Goal: Transaction & Acquisition: Purchase product/service

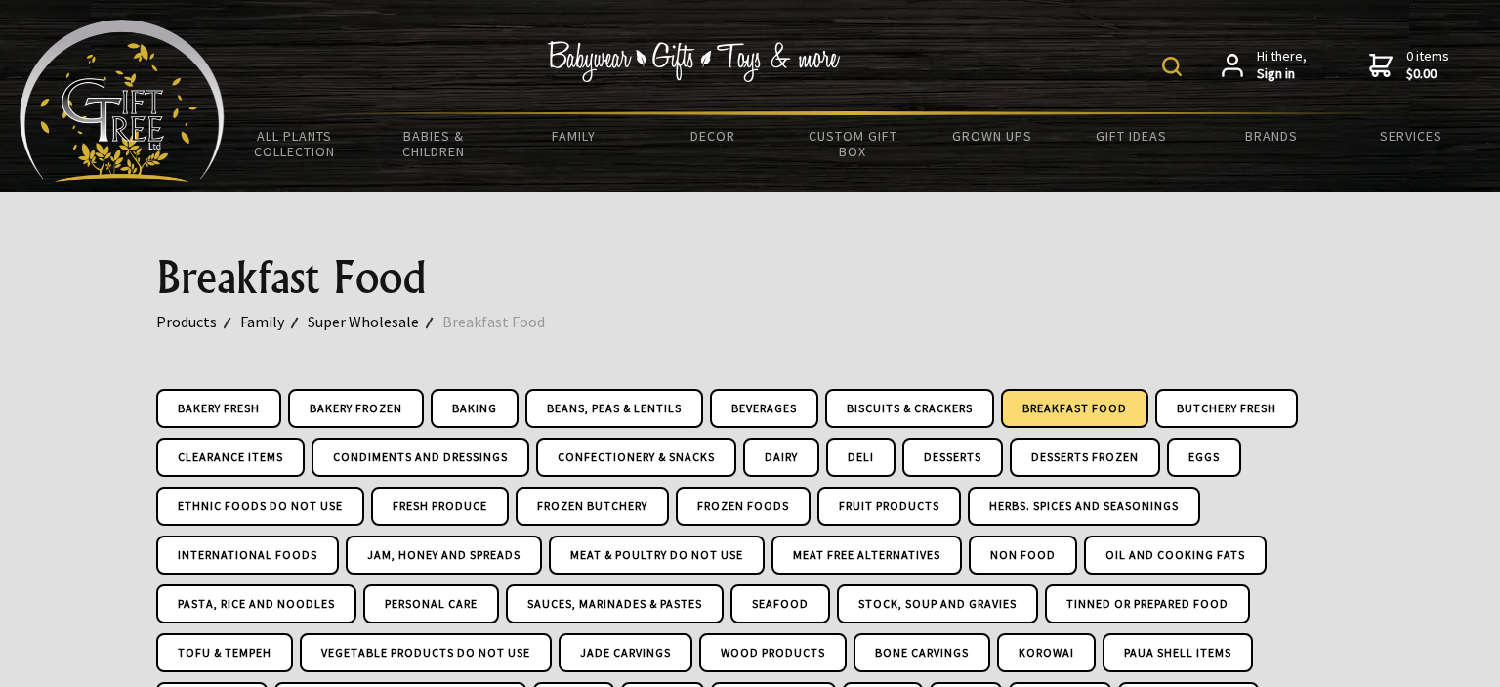
click at [1386, 684] on div at bounding box center [750, 615] width 1500 height 848
click at [1174, 62] on img at bounding box center [1172, 67] width 20 height 20
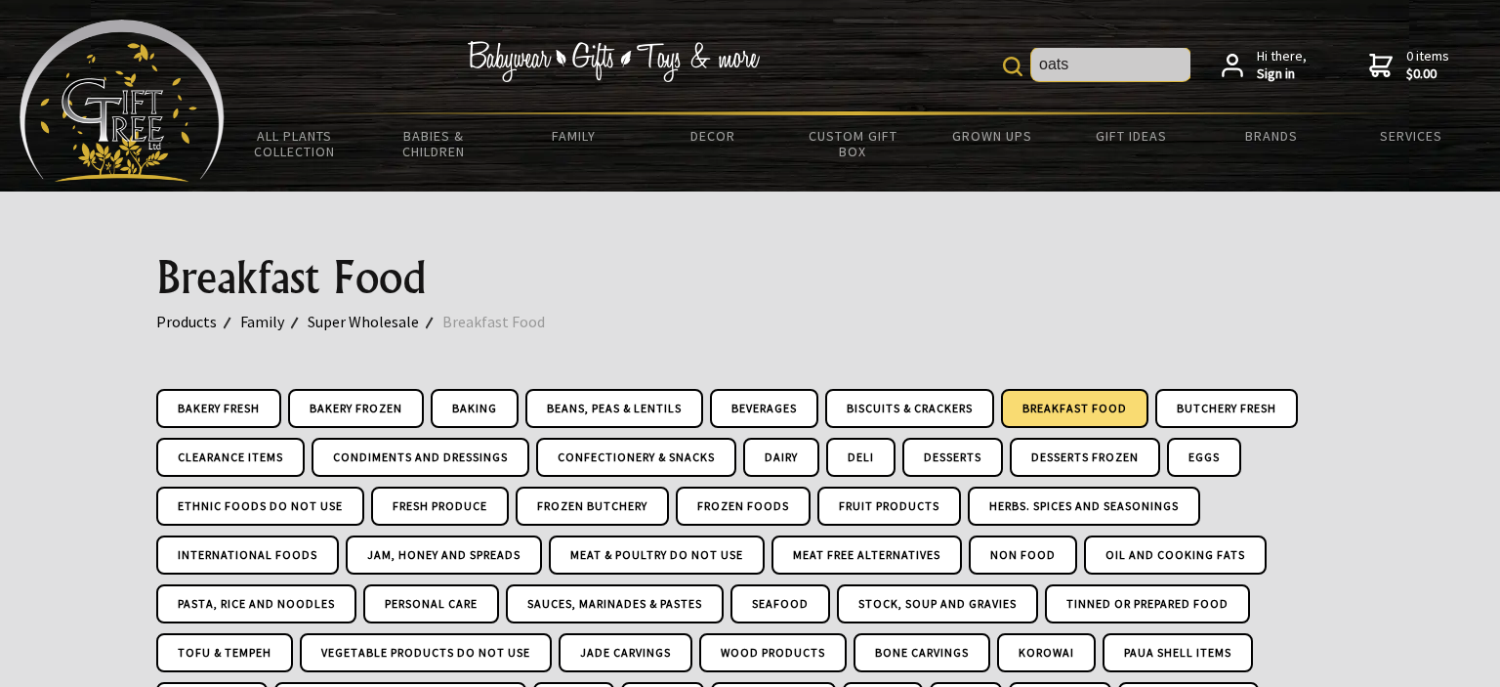
type input "oats"
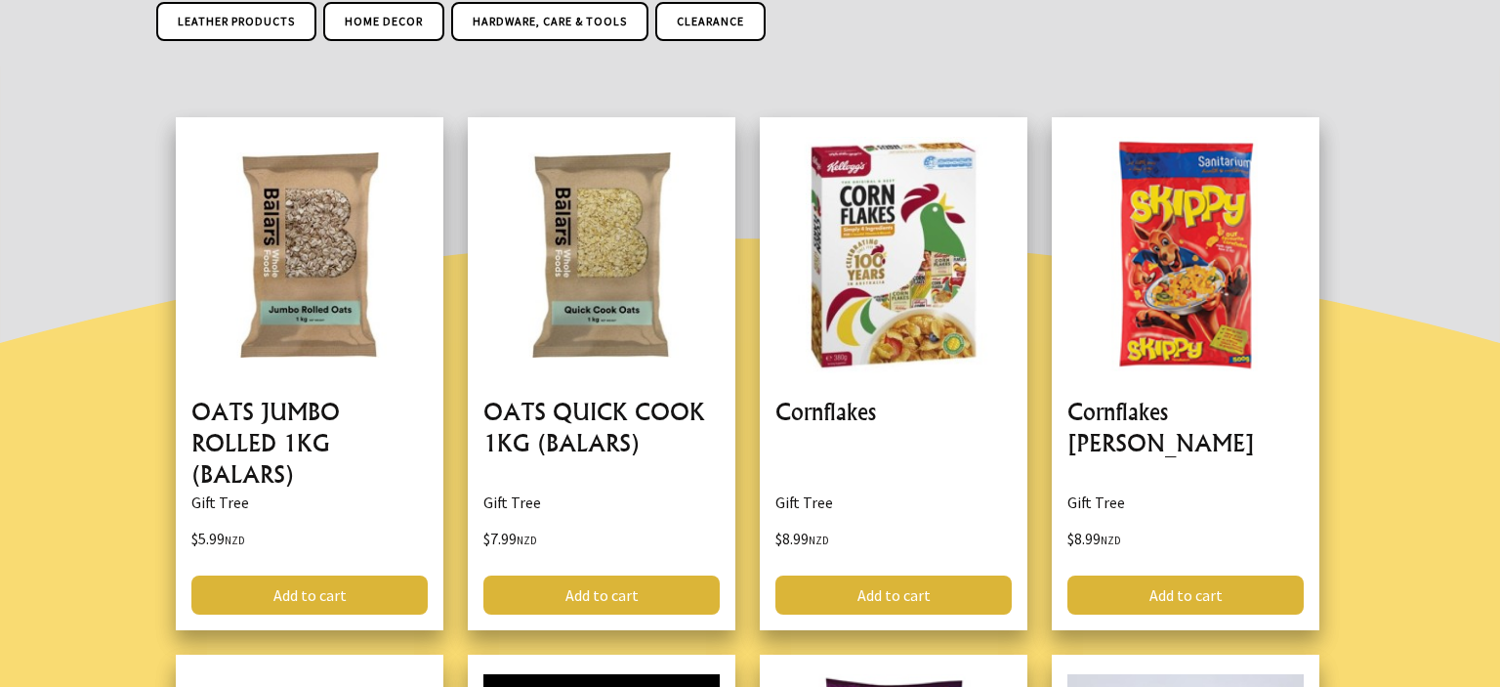
scroll to position [1238, 0]
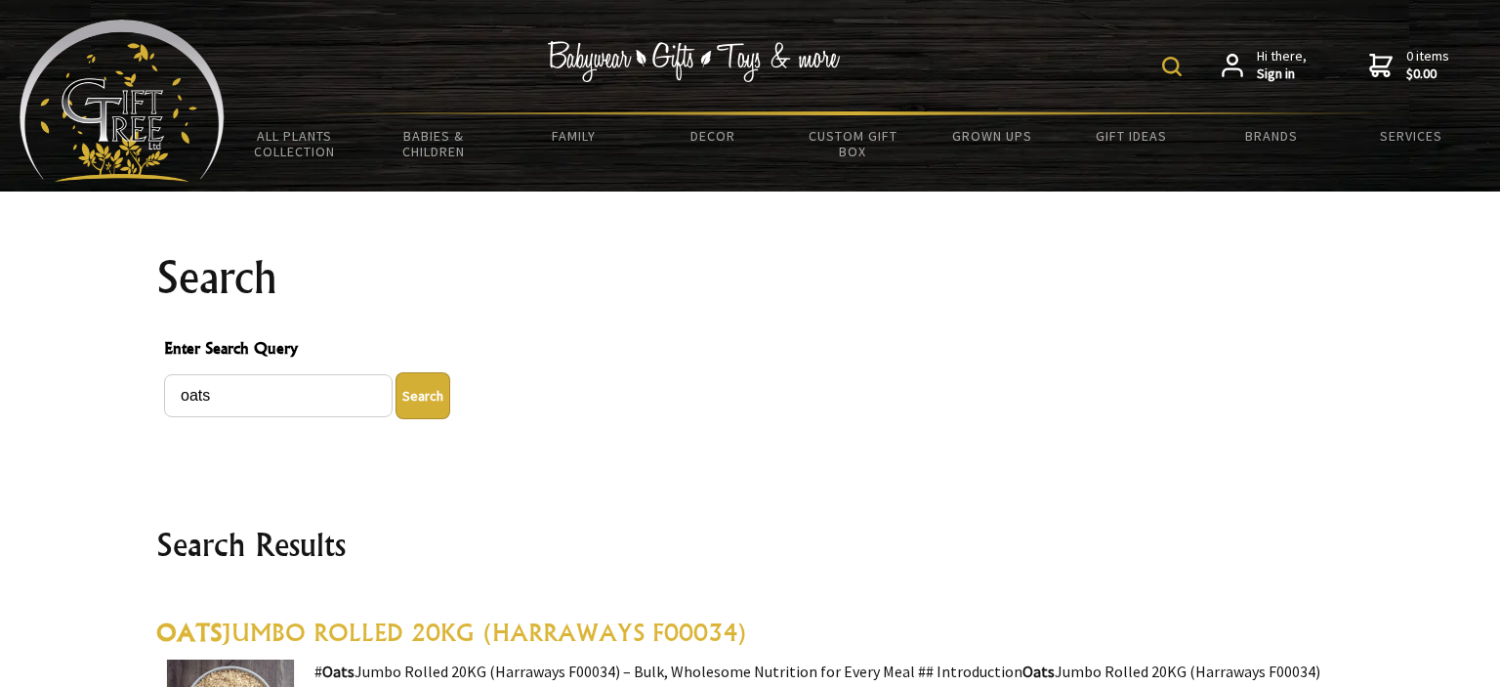
click at [1174, 63] on img at bounding box center [1172, 67] width 20 height 20
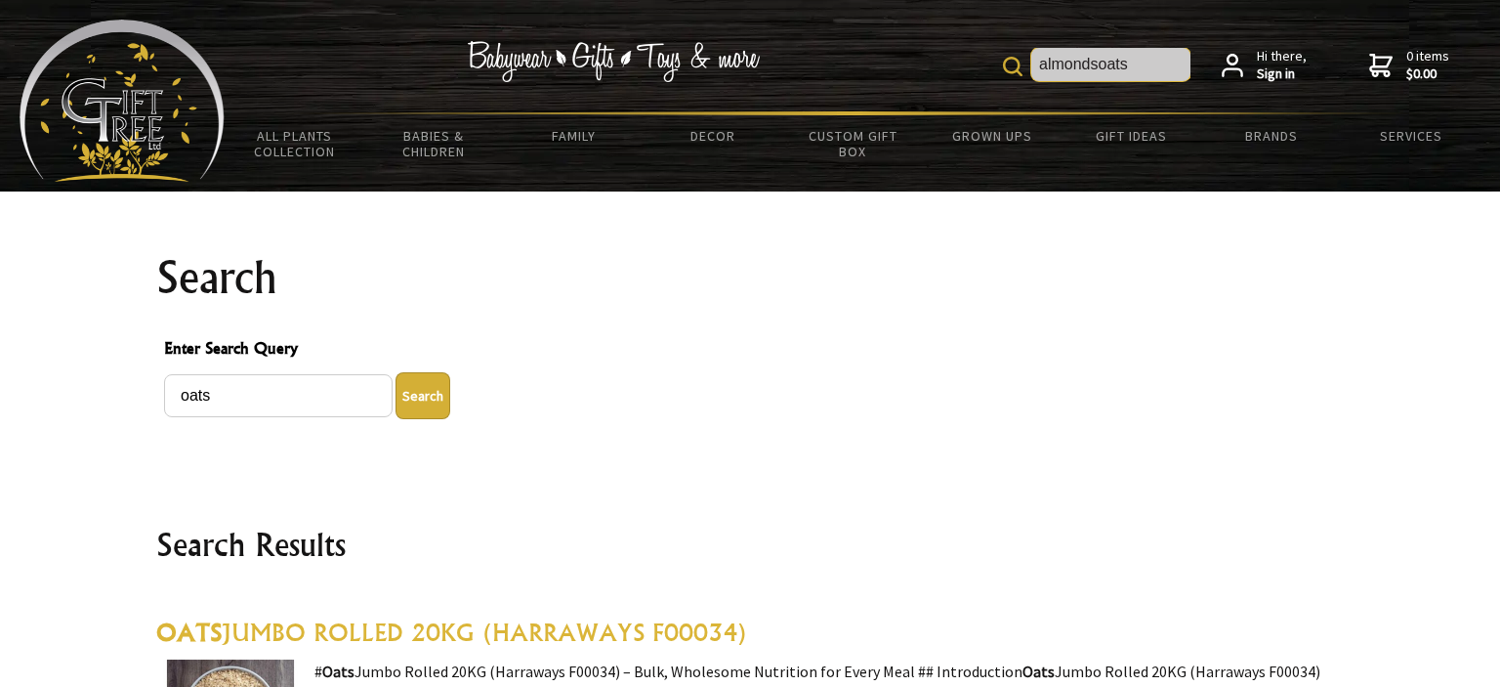
drag, startPoint x: 1150, startPoint y: 62, endPoint x: 916, endPoint y: 76, distance: 234.8
click at [1031, 76] on input "almondsoats" at bounding box center [1110, 64] width 159 height 33
type input "almonds"
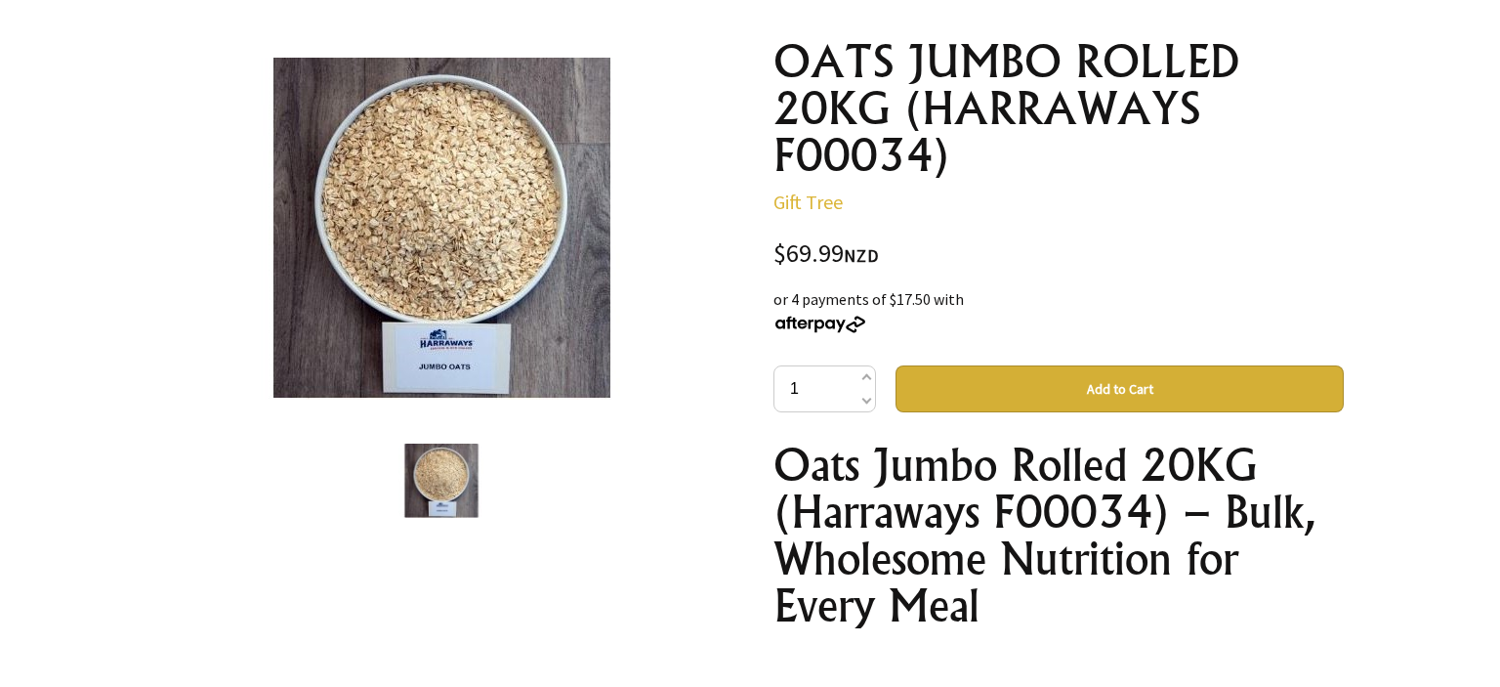
scroll to position [219, 0]
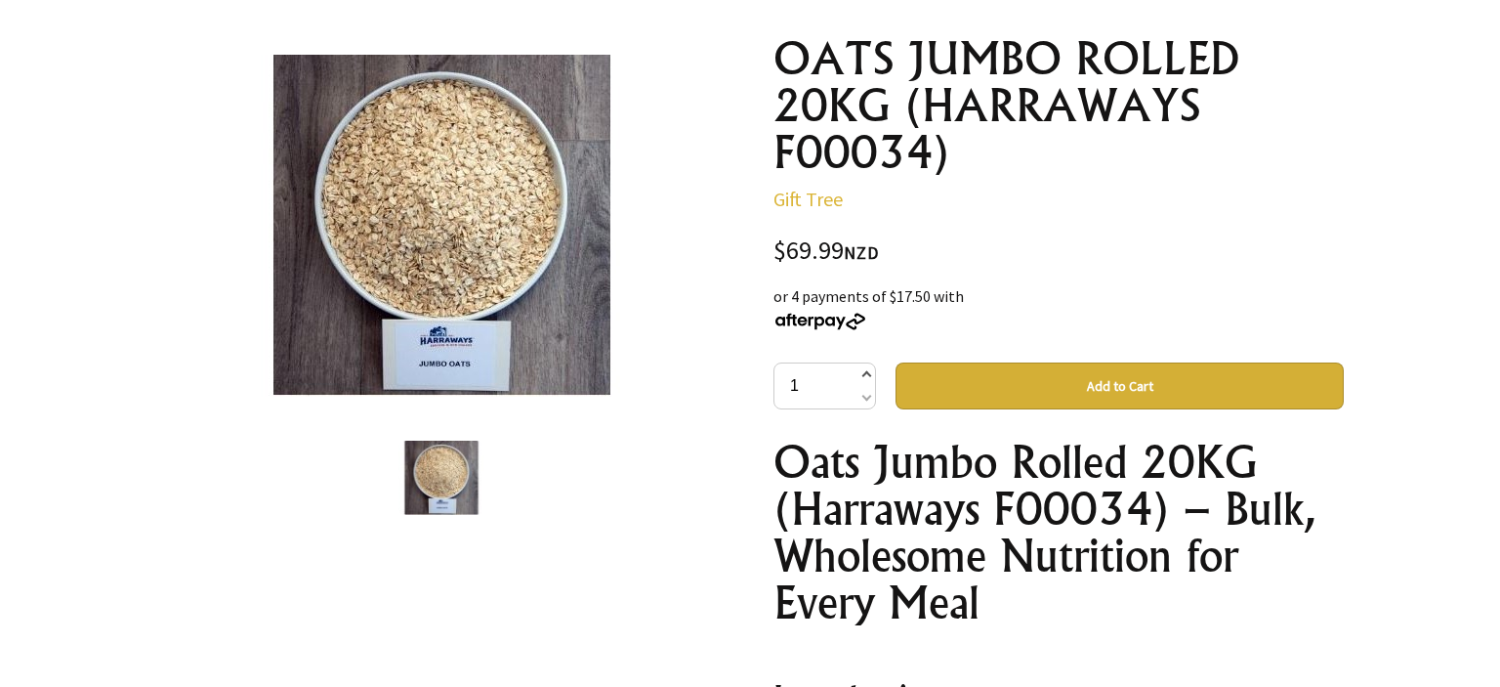
click at [865, 374] on span at bounding box center [866, 375] width 10 height 23
type input "2"
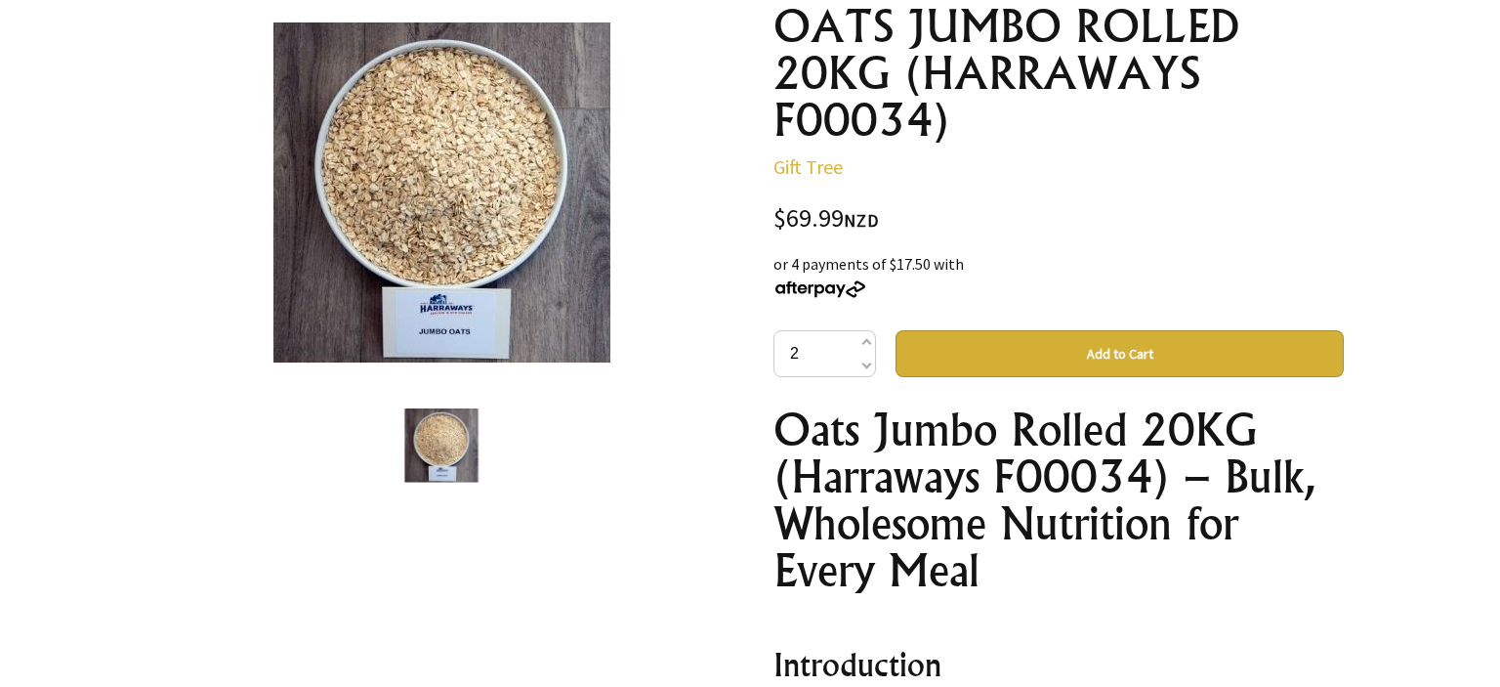
scroll to position [252, 0]
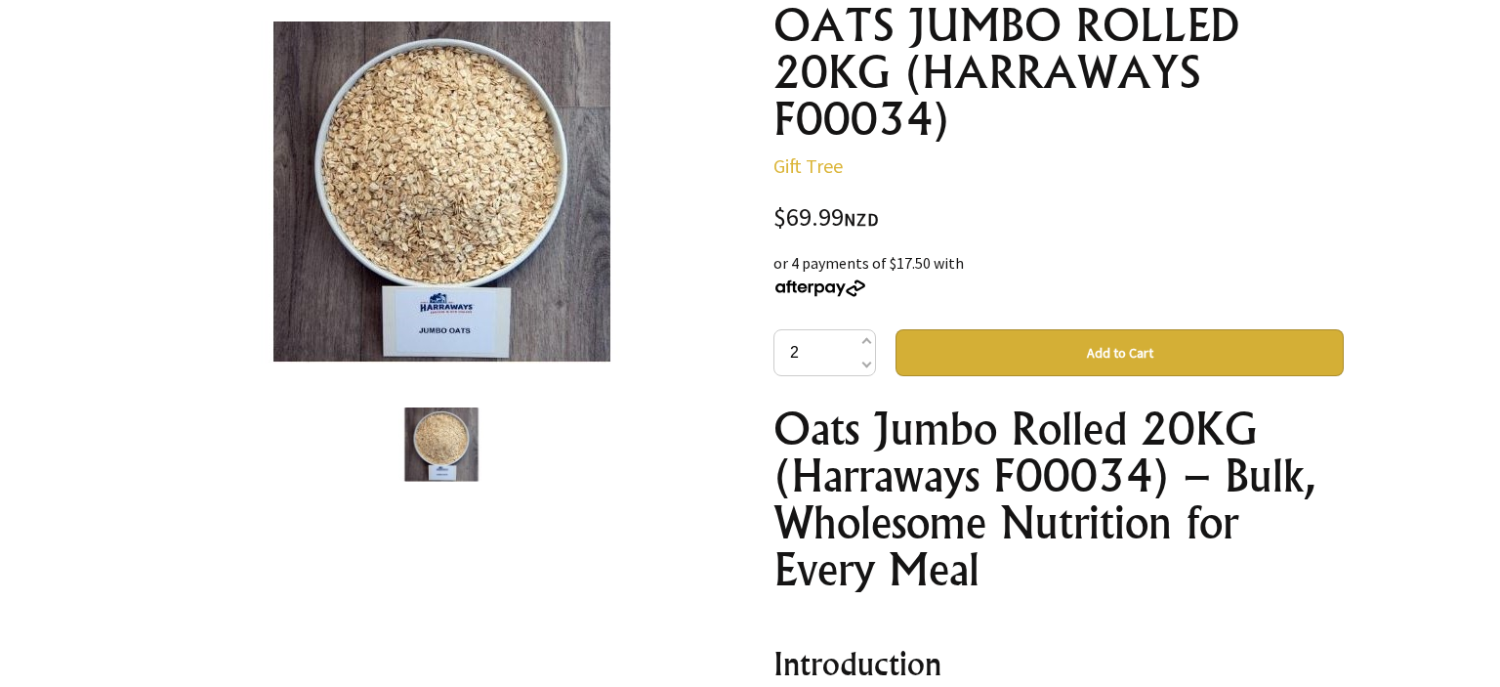
click at [1130, 354] on button "Add to Cart" at bounding box center [1119, 352] width 448 height 47
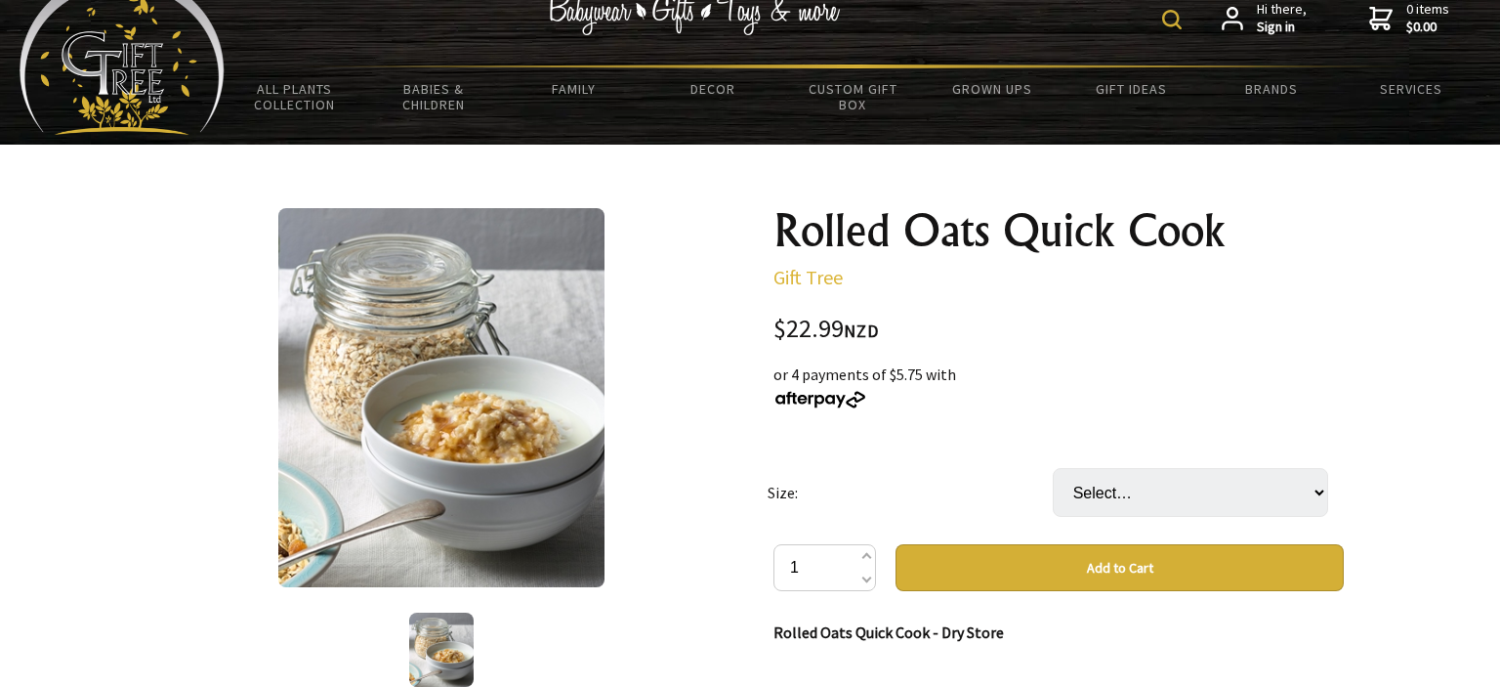
scroll to position [40, 0]
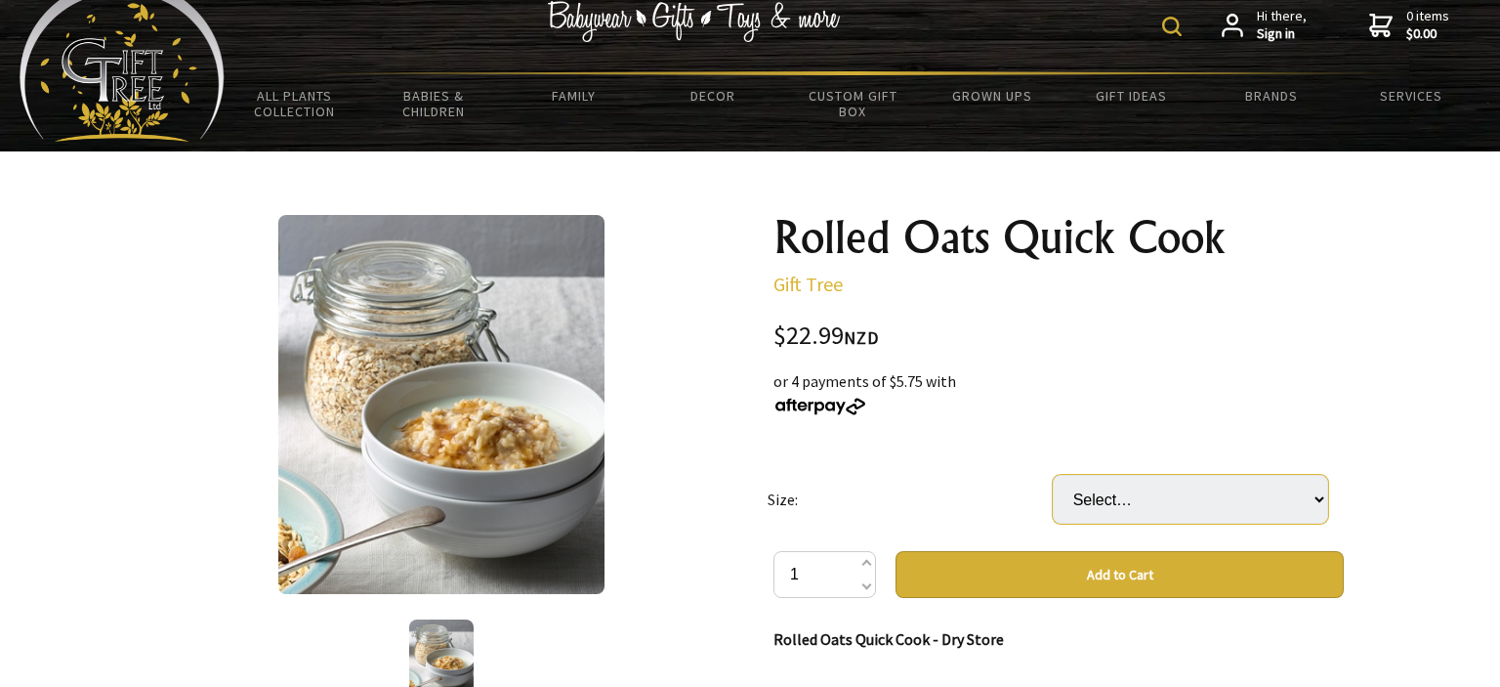
click at [1053, 475] on select "Select… BAG(3 KG) CARTON(3 BAG) (+ $45.98)" at bounding box center [1190, 499] width 275 height 49
select select "BAG(3 KG)"
click option "BAG(3 KG)" at bounding box center [0, 0] width 0 height 0
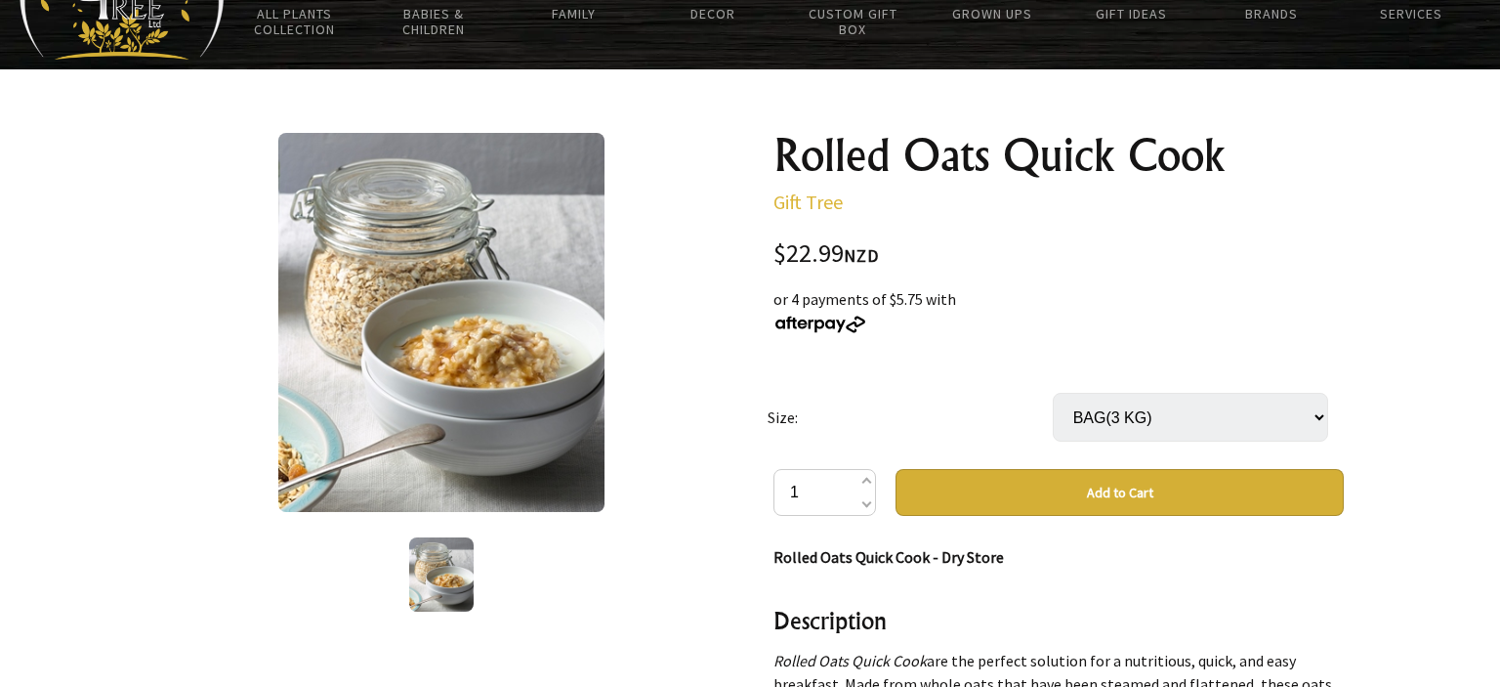
scroll to position [148, 0]
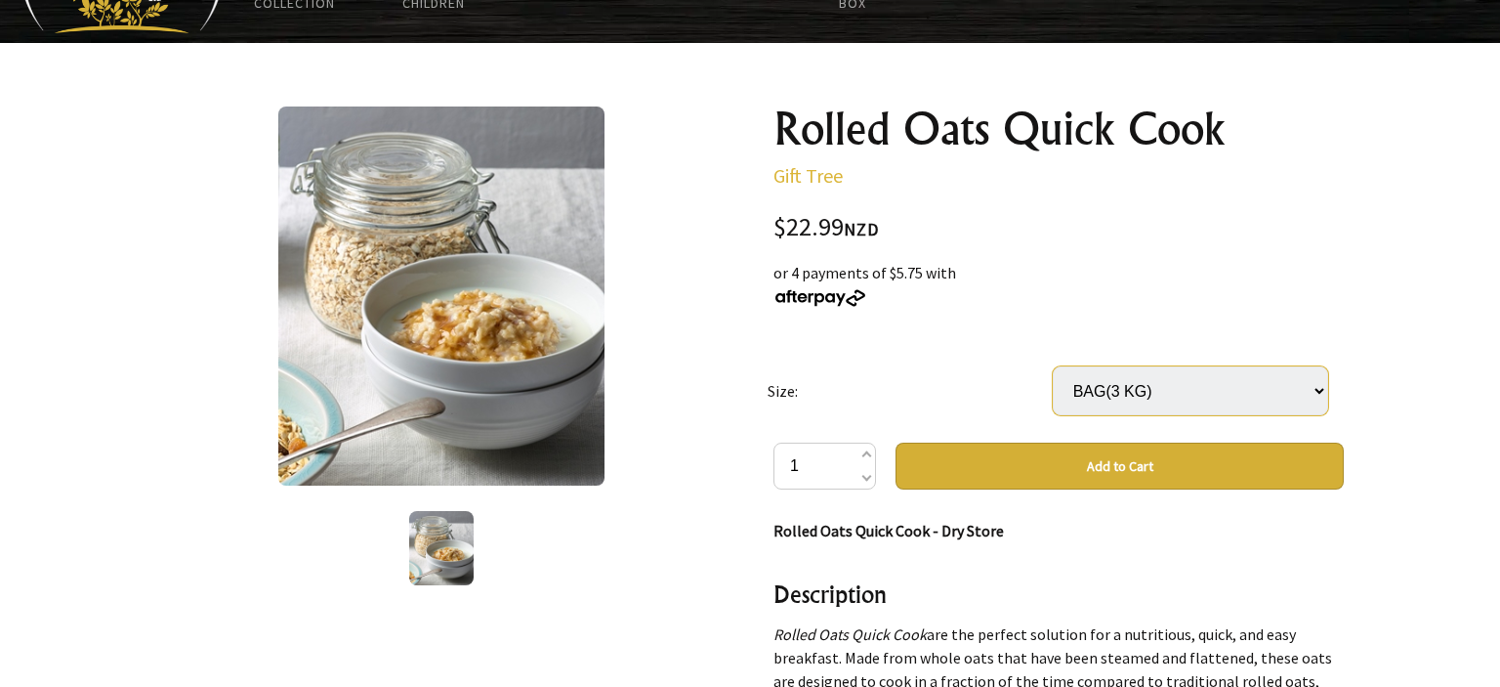
click at [1053, 366] on select "Select… BAG(3 KG) CARTON(3 BAG) (+ $45.98)" at bounding box center [1190, 390] width 275 height 49
select select "CARTON(3 BAG)"
click option "CARTON(3 BAG) (+ $45.98)" at bounding box center [0, 0] width 0 height 0
click at [1053, 366] on select "Select… BAG(3 KG) CARTON(3 BAG) (+ $45.98)" at bounding box center [1190, 390] width 275 height 49
select select "BAG(3 KG)"
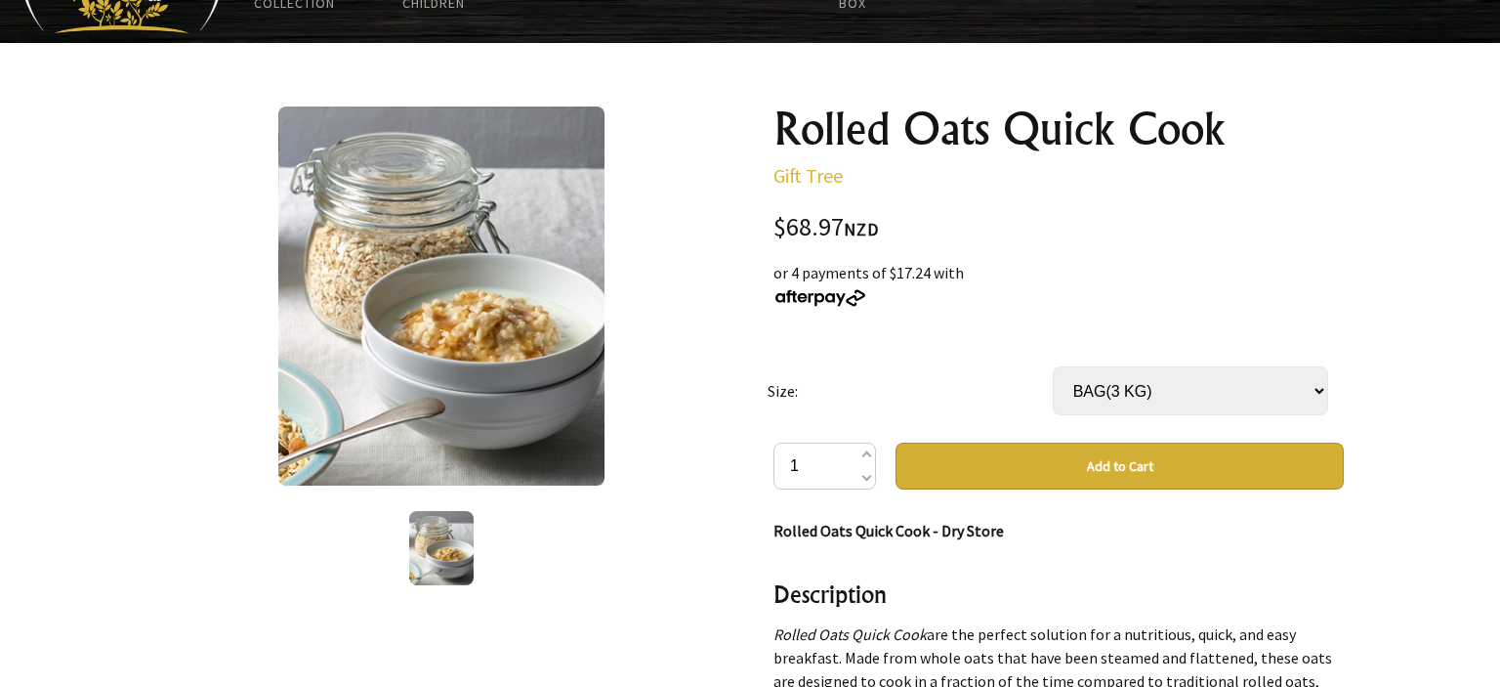
click option "BAG(3 KG)" at bounding box center [0, 0] width 0 height 0
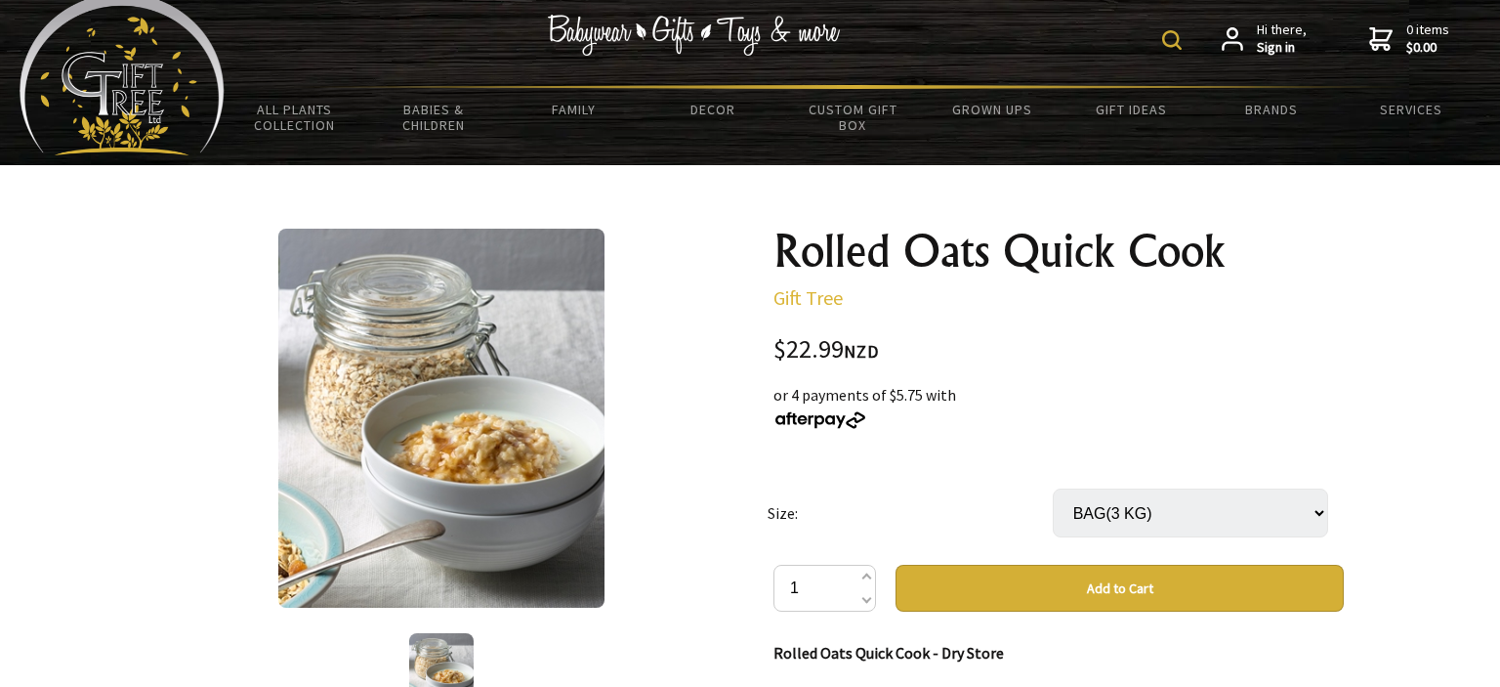
scroll to position [0, 0]
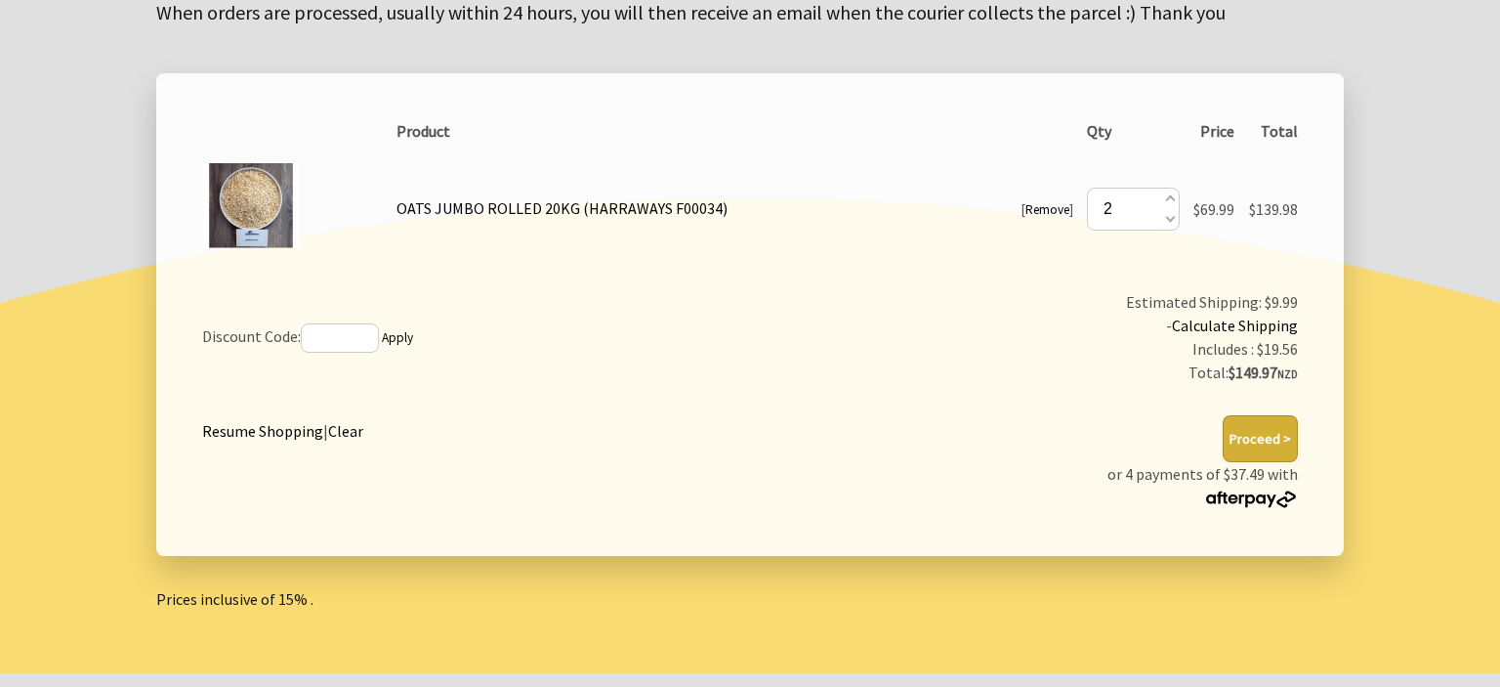
scroll to position [323, 0]
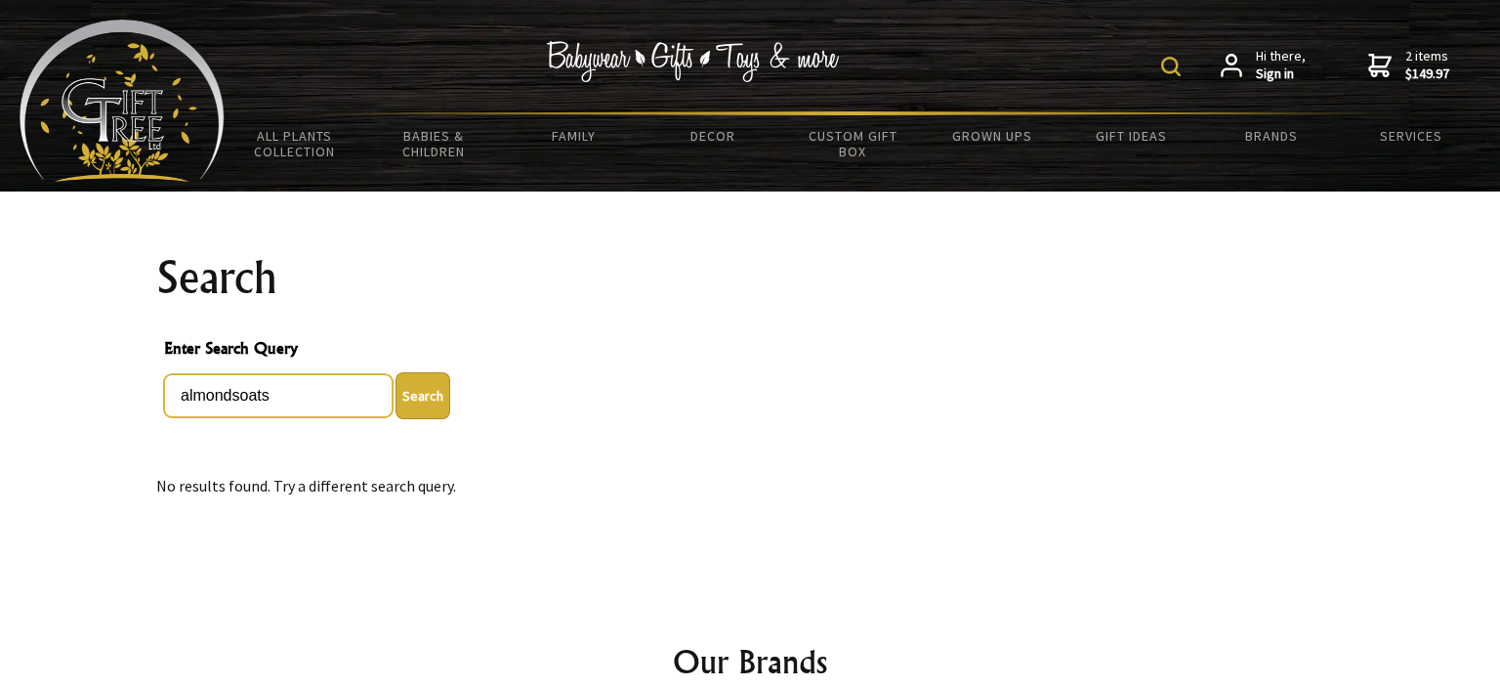
drag, startPoint x: 305, startPoint y: 402, endPoint x: 240, endPoint y: 394, distance: 65.0
click at [240, 394] on input "almondsoats" at bounding box center [278, 395] width 229 height 43
type input "almonds"
click at [396, 372] on button "Search" at bounding box center [423, 395] width 55 height 47
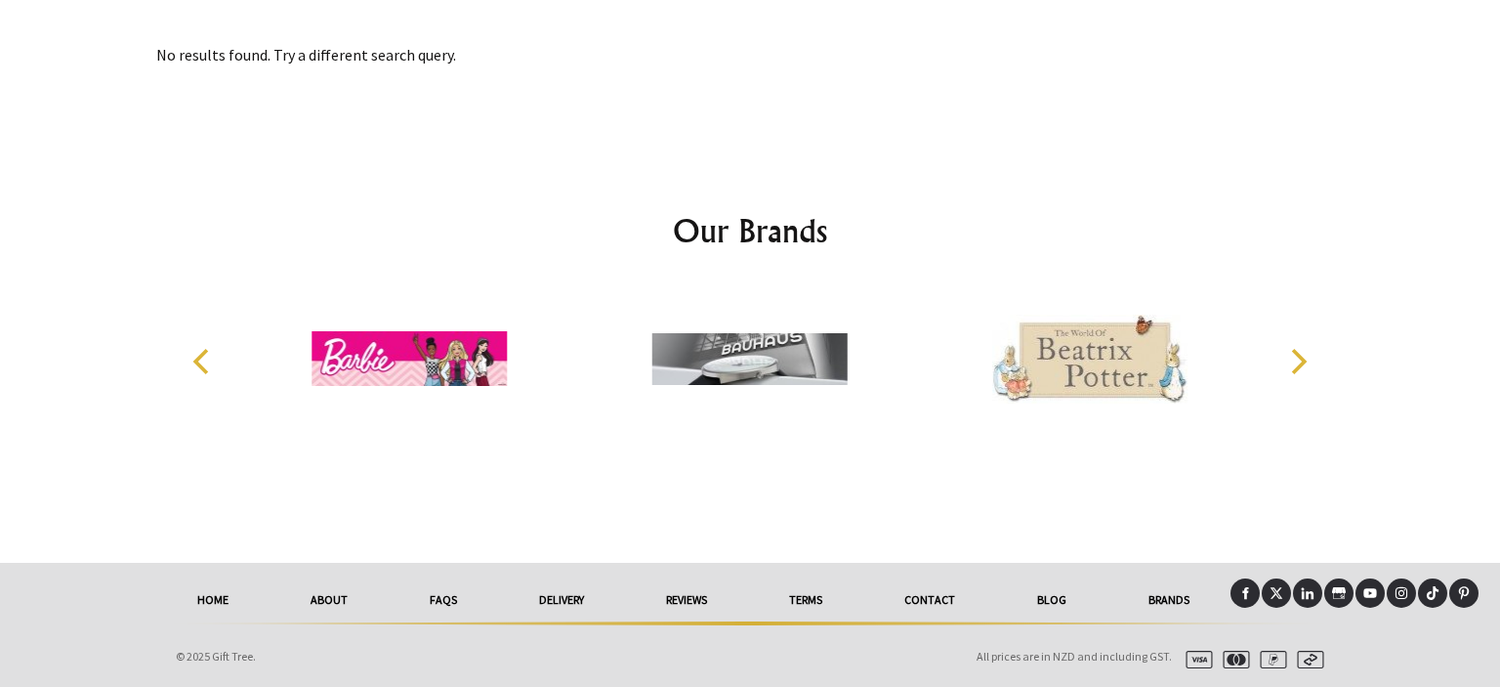
scroll to position [340, 0]
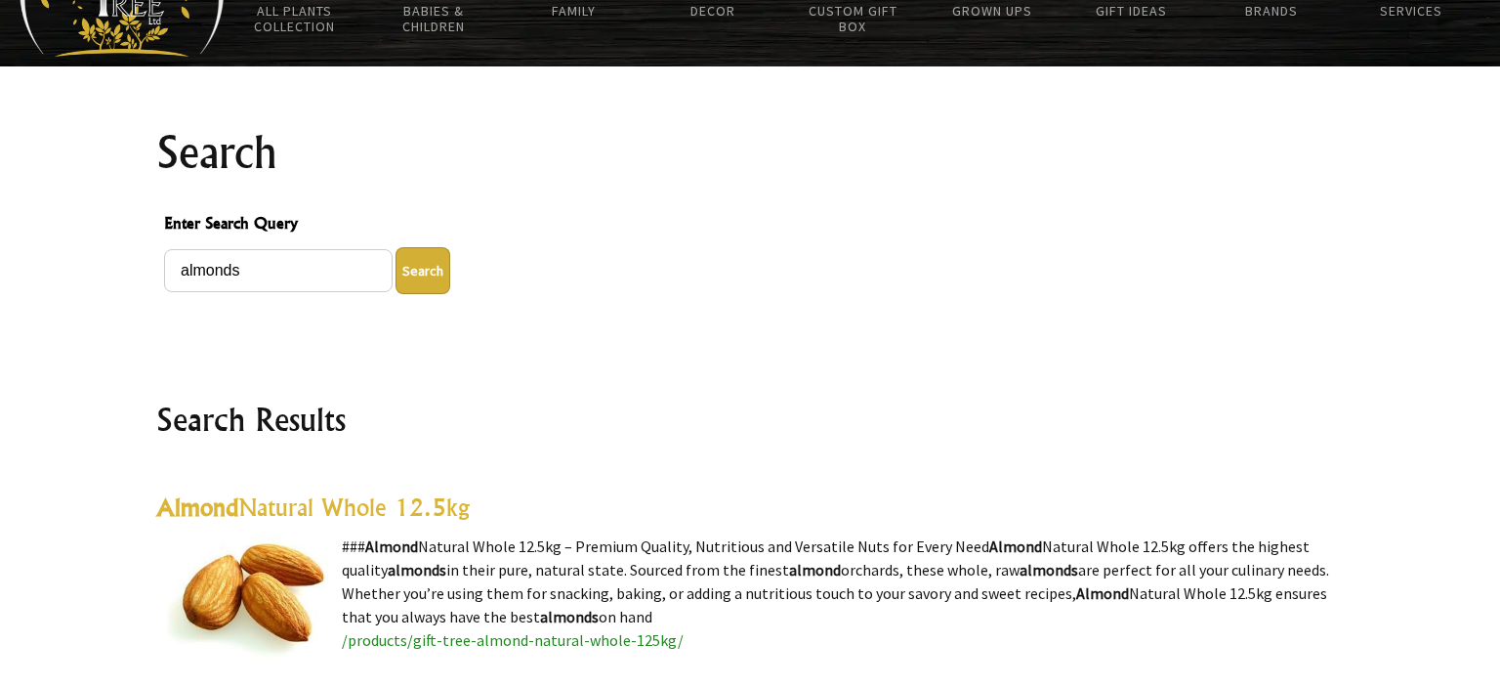
scroll to position [117, 0]
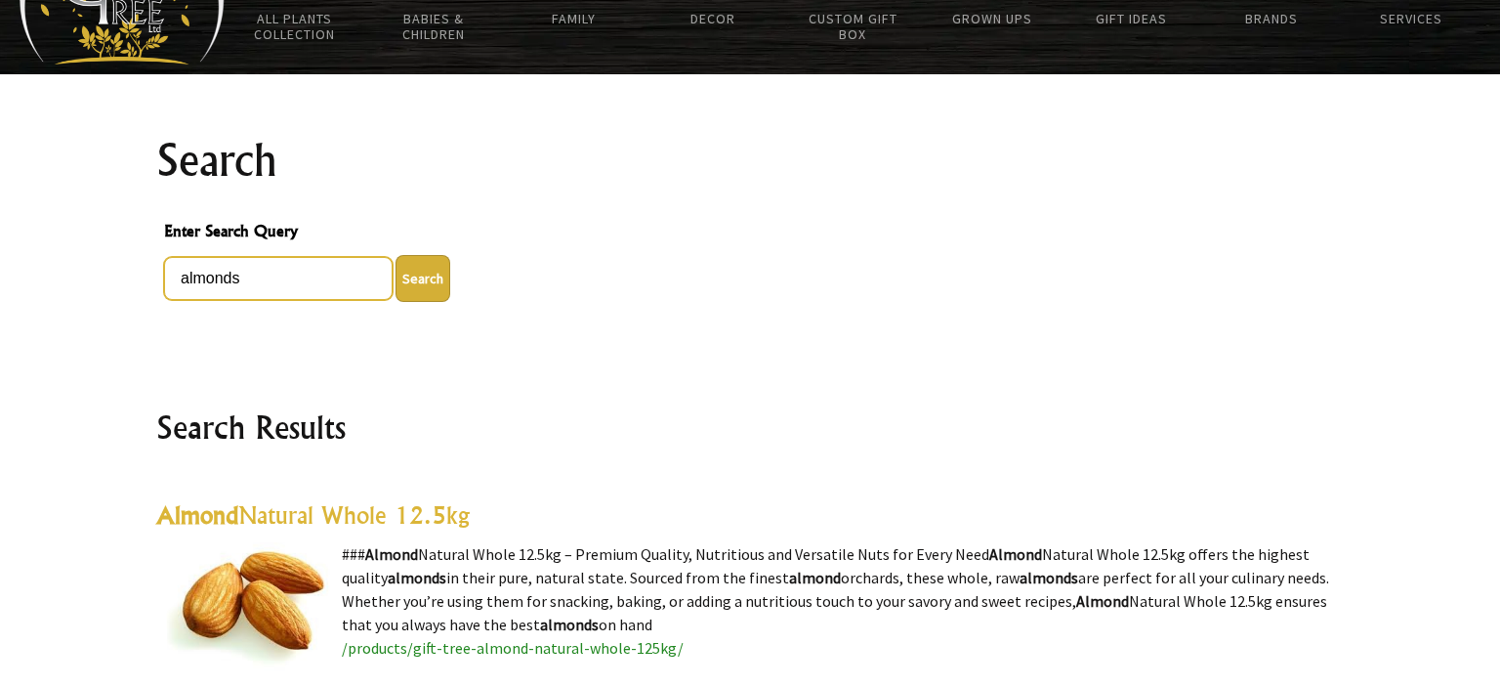
drag, startPoint x: 278, startPoint y: 281, endPoint x: 132, endPoint y: 275, distance: 146.6
click at [164, 275] on input "almonds" at bounding box center [278, 278] width 229 height 43
type input "sunflower seeds"
click at [396, 255] on button "Search" at bounding box center [423, 278] width 55 height 47
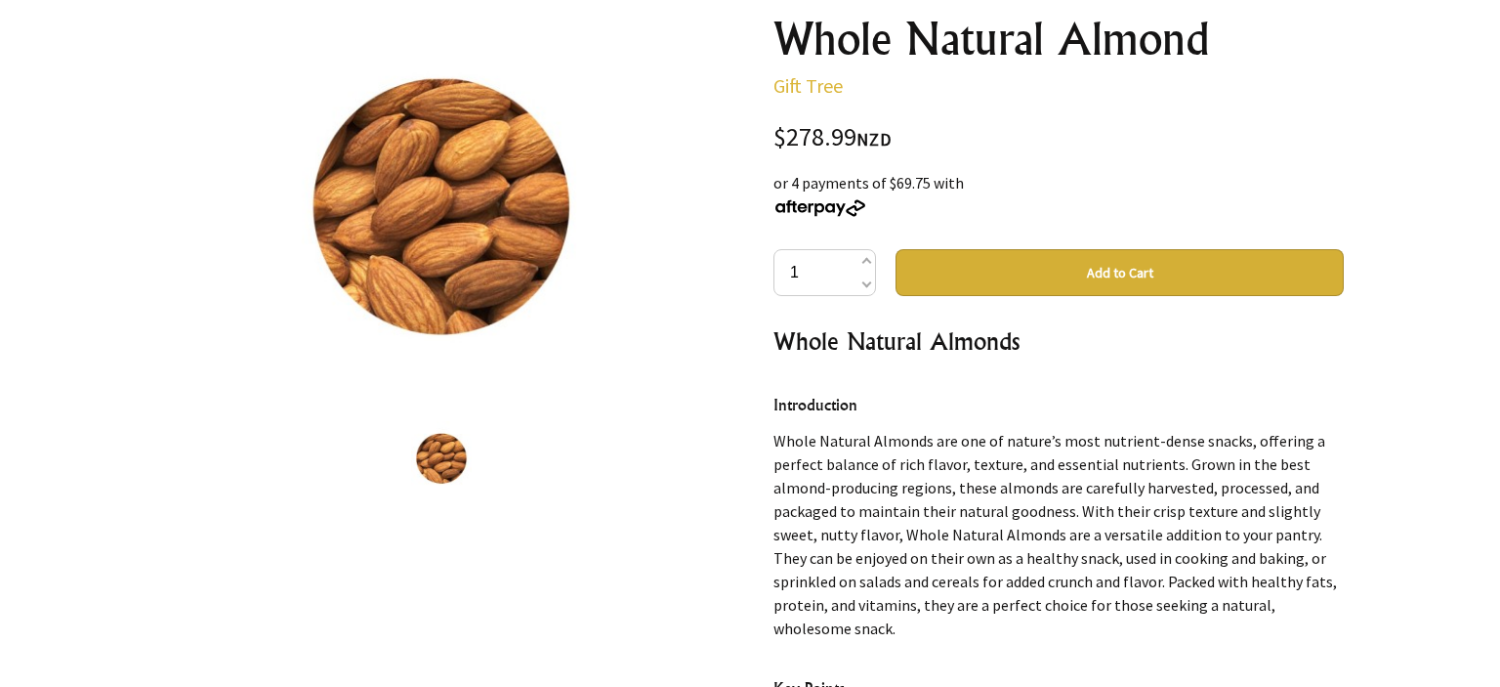
scroll to position [219, 0]
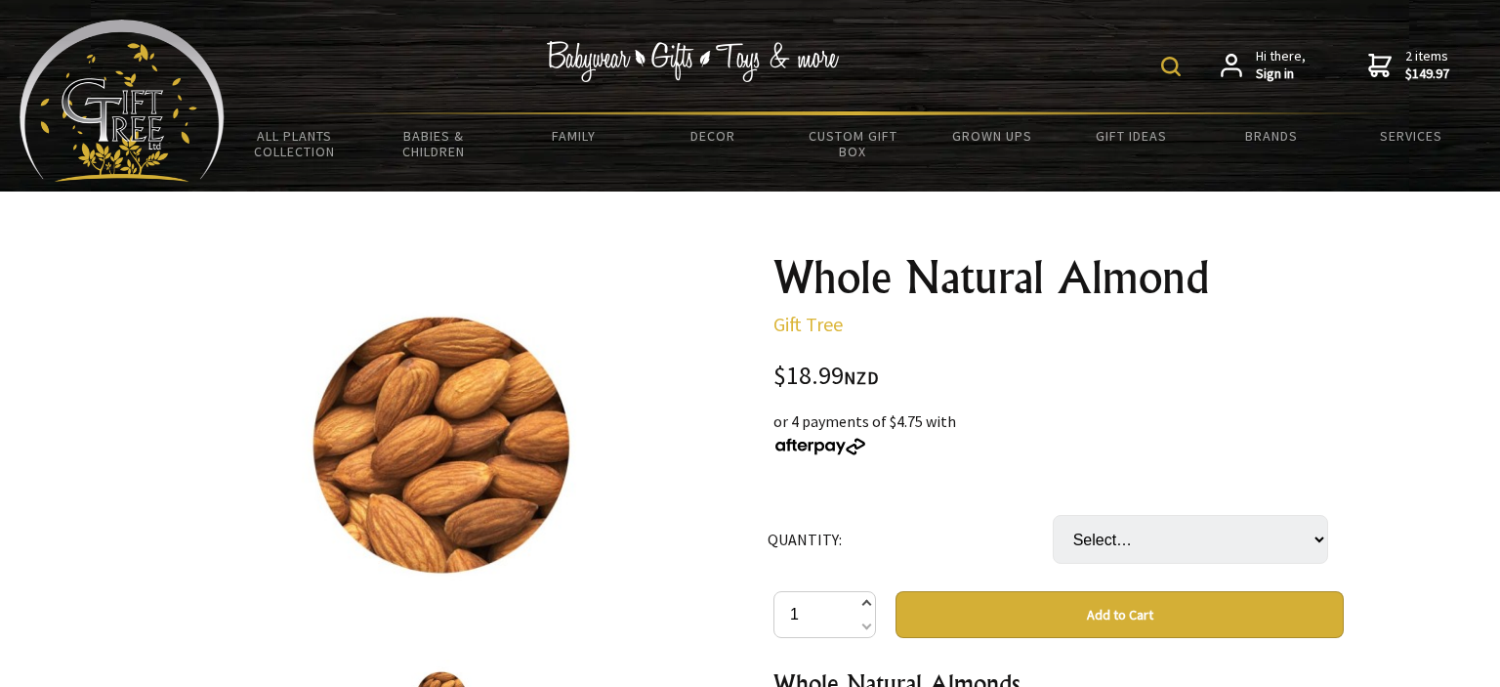
click at [864, 604] on span at bounding box center [866, 604] width 10 height 23
type input "2"
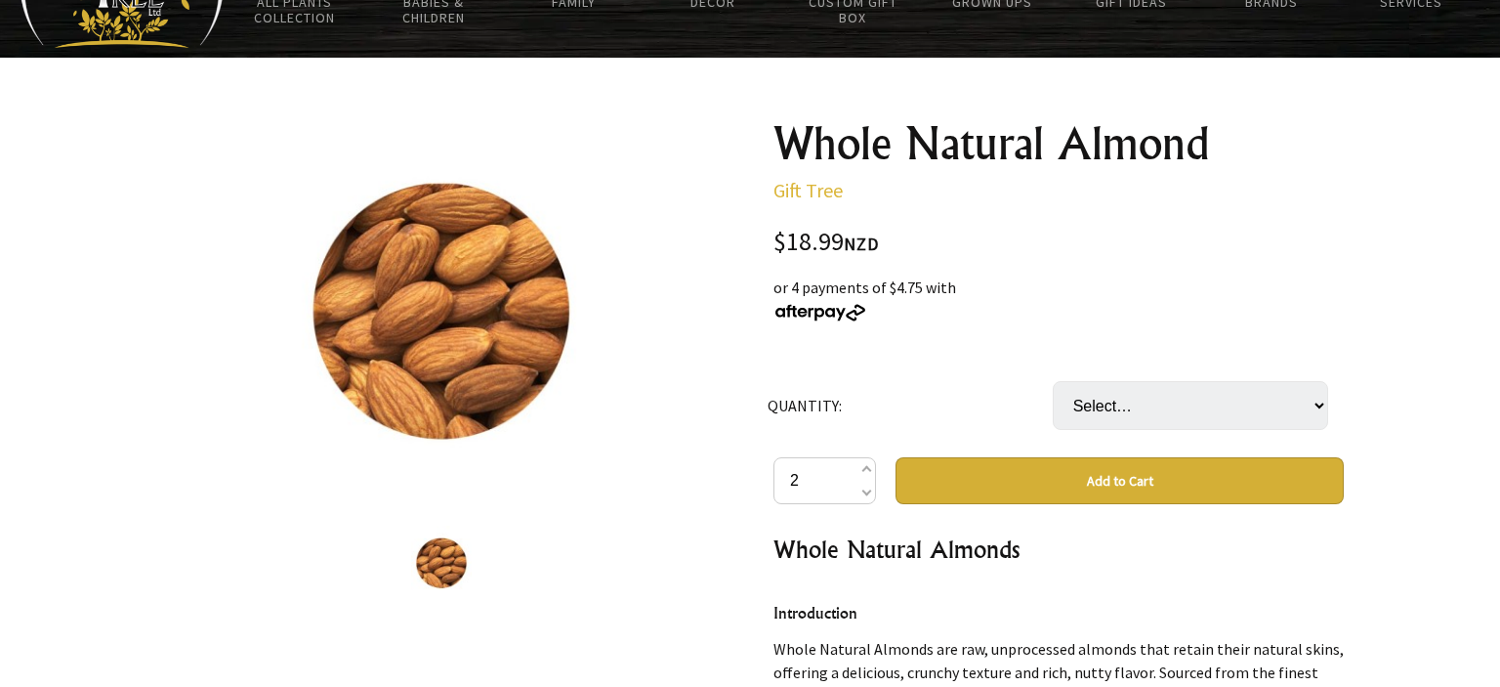
scroll to position [133, 0]
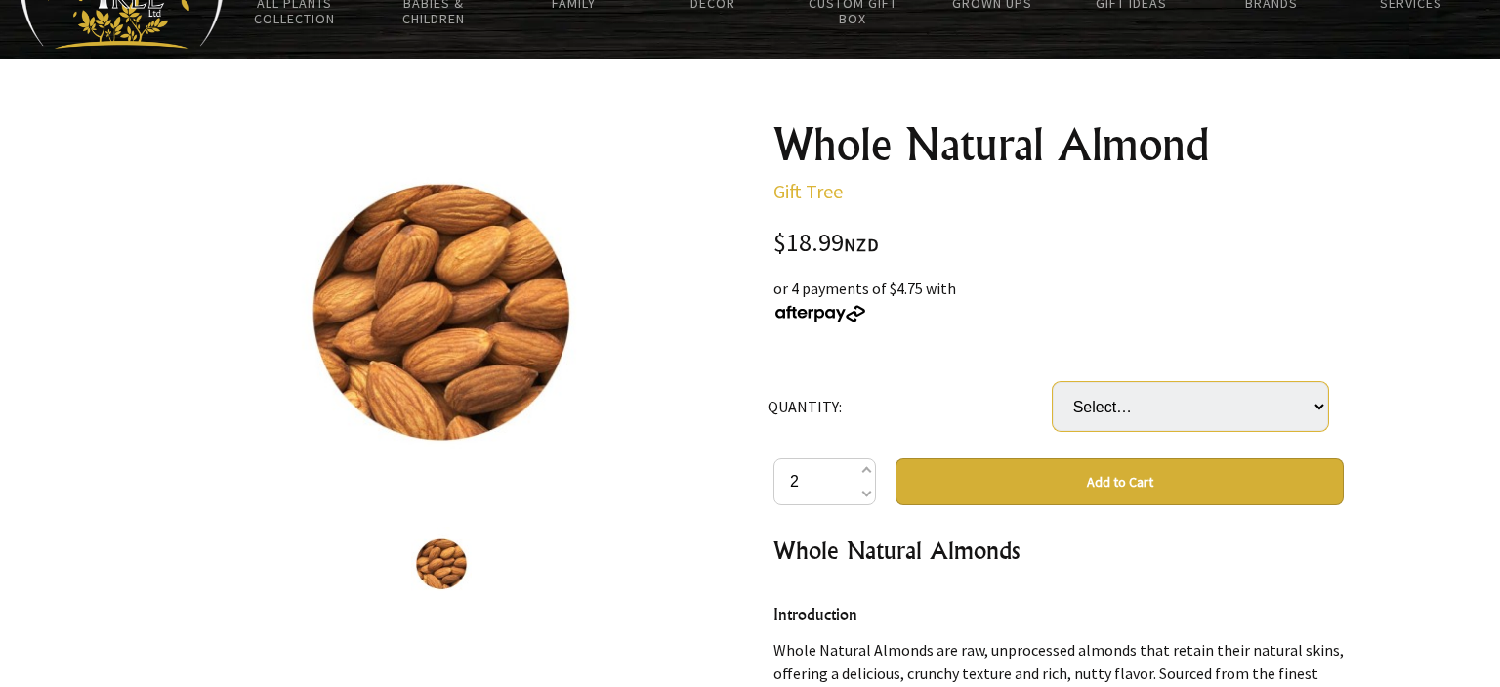
click at [1053, 382] on select "Select… 6 UNIT (+ $94.95)" at bounding box center [1190, 406] width 275 height 49
click at [1314, 404] on select "Select… 6 UNIT (+ $94.95)" at bounding box center [1190, 406] width 275 height 49
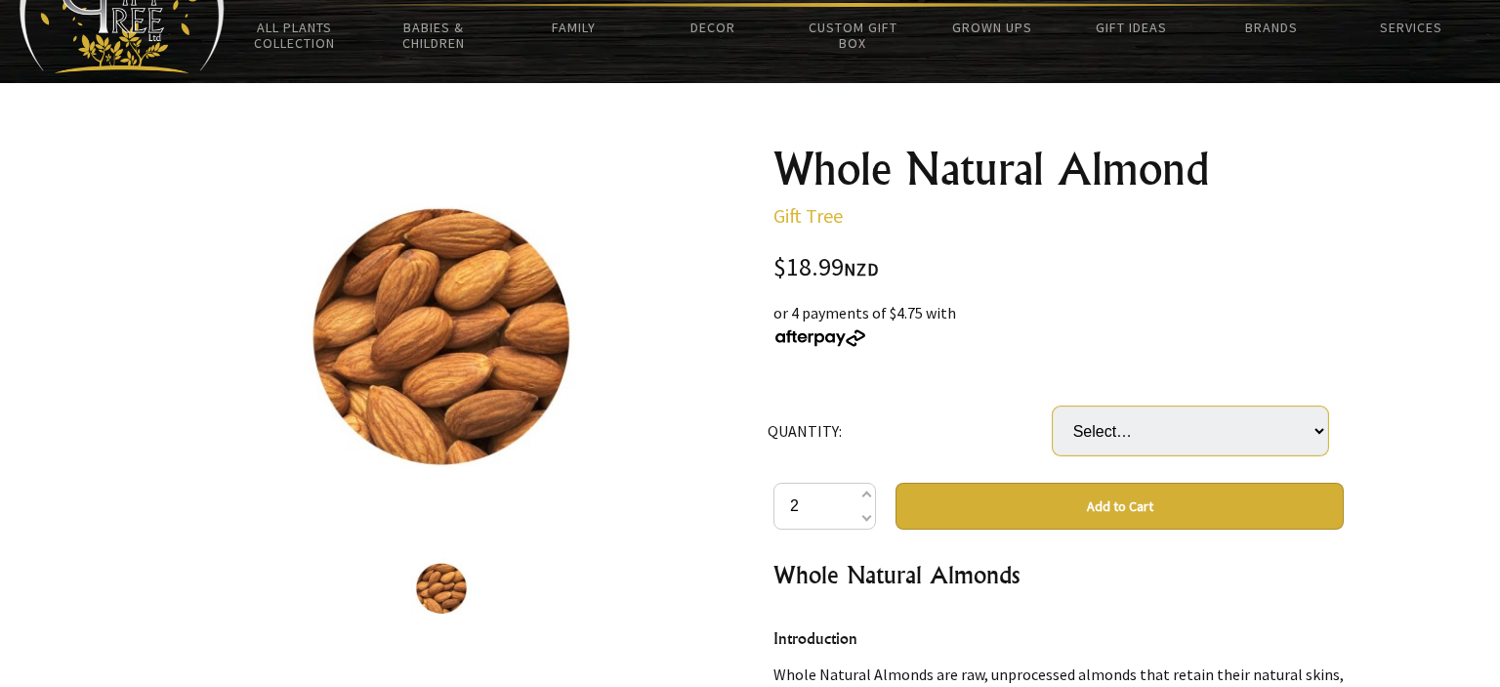
scroll to position [109, 0]
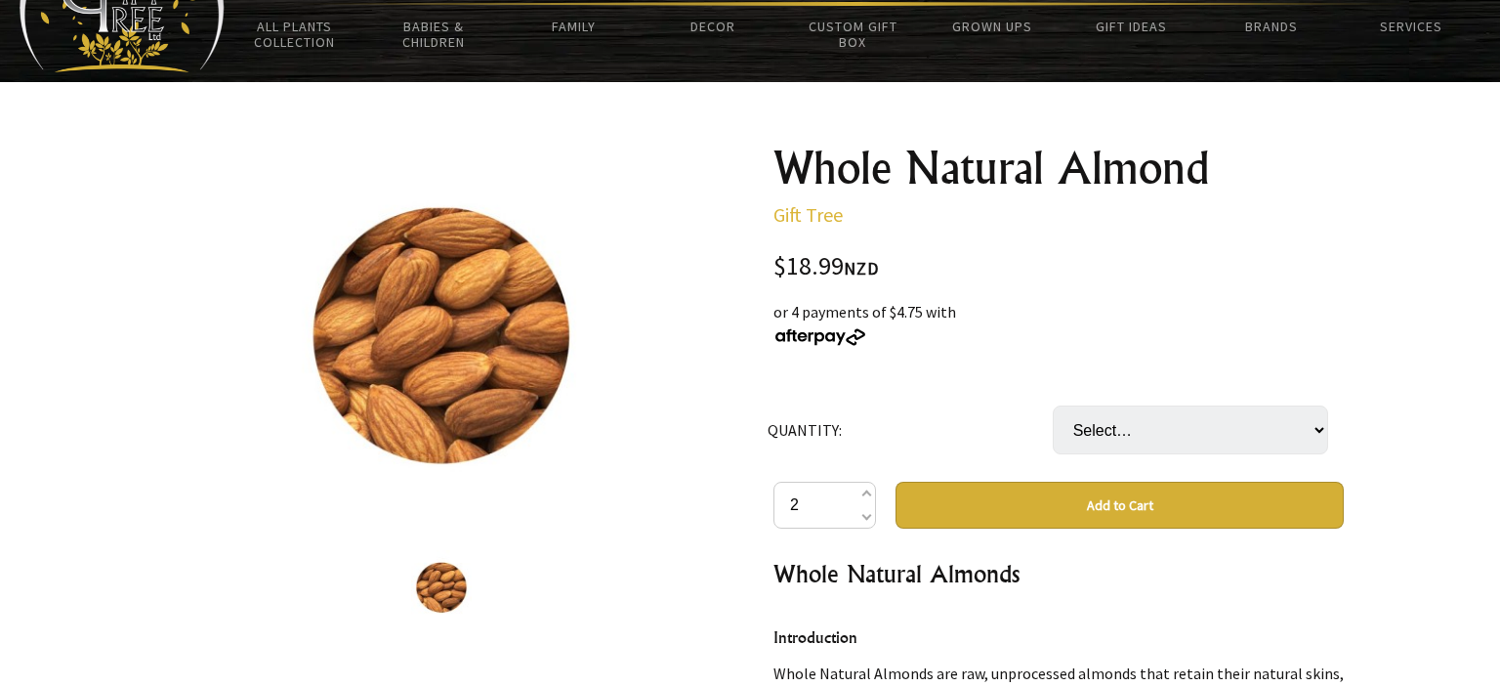
click at [1137, 498] on button "Add to Cart" at bounding box center [1119, 504] width 448 height 47
click at [1053, 405] on select "Select… 6 UNIT (+ $94.95)" at bounding box center [1190, 429] width 275 height 49
click option "Select…" at bounding box center [0, 0] width 0 height 0
click at [1128, 507] on button "Add to Cart" at bounding box center [1119, 504] width 448 height 47
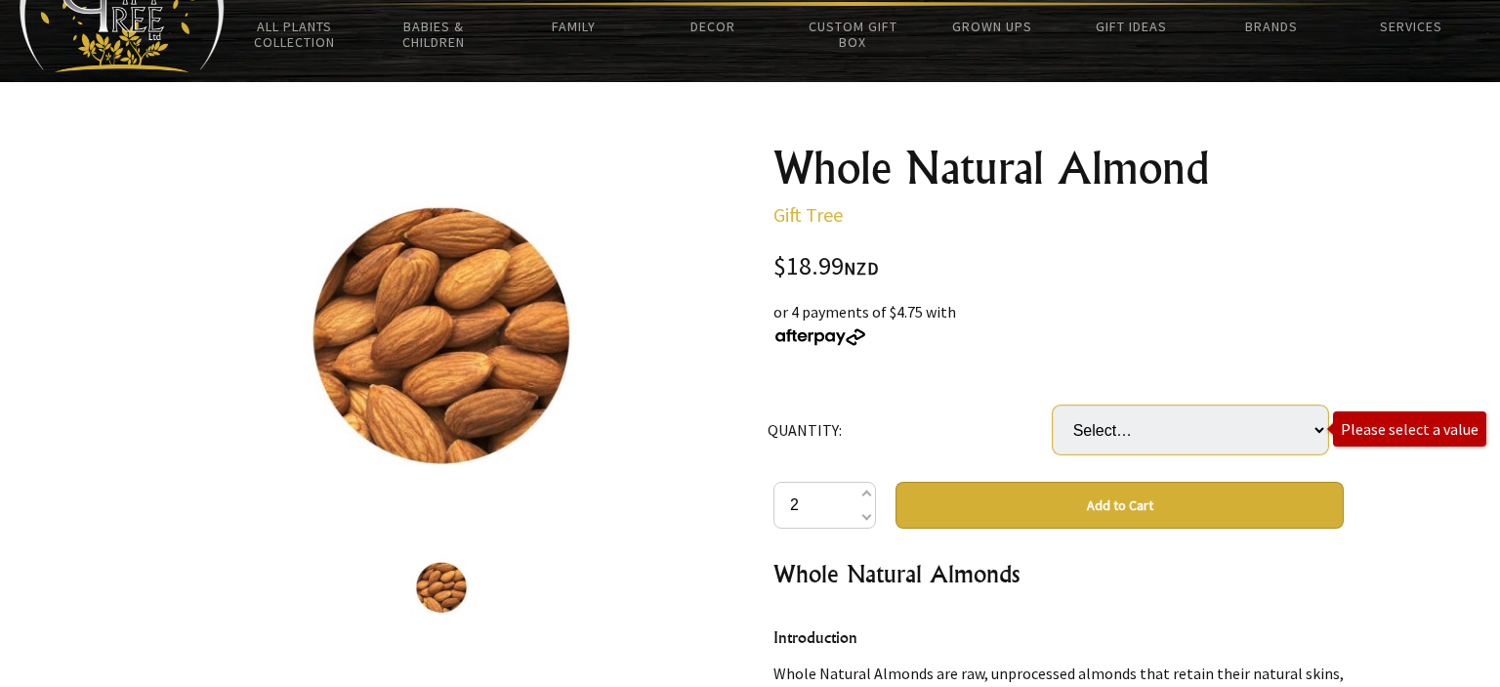
click at [1053, 405] on select "Select… 6 UNIT (+ $94.95)" at bounding box center [1190, 429] width 275 height 49
select select "6 UNIT"
click option "6 UNIT (+ $94.95)" at bounding box center [0, 0] width 0 height 0
click at [1053, 405] on select "Select… 6 UNIT (+ $94.95)" at bounding box center [1190, 429] width 275 height 49
select select
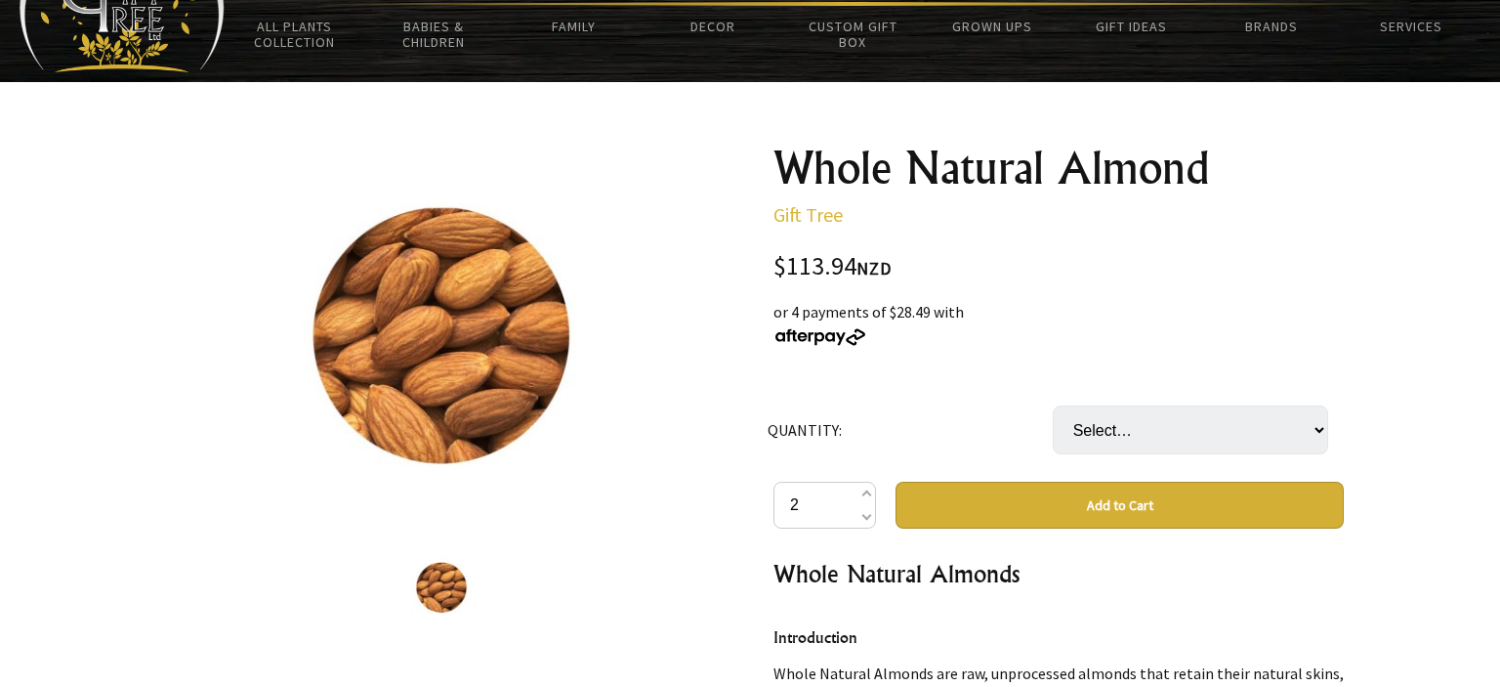
click option "Select…" at bounding box center [0, 0] width 0 height 0
click at [866, 521] on span at bounding box center [866, 514] width 10 height 23
type input "1"
click at [1018, 514] on button "Add to Cart" at bounding box center [1119, 504] width 448 height 47
click at [1053, 405] on select "Select… 6 UNIT (+ $94.95)" at bounding box center [1190, 429] width 275 height 49
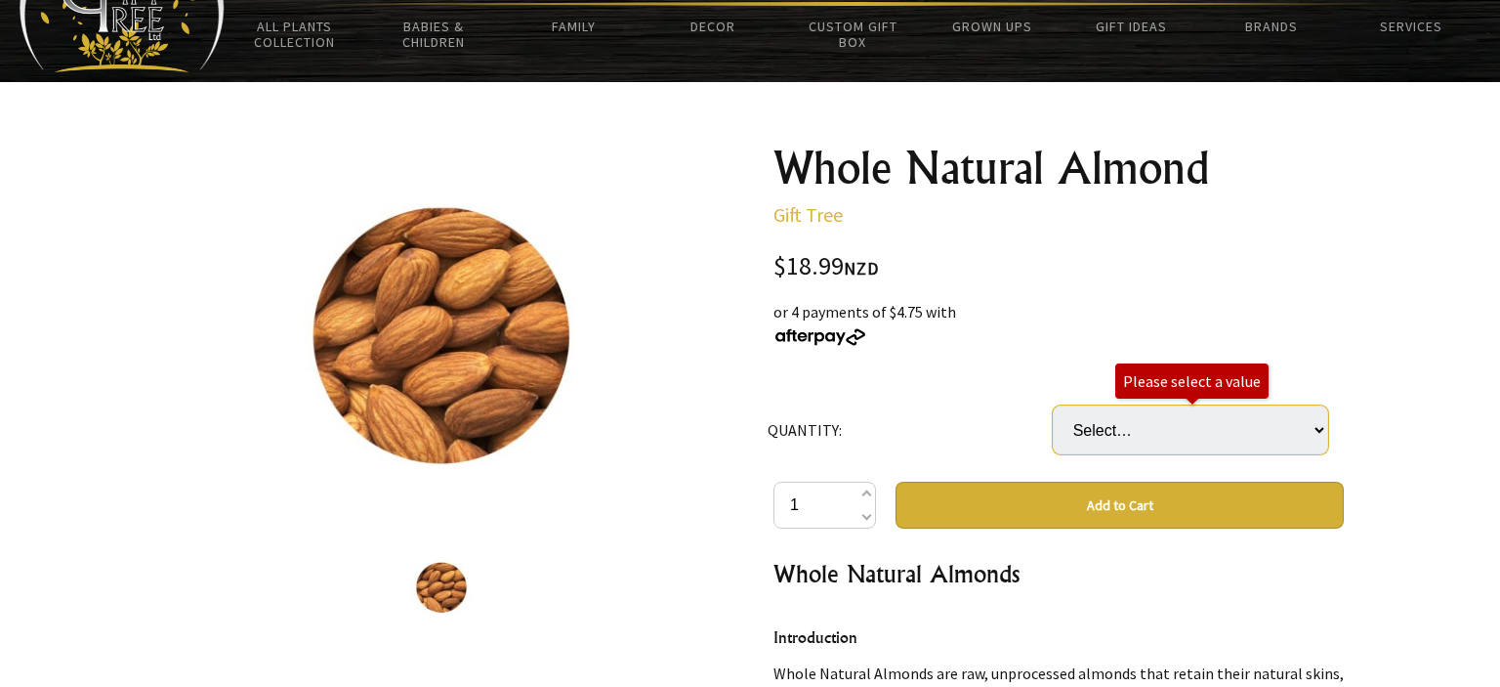
select select "6 UNIT"
click option "6 UNIT (+ $94.95)" at bounding box center [0, 0] width 0 height 0
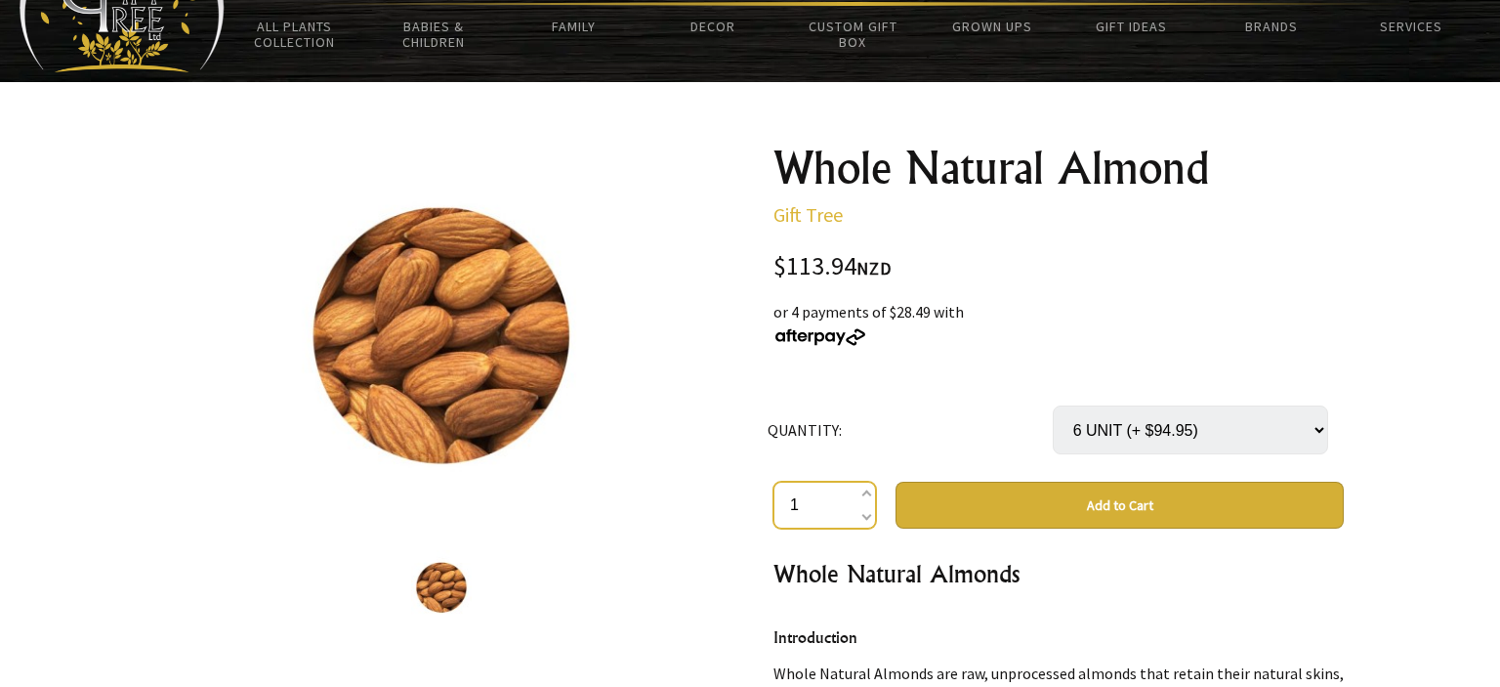
drag, startPoint x: 812, startPoint y: 507, endPoint x: 687, endPoint y: 512, distance: 124.1
click at [773, 512] on input "1" at bounding box center [824, 504] width 103 height 47
type input "0"
click at [1053, 405] on select "Select… 6 UNIT (+ $94.95)" at bounding box center [1190, 429] width 275 height 49
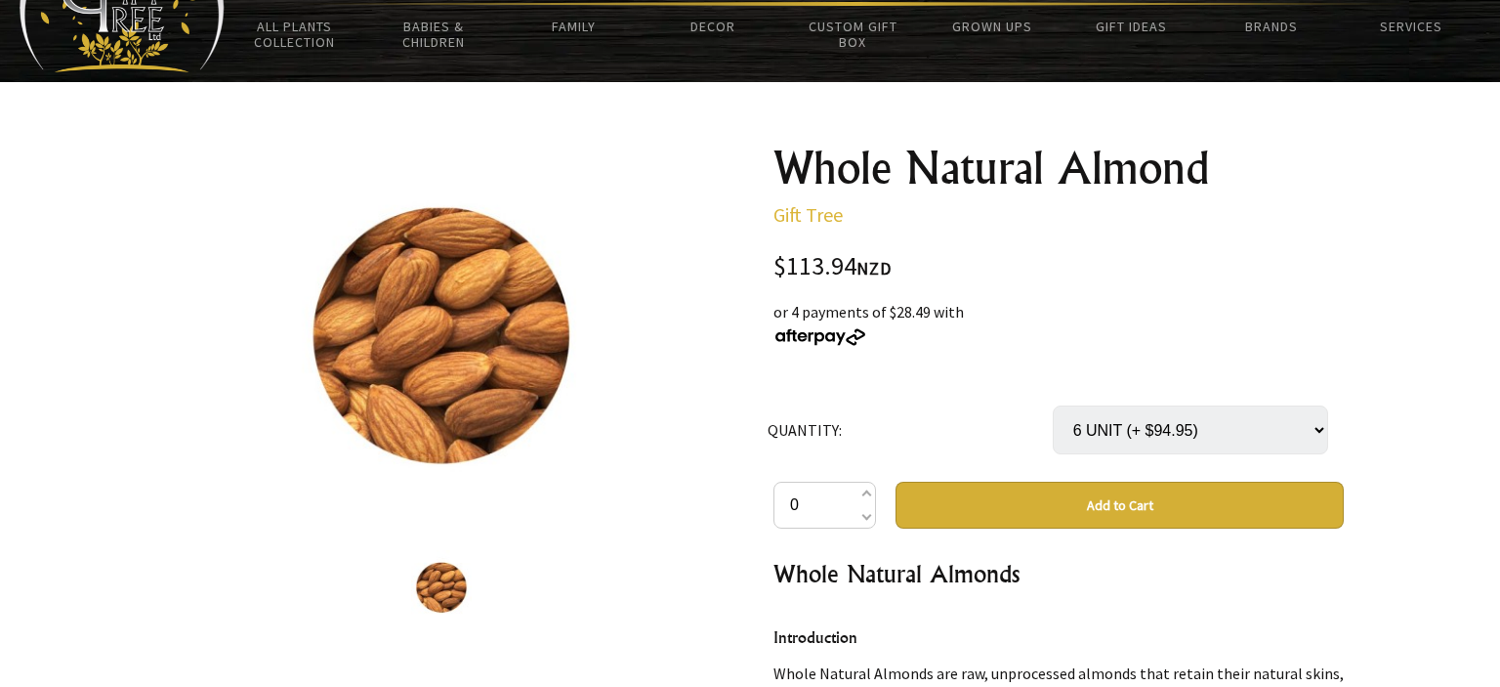
click at [1166, 344] on div "or 4 payments of $28.49 with" at bounding box center [1058, 323] width 570 height 47
click at [1053, 405] on select "Select… 6 UNIT (+ $94.95)" at bounding box center [1190, 429] width 275 height 49
select select
click option "Select…" at bounding box center [0, 0] width 0 height 0
click at [871, 498] on input "0" at bounding box center [824, 504] width 103 height 47
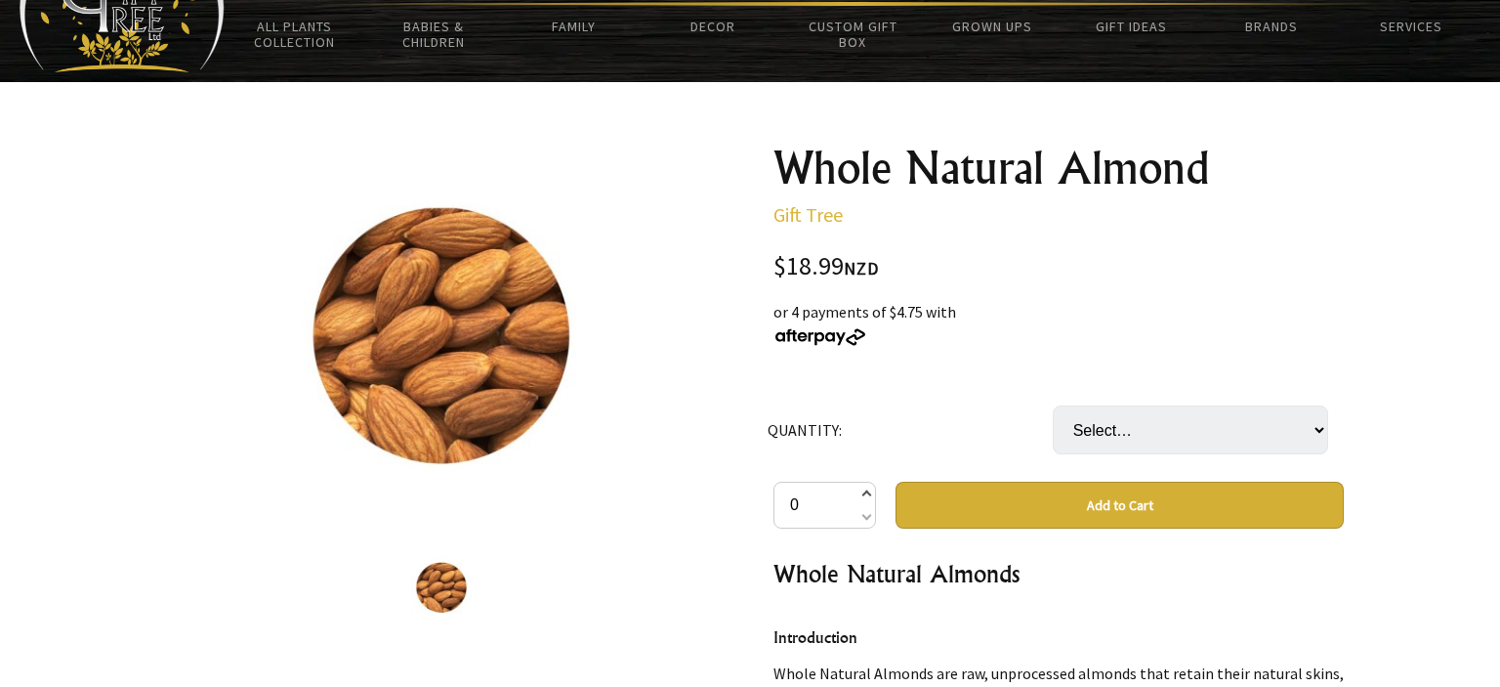
click at [865, 500] on span at bounding box center [866, 494] width 10 height 23
type input "1"
click at [1043, 513] on button "Add to Cart" at bounding box center [1119, 504] width 448 height 47
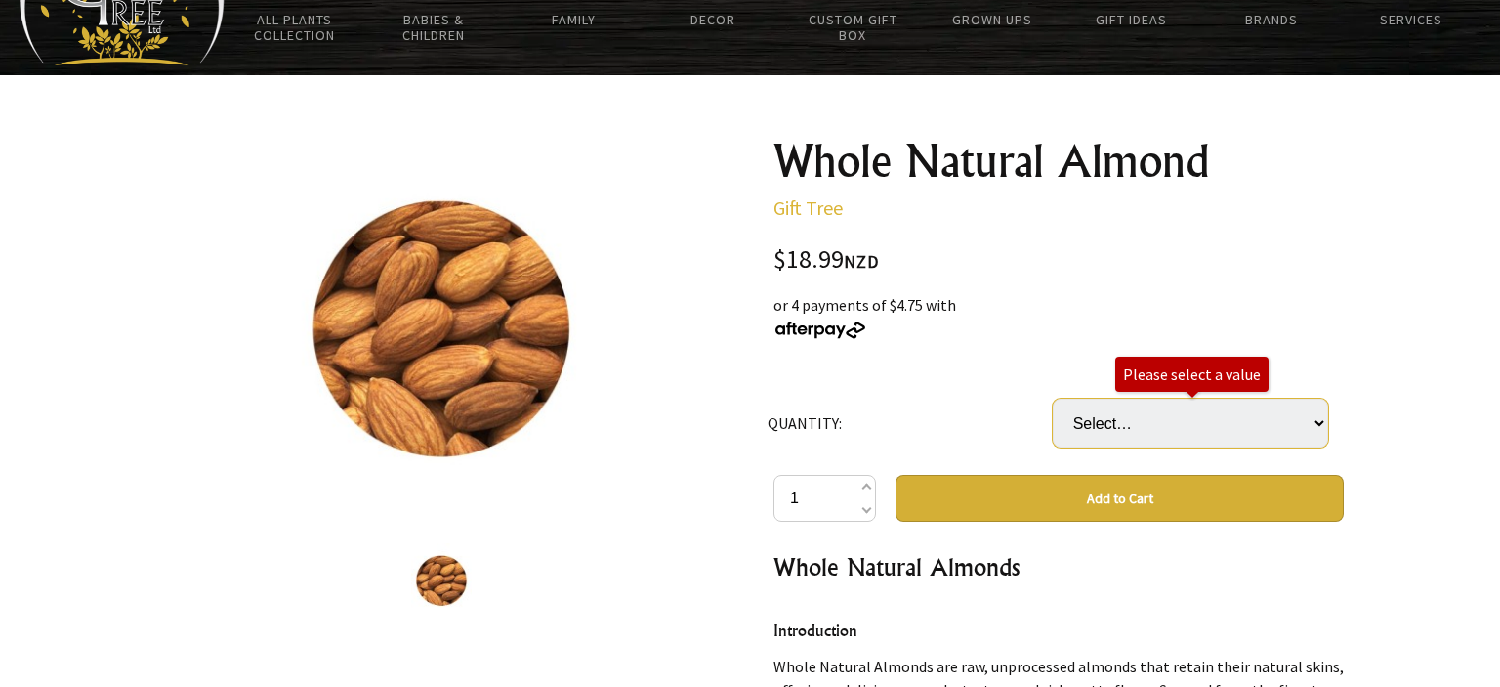
scroll to position [115, 0]
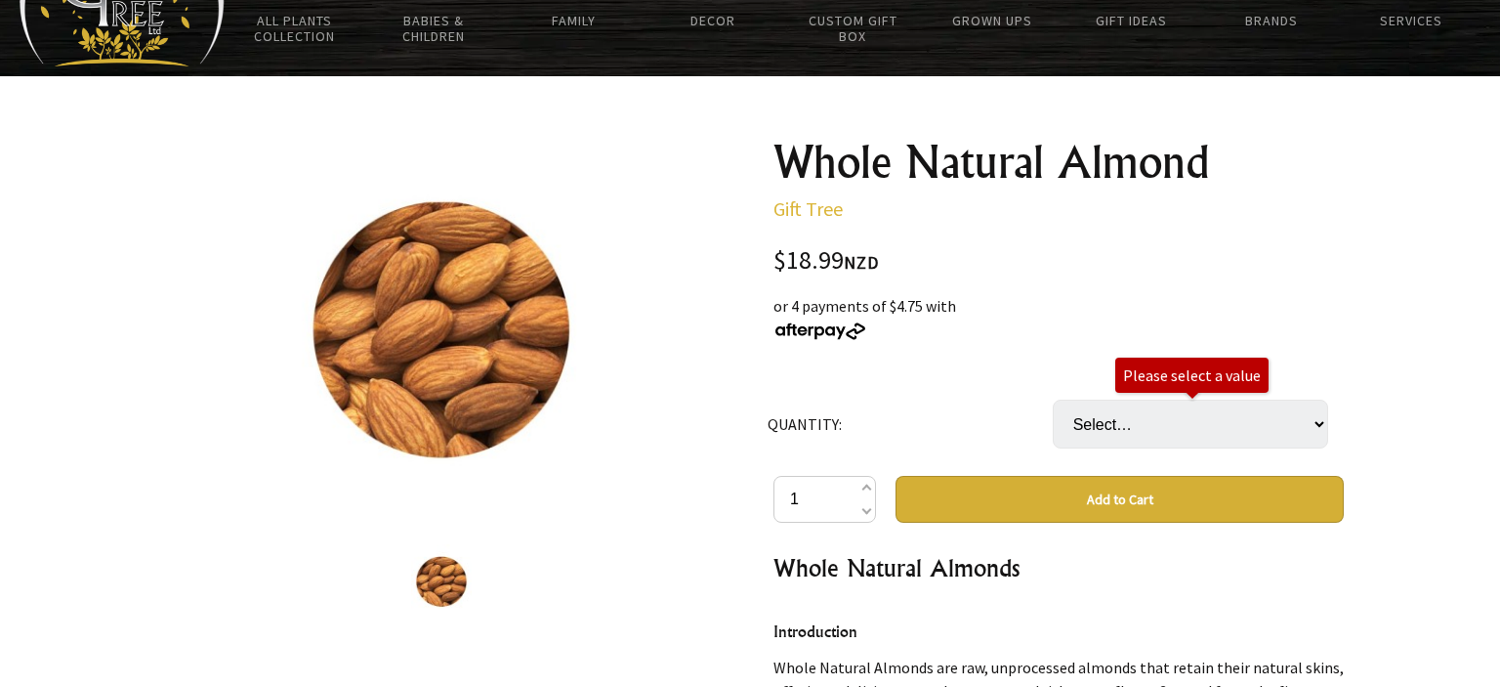
click at [1053, 399] on select "Select… 6 UNIT (+ $94.95)" at bounding box center [1190, 423] width 275 height 49
select select "6 UNIT"
click option "6 UNIT (+ $94.95)" at bounding box center [0, 0] width 0 height 0
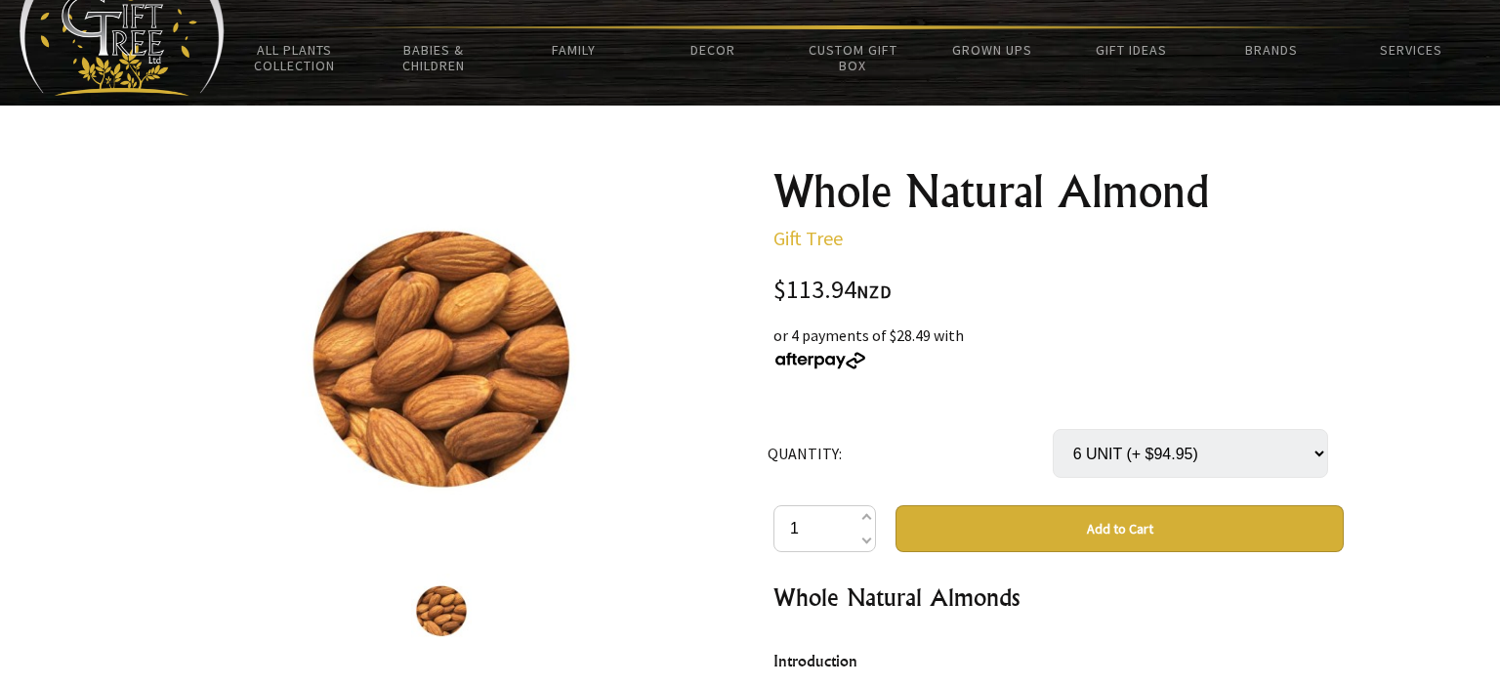
scroll to position [85, 0]
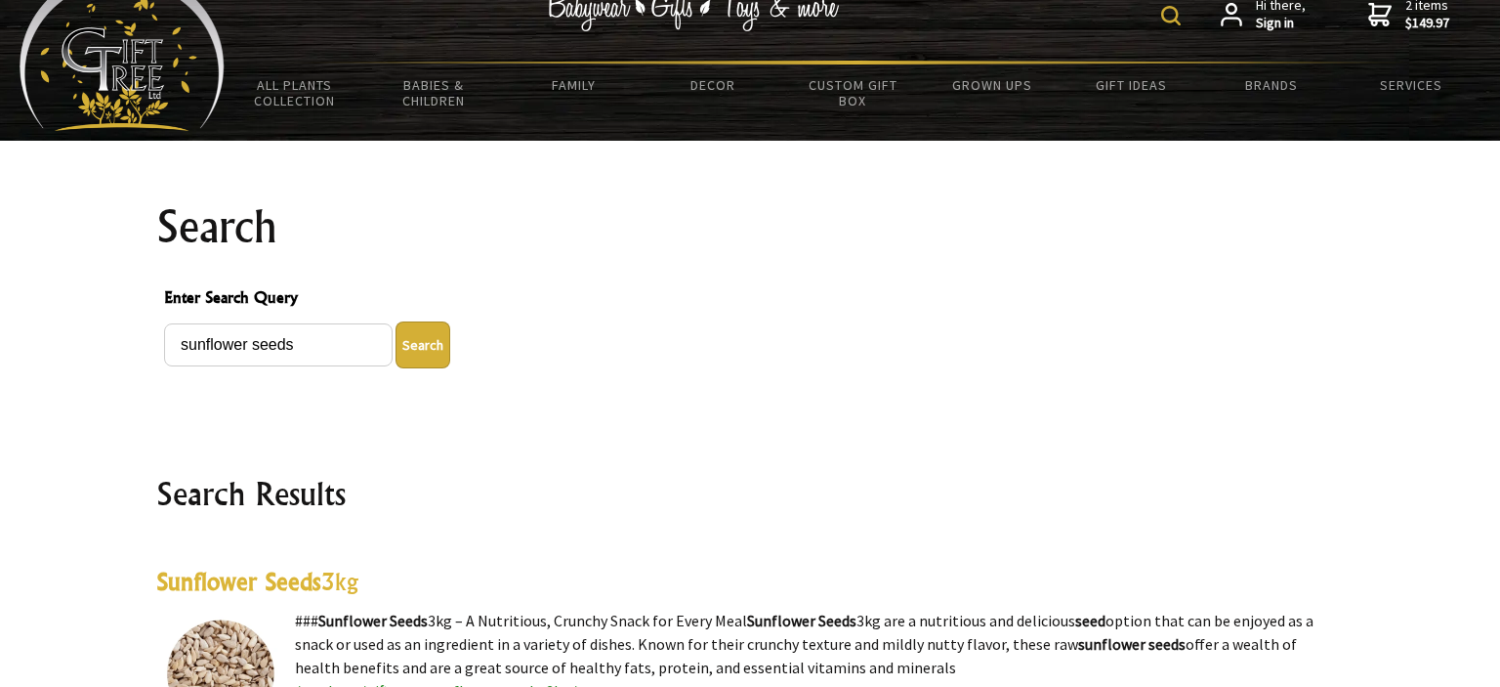
scroll to position [49, 0]
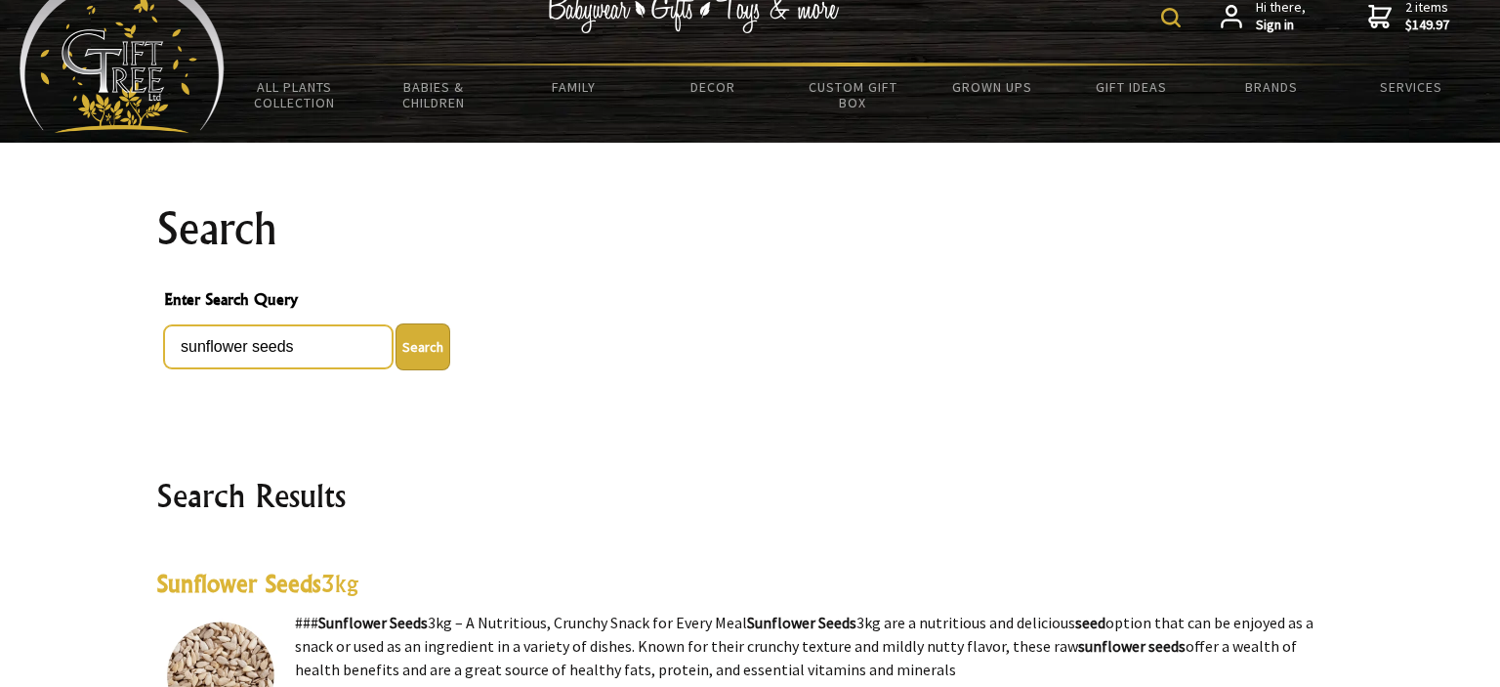
drag, startPoint x: 337, startPoint y: 344, endPoint x: 77, endPoint y: 354, distance: 260.0
click at [164, 354] on input "sunflower seeds" at bounding box center [278, 346] width 229 height 43
type input "rasin"
click at [396, 323] on button "Search" at bounding box center [423, 346] width 55 height 47
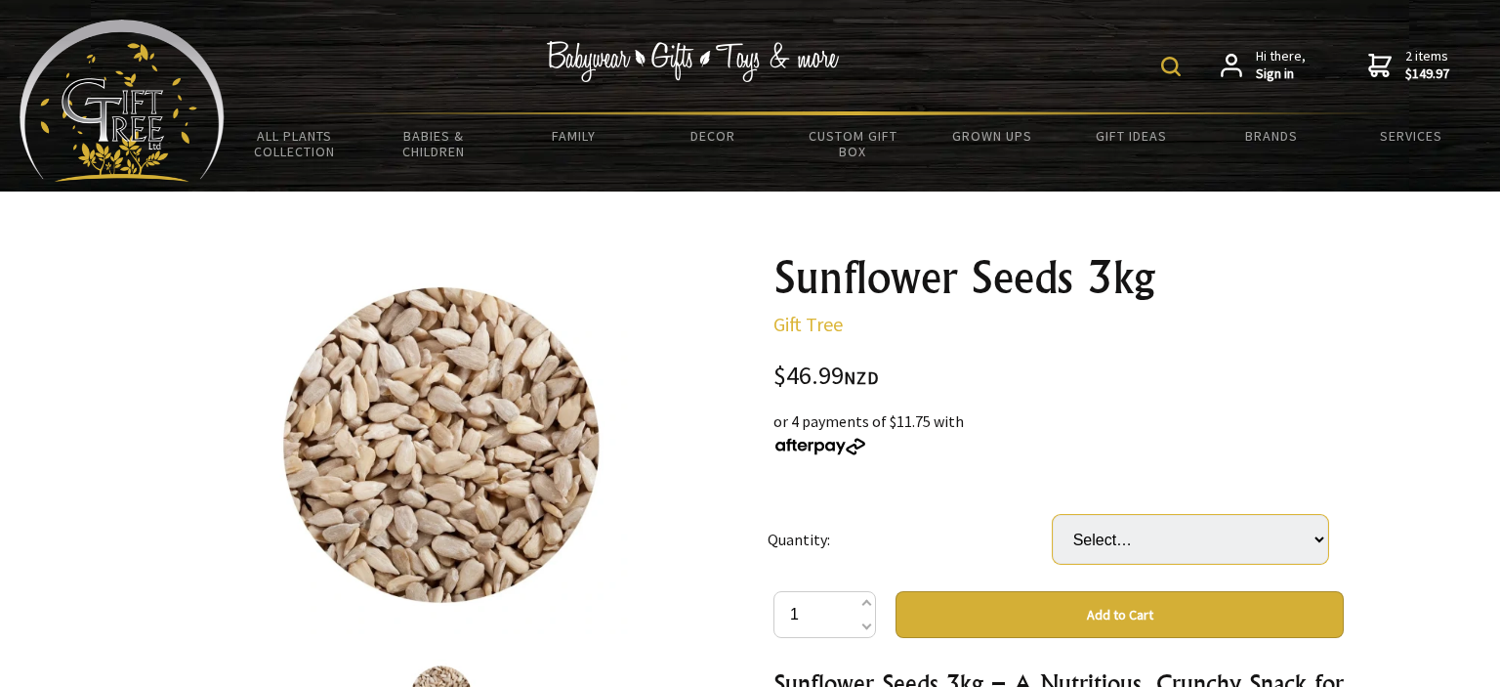
click at [1053, 515] on select "Select… 3 (+ $93.98)" at bounding box center [1190, 539] width 275 height 49
click at [1320, 545] on select "Select… 3 (+ $93.98)" at bounding box center [1190, 539] width 275 height 49
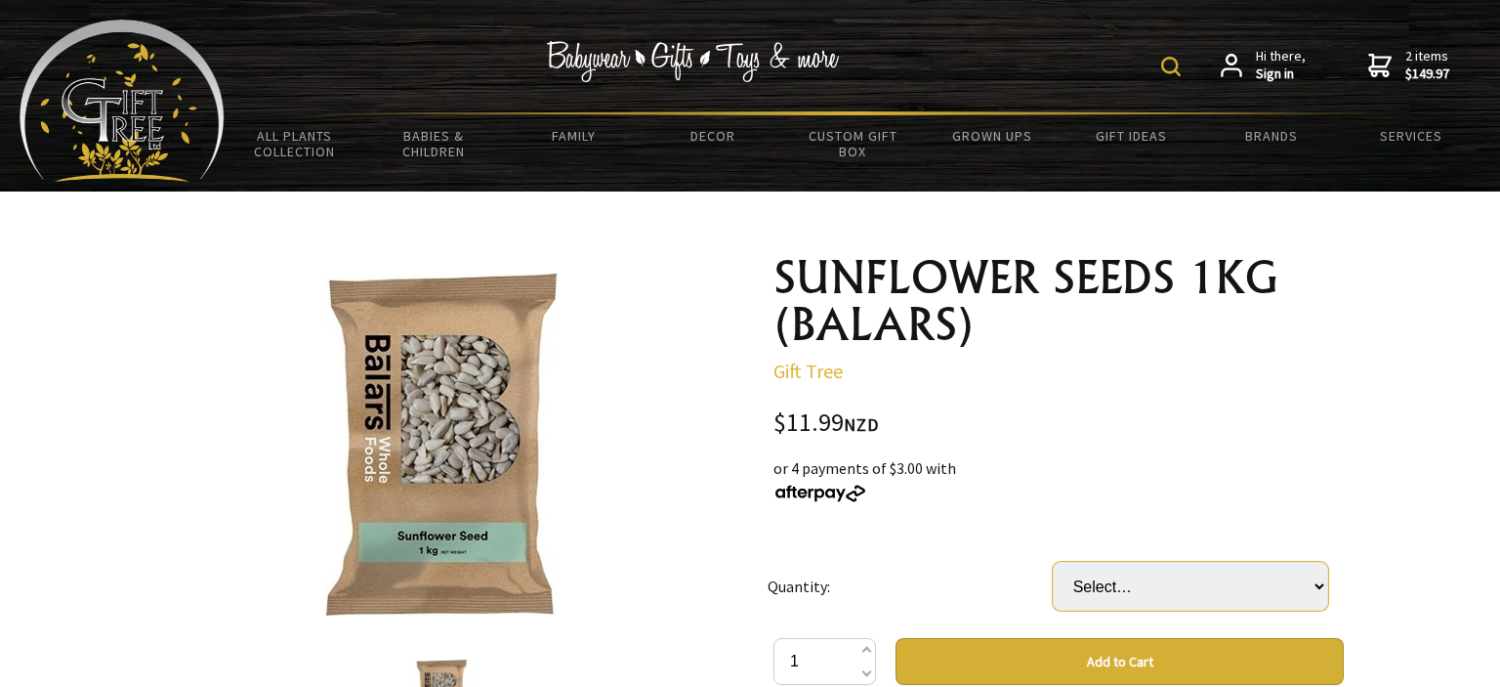
click at [1053, 562] on select "Select… 1 BAG" at bounding box center [1190, 586] width 275 height 49
select select "1 BAG"
click option "1 BAG" at bounding box center [0, 0] width 0 height 0
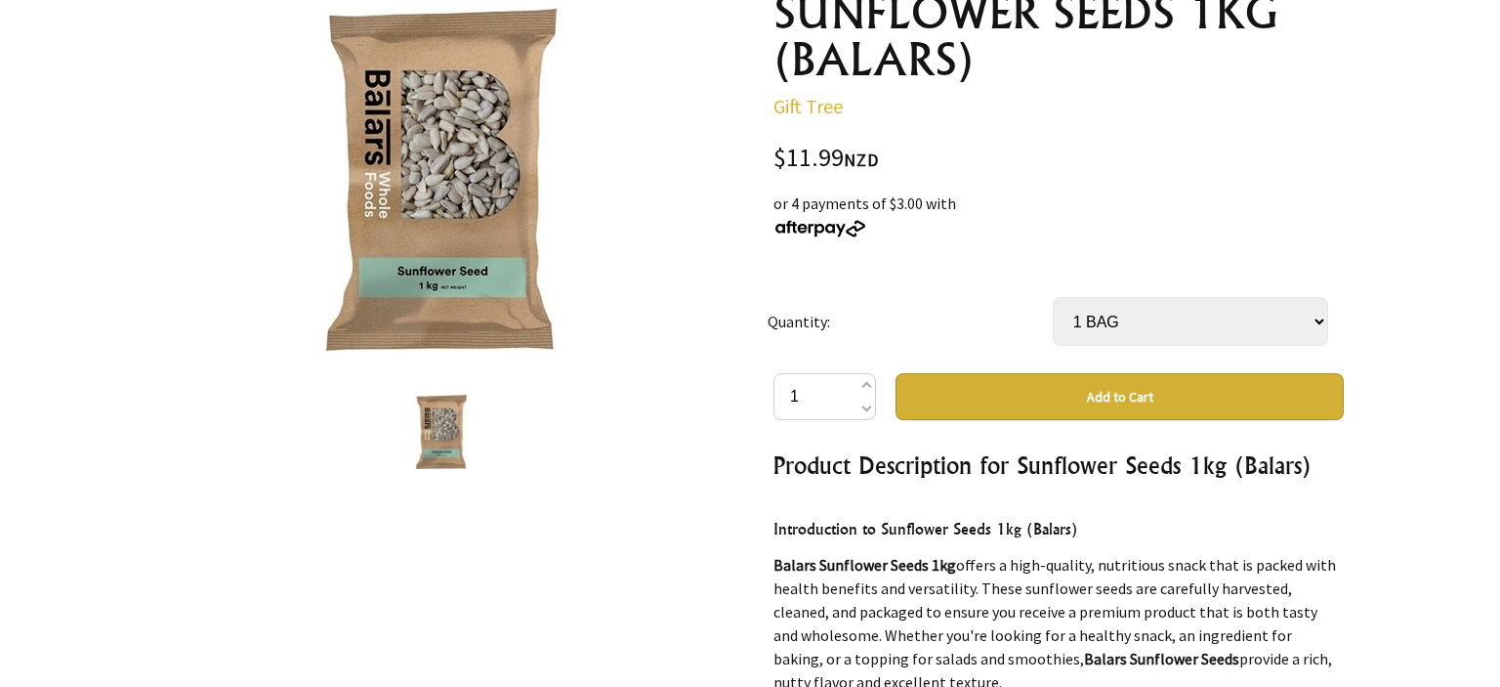
scroll to position [266, 0]
click at [862, 383] on span at bounding box center [866, 385] width 10 height 23
type input "2"
click at [1138, 388] on button "Add to Cart" at bounding box center [1119, 395] width 448 height 47
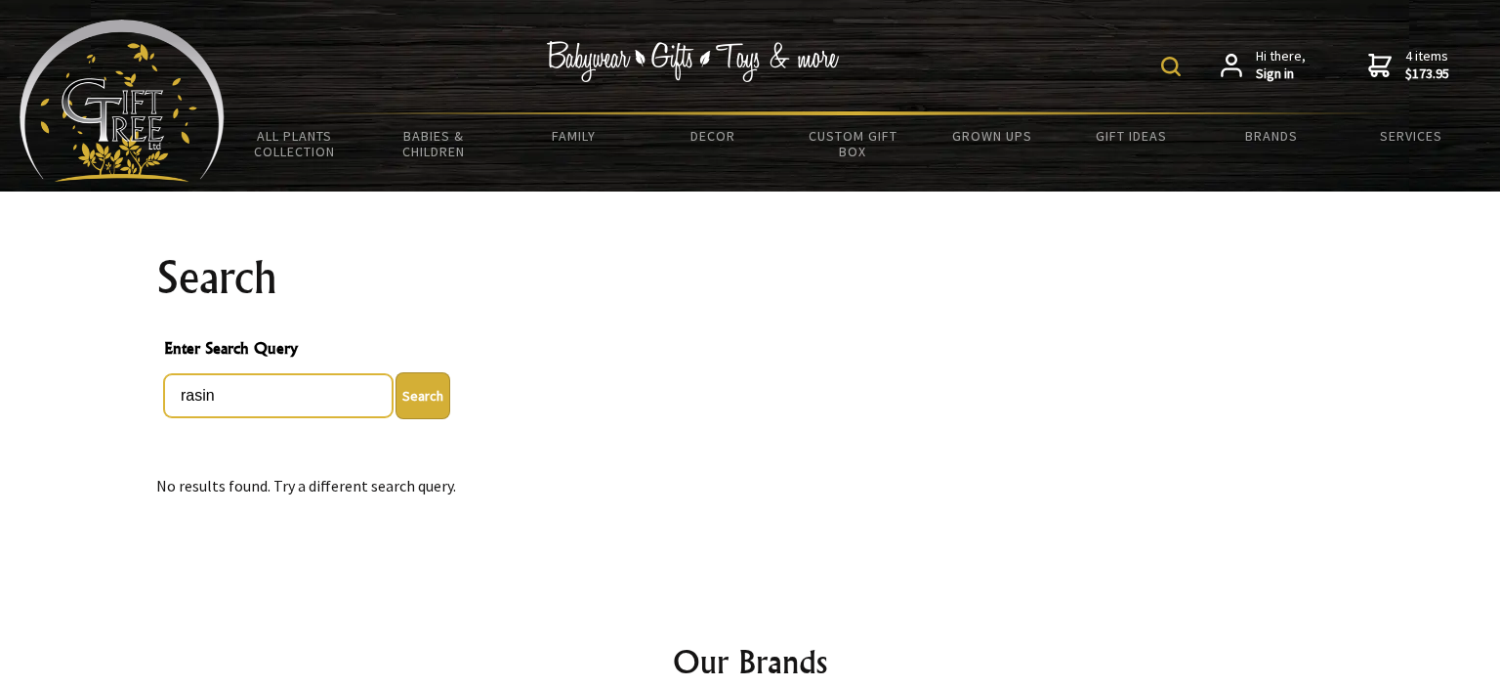
click at [193, 390] on input "rasin" at bounding box center [278, 395] width 229 height 43
type input "raisin"
click at [396, 372] on button "Search" at bounding box center [423, 395] width 55 height 47
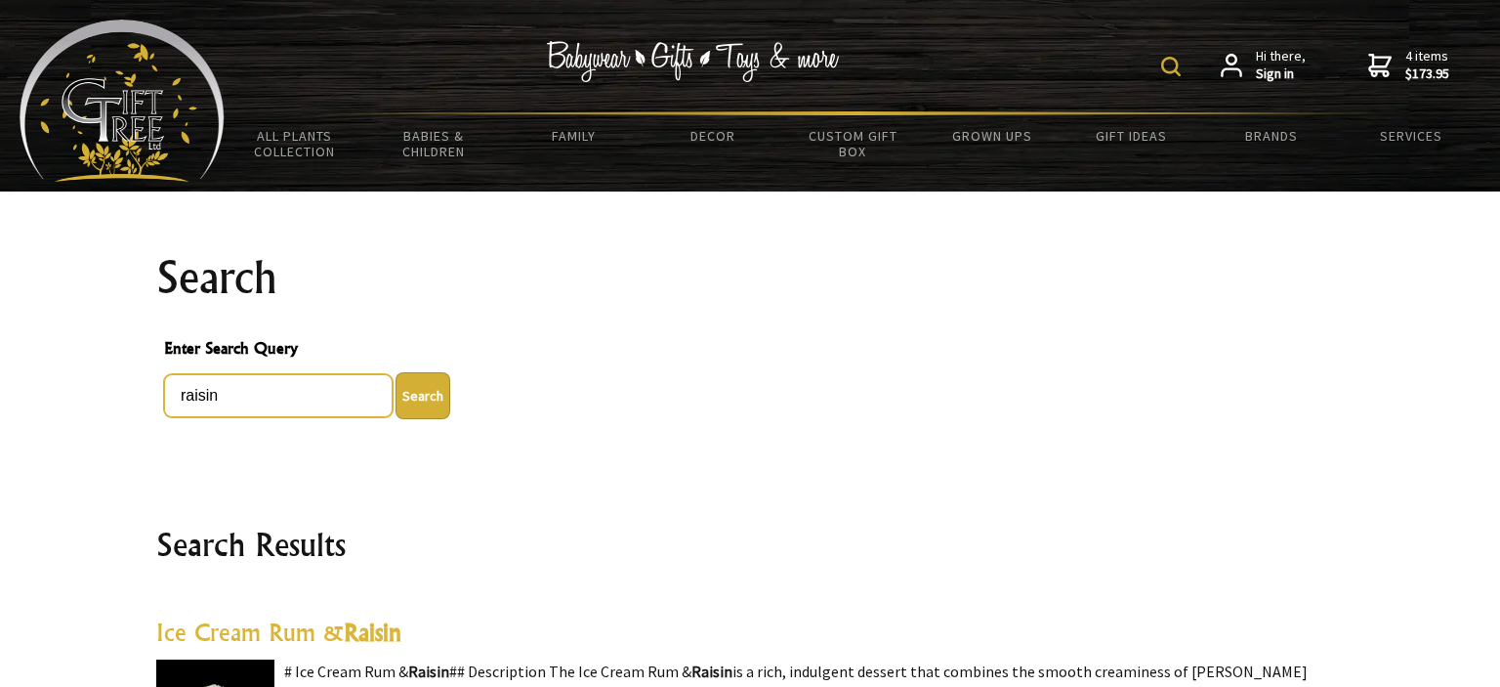
drag, startPoint x: 252, startPoint y: 396, endPoint x: 18, endPoint y: 372, distance: 235.6
click at [164, 374] on input "raisin" at bounding box center [278, 395] width 229 height 43
type input "coconut chip"
click at [396, 372] on button "Search" at bounding box center [423, 395] width 55 height 47
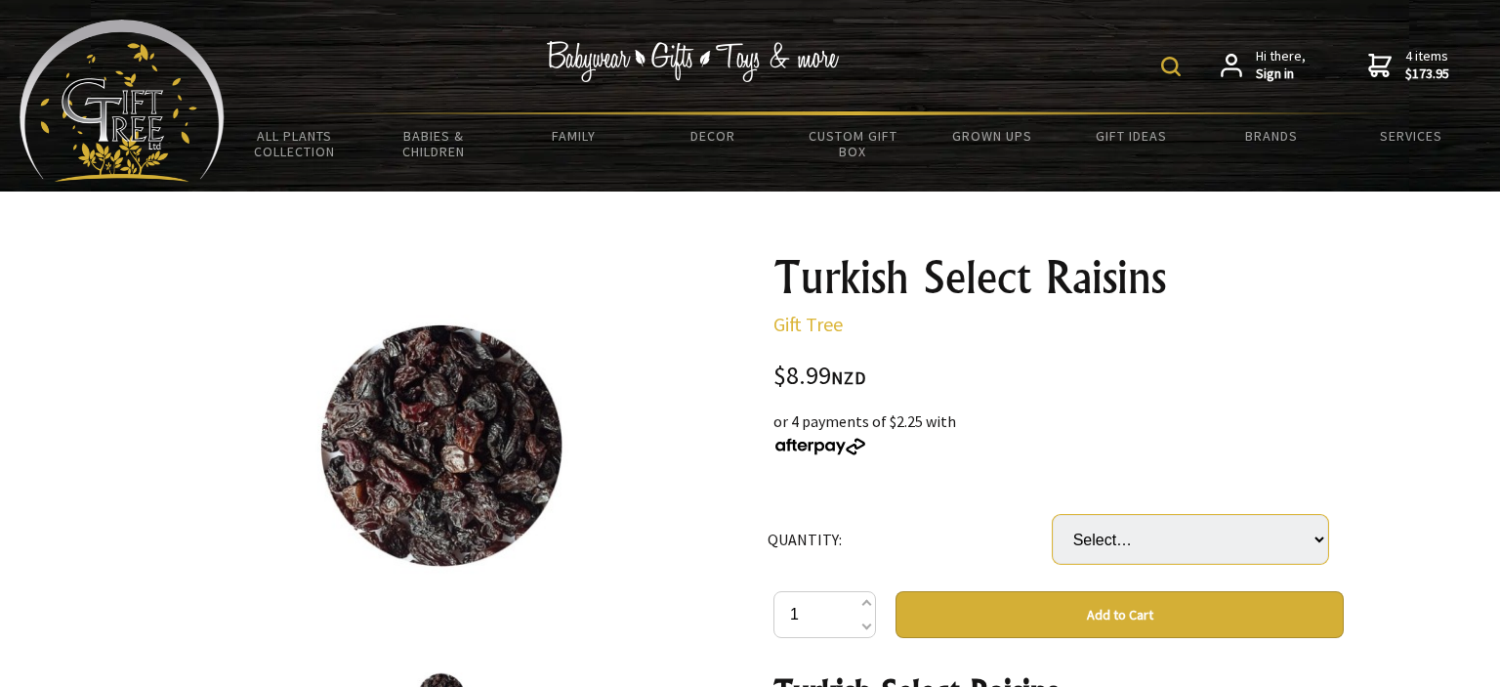
click at [1053, 515] on select "Select… 12 UNIT (+ $98.89)" at bounding box center [1190, 539] width 275 height 49
click at [1093, 528] on select "Select… 12 UNIT (+ $98.89)" at bounding box center [1190, 539] width 275 height 49
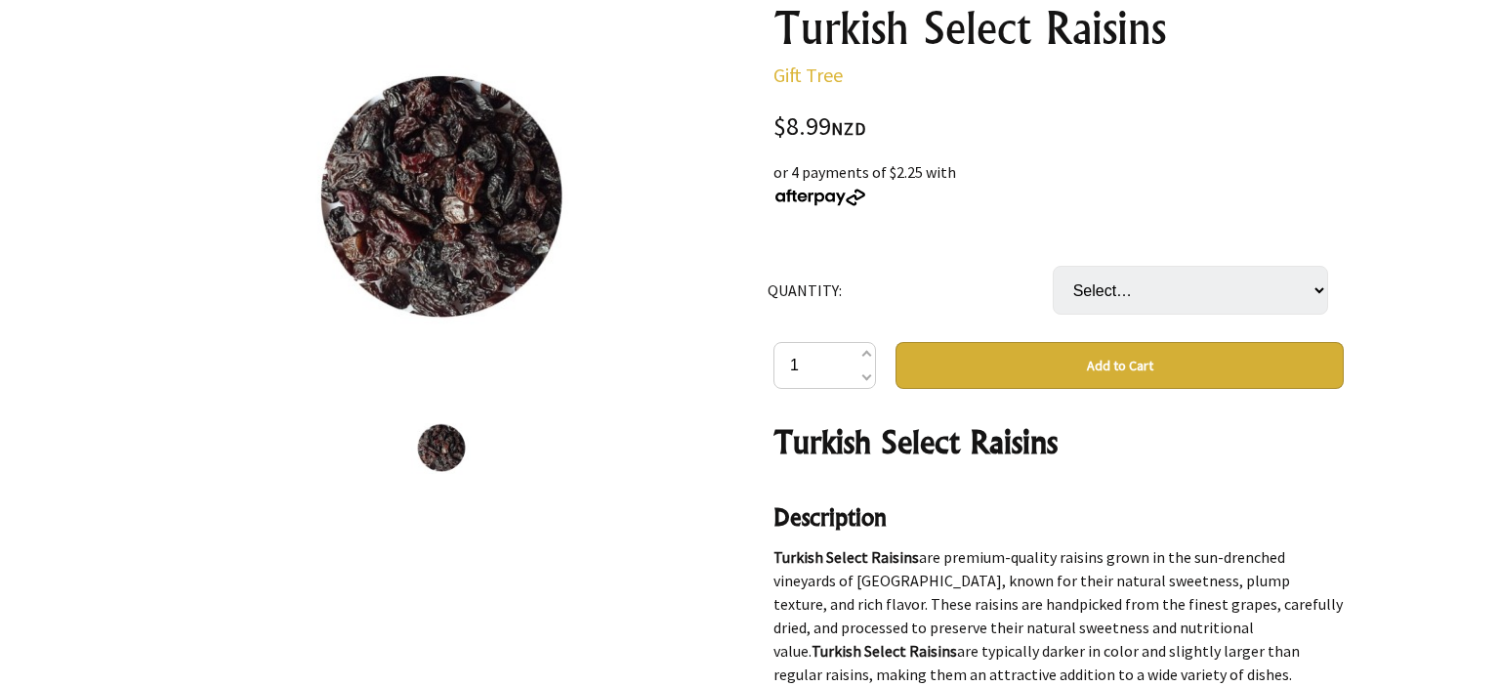
scroll to position [254, 0]
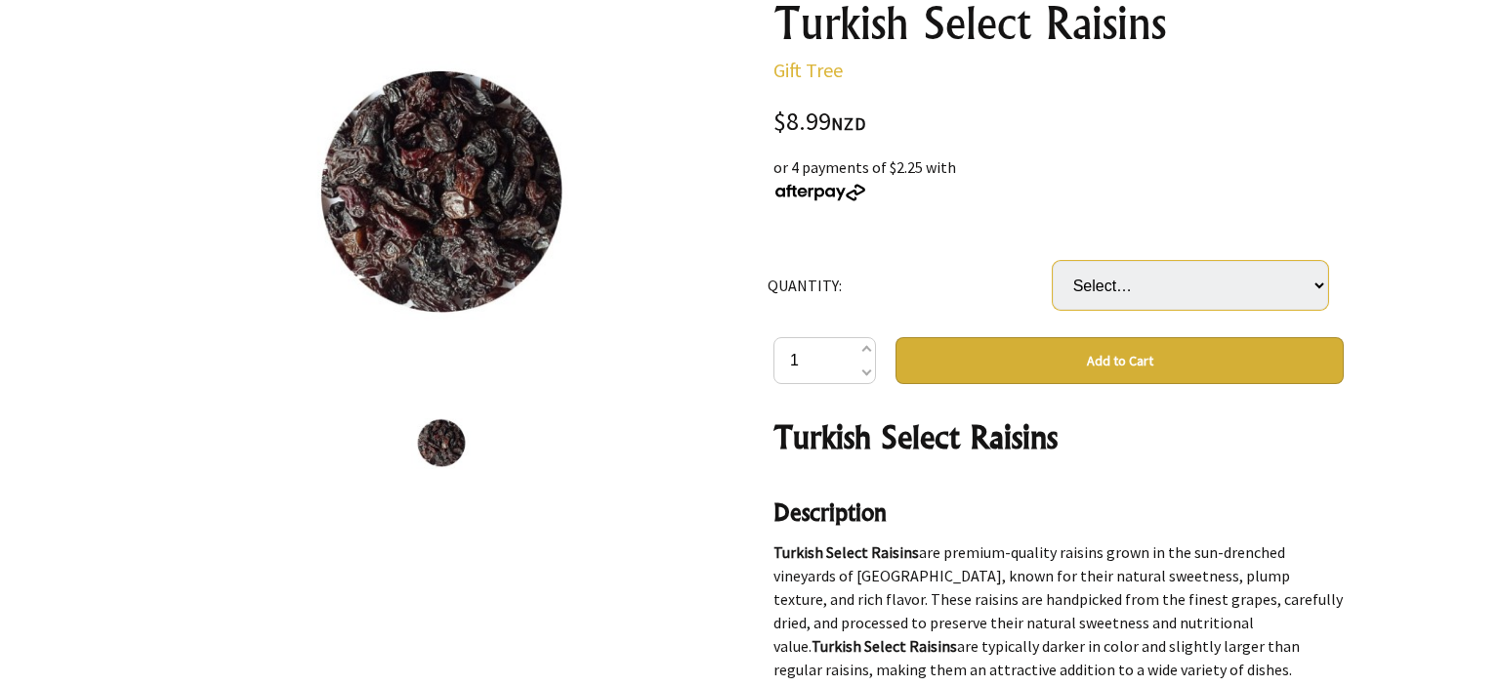
click at [1053, 261] on select "Select… 12 UNIT (+ $98.89)" at bounding box center [1190, 285] width 275 height 49
click at [1220, 180] on div "or 4 payments of $2.25 with" at bounding box center [1058, 178] width 570 height 47
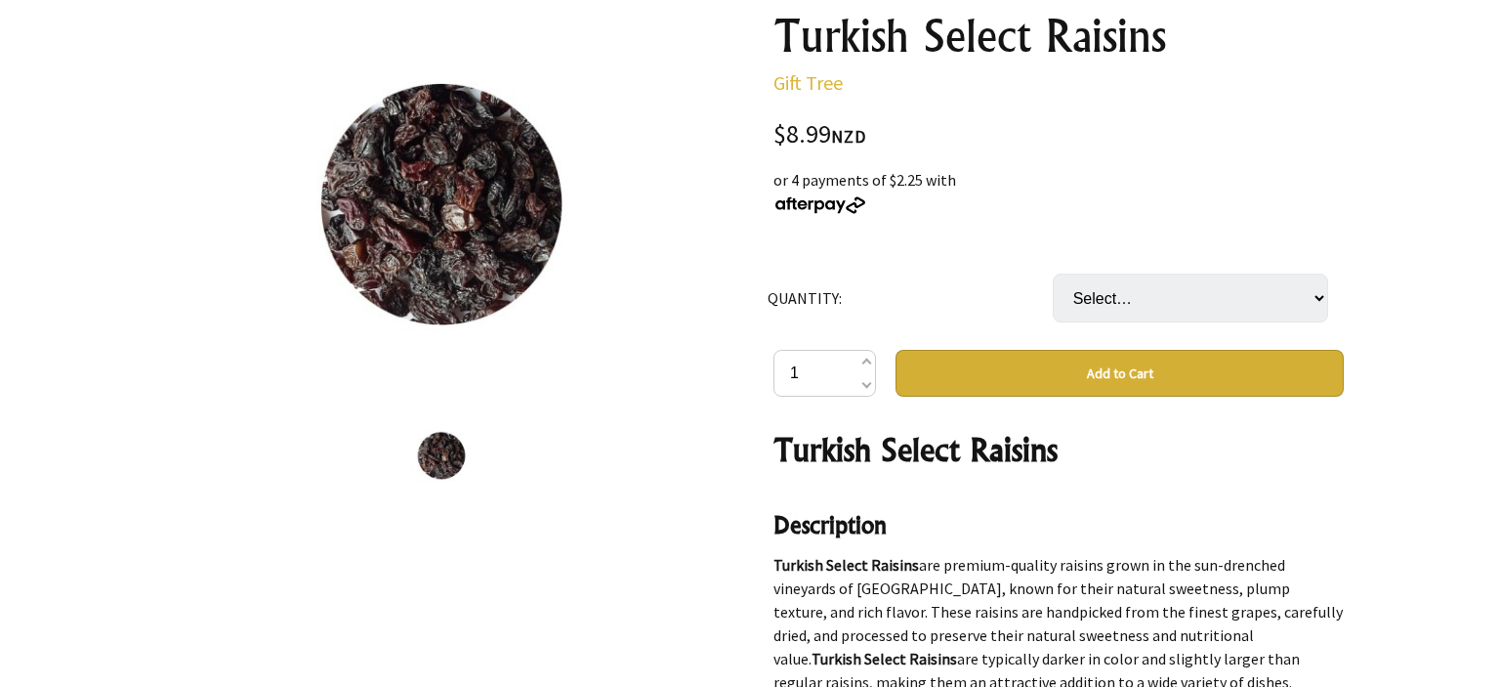
scroll to position [227, 0]
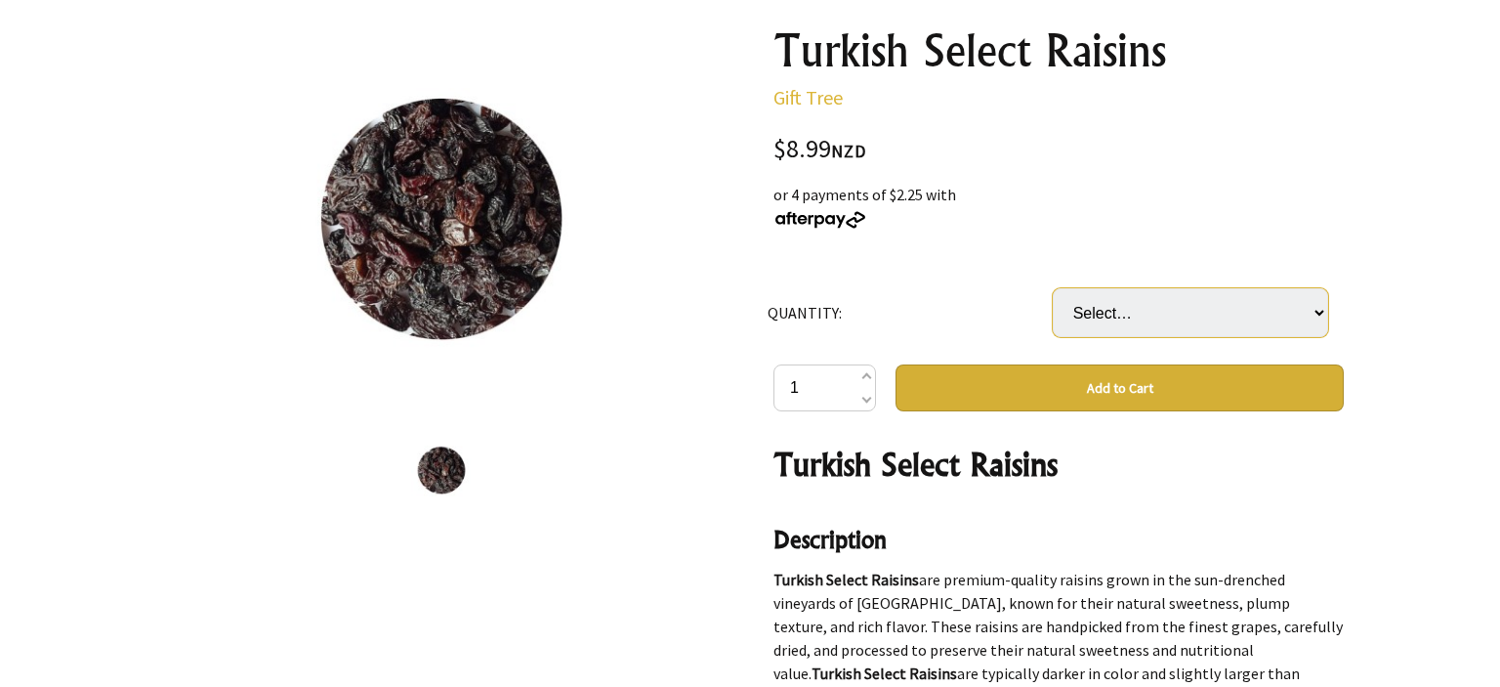
click at [1053, 288] on select "Select… 12 UNIT (+ $98.89)" at bounding box center [1190, 312] width 275 height 49
click at [1394, 350] on div at bounding box center [750, 634] width 1500 height 1339
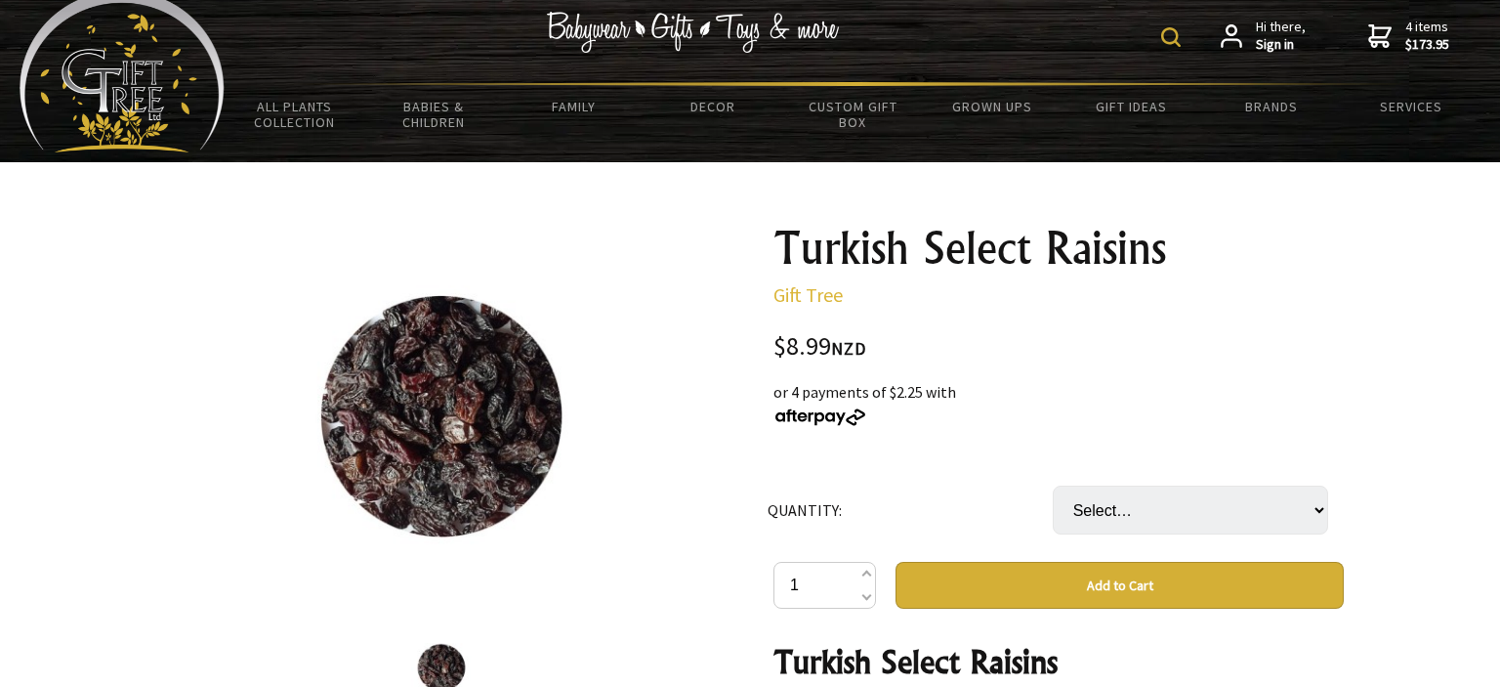
scroll to position [28, 0]
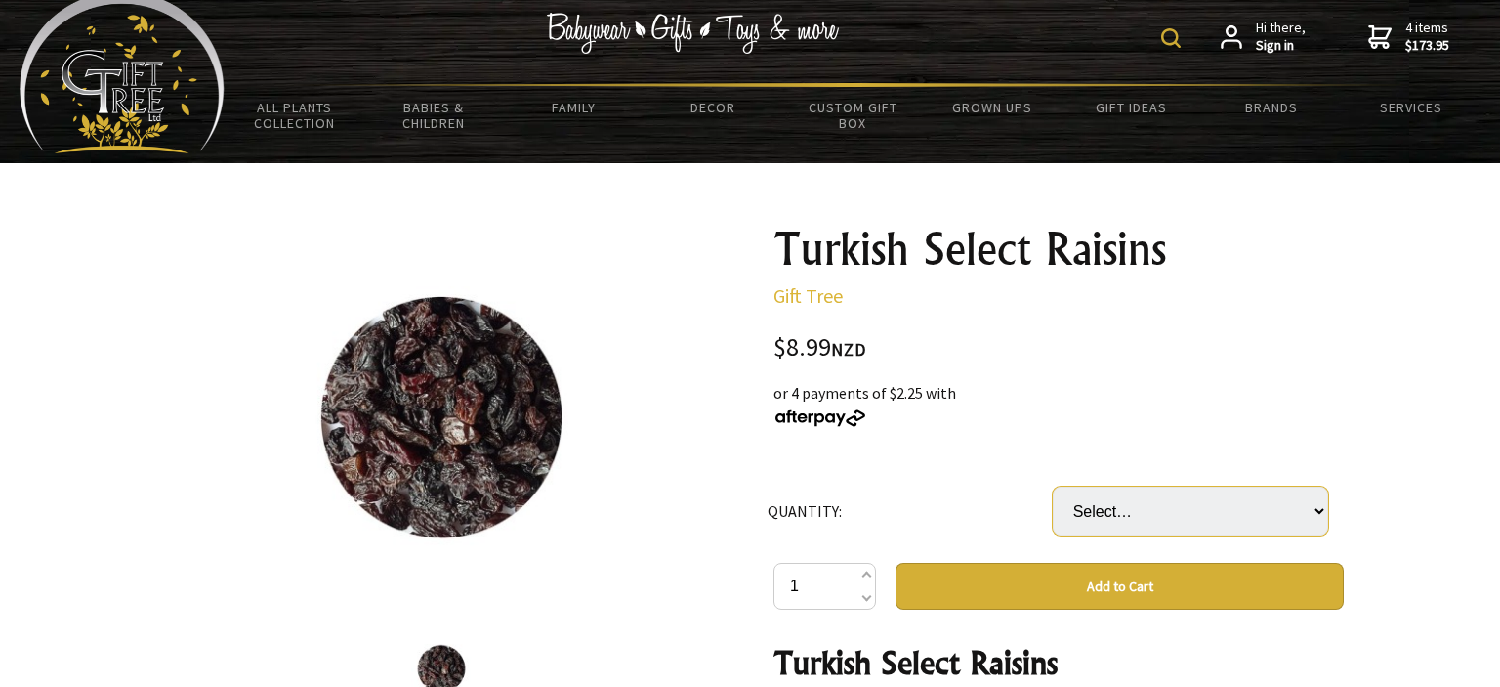
click at [1053, 486] on select "Select… 12 UNIT (+ $98.89)" at bounding box center [1190, 510] width 275 height 49
click at [797, 479] on td "QUANTITY:" at bounding box center [910, 511] width 285 height 104
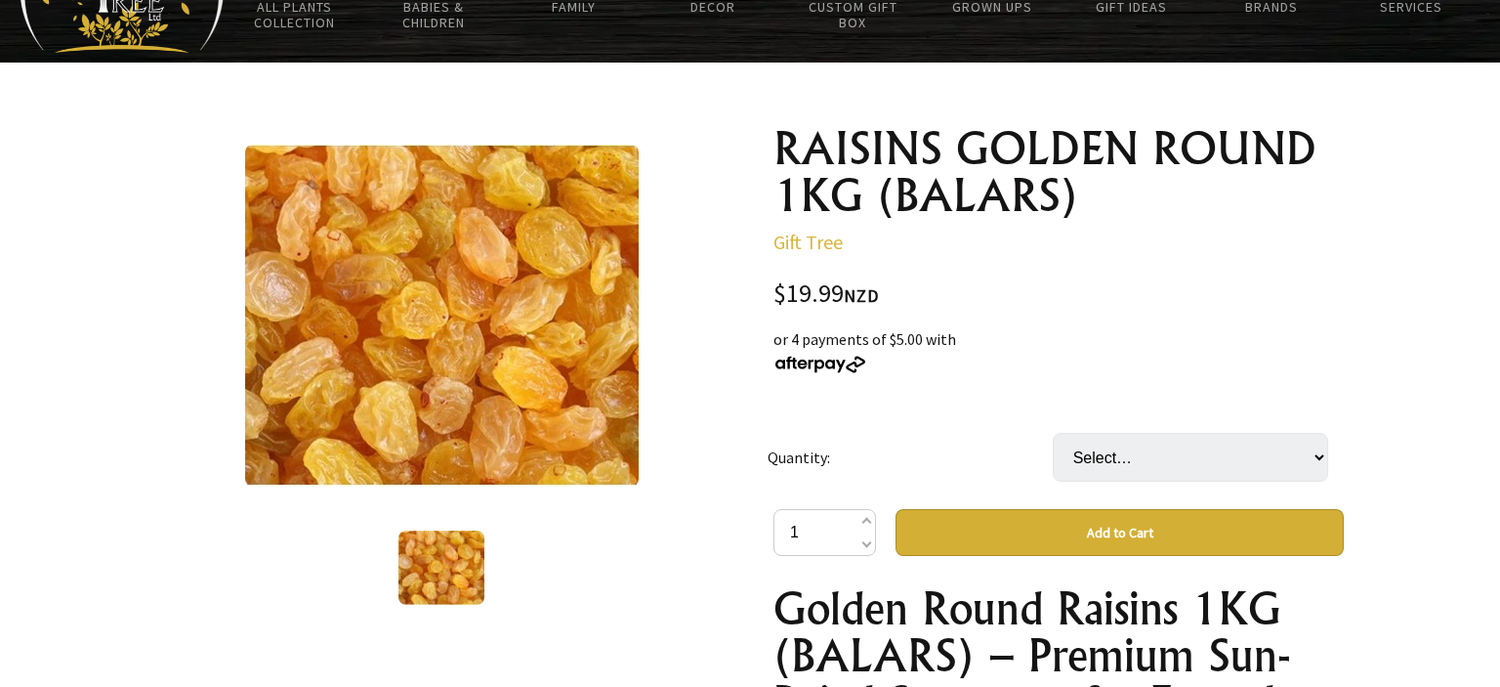
scroll to position [132, 0]
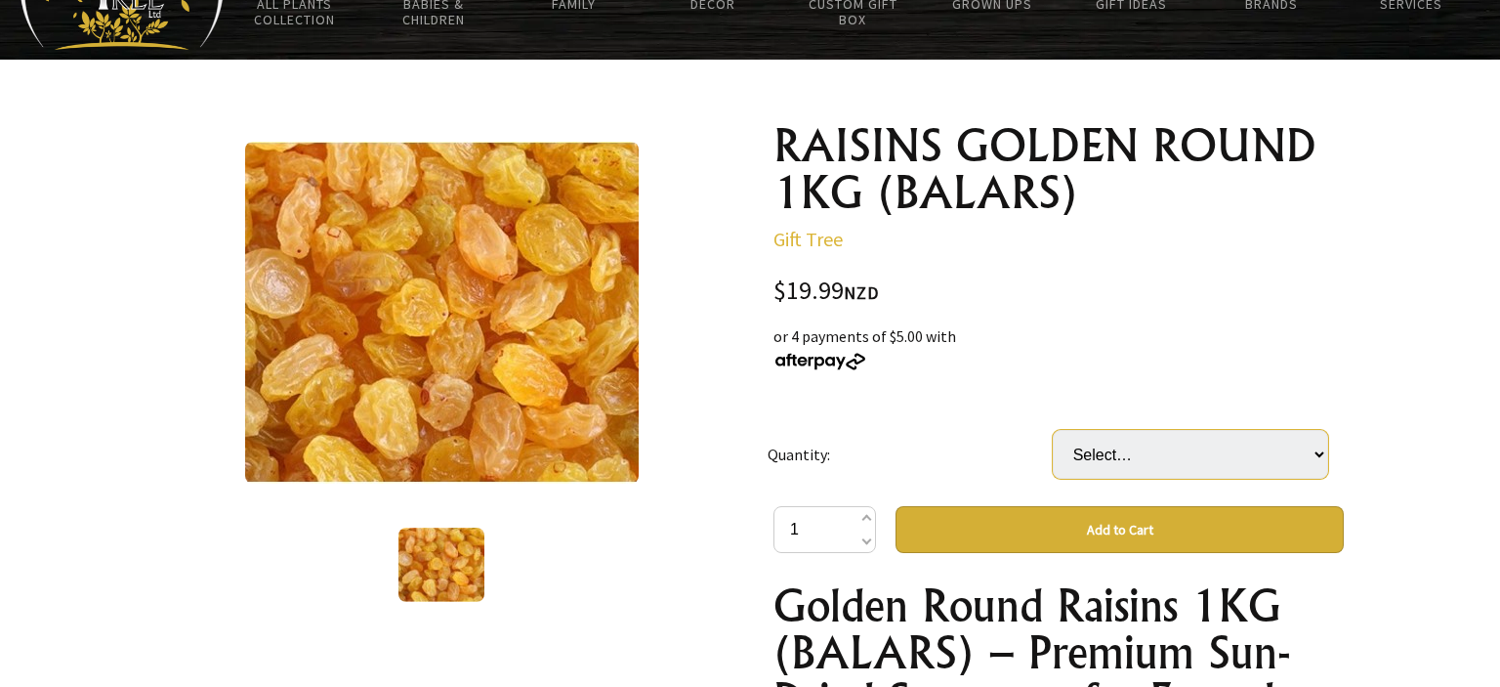
click at [1053, 430] on select "Select… 1 BAG" at bounding box center [1190, 454] width 275 height 49
click at [1142, 546] on button "Add to Cart" at bounding box center [1119, 529] width 448 height 47
click at [1053, 430] on select "Select… 1 BAG" at bounding box center [1190, 454] width 275 height 49
select select "1 BAG"
click option "1 BAG" at bounding box center [0, 0] width 0 height 0
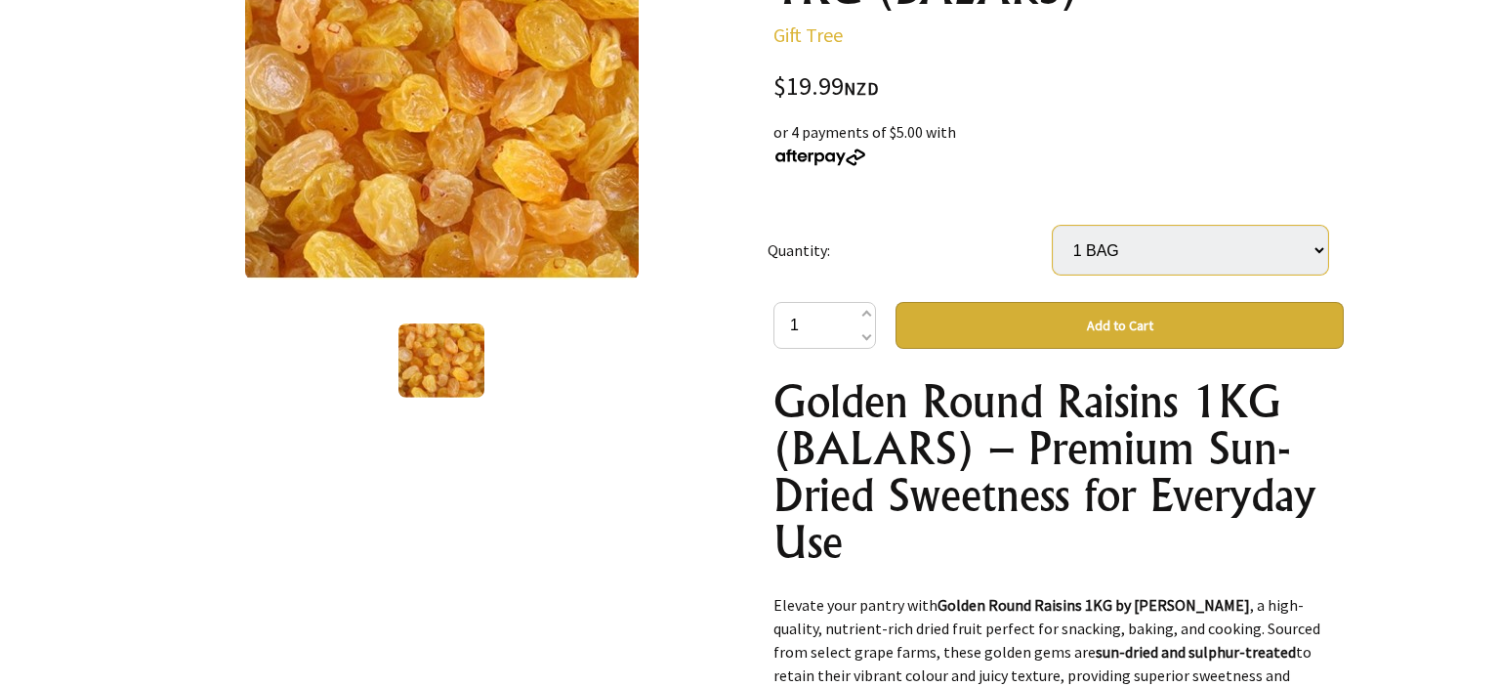
scroll to position [334, 0]
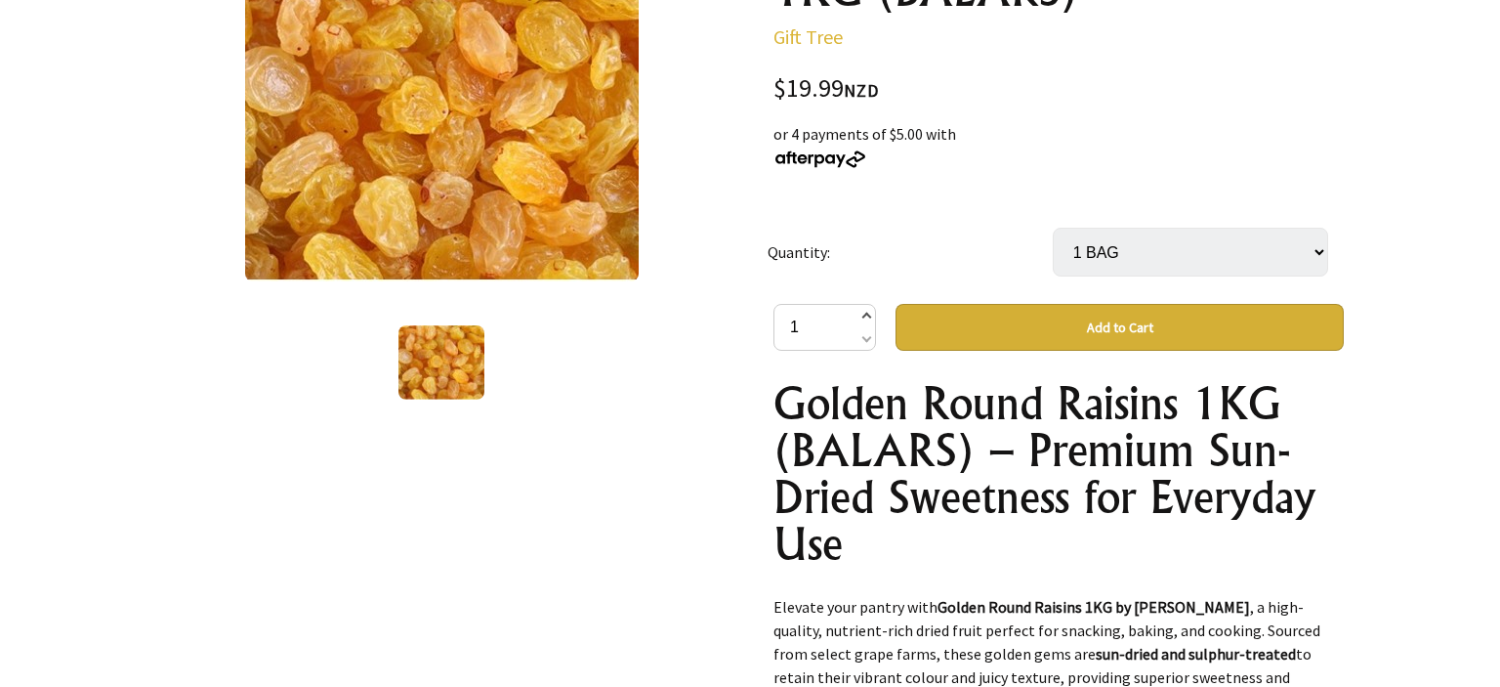
click at [862, 320] on span at bounding box center [866, 317] width 10 height 23
type input "2"
click at [1078, 328] on button "Add to Cart" at bounding box center [1119, 327] width 448 height 47
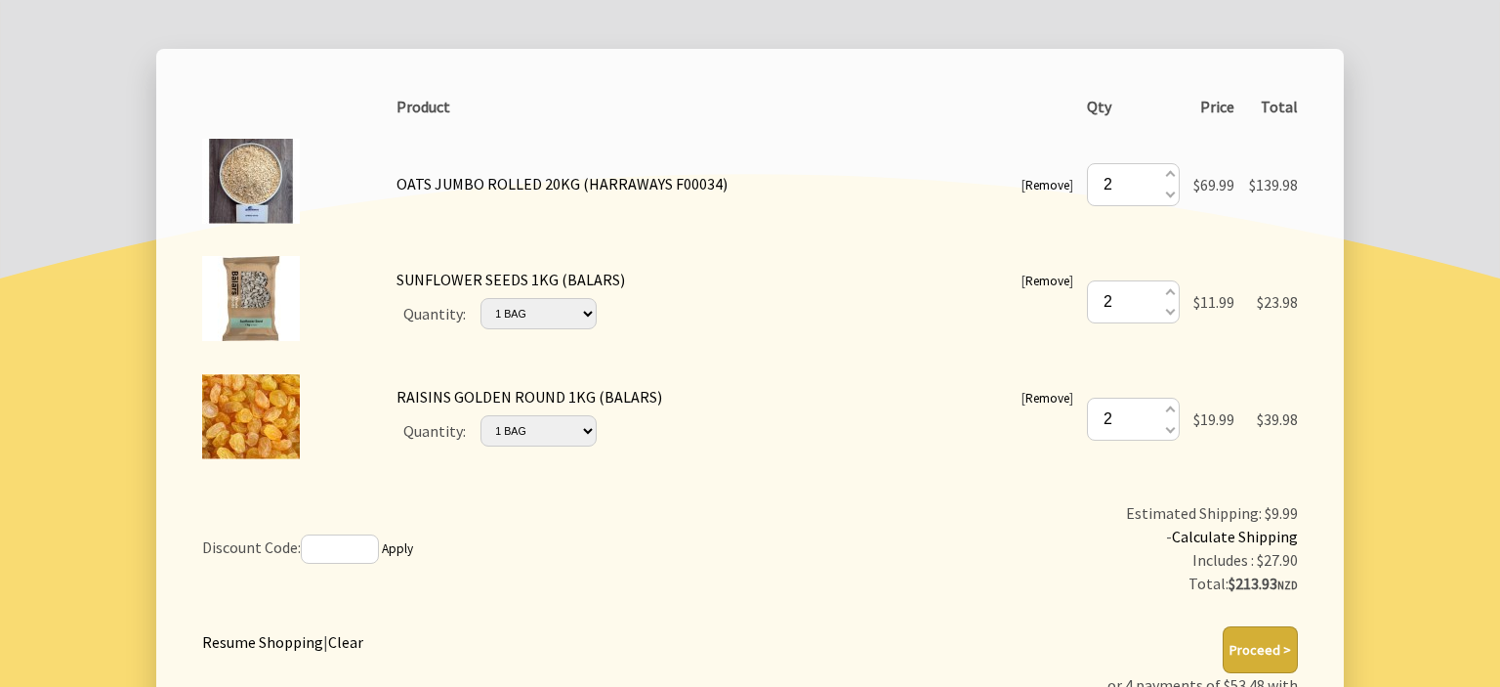
scroll to position [340, 0]
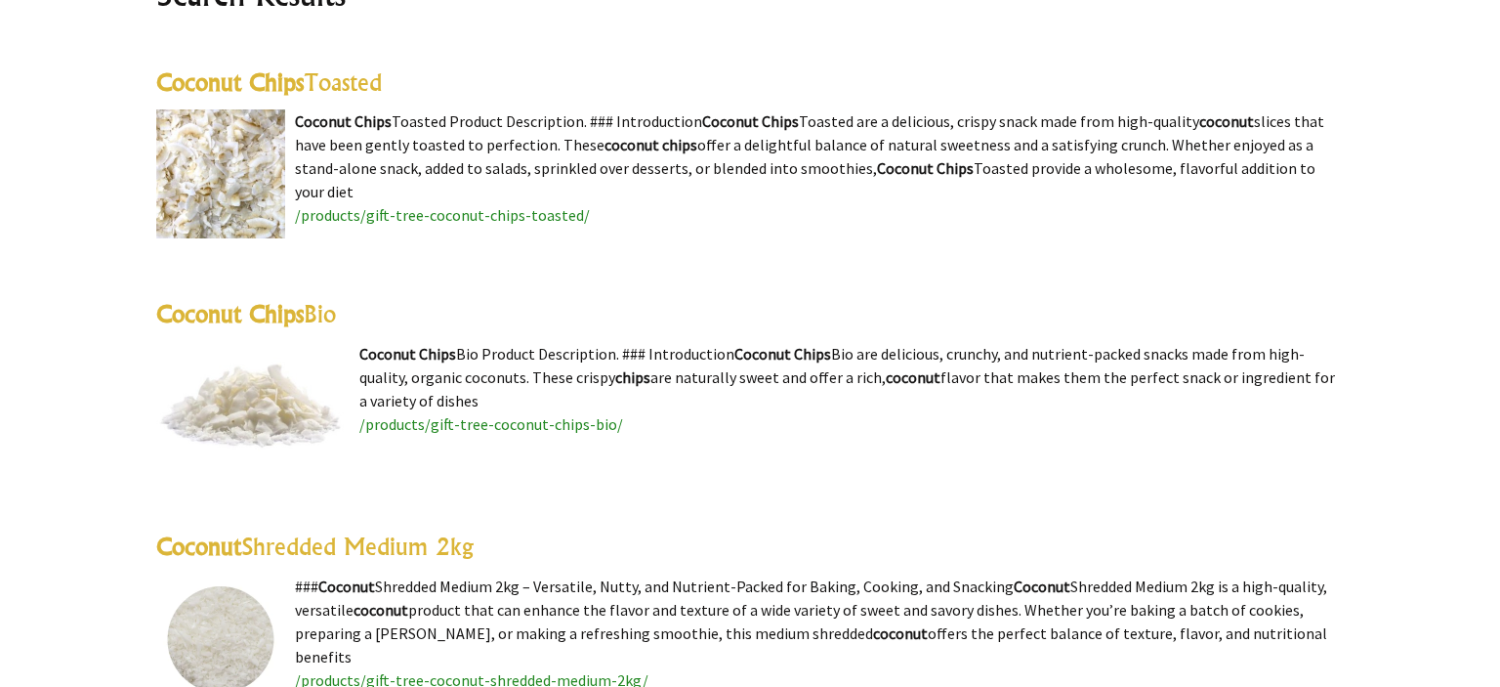
scroll to position [560, 0]
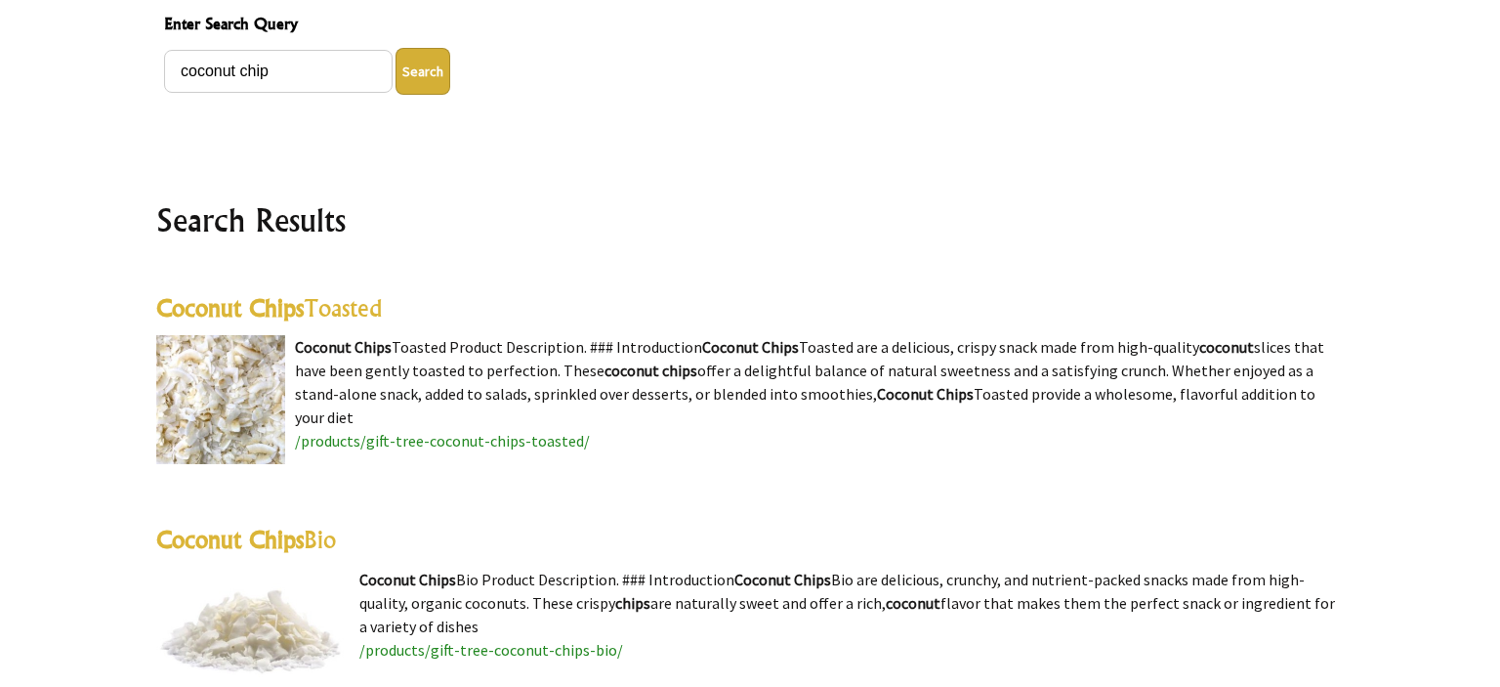
scroll to position [0, 0]
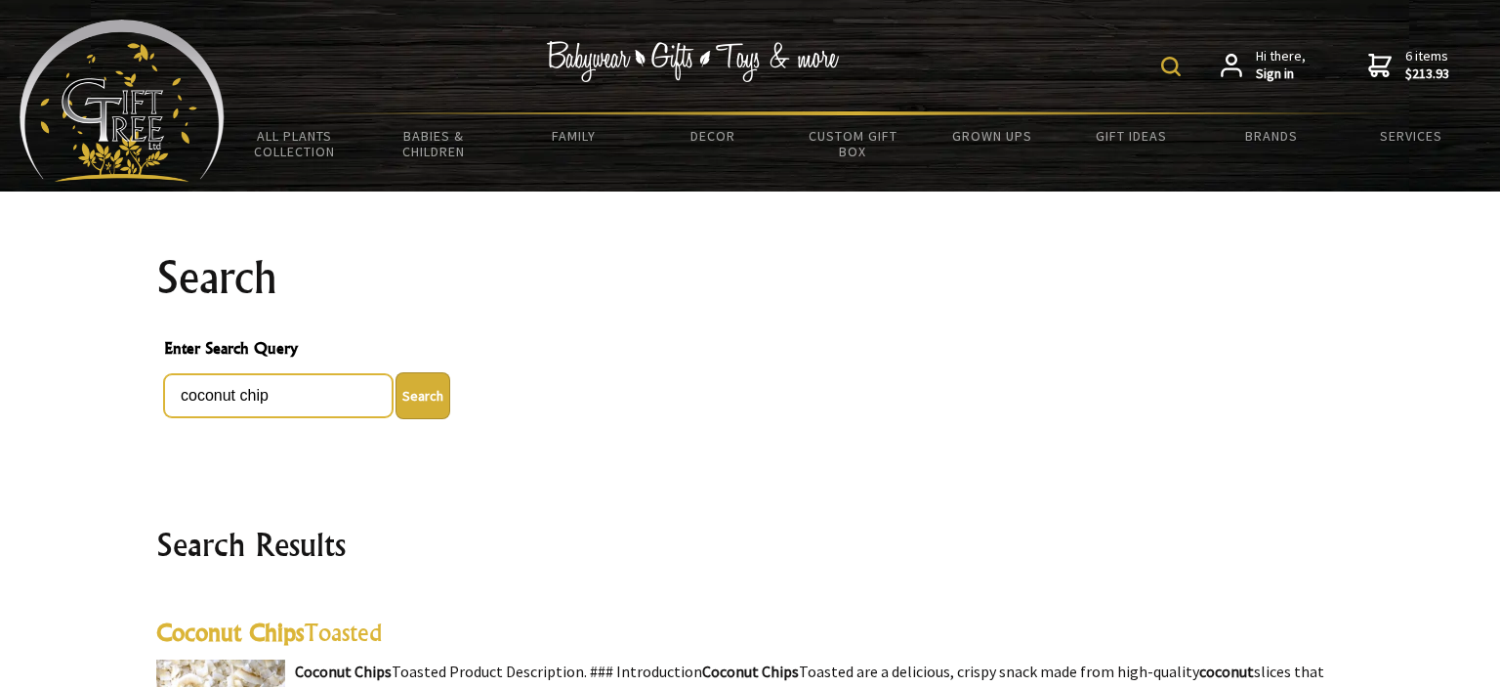
drag, startPoint x: 296, startPoint y: 393, endPoint x: 0, endPoint y: 383, distance: 296.1
click at [164, 383] on input "coconut chip" at bounding box center [278, 395] width 229 height 43
type input "almonds"
click at [396, 372] on button "Search" at bounding box center [423, 395] width 55 height 47
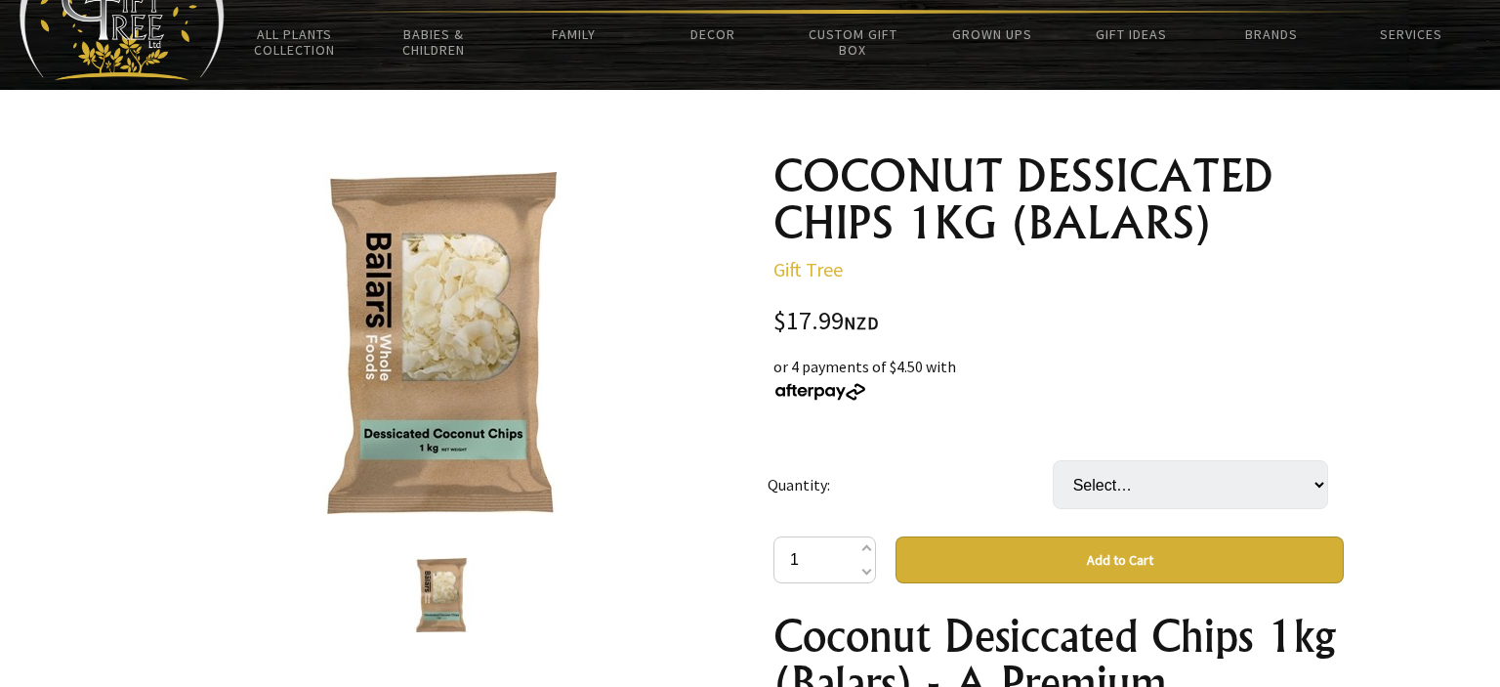
scroll to position [109, 0]
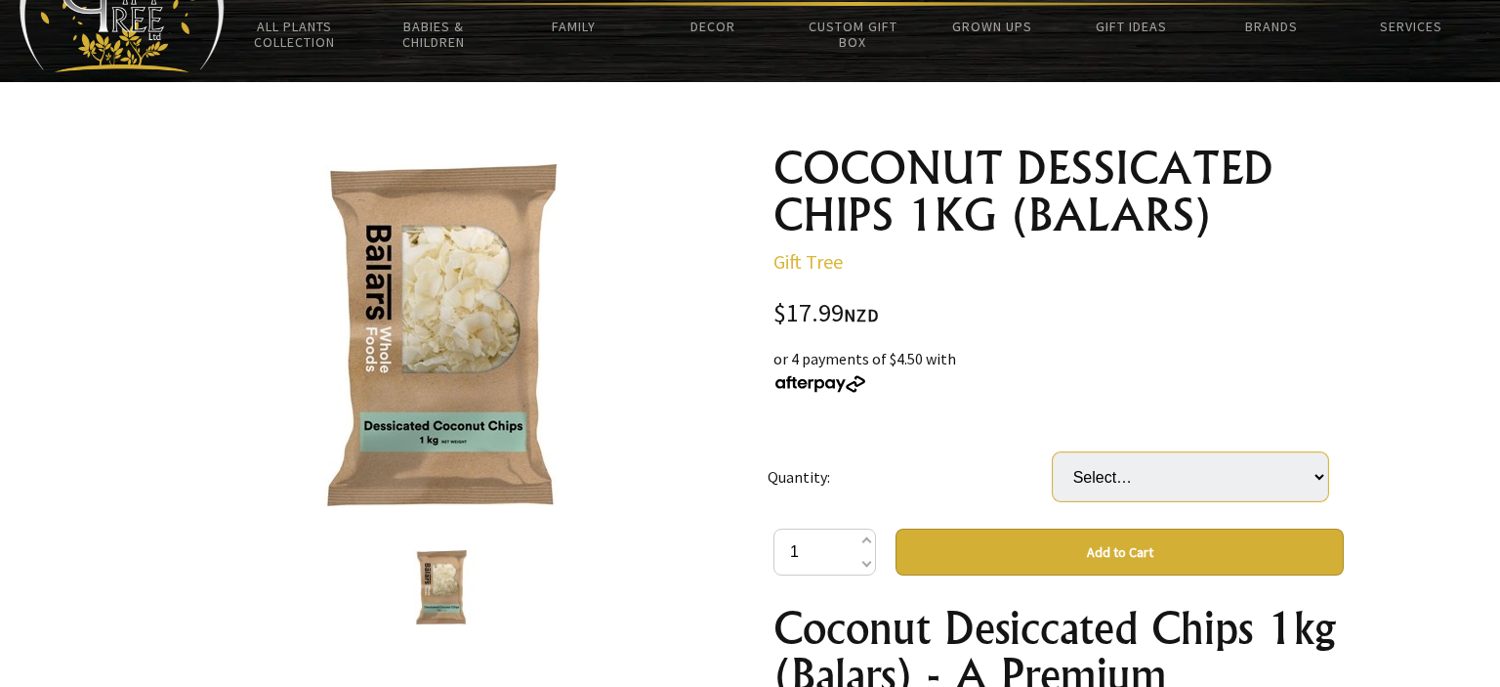
click at [1053, 452] on select "Select… 1 BAG" at bounding box center [1190, 476] width 275 height 49
select select "1 BAG"
click option "1 BAG" at bounding box center [0, 0] width 0 height 0
click at [862, 541] on span at bounding box center [866, 541] width 10 height 23
type input "2"
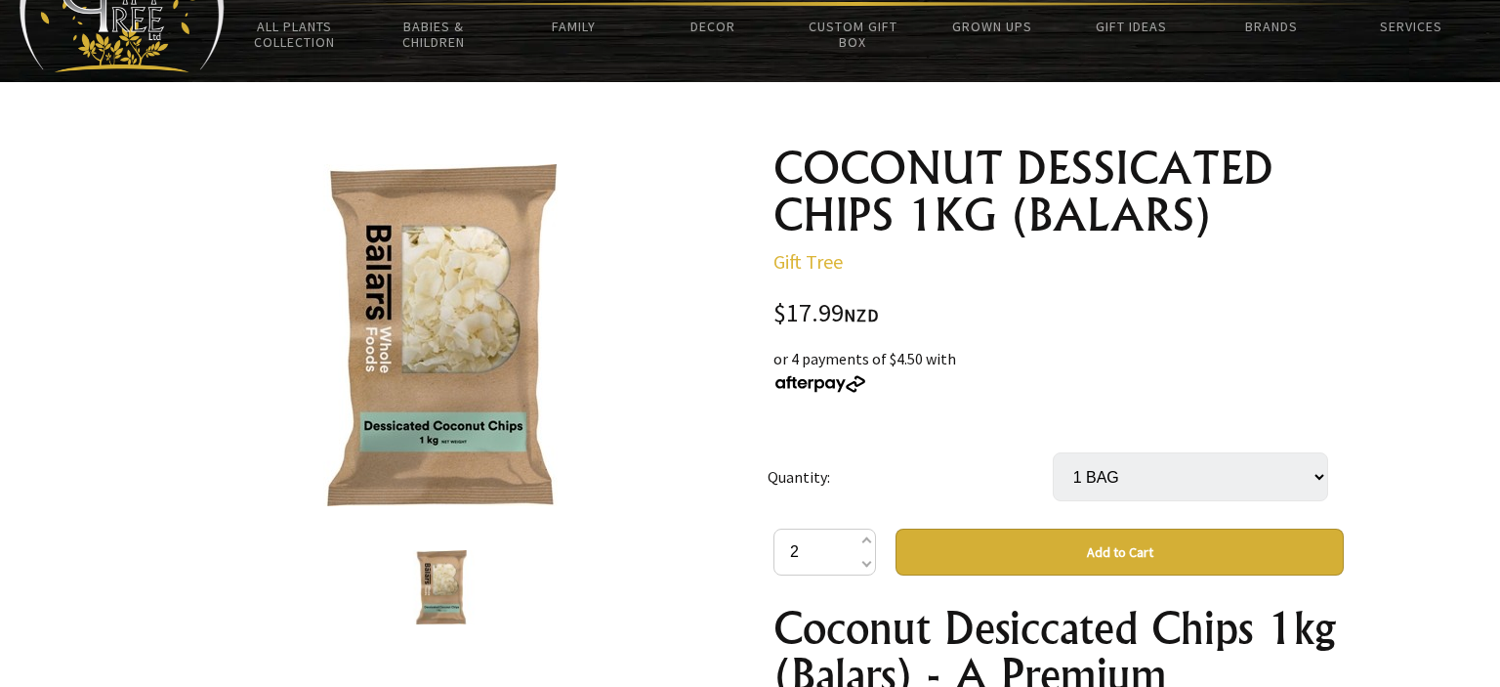
click at [1140, 554] on button "Add to Cart" at bounding box center [1119, 551] width 448 height 47
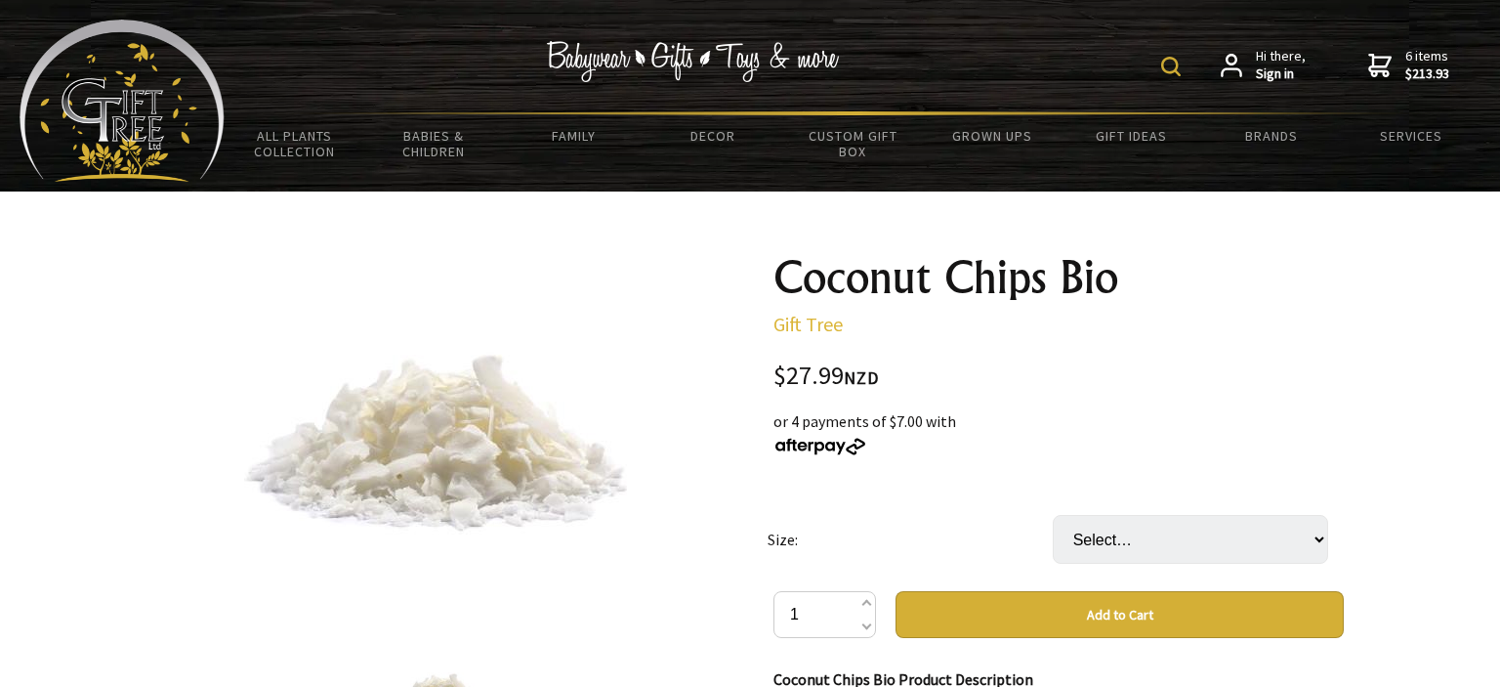
scroll to position [292, 0]
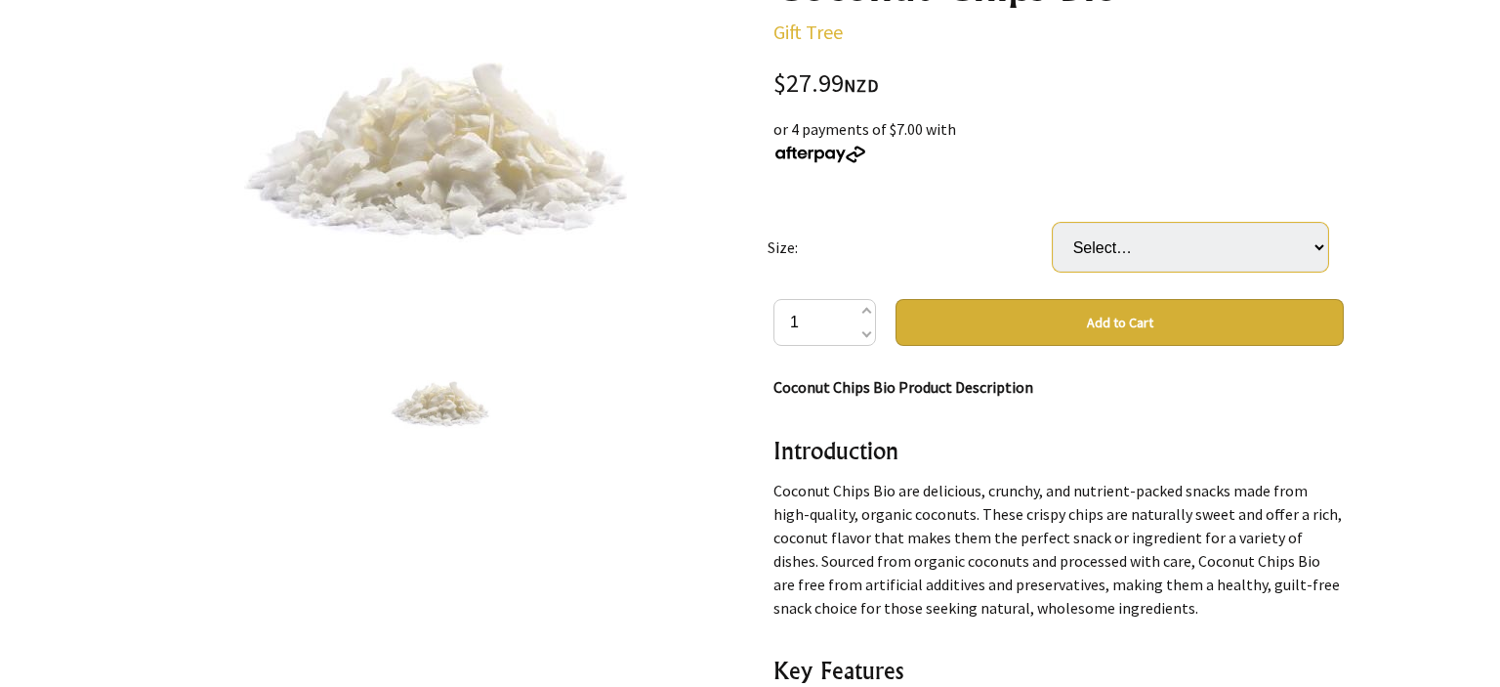
click at [1053, 223] on select "Select… Bag (1KG)" at bounding box center [1190, 247] width 275 height 49
select select "Bag (1KG)"
click option "Bag (1KG)" at bounding box center [0, 0] width 0 height 0
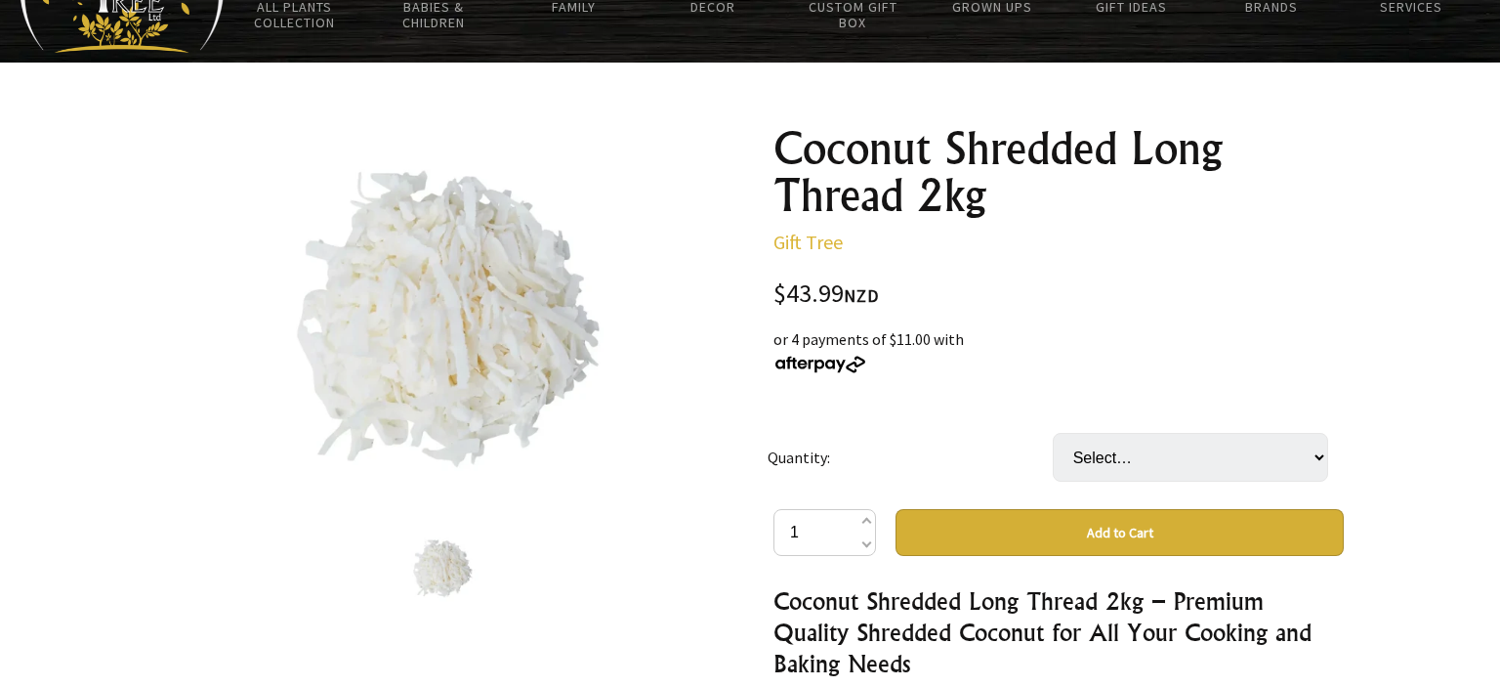
scroll to position [130, 0]
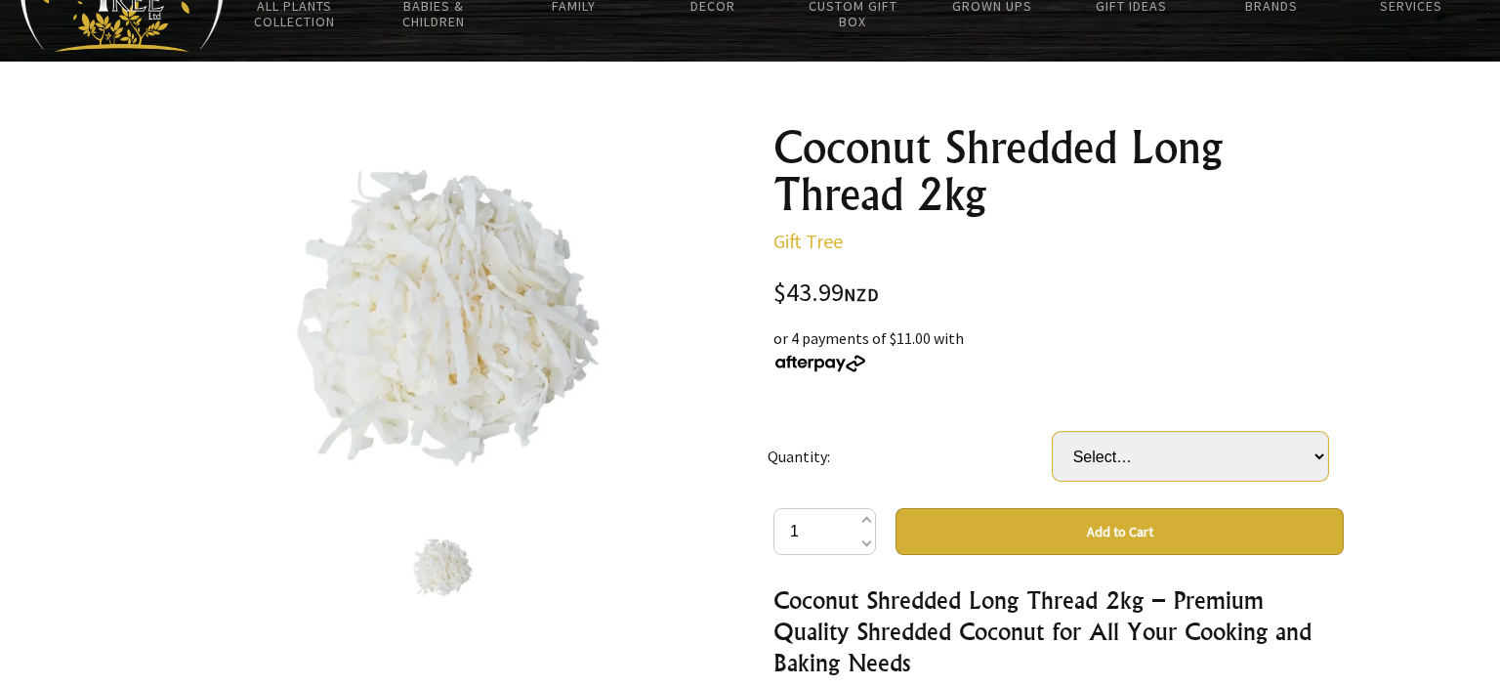
click at [1053, 432] on select "Select… 3 (+ $87.98)" at bounding box center [1190, 456] width 275 height 49
click at [1139, 453] on select "Select… 3 (+ $87.98)" at bounding box center [1190, 456] width 275 height 49
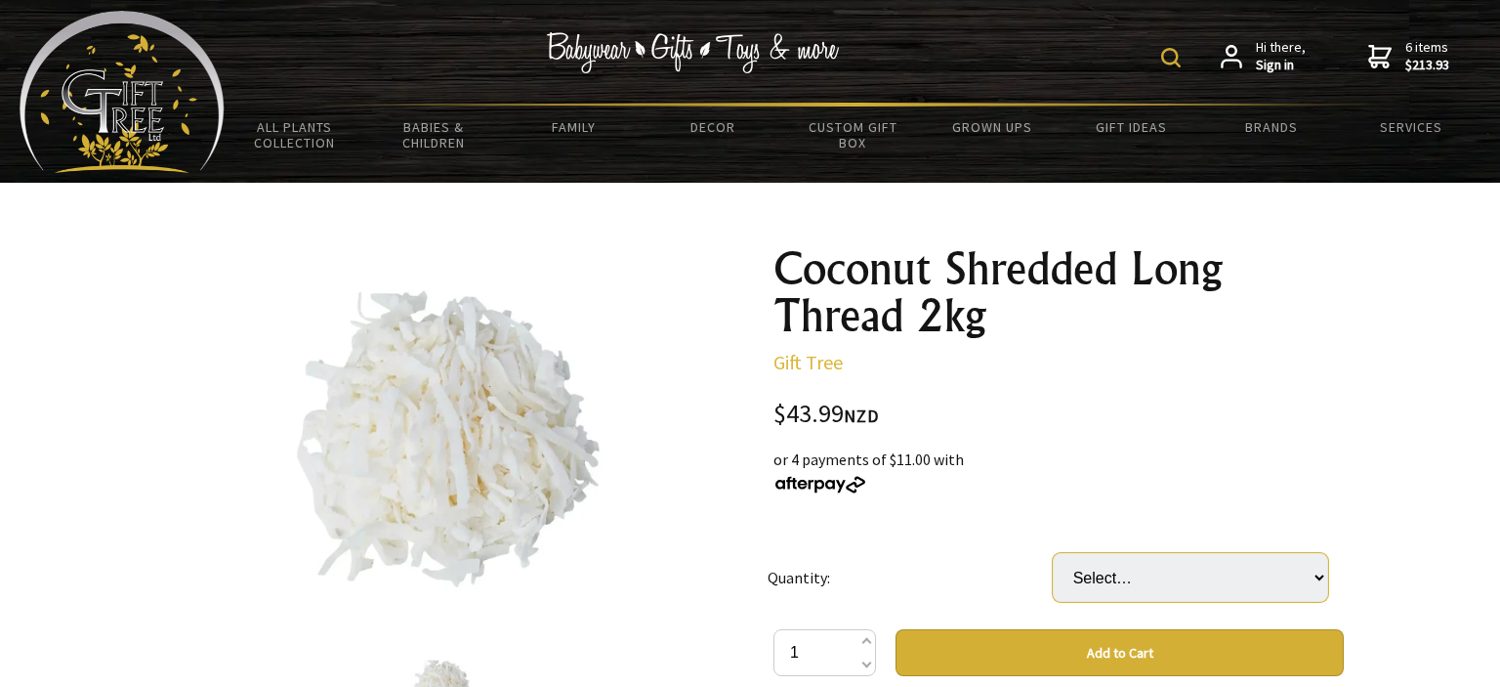
scroll to position [0, 0]
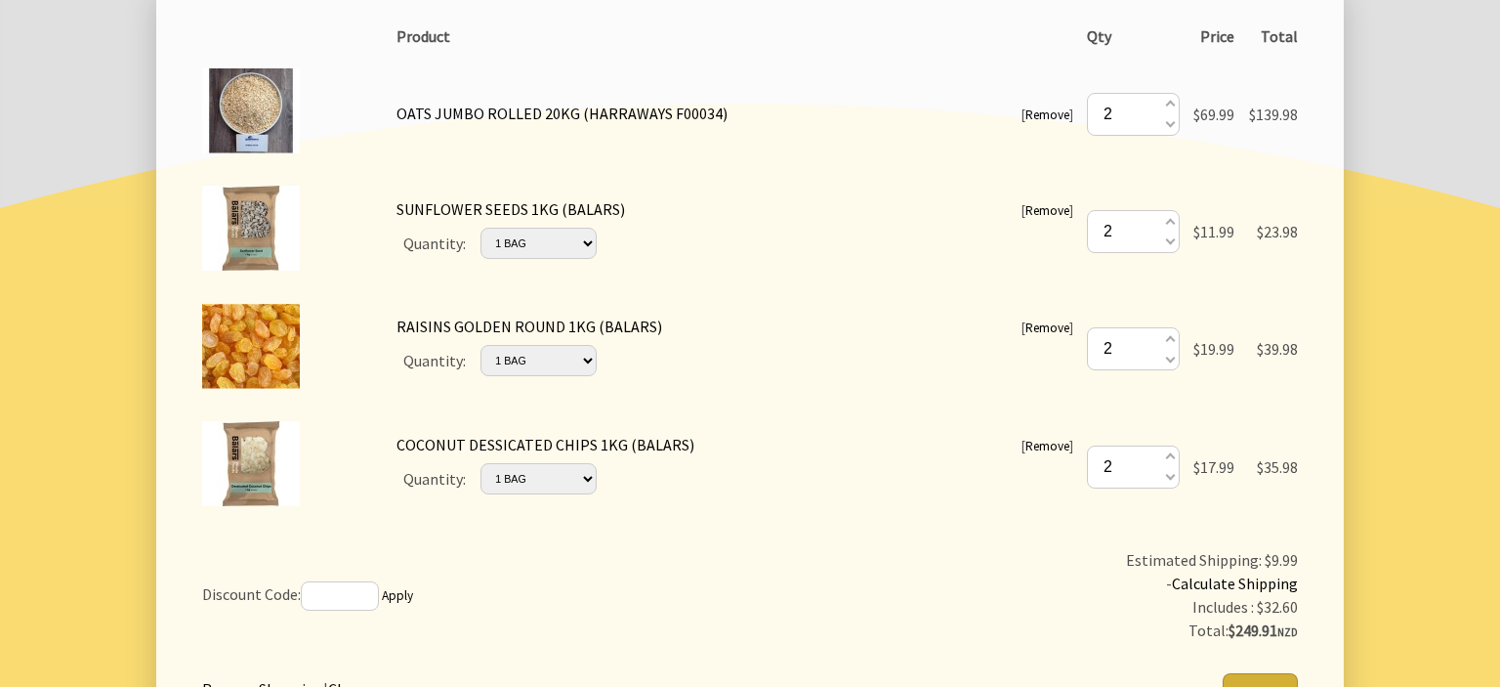
scroll to position [411, 0]
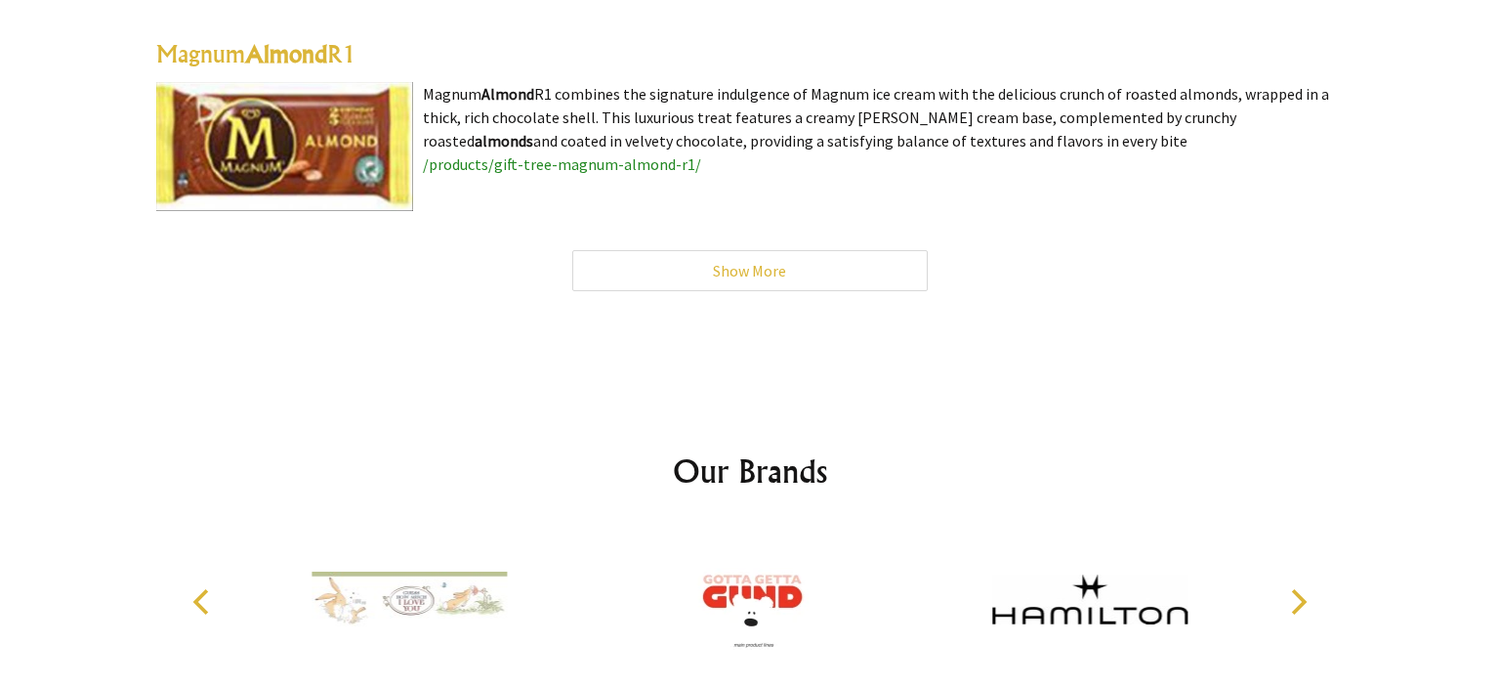
scroll to position [6379, 0]
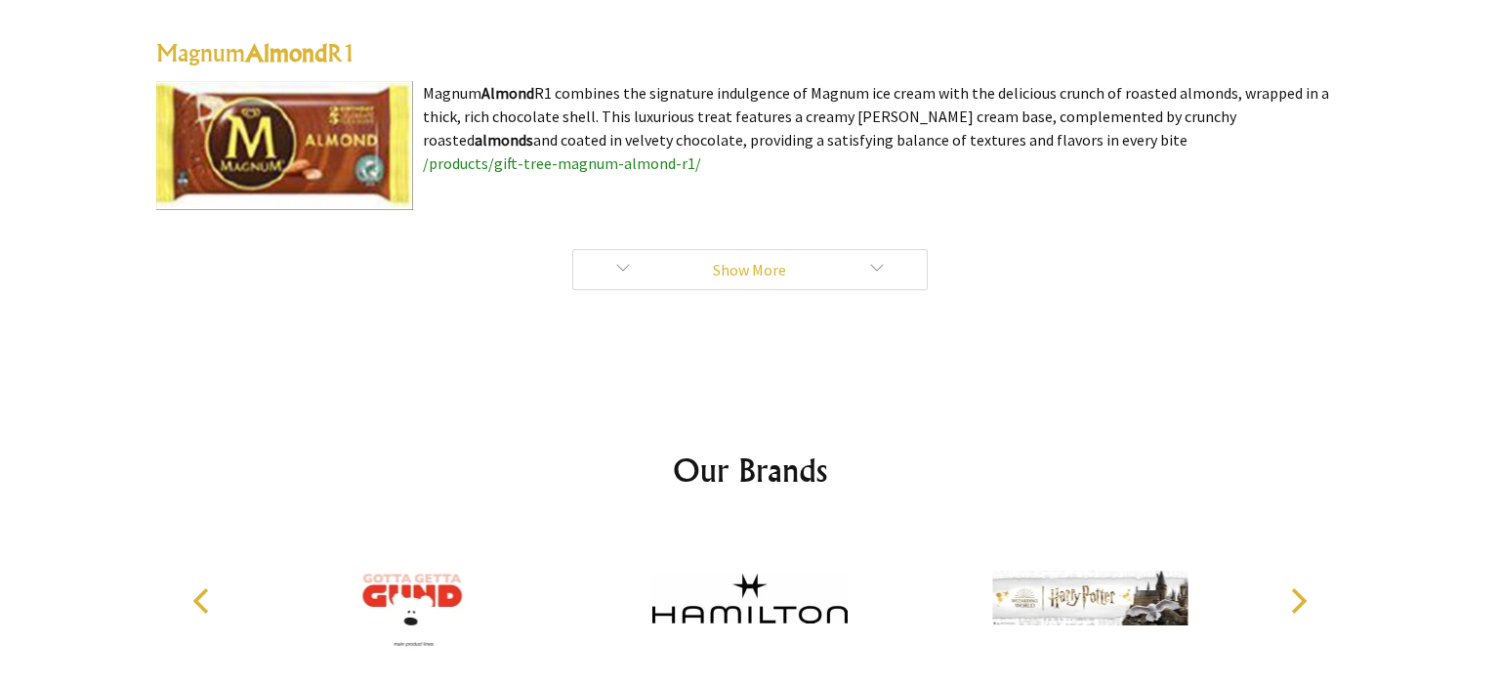
click at [756, 273] on link "Show More" at bounding box center [750, 269] width 356 height 41
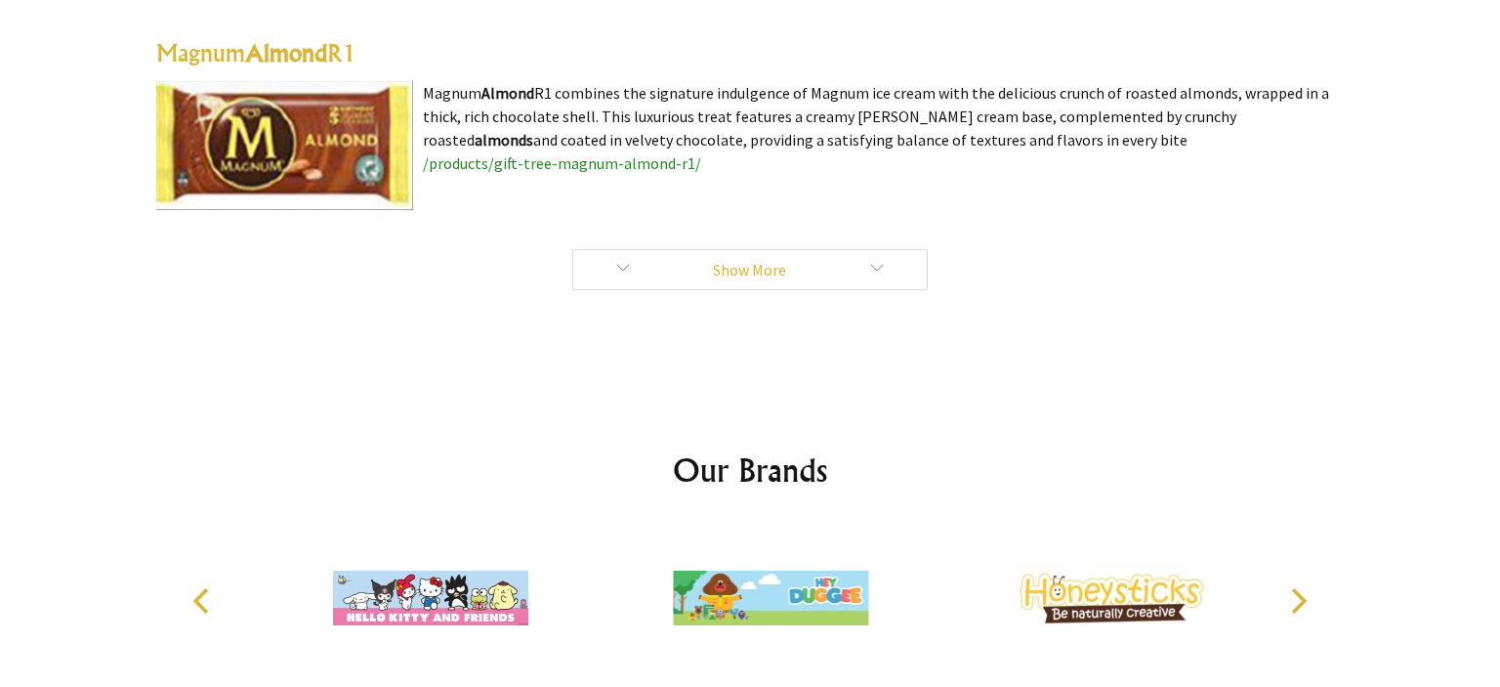
click at [744, 264] on link "Show More" at bounding box center [750, 269] width 356 height 41
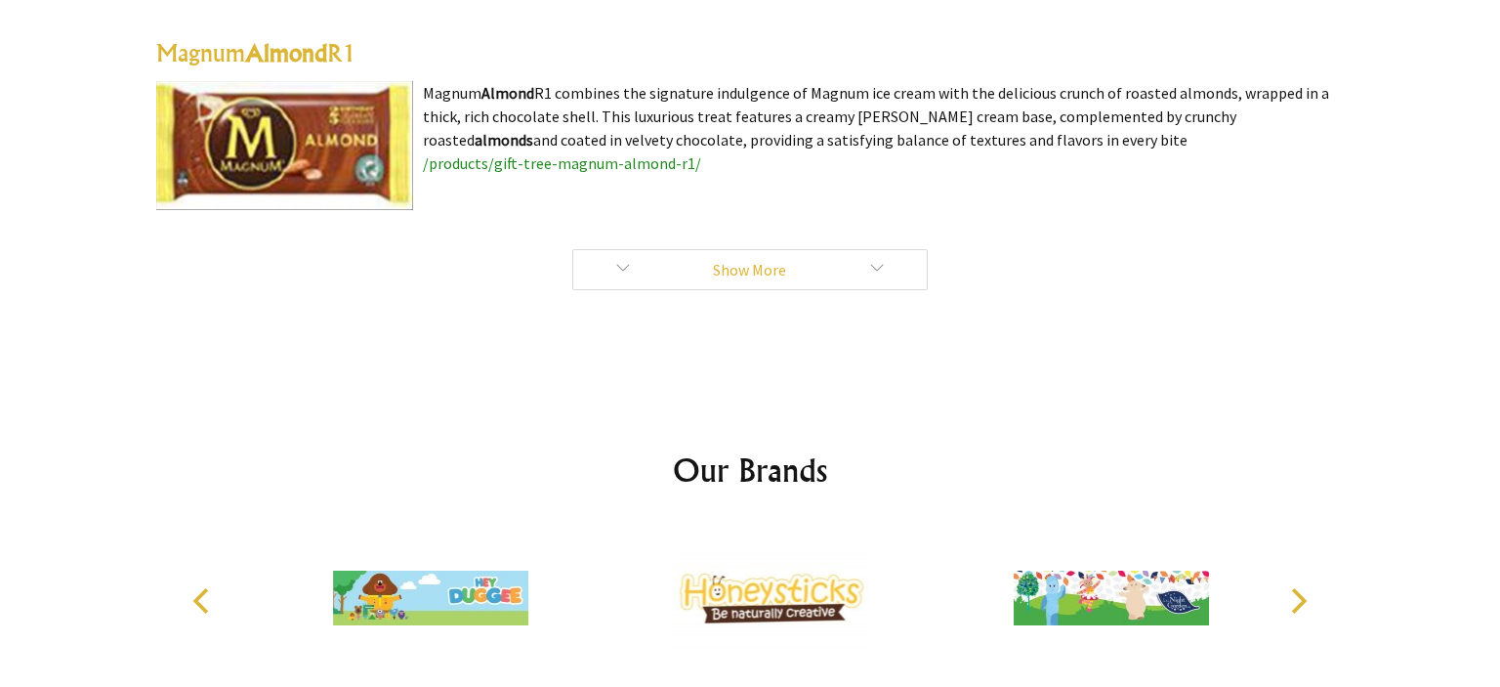
click at [881, 264] on link "Show More" at bounding box center [750, 269] width 356 height 41
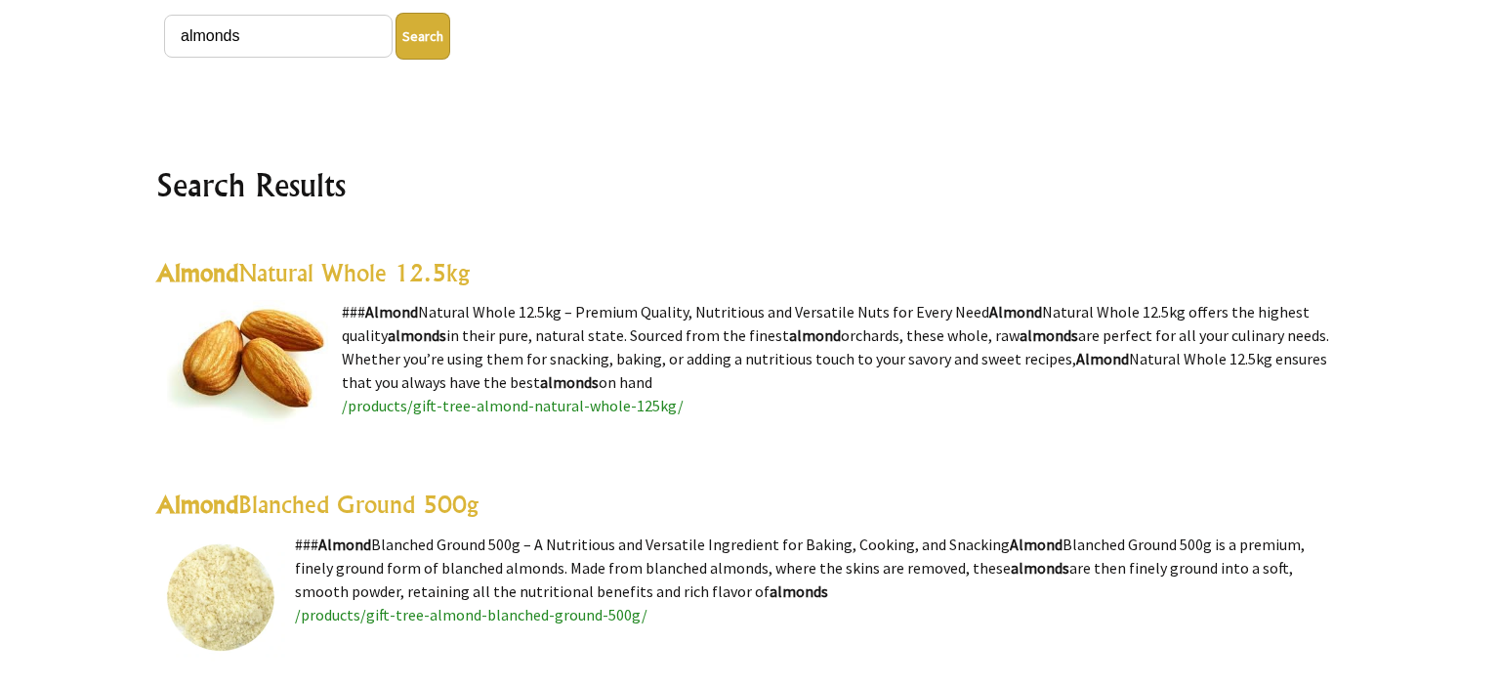
scroll to position [239, 0]
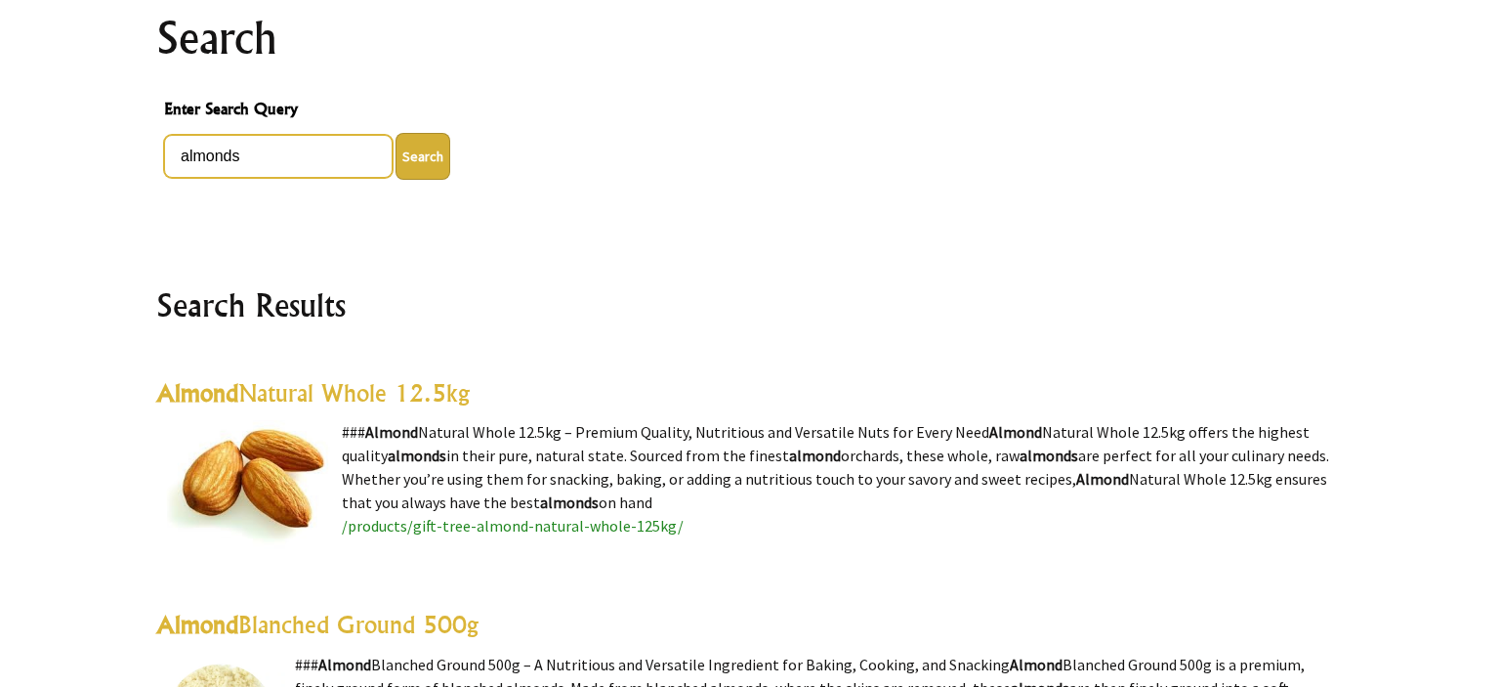
drag, startPoint x: 275, startPoint y: 152, endPoint x: 104, endPoint y: 143, distance: 172.1
click at [164, 143] on input "almonds" at bounding box center [278, 156] width 229 height 43
type input "sultana"
click at [396, 133] on button "Search" at bounding box center [423, 156] width 55 height 47
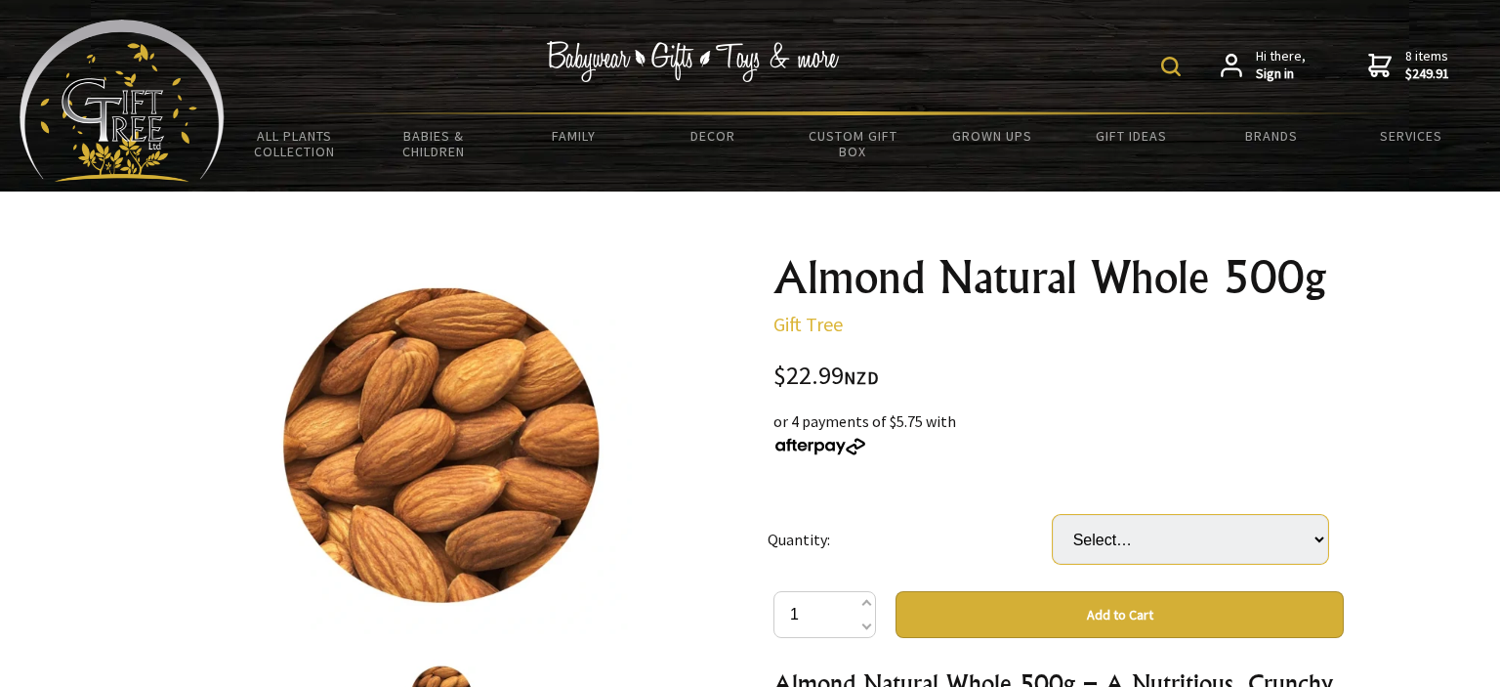
click at [1053, 515] on select "Select… 5 (+ $91.96)" at bounding box center [1190, 539] width 275 height 49
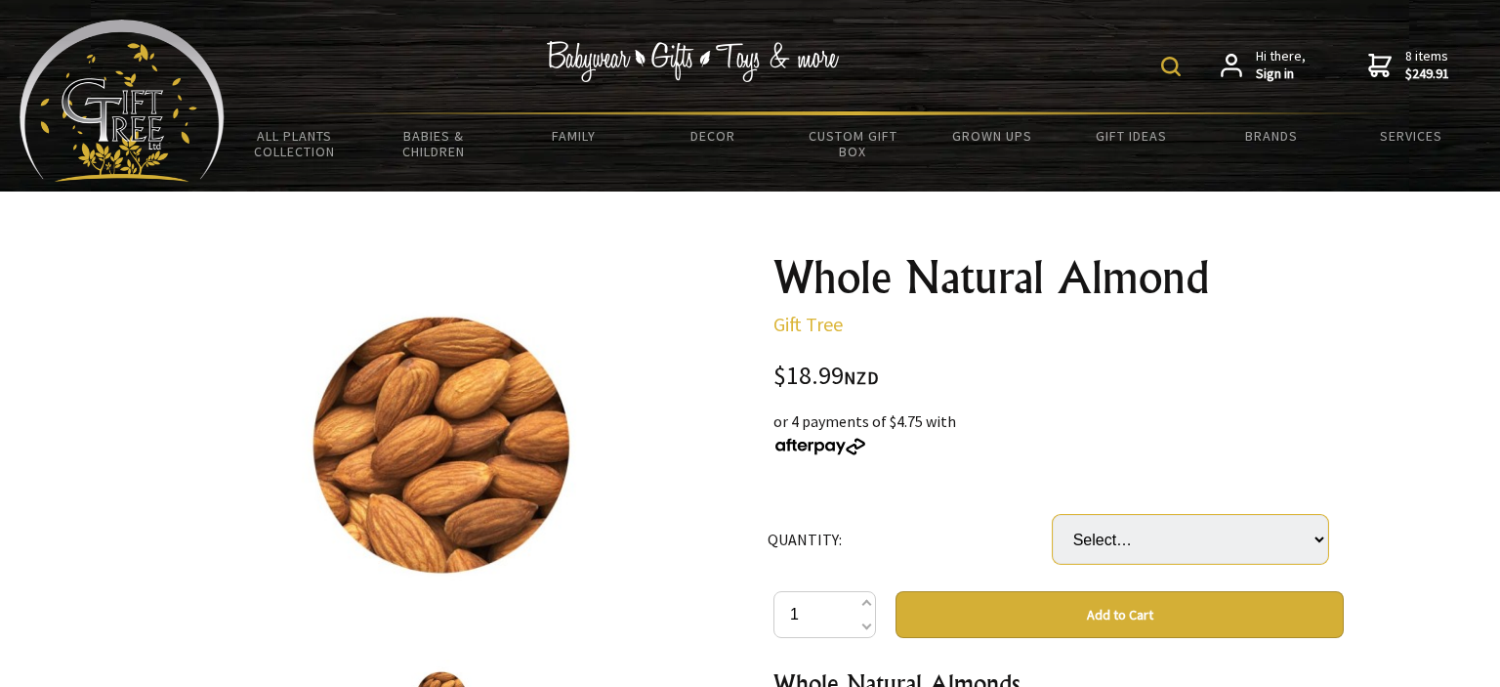
click at [1053, 515] on select "Select… 6 UNIT (+ $94.95)" at bounding box center [1190, 539] width 275 height 49
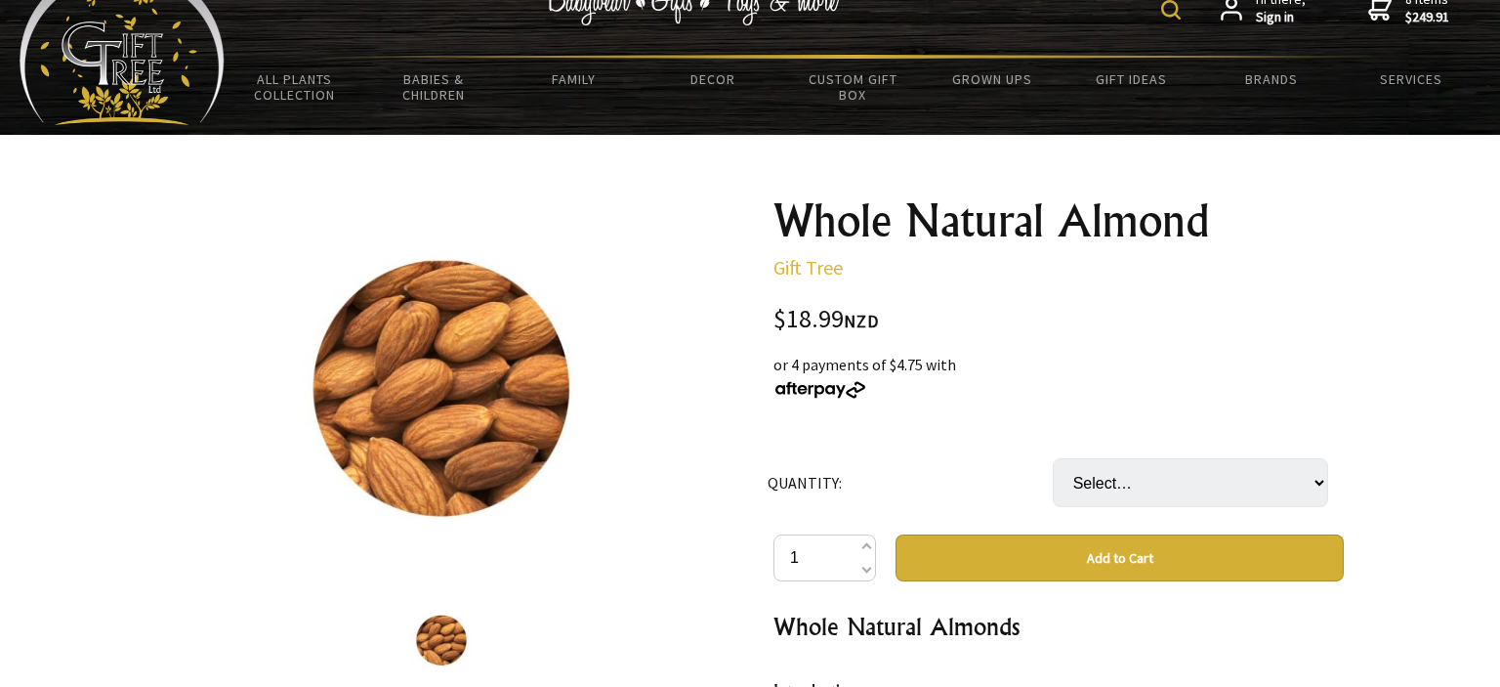
scroll to position [48, 0]
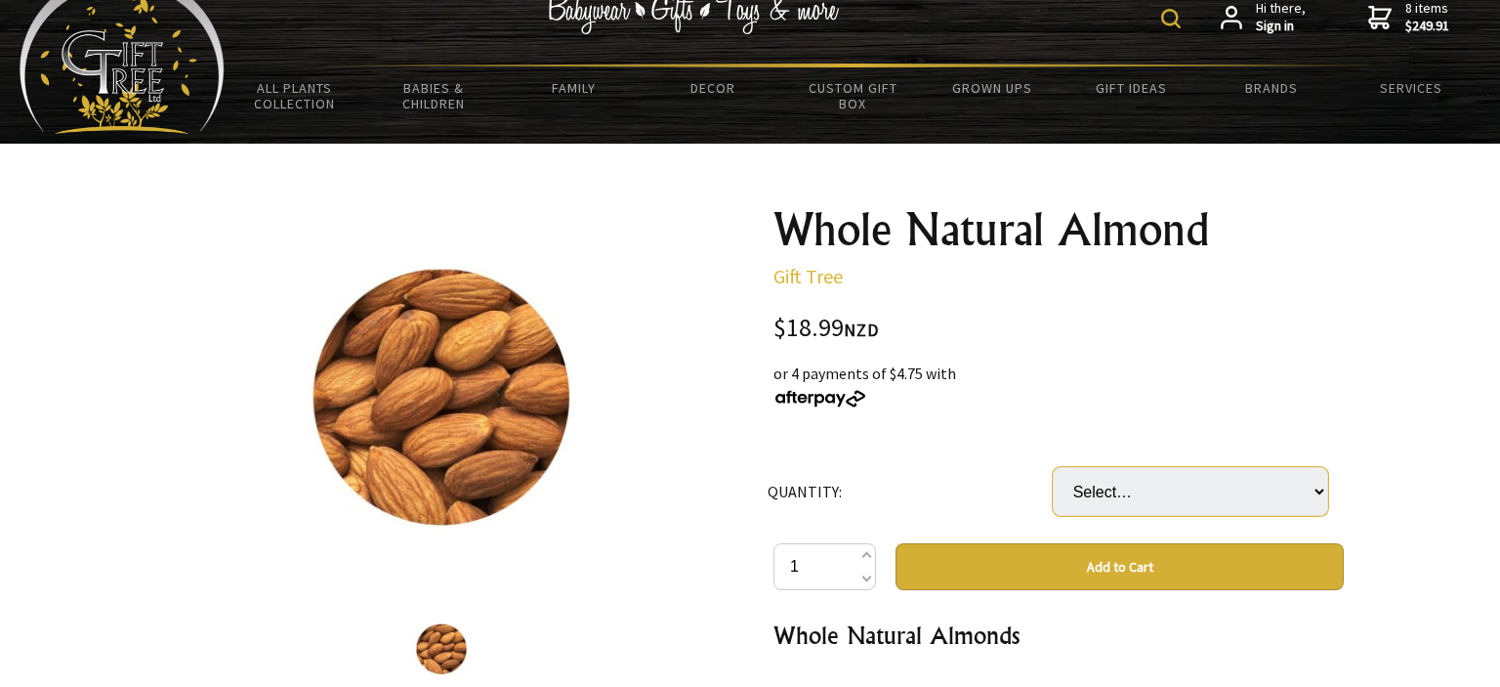
click at [1053, 467] on select "Select… 6 UNIT (+ $94.95)" at bounding box center [1190, 491] width 275 height 49
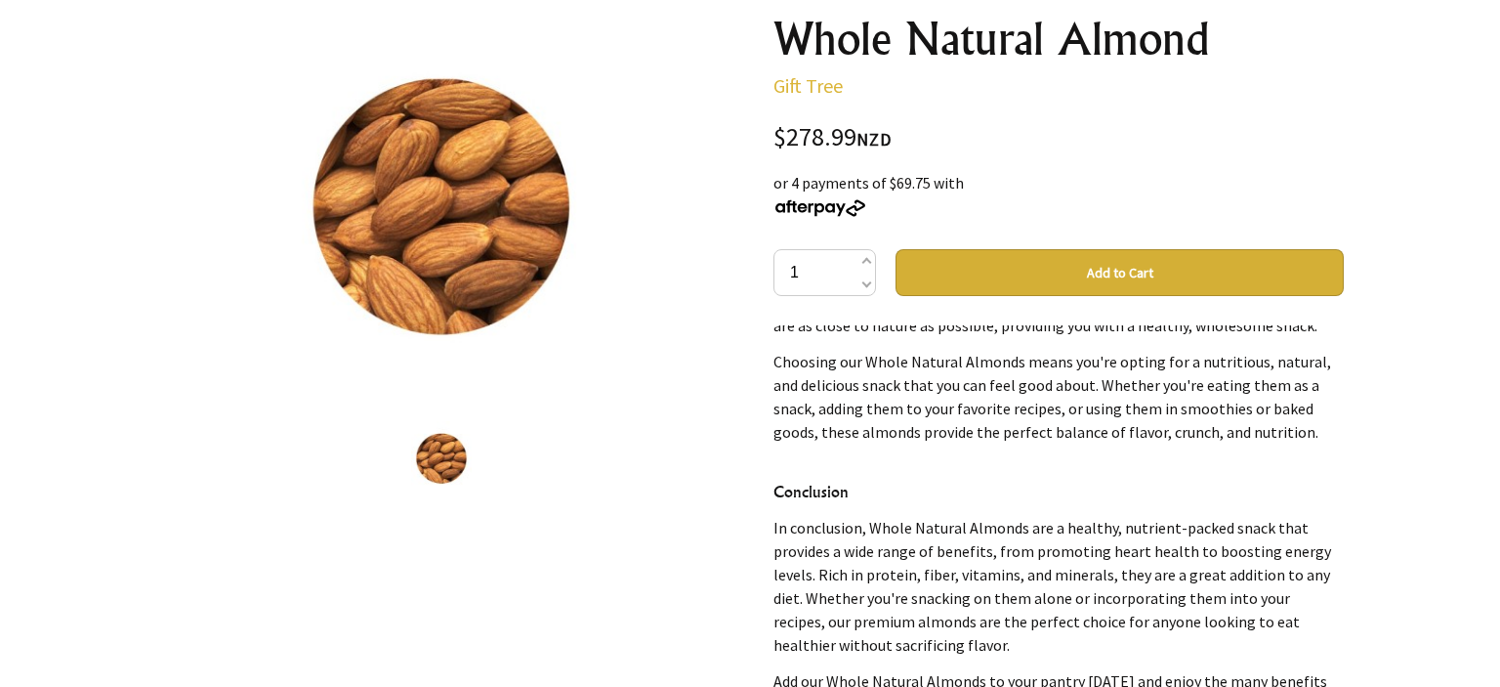
scroll to position [236, 0]
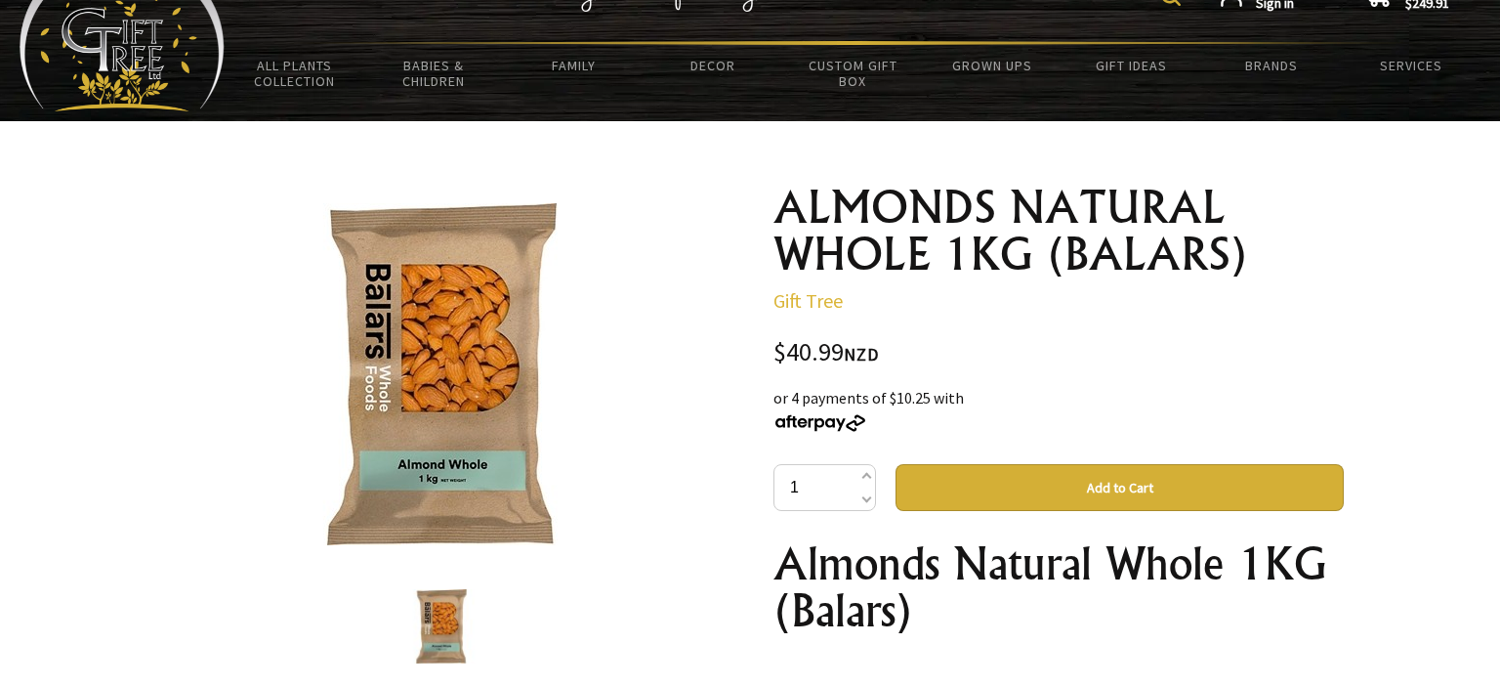
scroll to position [66, 0]
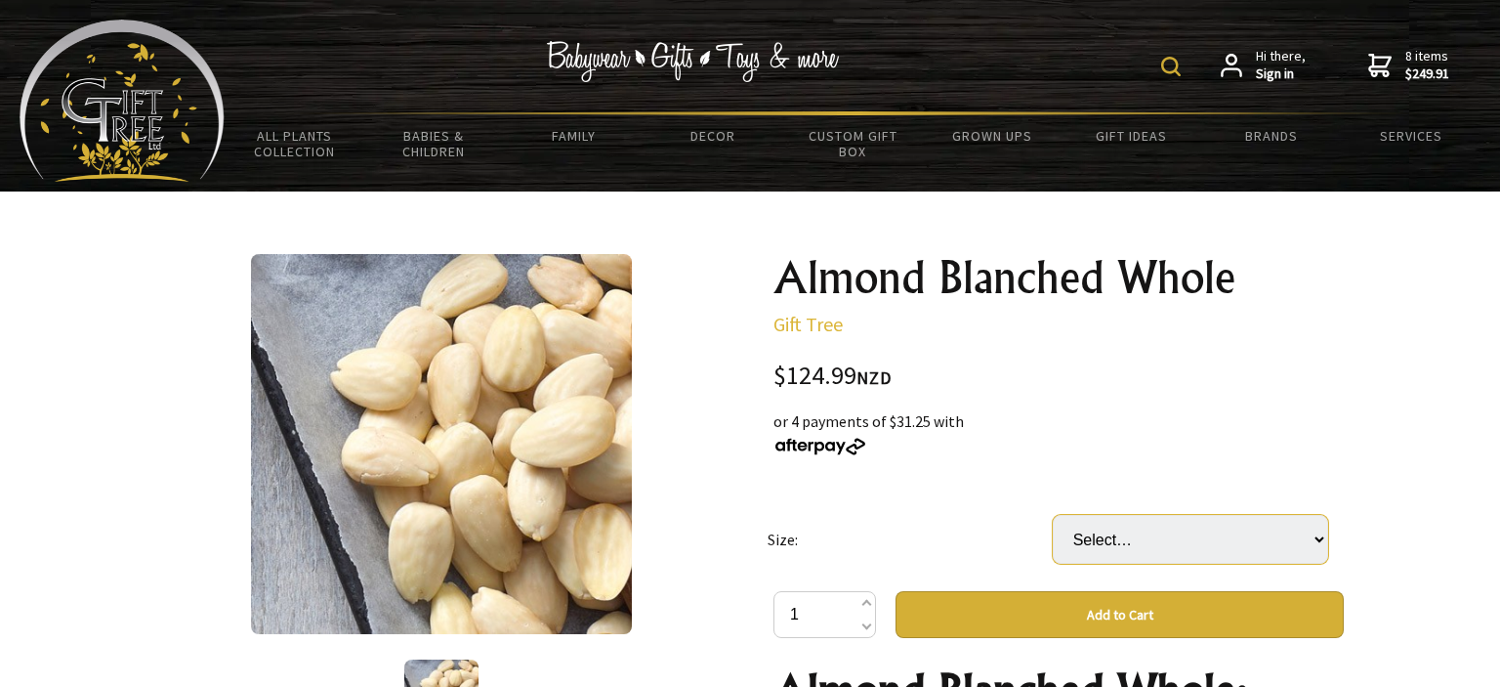
click at [1053, 515] on select "Select… Bag (3KG) Carton (4 Bag) (+ $374.97)" at bounding box center [1190, 539] width 275 height 49
select select "Bag (3KG)"
click option "Bag (3KG)" at bounding box center [0, 0] width 0 height 0
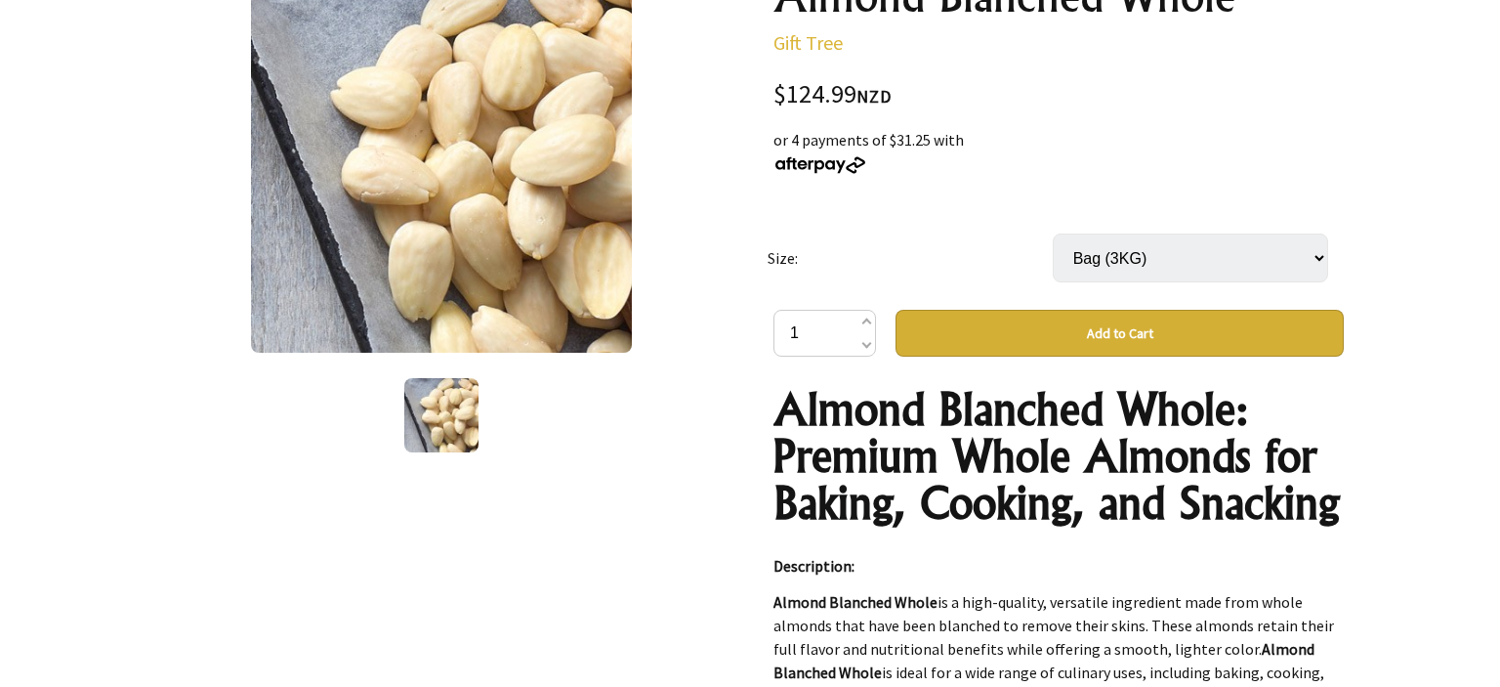
scroll to position [283, 0]
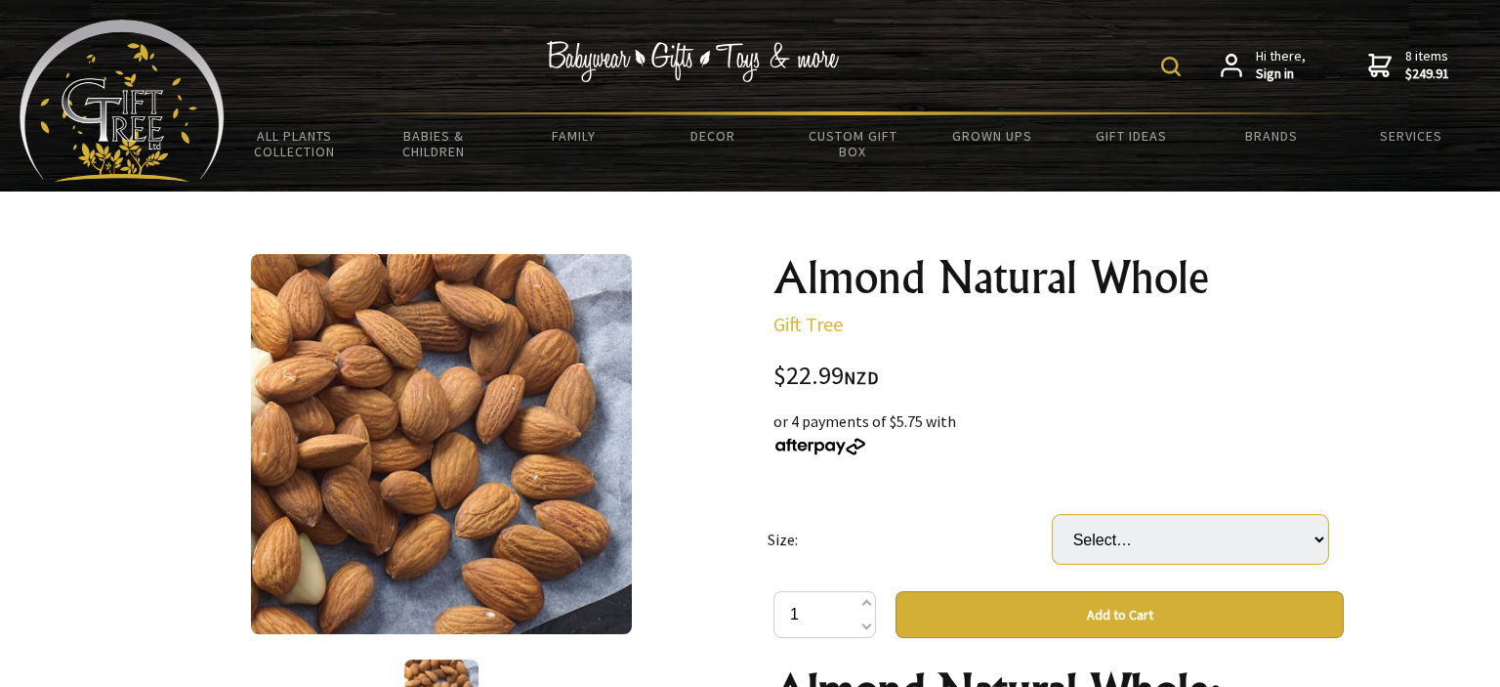
click at [1053, 515] on select "Select… Packet (500G) Carton (18 Packet) (+ $390.83)" at bounding box center [1190, 539] width 275 height 49
select select "Packet (500G)"
click option "Packet (500G)" at bounding box center [0, 0] width 0 height 0
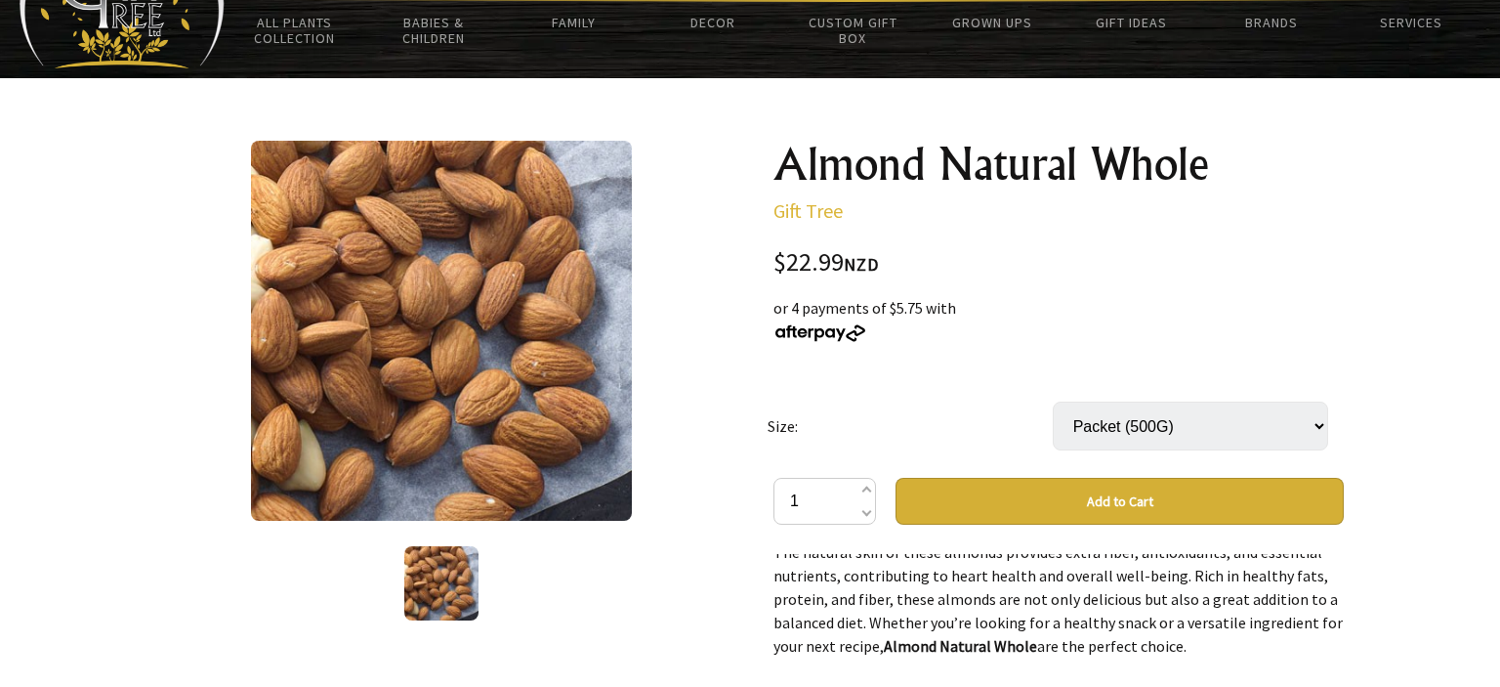
scroll to position [111, 0]
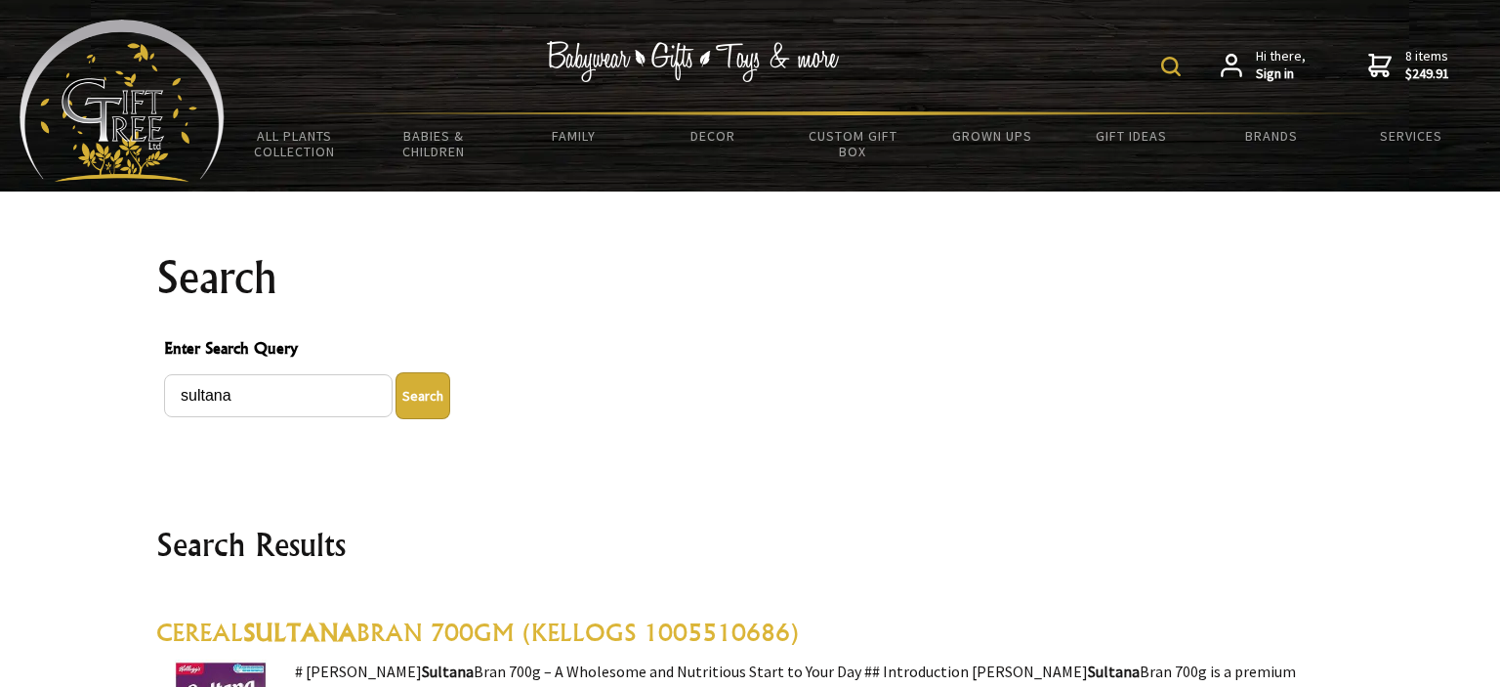
drag, startPoint x: 250, startPoint y: 395, endPoint x: 33, endPoint y: 396, distance: 216.8
click at [164, 396] on input "sultana" at bounding box center [278, 395] width 229 height 43
type input "turkish raisin"
click at [396, 372] on button "Search" at bounding box center [423, 395] width 55 height 47
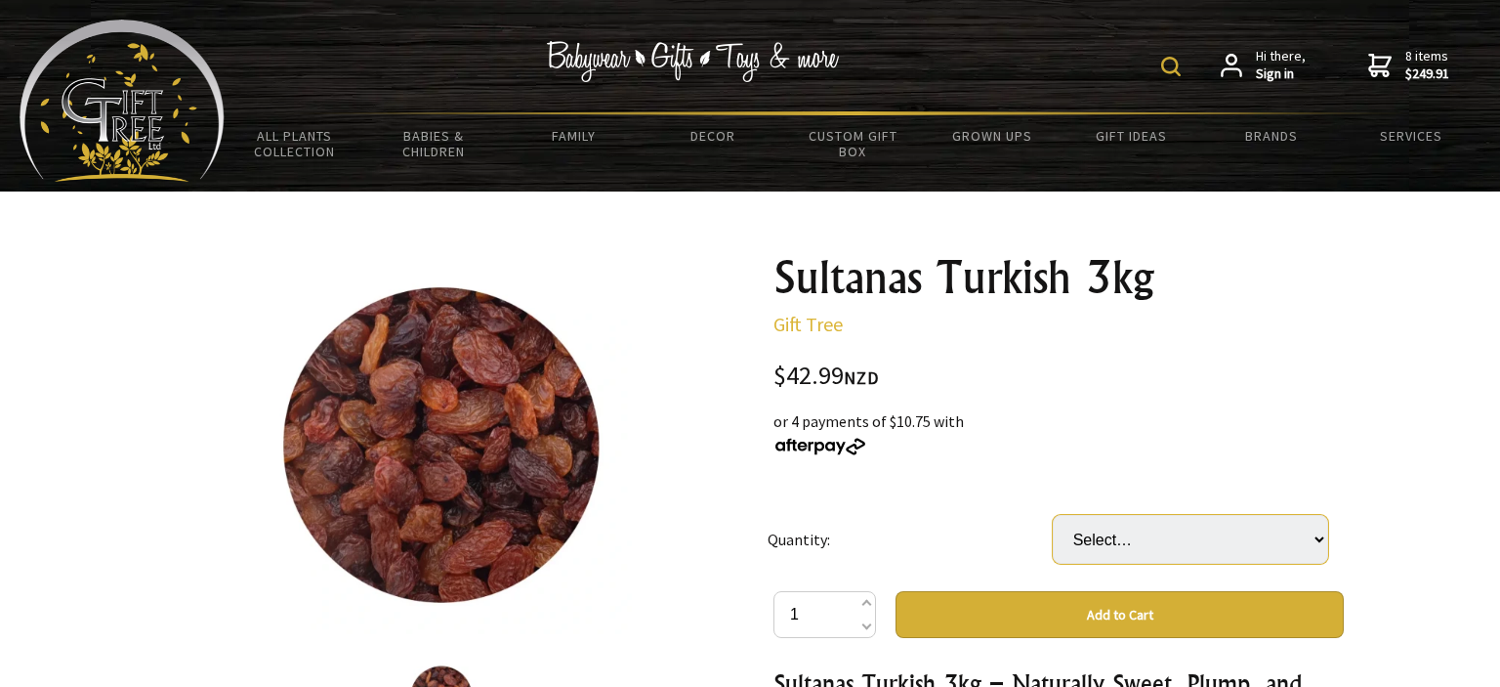
click at [1053, 515] on select "Select… 3 (+ $85.98)" at bounding box center [1190, 539] width 275 height 49
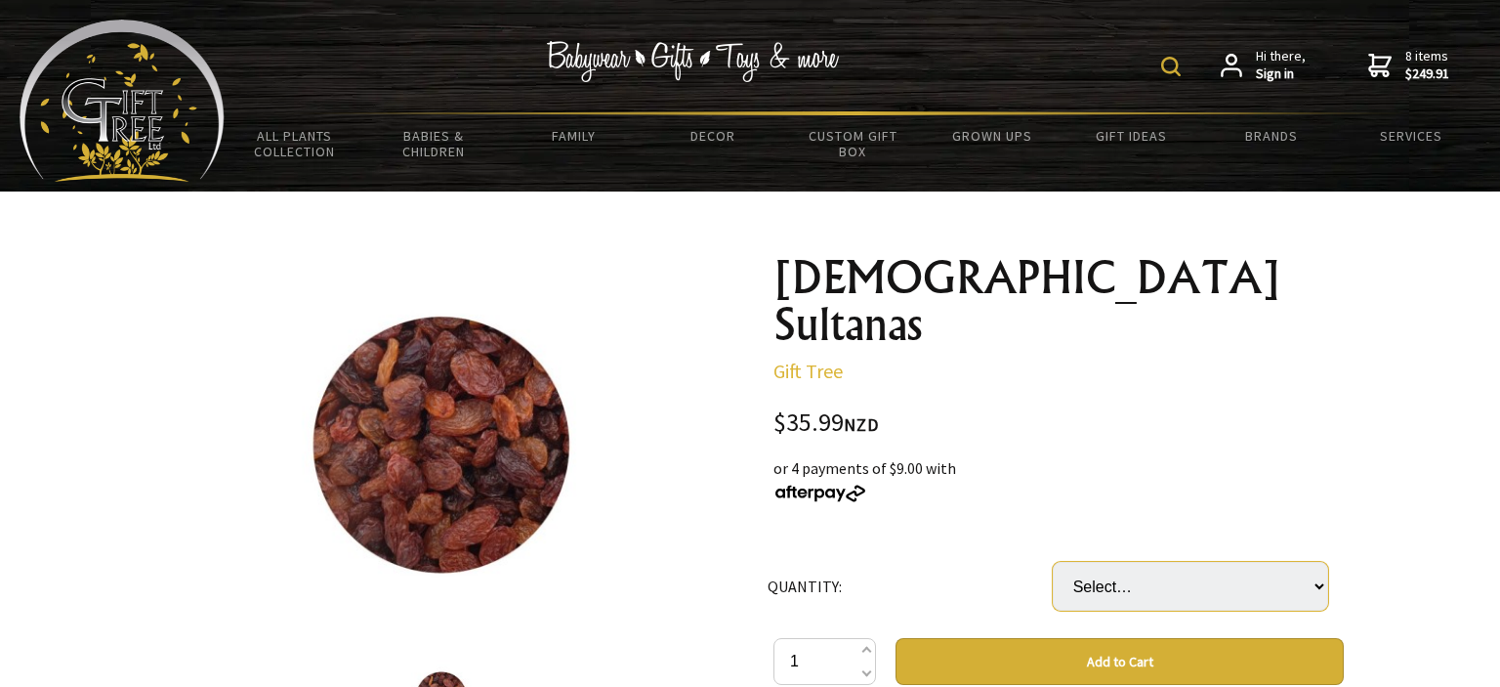
click at [1053, 562] on select "Select… 3 UNIT (+ $71.98)" at bounding box center [1190, 586] width 275 height 49
click at [1094, 562] on select "Select… 3 UNIT (+ $71.98)" at bounding box center [1190, 586] width 275 height 49
click at [865, 640] on span at bounding box center [866, 651] width 10 height 23
click at [863, 659] on span at bounding box center [866, 670] width 10 height 23
type input "1"
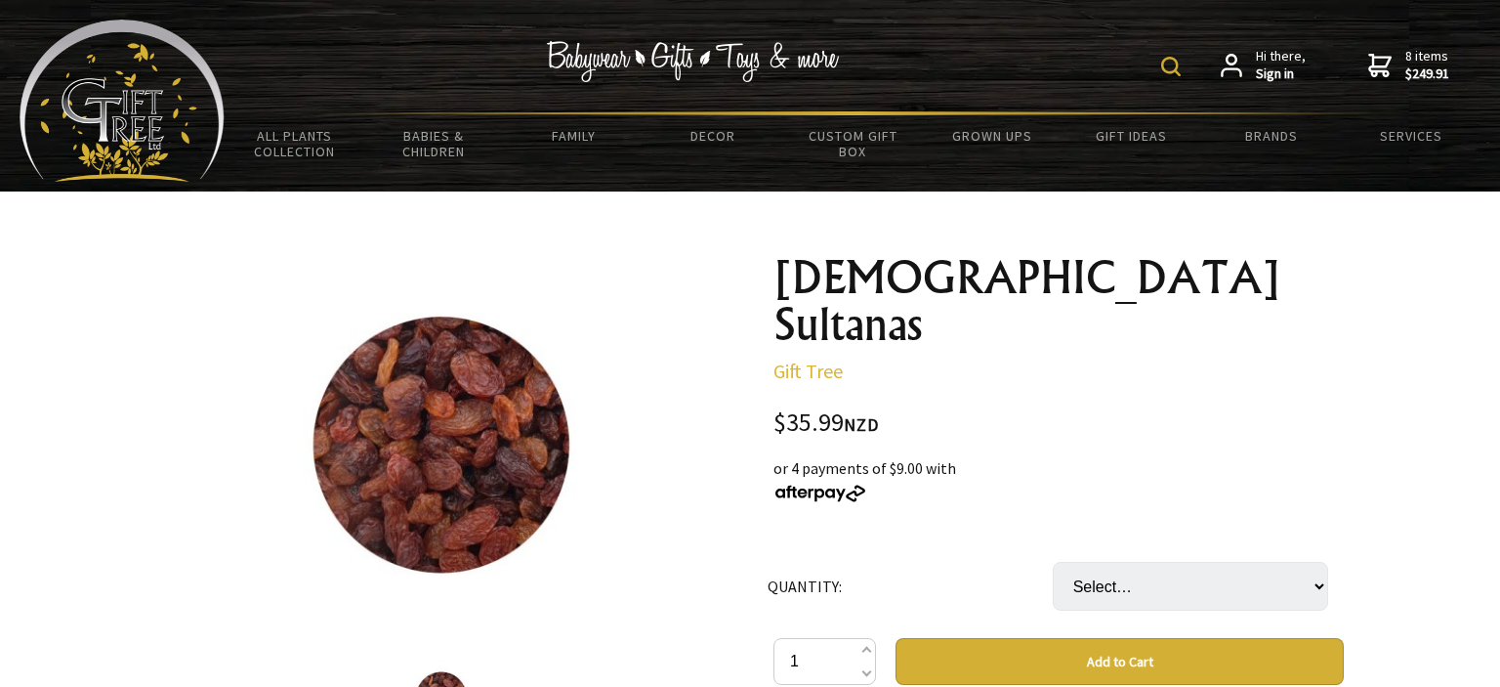
click at [1057, 638] on button "Add to Cart" at bounding box center [1119, 661] width 448 height 47
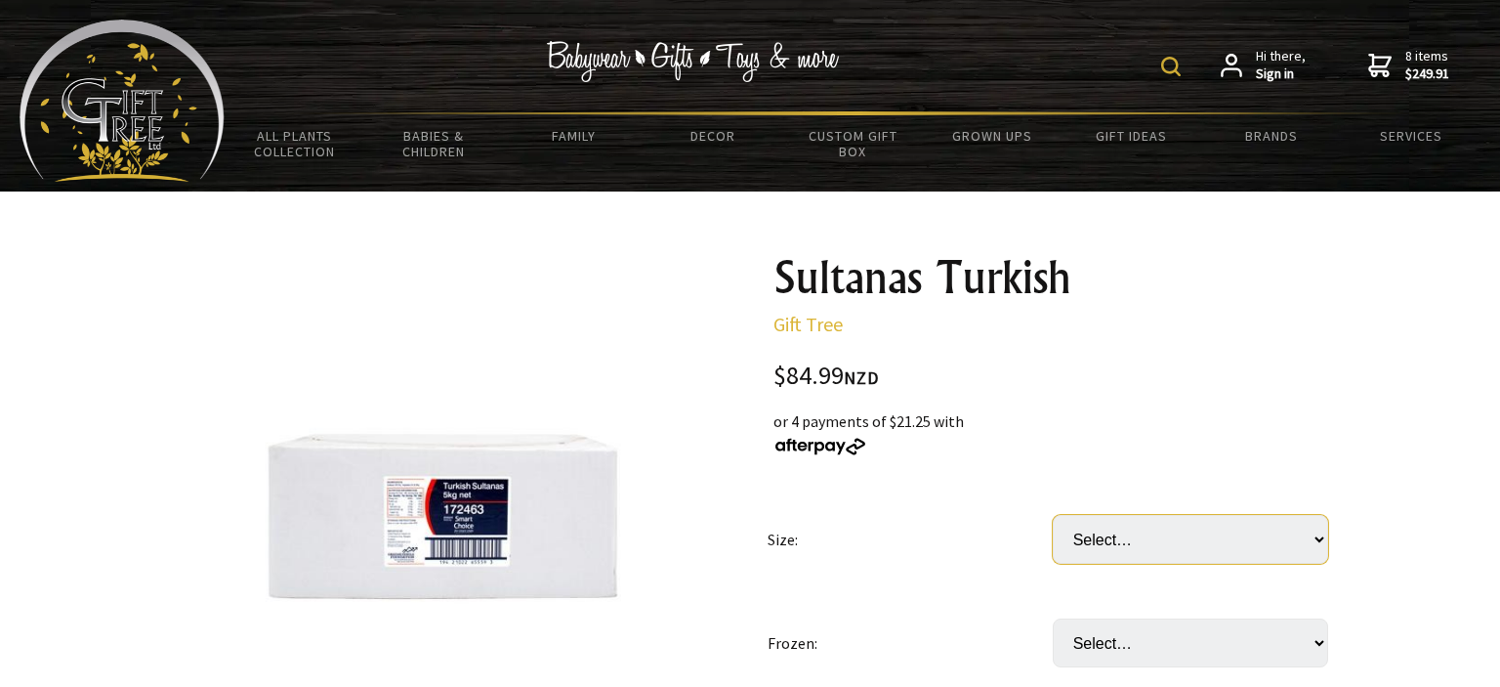
click at [1053, 515] on select "Select… Carton (5KG)" at bounding box center [1190, 539] width 275 height 49
select select "Carton (5KG)"
click option "Carton (5KG)" at bounding box center [0, 0] width 0 height 0
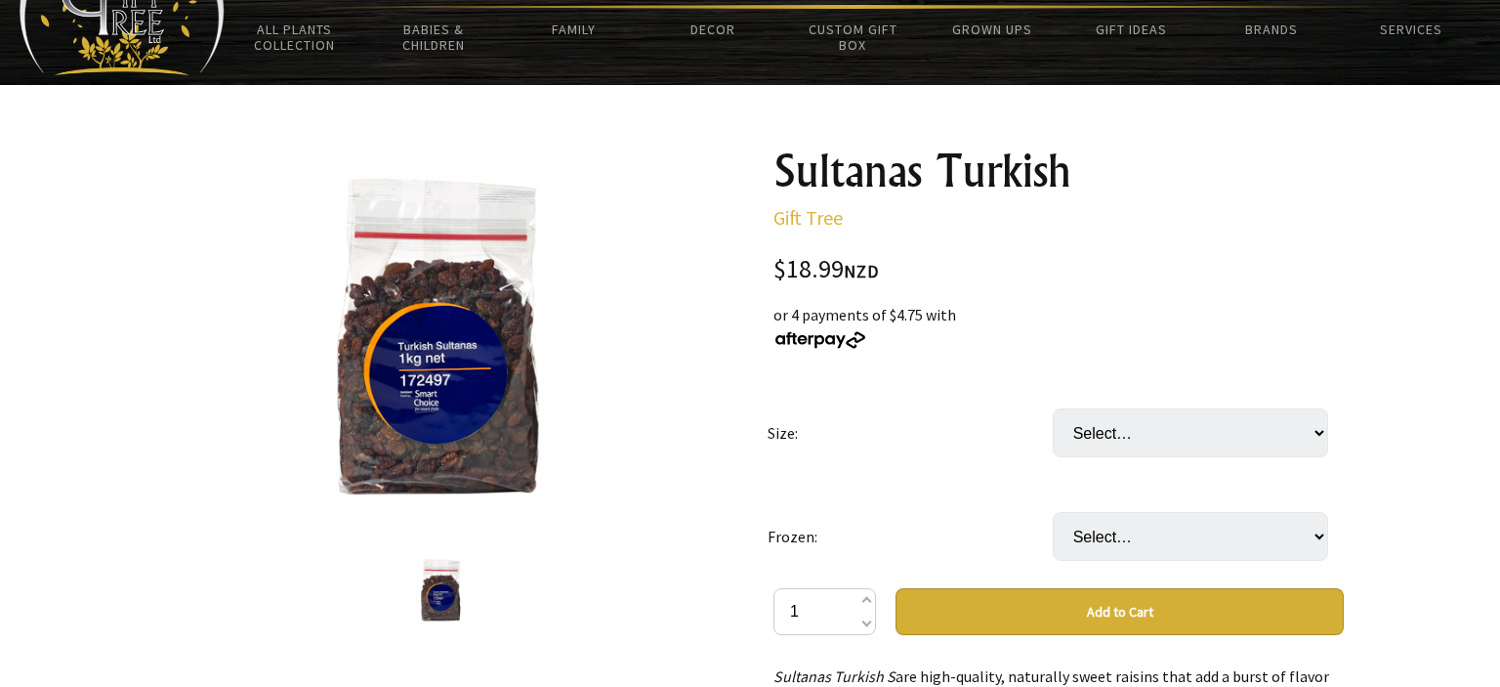
scroll to position [109, 0]
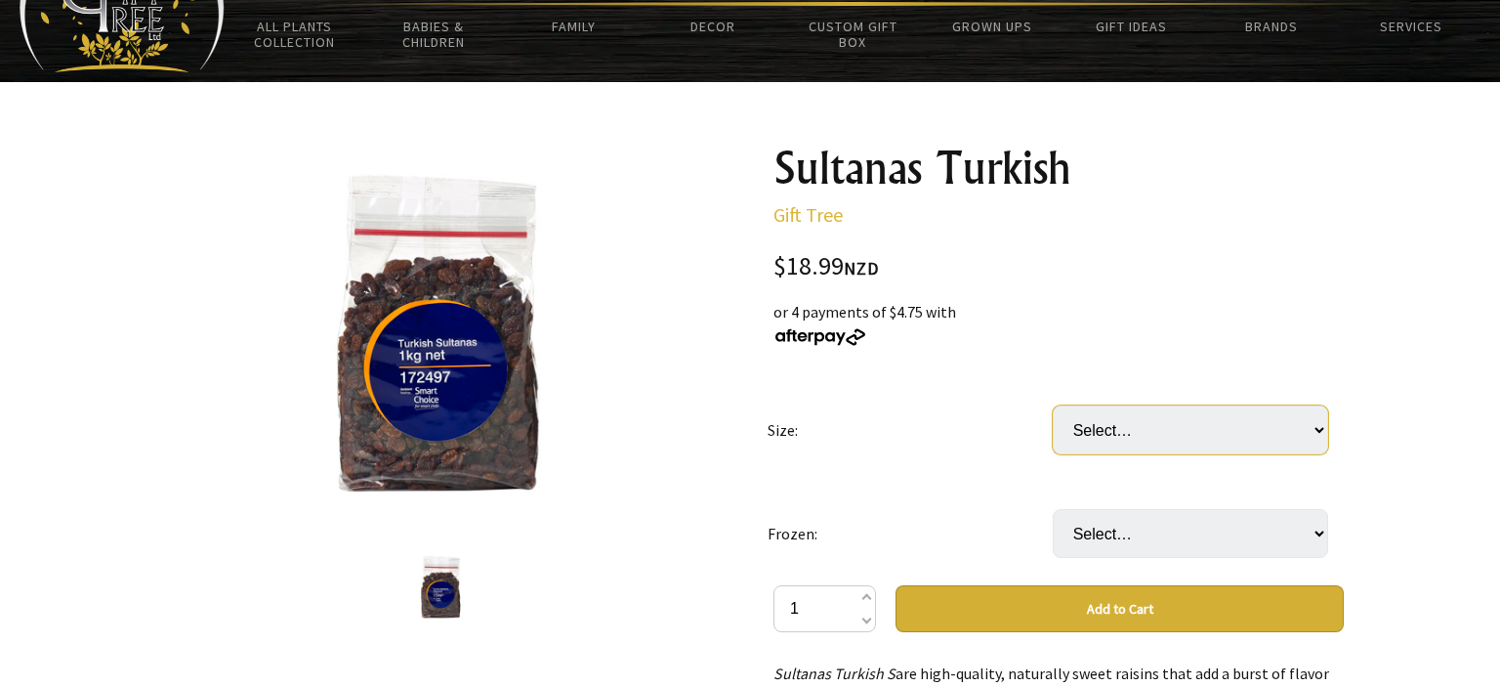
click at [1053, 405] on select "Select… Bag (1KG) Carton (12 Bag) (+ $208.89)" at bounding box center [1190, 429] width 275 height 49
select select "Bag (1KG)"
click option "Bag (1KG)" at bounding box center [0, 0] width 0 height 0
click at [1053, 509] on select "Select… Only available in [GEOGRAPHIC_DATA]" at bounding box center [1190, 533] width 275 height 49
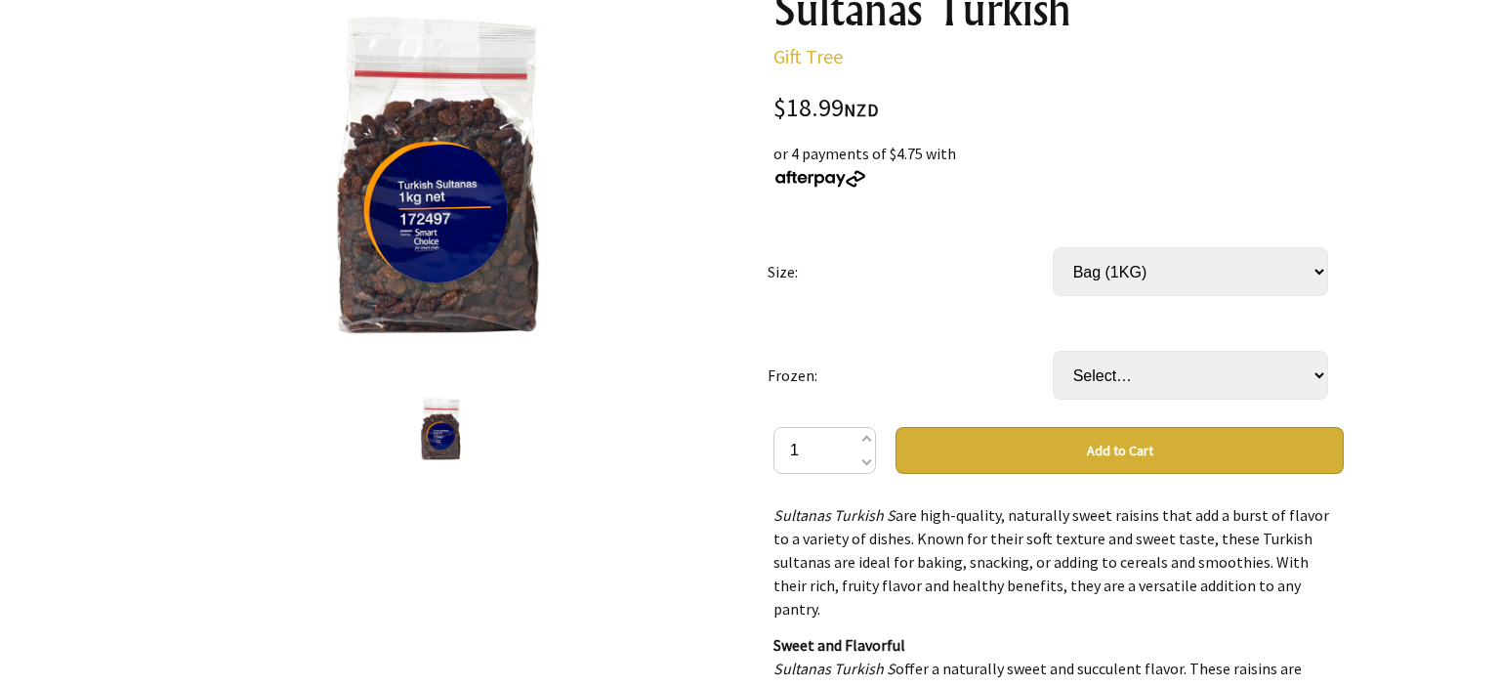
scroll to position [271, 0]
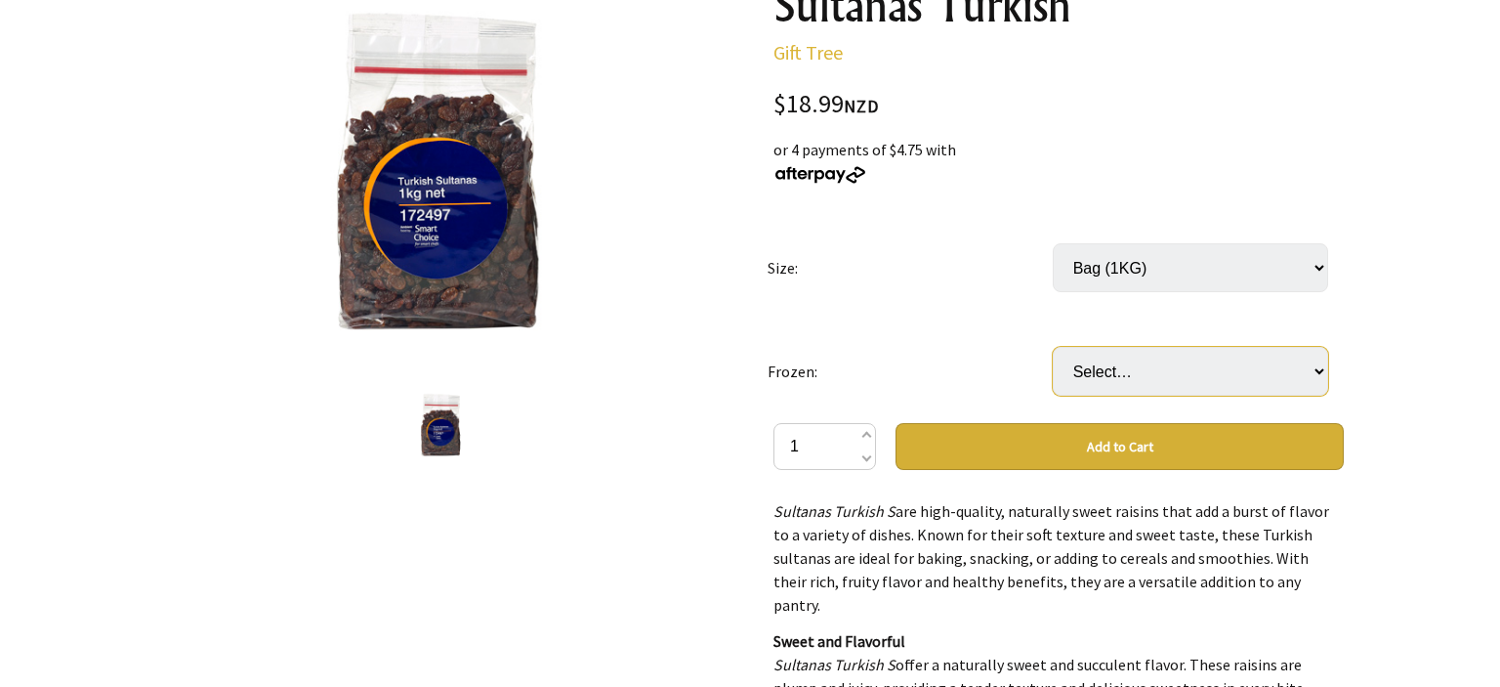
click at [1053, 347] on select "Select… Only available in [GEOGRAPHIC_DATA]" at bounding box center [1190, 371] width 275 height 49
click at [1385, 392] on div at bounding box center [750, 641] width 1500 height 1442
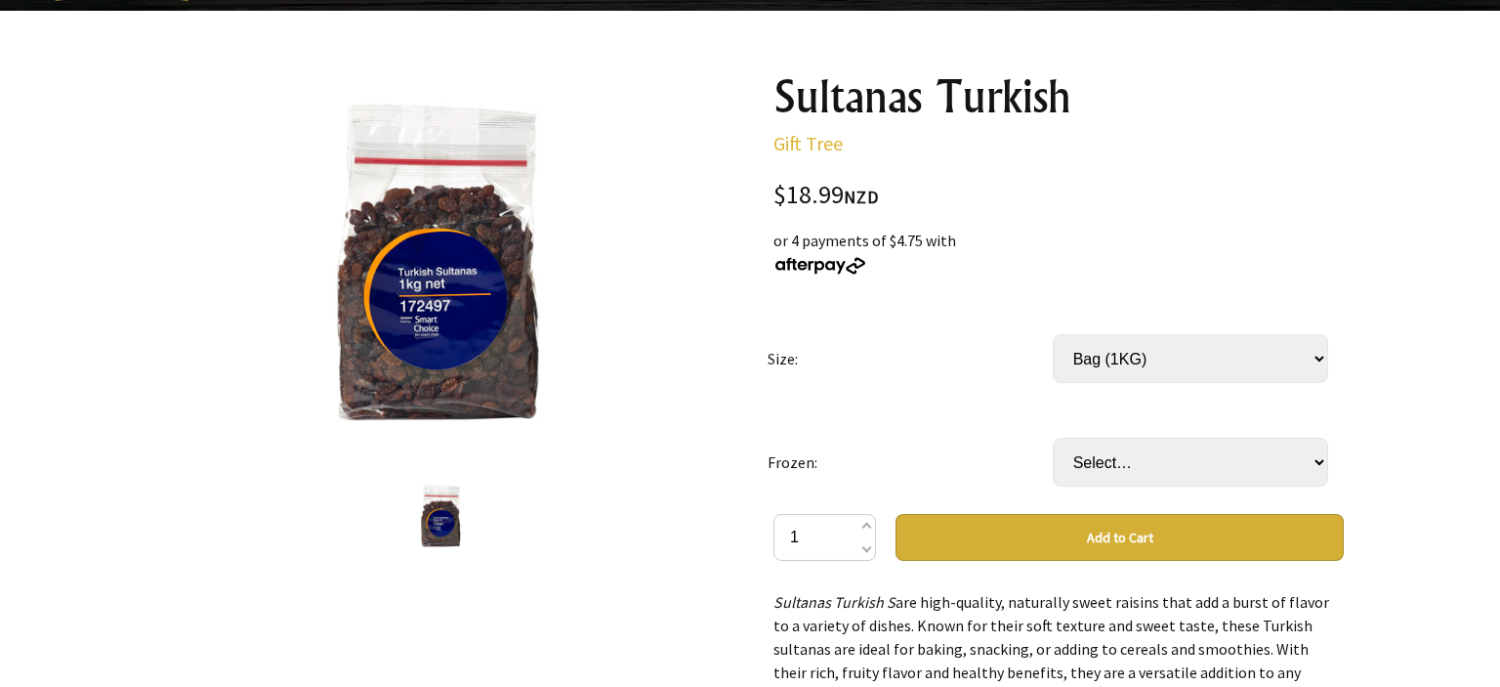
scroll to position [190, 0]
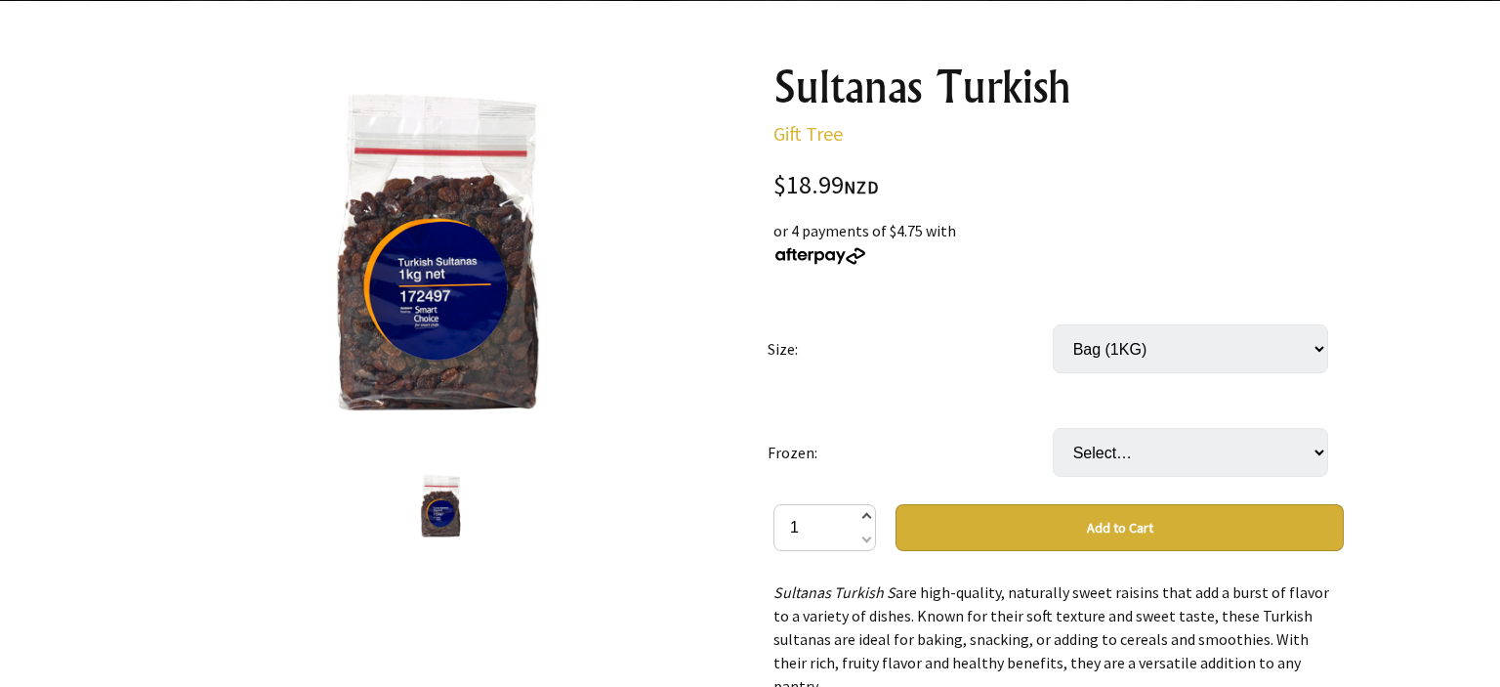
click at [869, 518] on span at bounding box center [866, 517] width 10 height 23
type input "2"
click at [1135, 521] on button "Add to Cart" at bounding box center [1119, 527] width 448 height 47
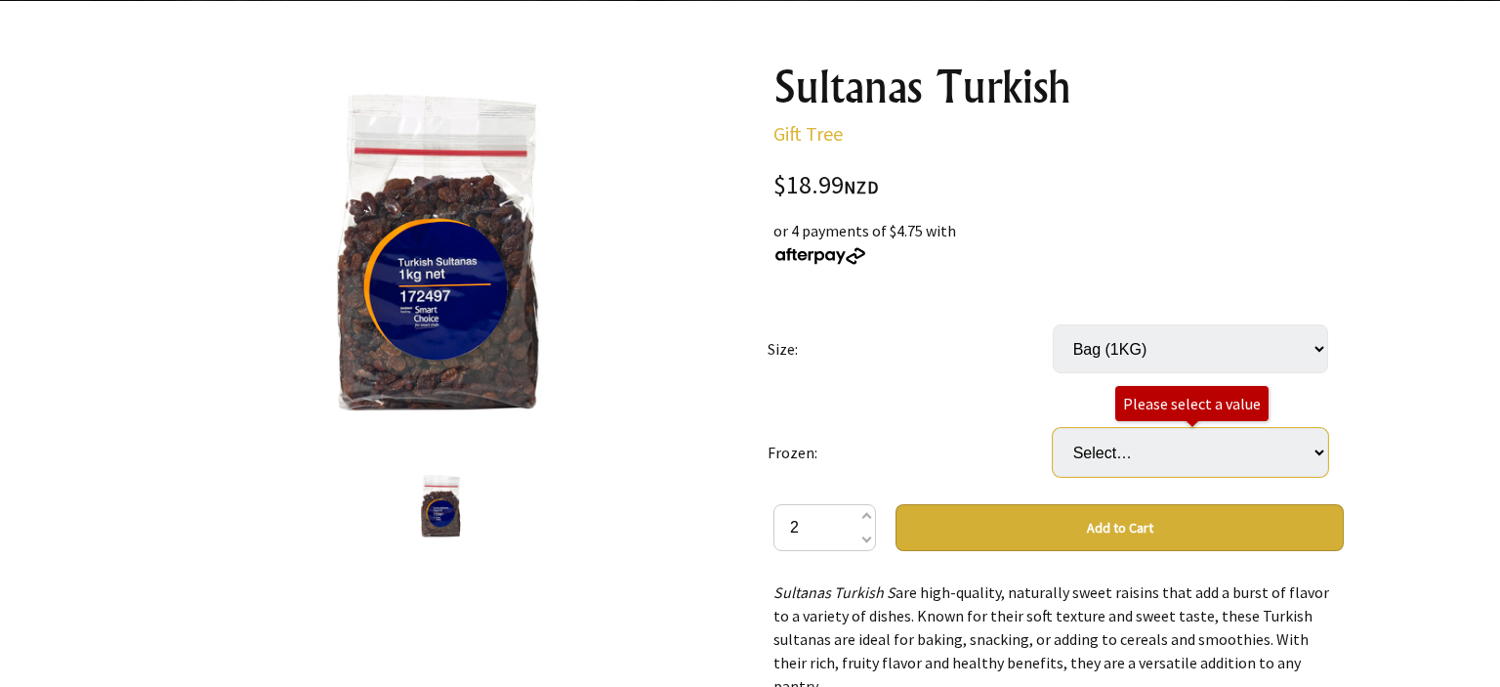
click at [1053, 428] on select "Select… Only available in Chirstchurch" at bounding box center [1190, 452] width 275 height 49
select select "Only available in [GEOGRAPHIC_DATA]"
click option "Only available in [GEOGRAPHIC_DATA]" at bounding box center [0, 0] width 0 height 0
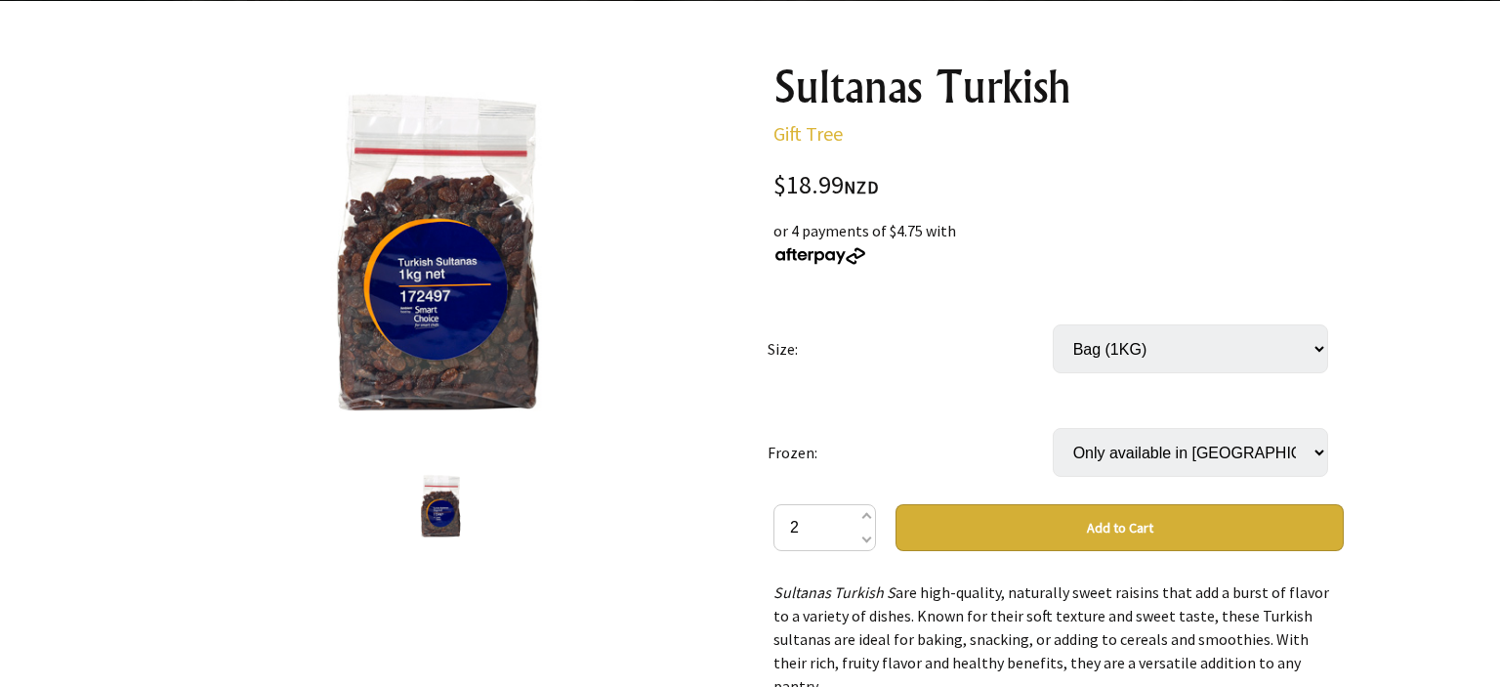
click at [1109, 534] on button "Add to Cart" at bounding box center [1119, 527] width 448 height 47
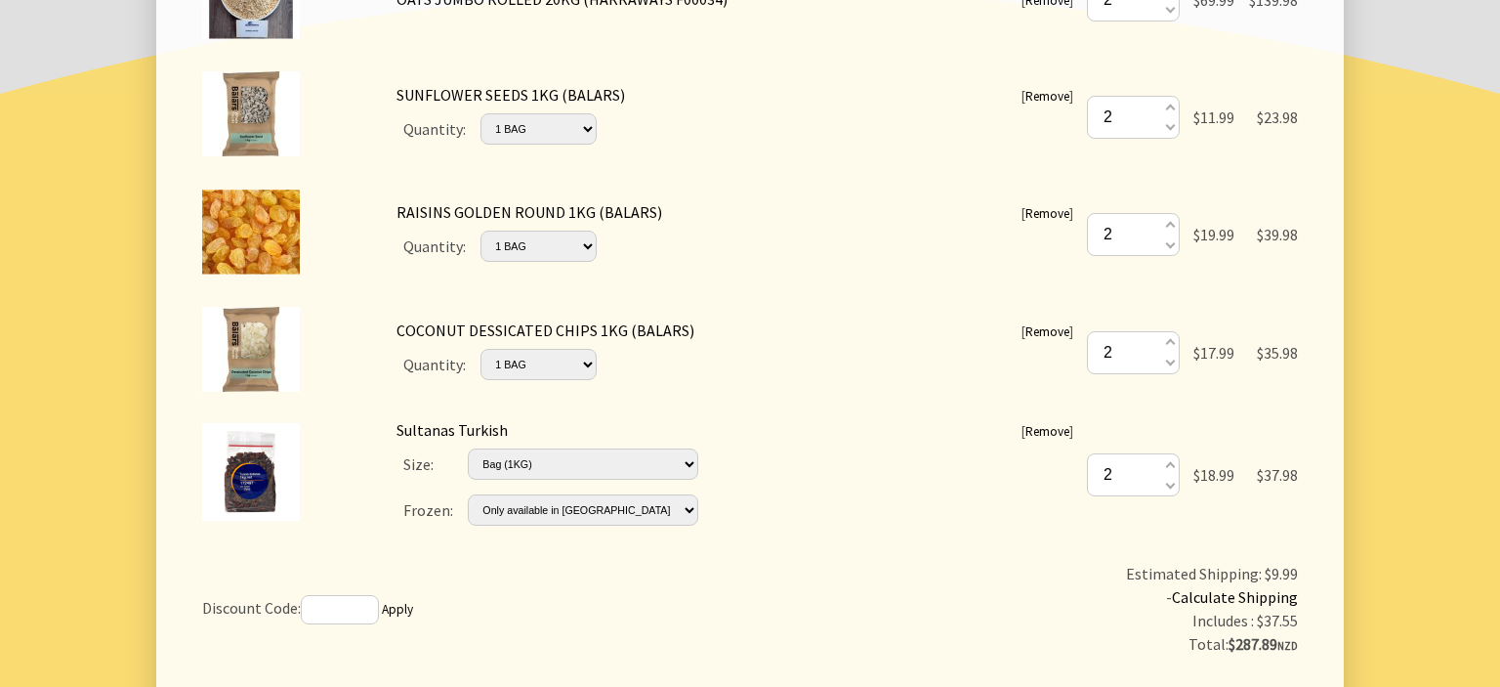
scroll to position [527, 0]
click at [1166, 479] on span at bounding box center [1169, 482] width 10 height 21
type input "1"
click at [1166, 479] on span at bounding box center [1169, 482] width 10 height 21
type input "0"
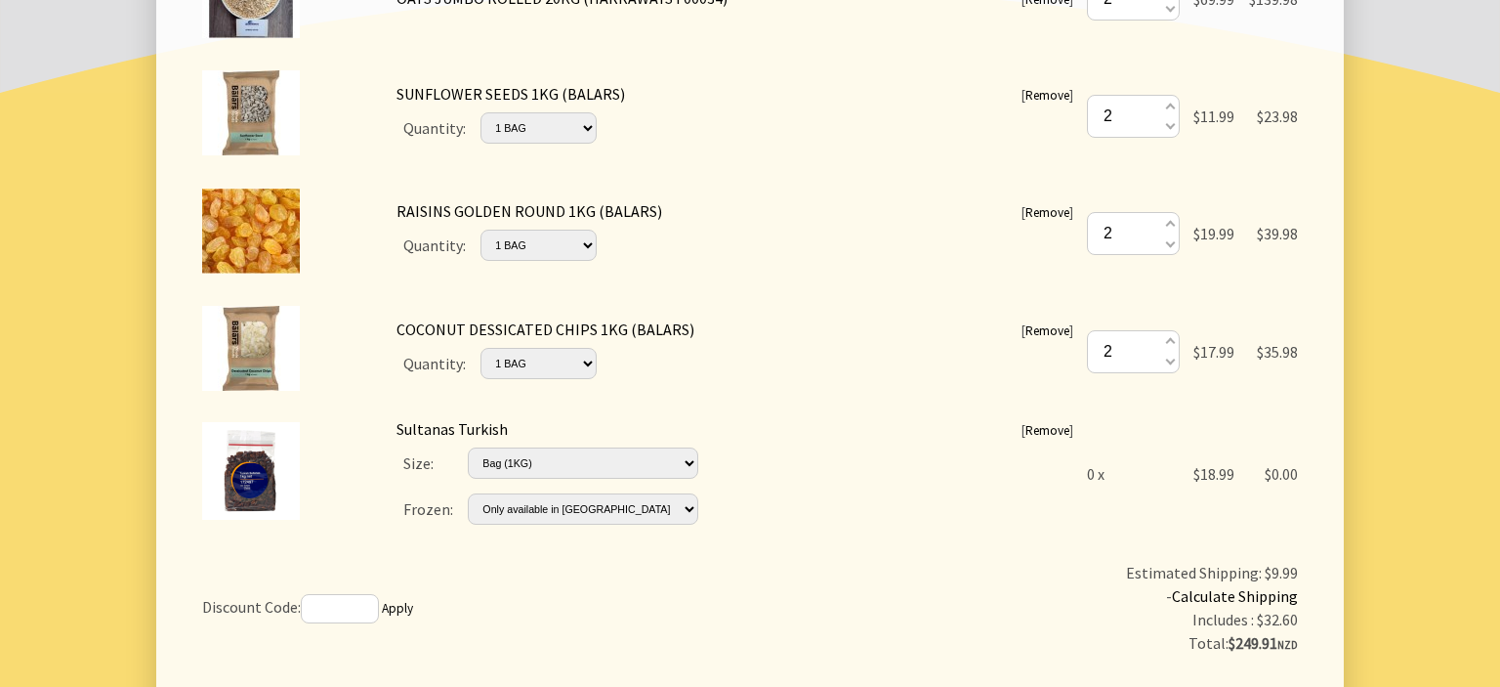
click at [1032, 427] on link "Remove" at bounding box center [1047, 430] width 44 height 17
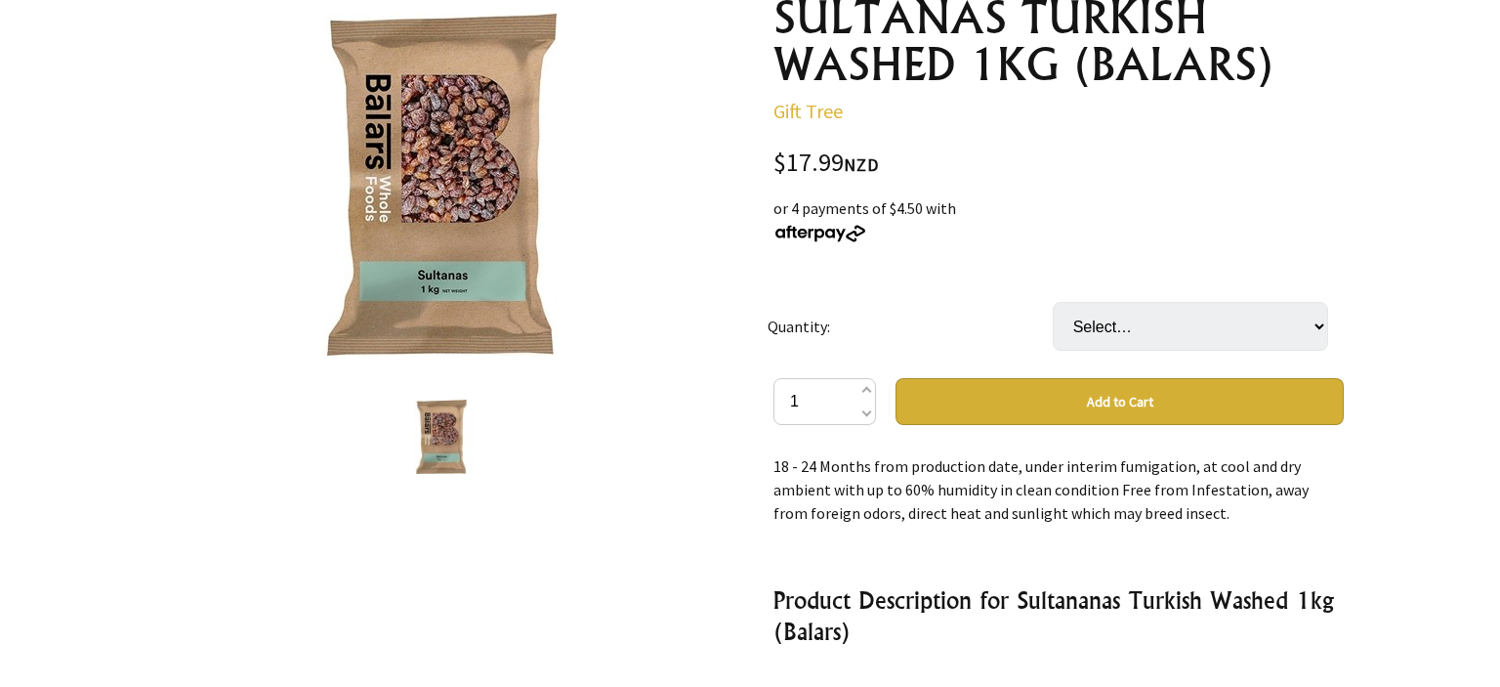
scroll to position [261, 0]
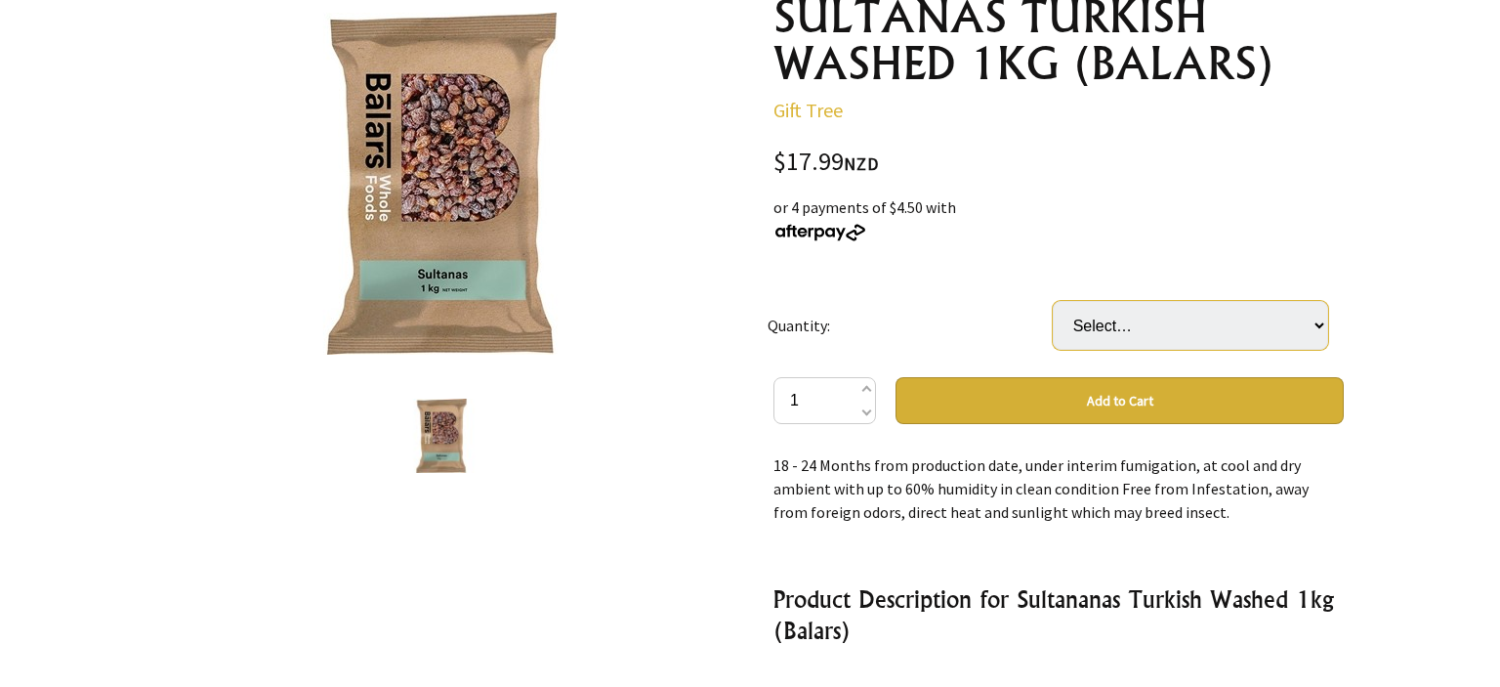
click at [1053, 301] on select "Select… 1 BAG" at bounding box center [1190, 325] width 275 height 49
select select "1 BAG"
click option "1 BAG" at bounding box center [0, 0] width 0 height 0
click at [862, 389] on span at bounding box center [866, 390] width 10 height 23
type input "2"
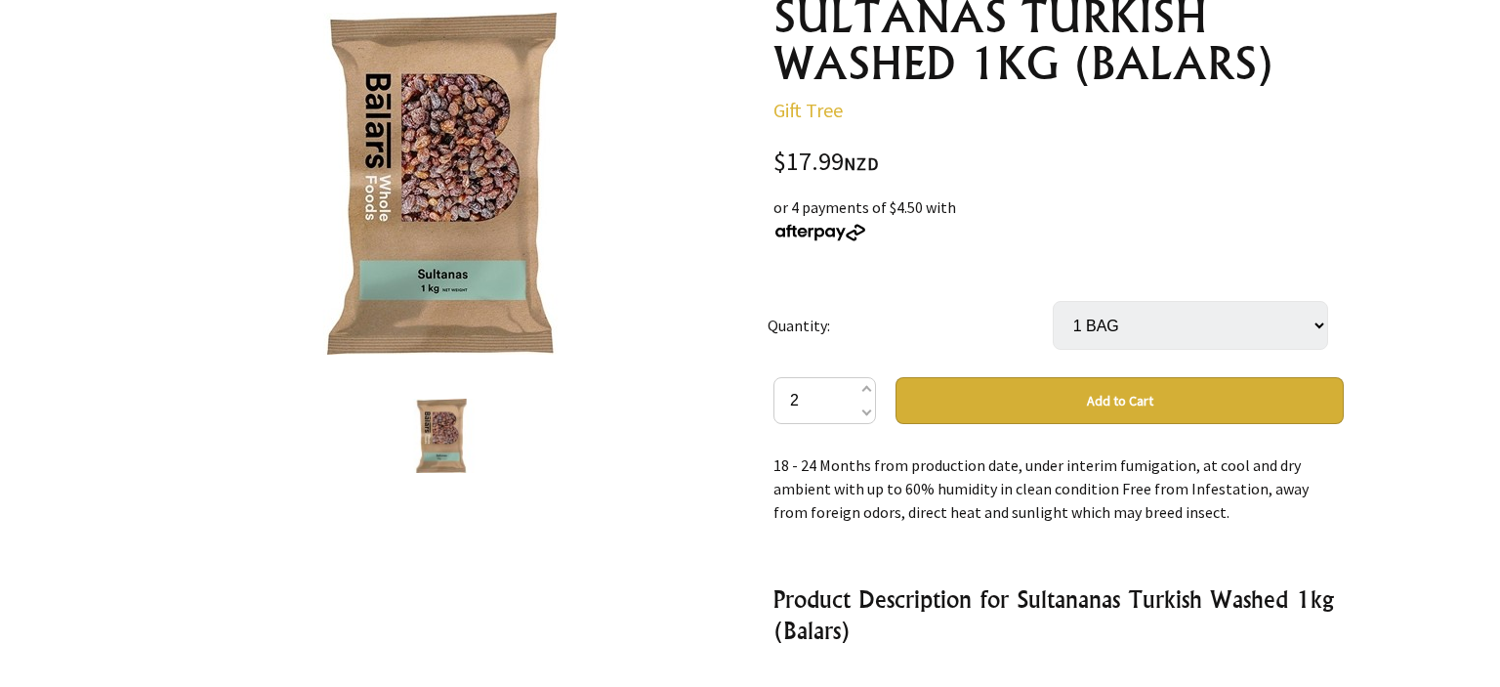
click at [1043, 402] on button "Add to Cart" at bounding box center [1119, 400] width 448 height 47
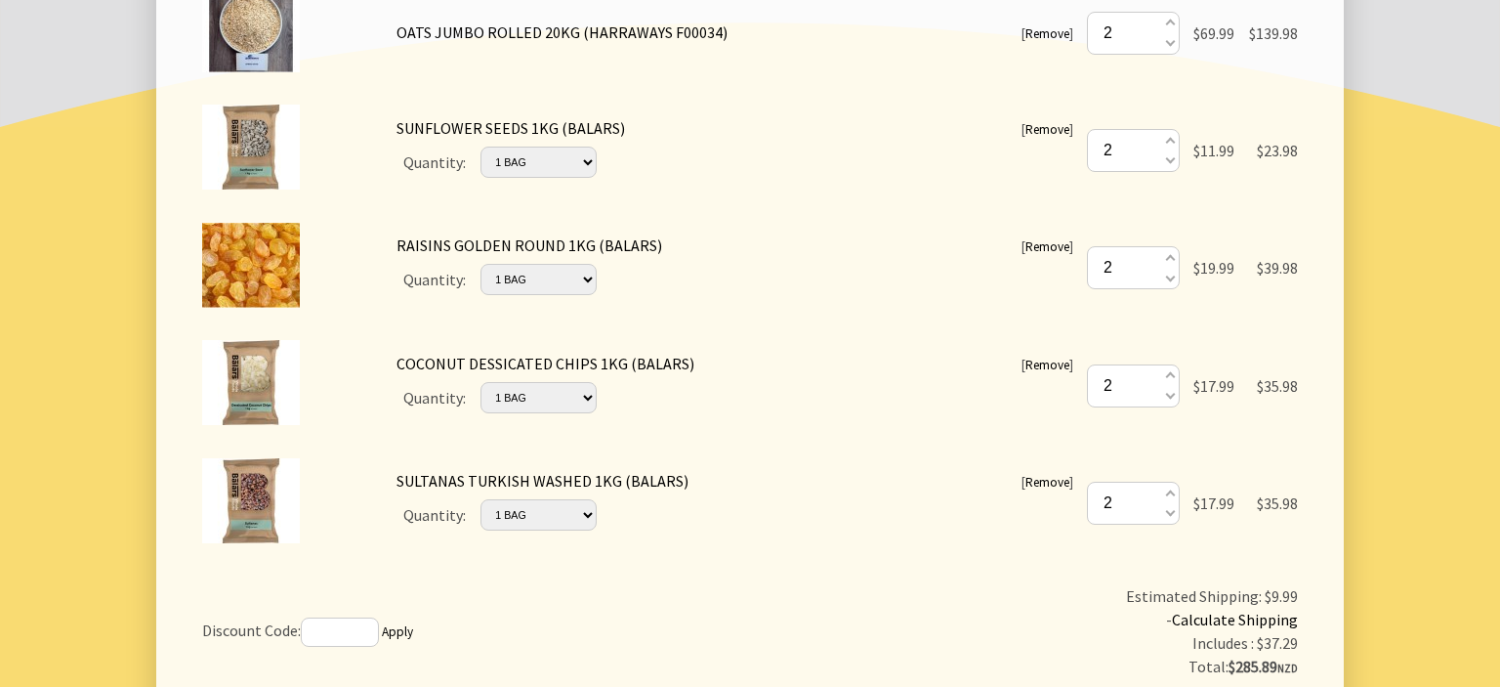
scroll to position [495, 0]
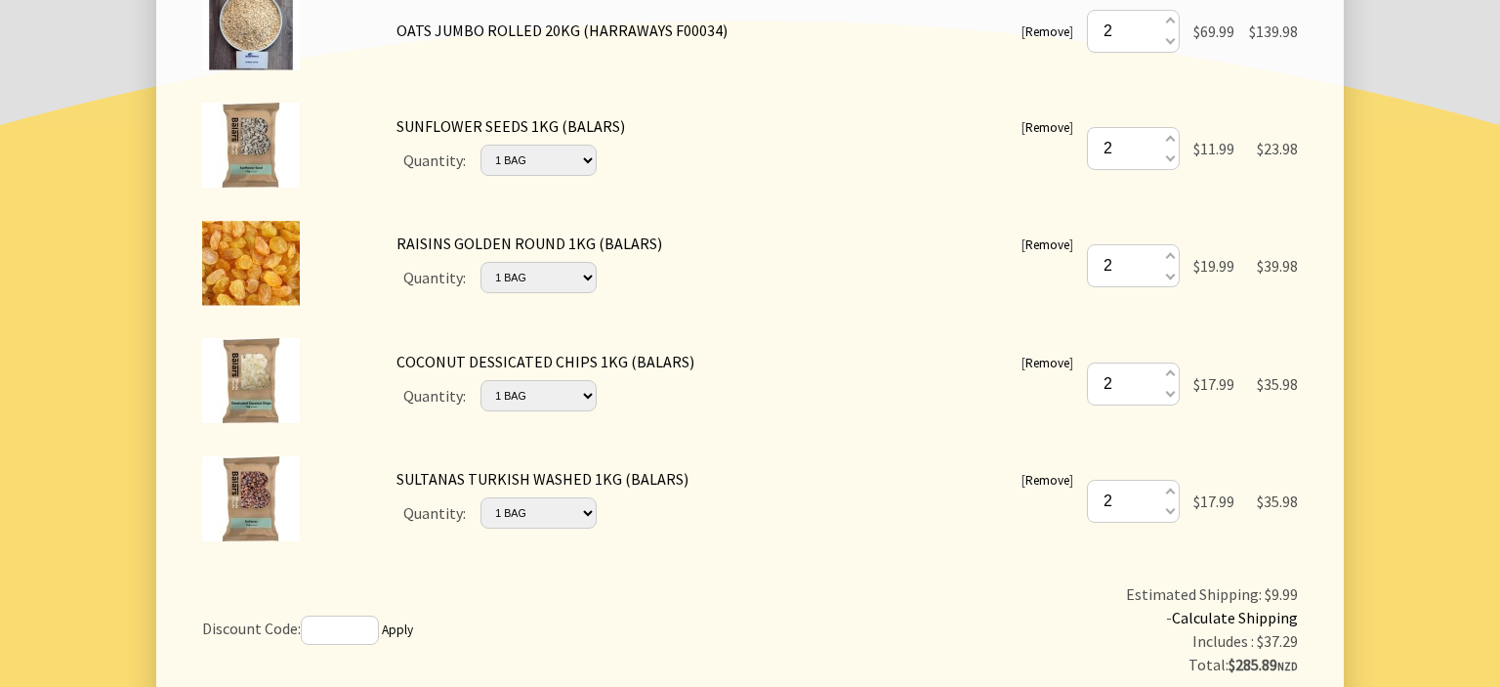
click at [1035, 241] on link "Remove" at bounding box center [1047, 244] width 44 height 17
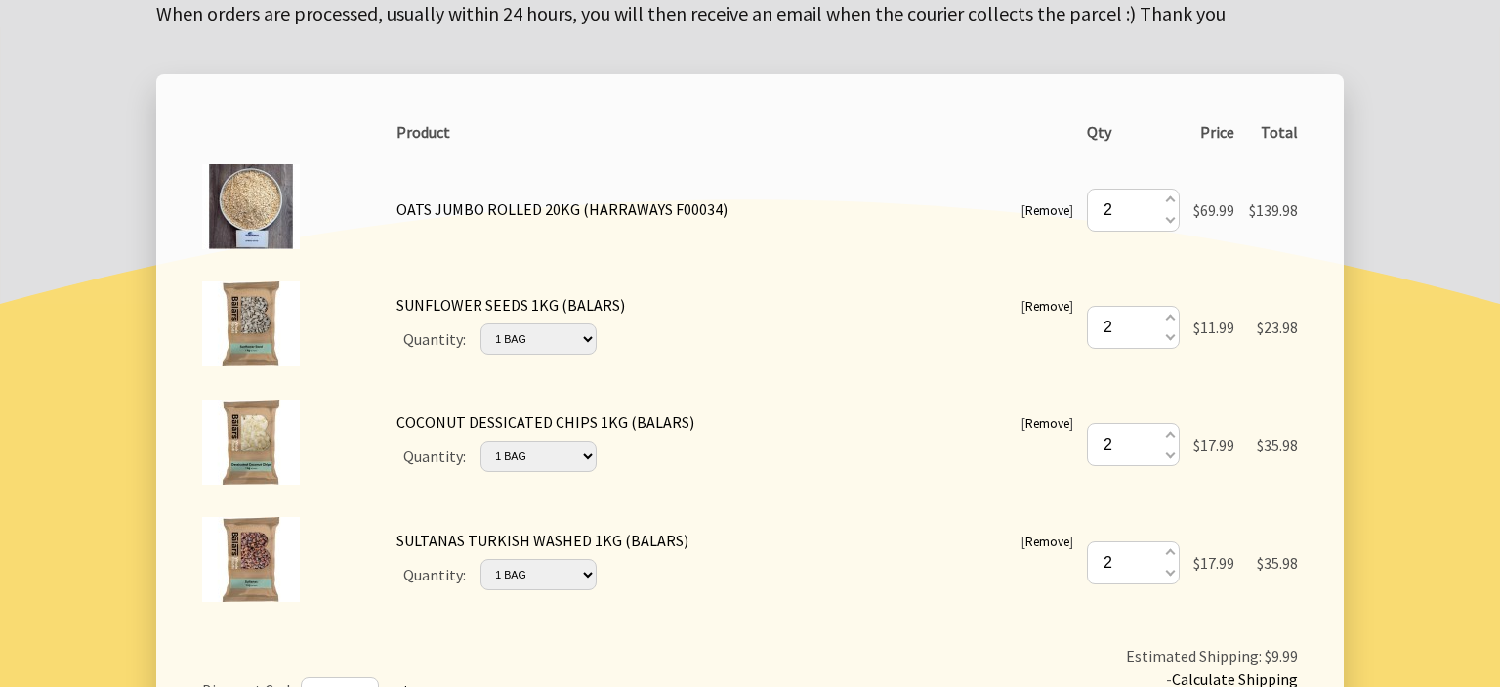
scroll to position [314, 0]
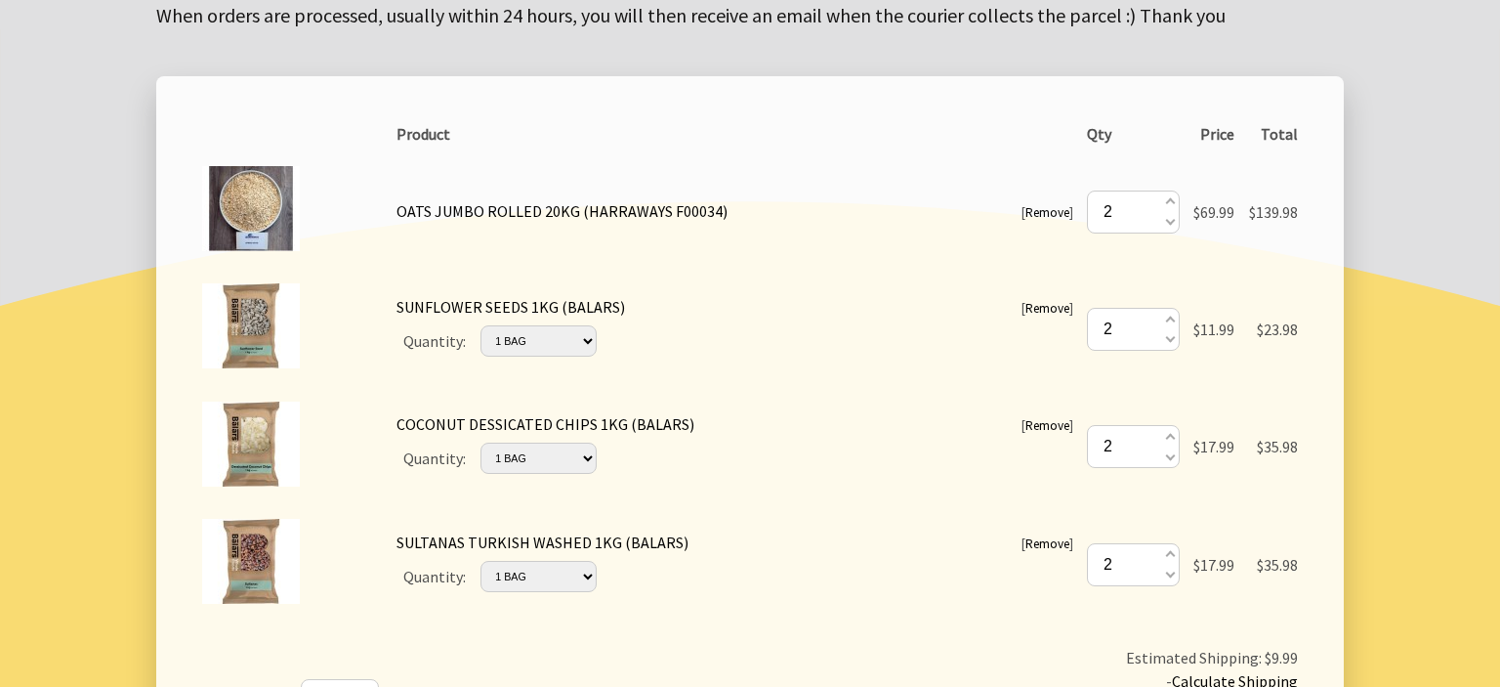
drag, startPoint x: 807, startPoint y: 643, endPoint x: 998, endPoint y: 665, distance: 192.7
click at [998, 665] on tr "Discount Code: Apply Estimated Shipping: $9.99 - Calculate Shipping Includes : …" at bounding box center [749, 693] width 1109 height 109
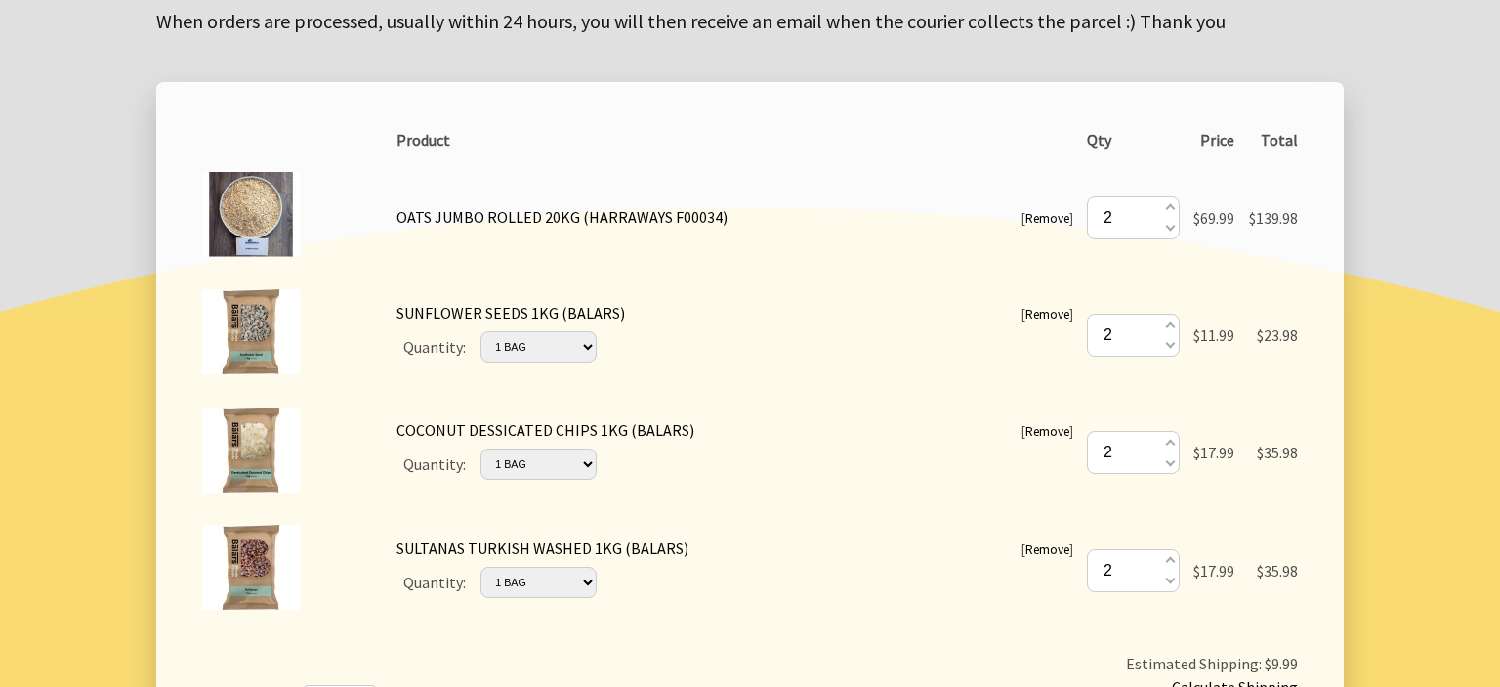
scroll to position [0, 0]
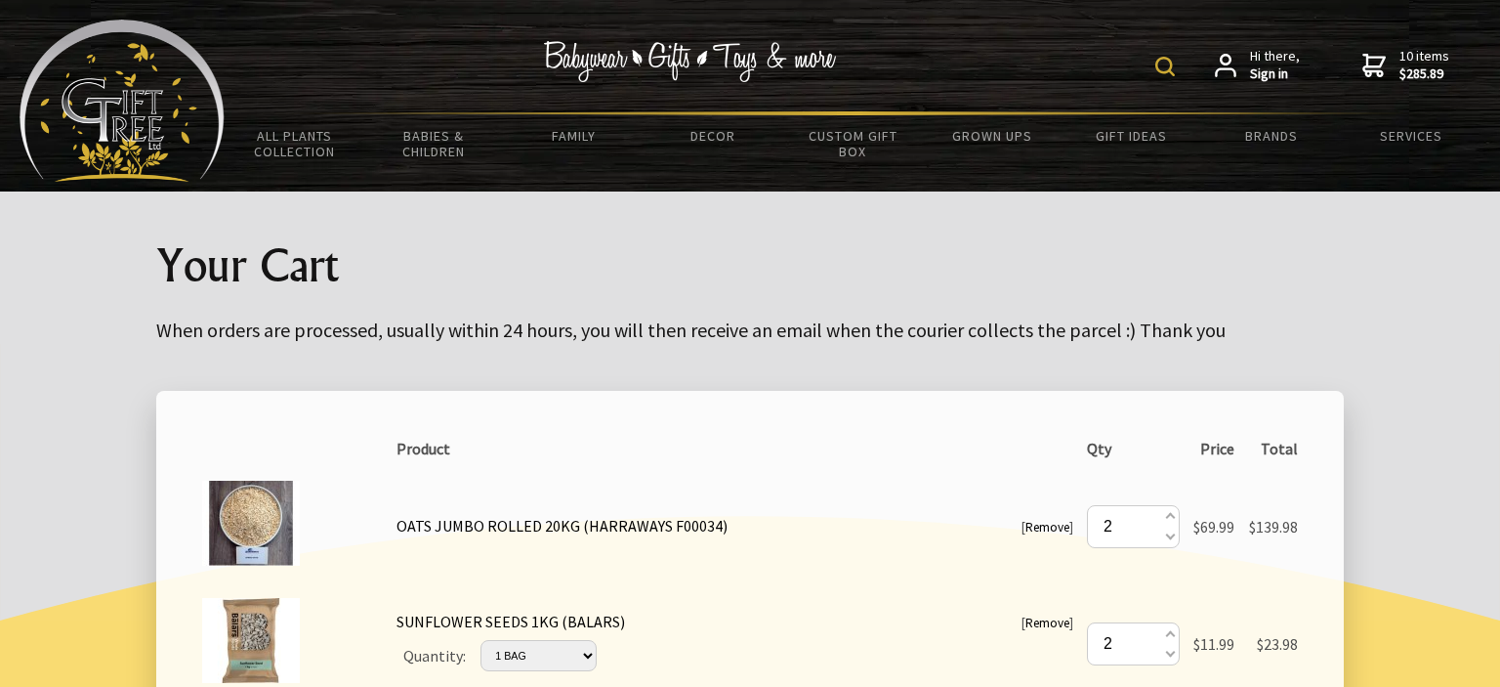
click at [1162, 68] on img at bounding box center [1165, 67] width 20 height 20
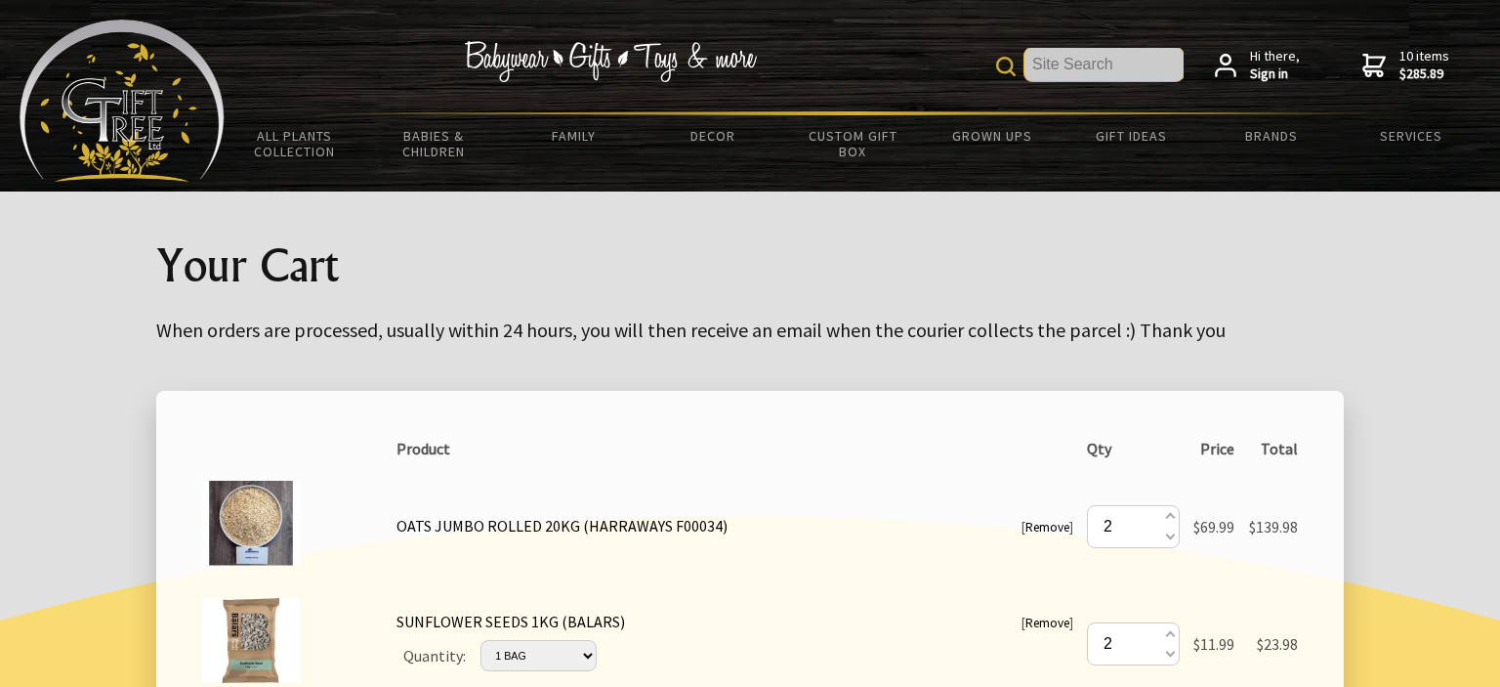
click at [1098, 71] on input "text" at bounding box center [1103, 64] width 159 height 33
type input "quick oats"
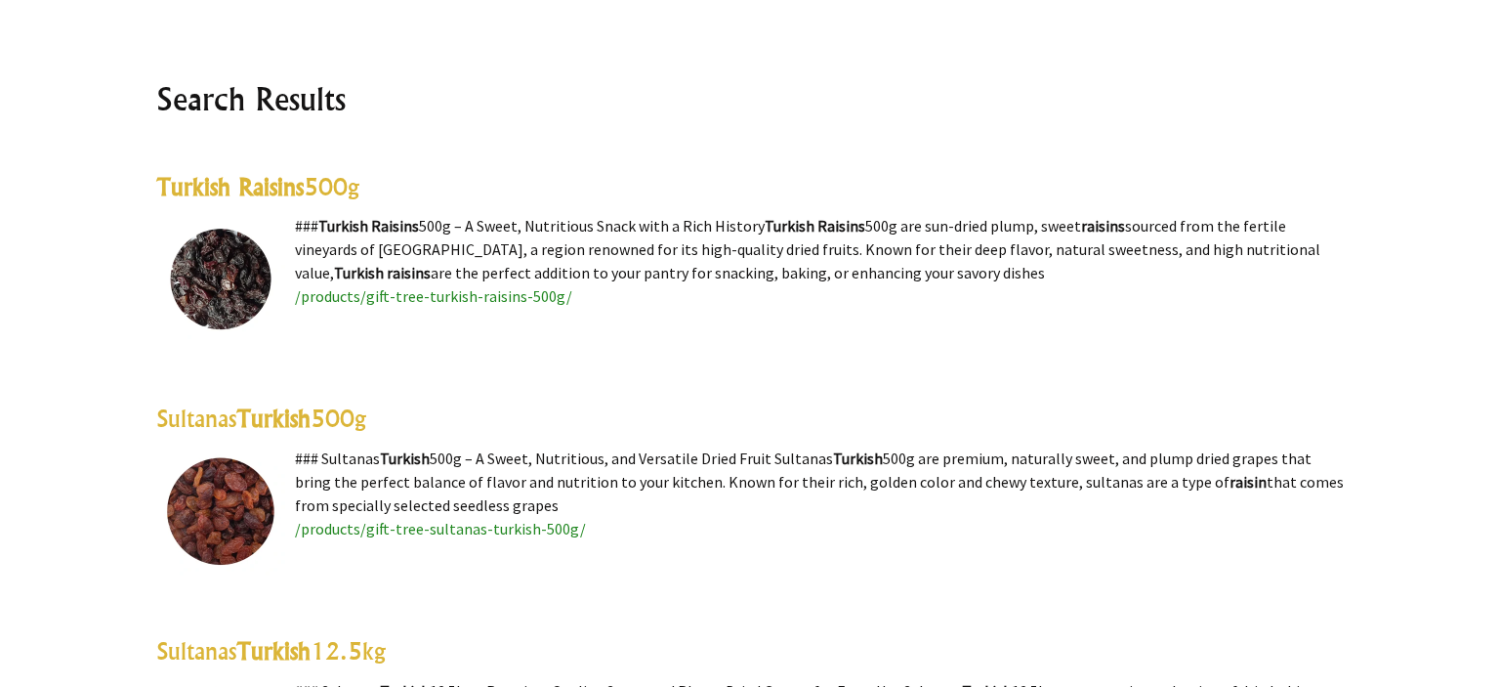
scroll to position [443, 0]
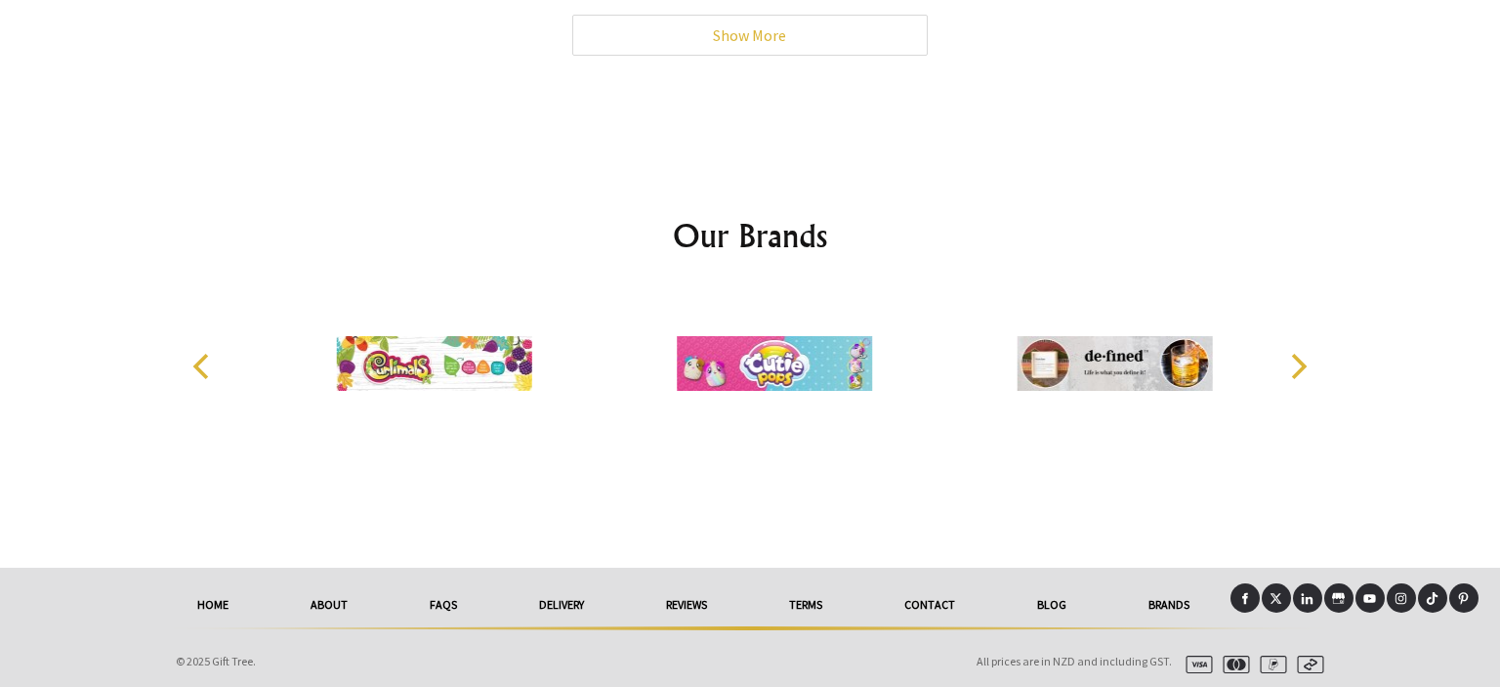
scroll to position [6618, 0]
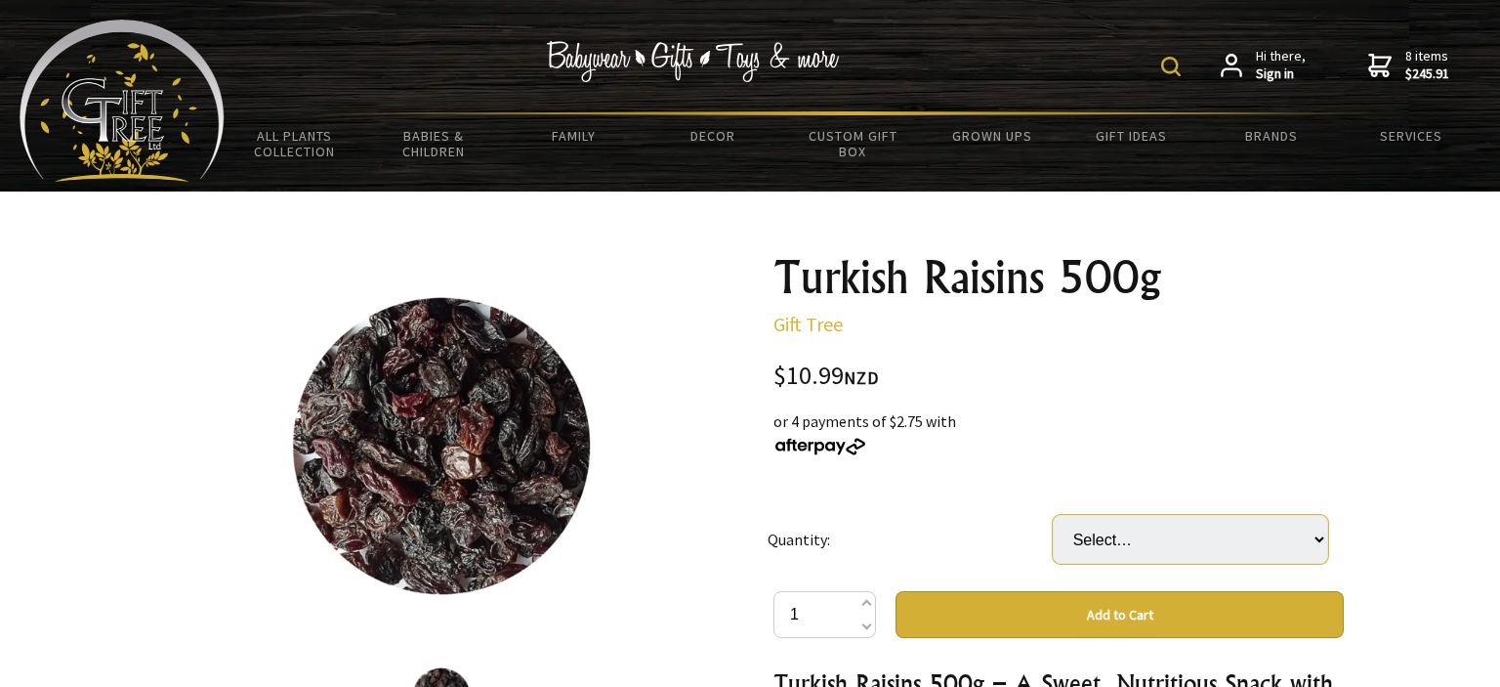
click at [1053, 515] on select "Select… 10 (+ $98.91)" at bounding box center [1190, 539] width 275 height 49
select select "10"
click option "10 (+ $98.91)" at bounding box center [0, 0] width 0 height 0
click at [963, 537] on td "Quantity:" at bounding box center [910, 539] width 285 height 104
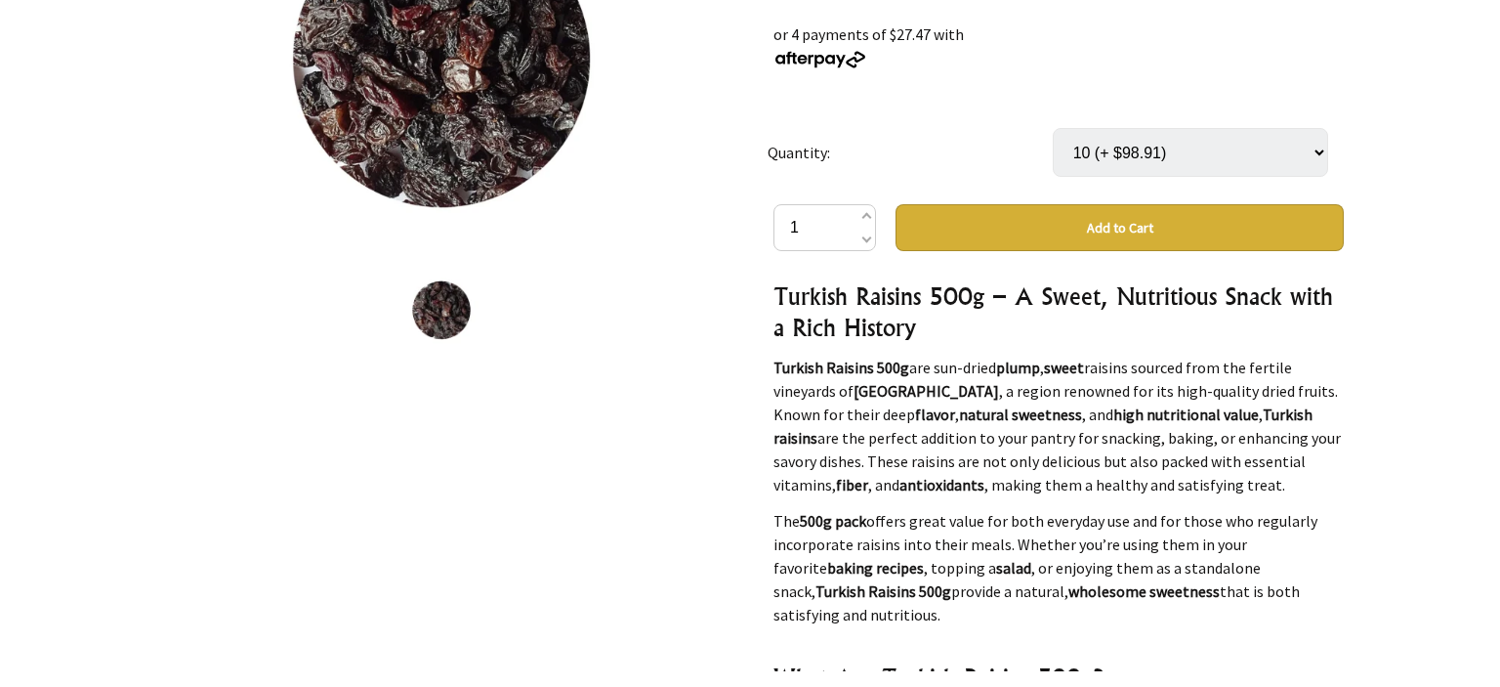
scroll to position [388, 0]
click at [1053, 127] on select "Select… 10 (+ $98.91)" at bounding box center [1190, 151] width 275 height 49
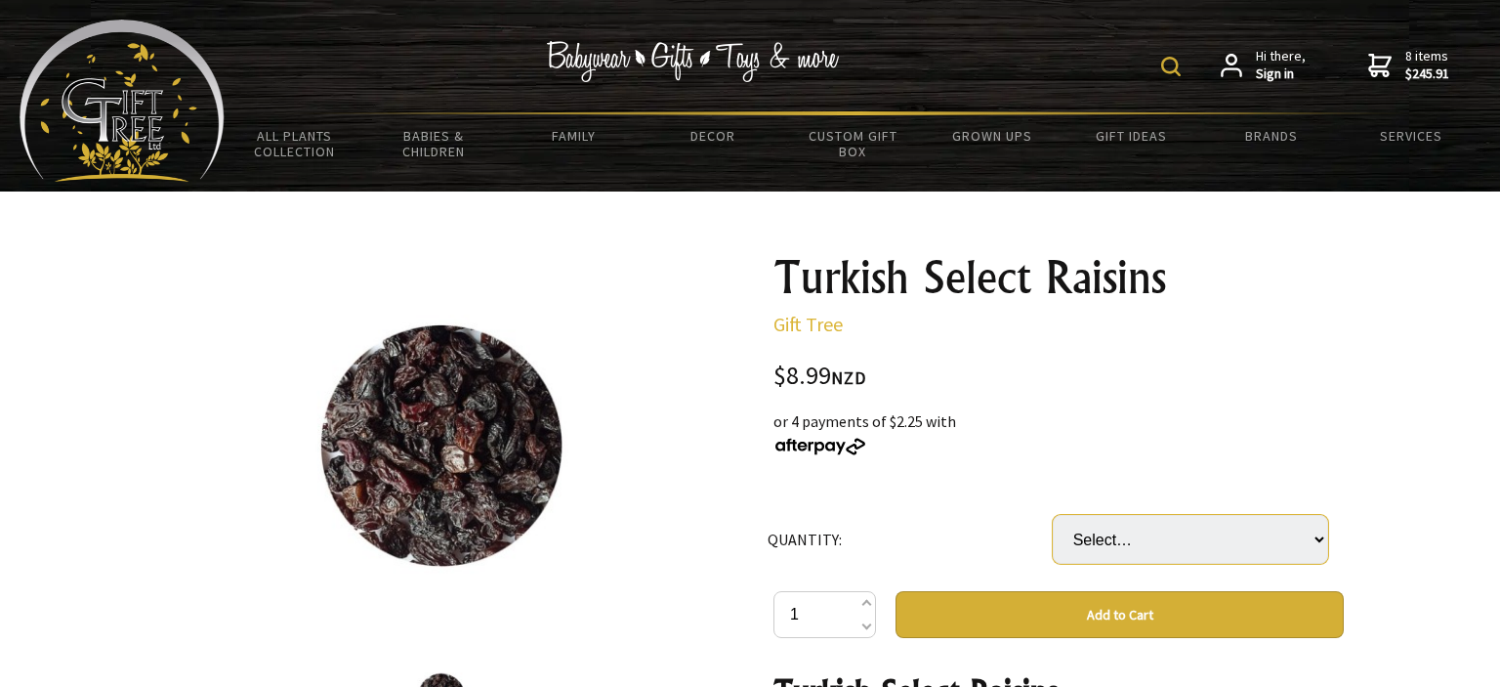
click at [1053, 515] on select "Select… 12 UNIT (+ $98.89)" at bounding box center [1190, 539] width 275 height 49
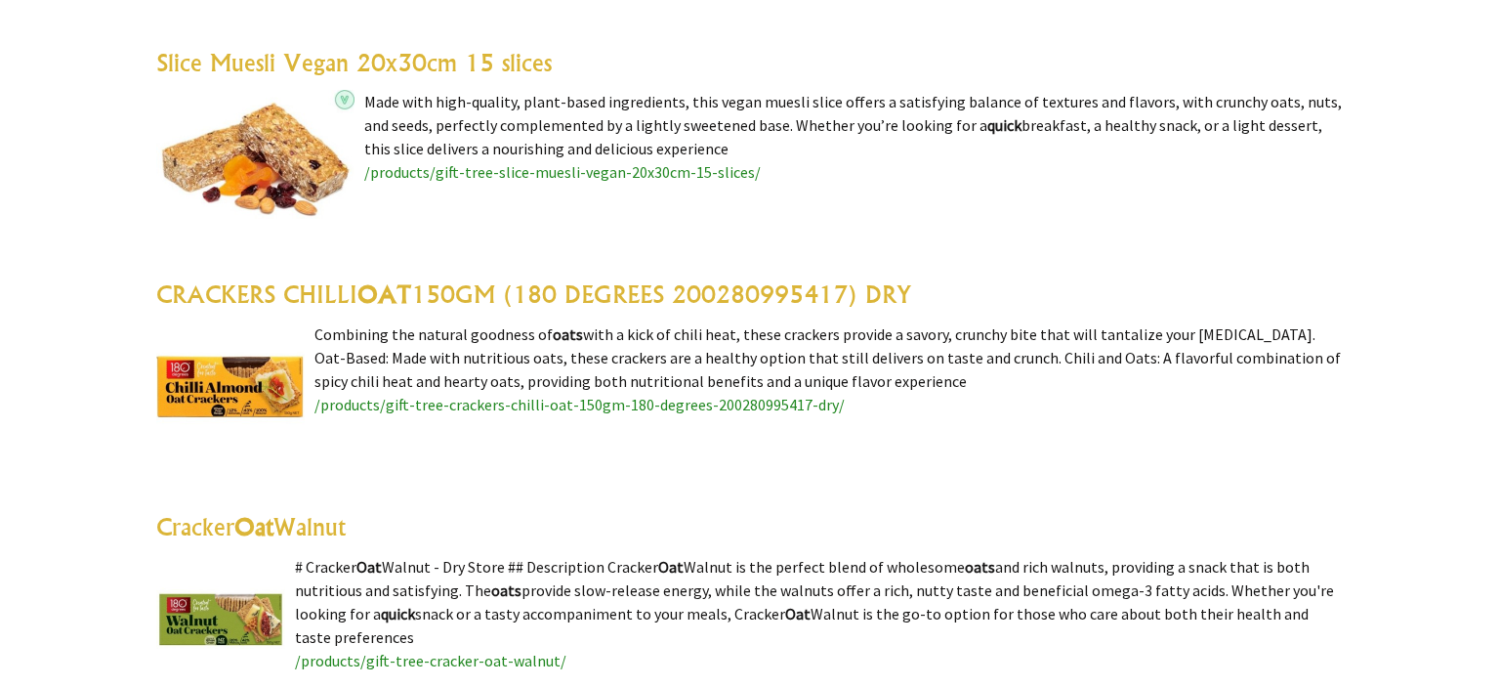
scroll to position [2921, 0]
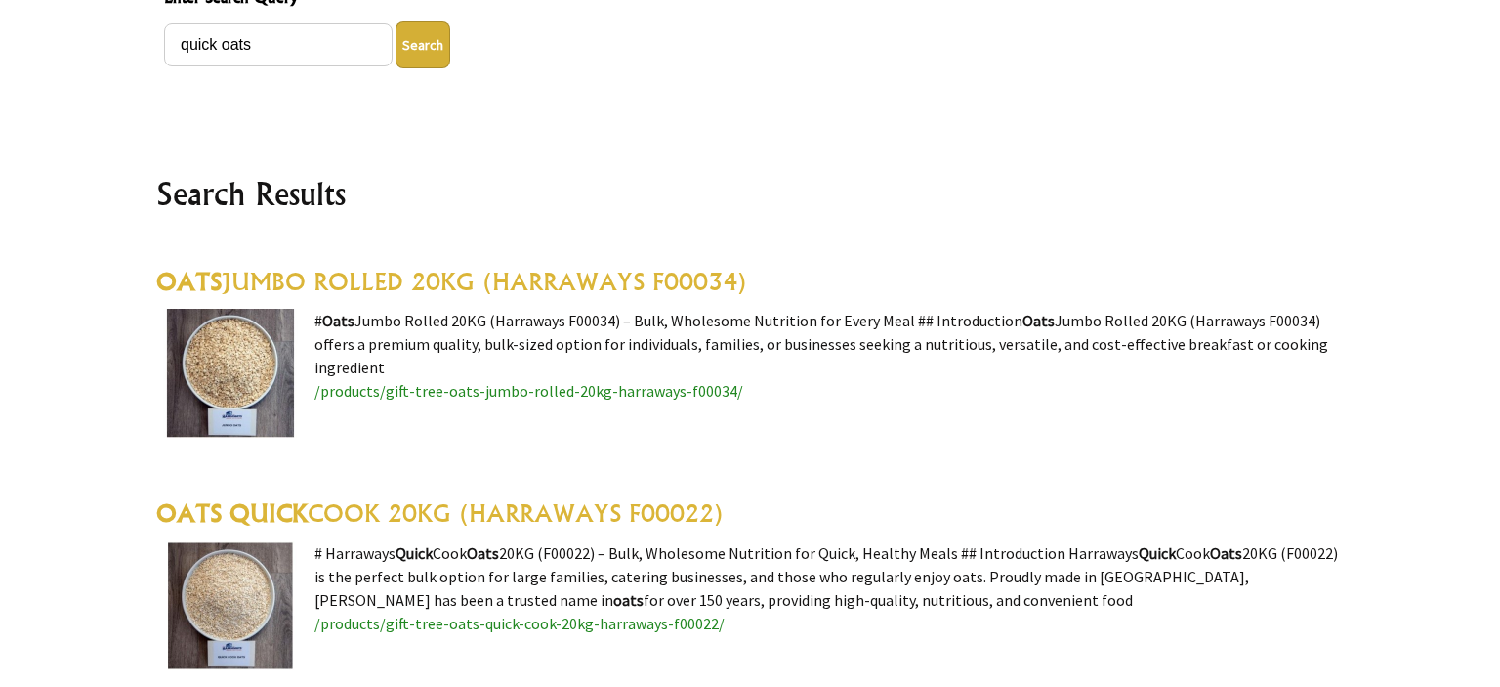
scroll to position [0, 0]
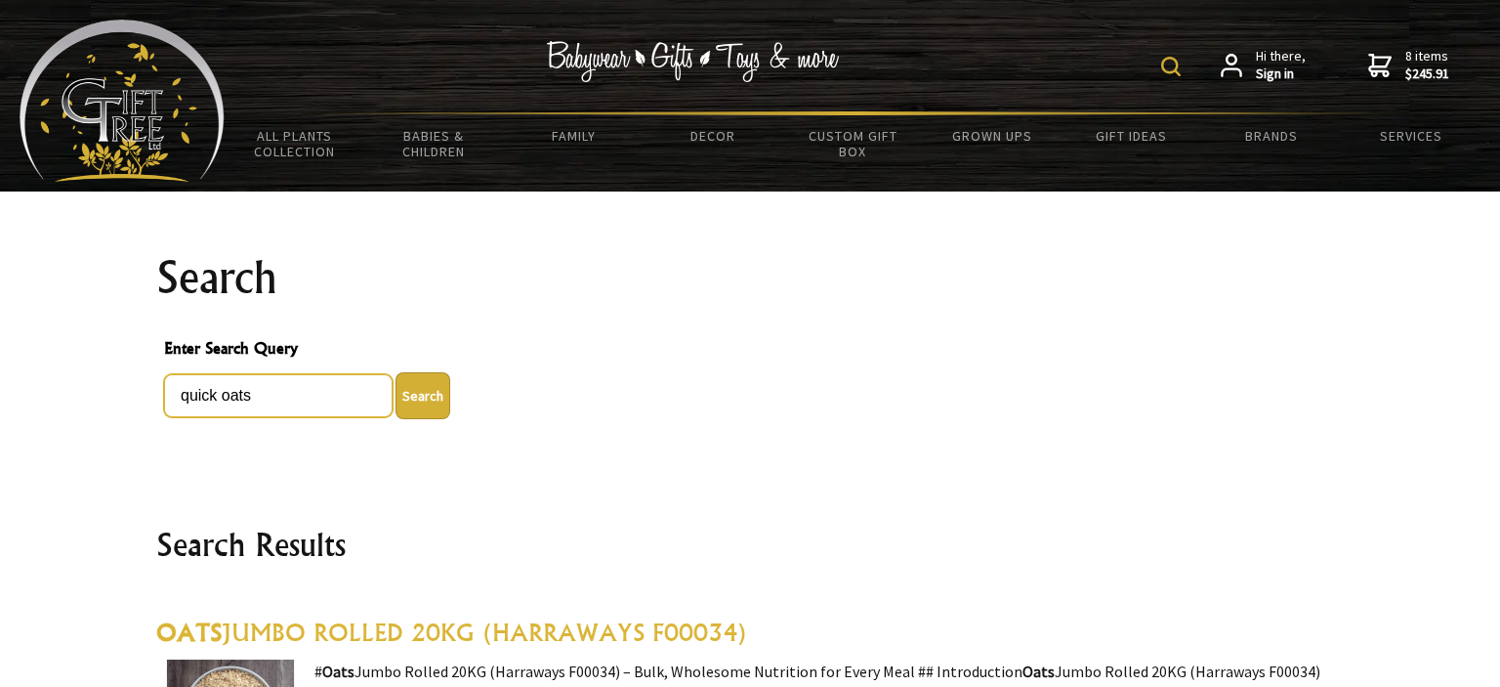
drag, startPoint x: 294, startPoint y: 394, endPoint x: 0, endPoint y: 397, distance: 294.0
click at [164, 397] on input "quick oats" at bounding box center [278, 395] width 229 height 43
drag, startPoint x: 271, startPoint y: 408, endPoint x: 78, endPoint y: 379, distance: 195.6
click at [164, 379] on input "quick oats" at bounding box center [278, 395] width 229 height 43
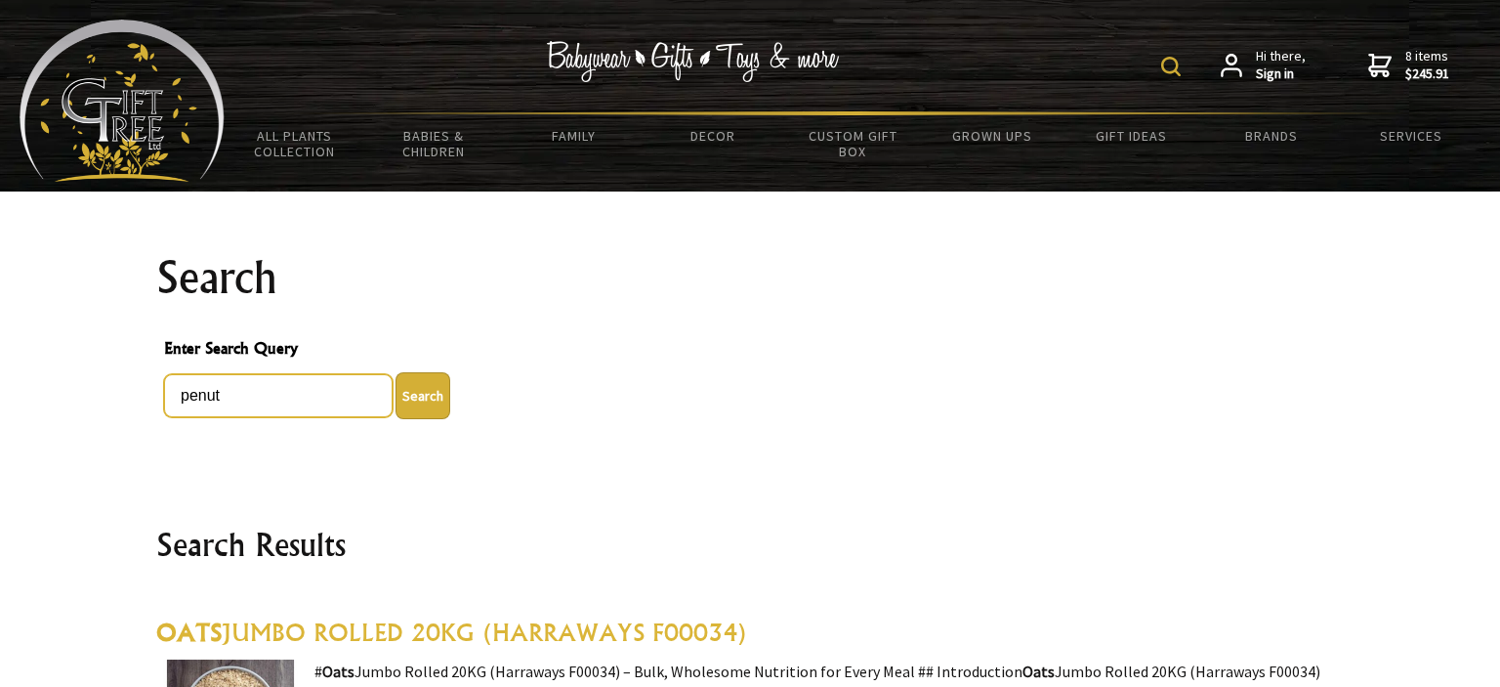
click at [396, 372] on button "Search" at bounding box center [423, 395] width 55 height 47
click at [201, 396] on input "penut" at bounding box center [278, 395] width 229 height 43
type input "peanut"
click at [396, 372] on button "Search" at bounding box center [423, 395] width 55 height 47
click at [408, 394] on button "Search" at bounding box center [423, 395] width 55 height 47
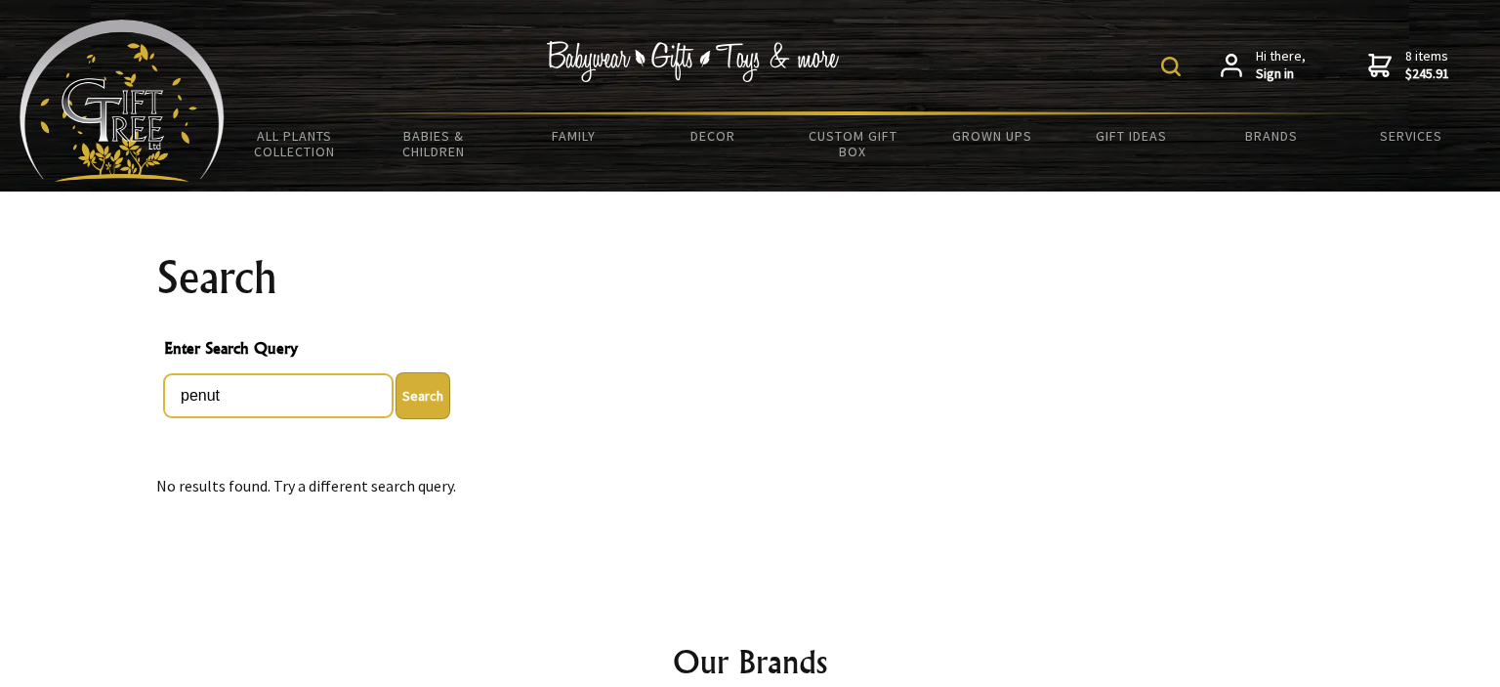
click at [201, 395] on input "penut" at bounding box center [278, 395] width 229 height 43
type input "peanut"
click at [396, 372] on button "Search" at bounding box center [423, 395] width 55 height 47
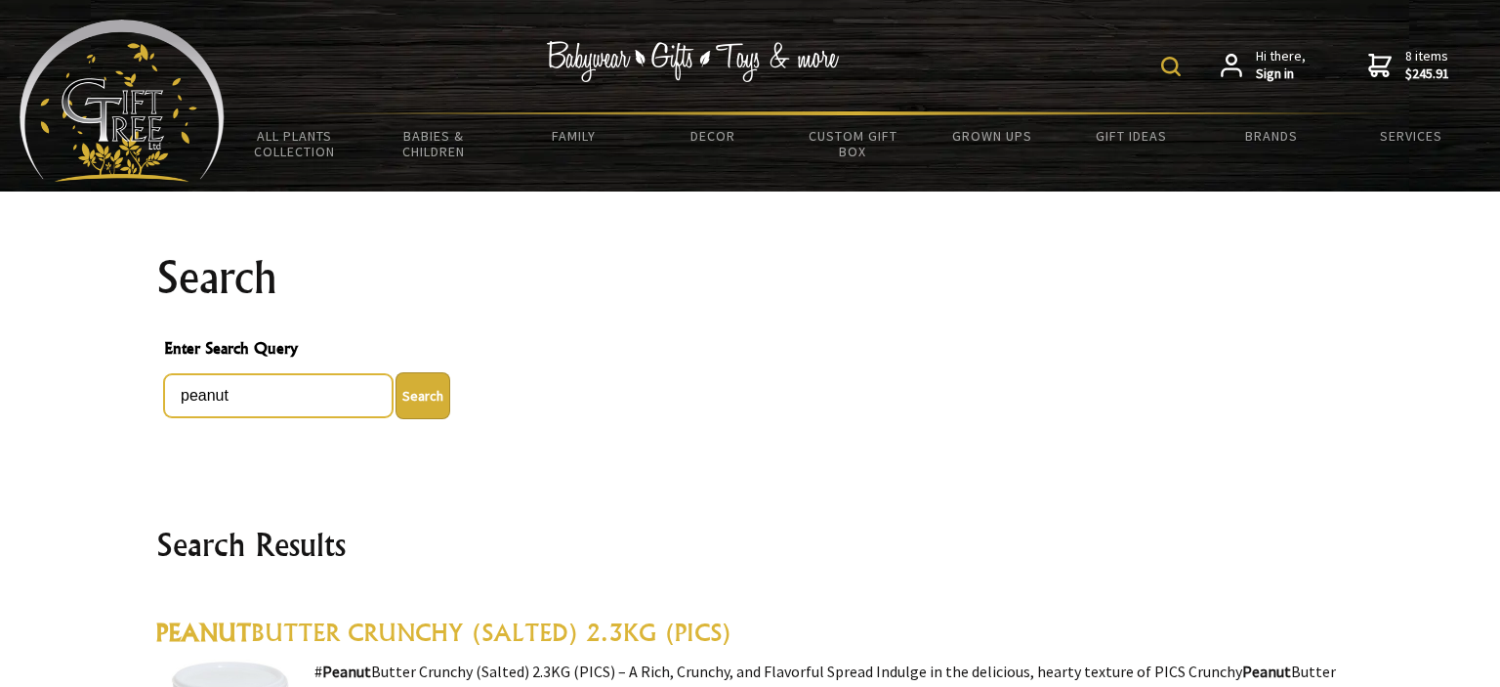
click at [278, 383] on input "peanut" at bounding box center [278, 395] width 229 height 43
type input "peanuts"
click at [396, 372] on button "Search" at bounding box center [423, 395] width 55 height 47
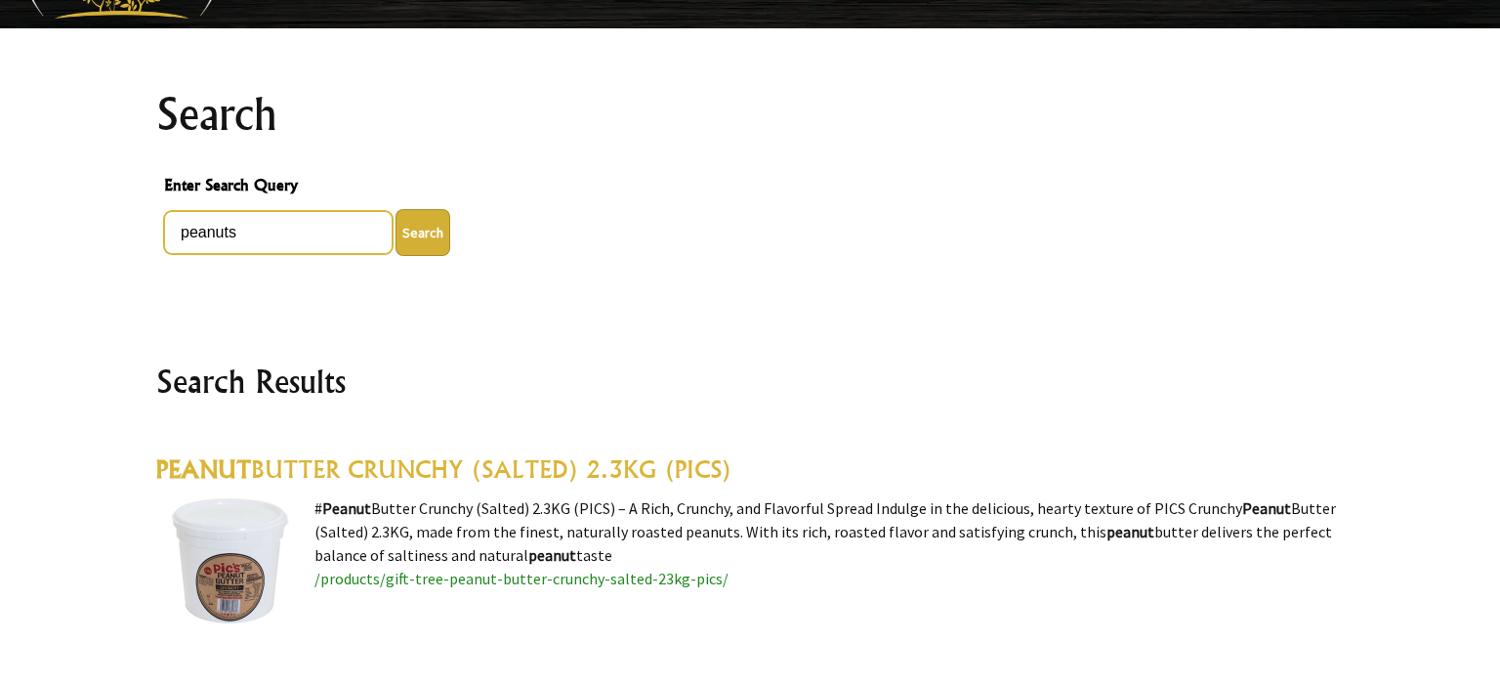
scroll to position [164, 0]
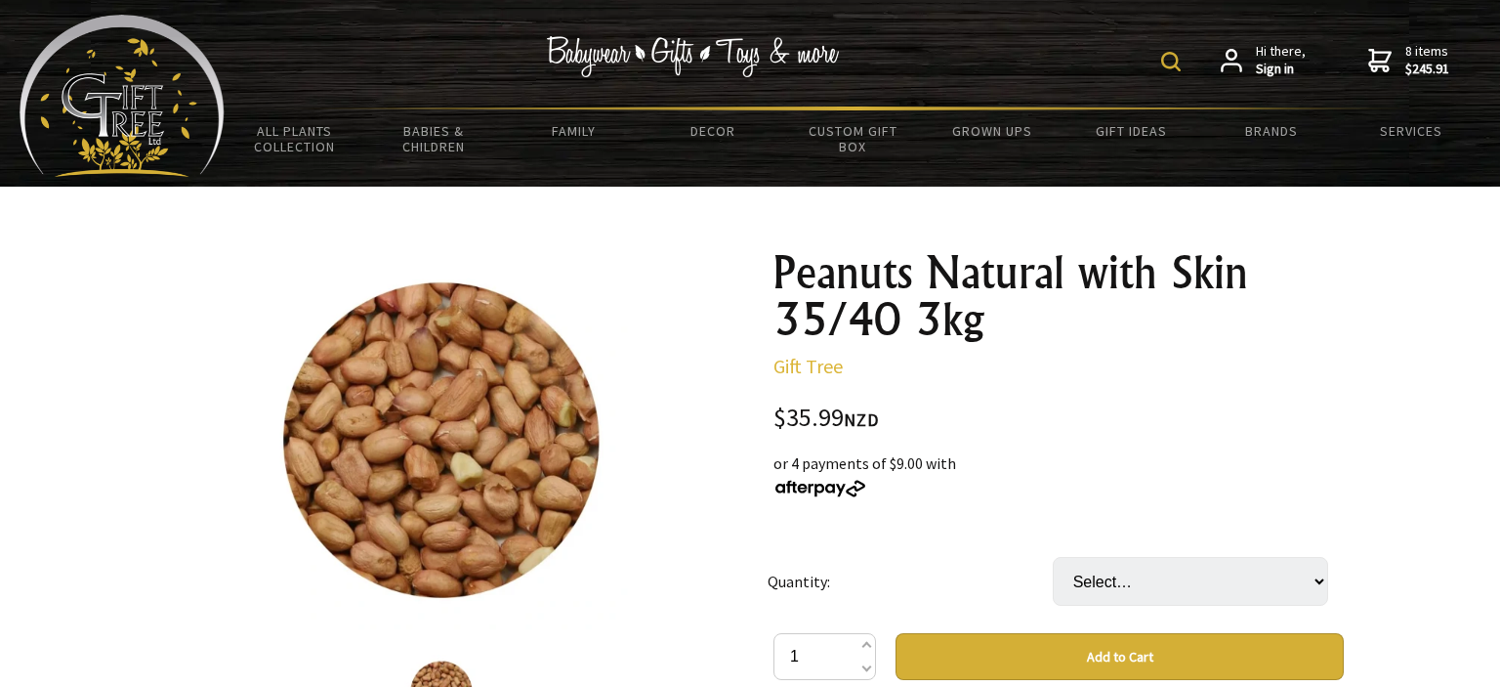
scroll to position [4, 0]
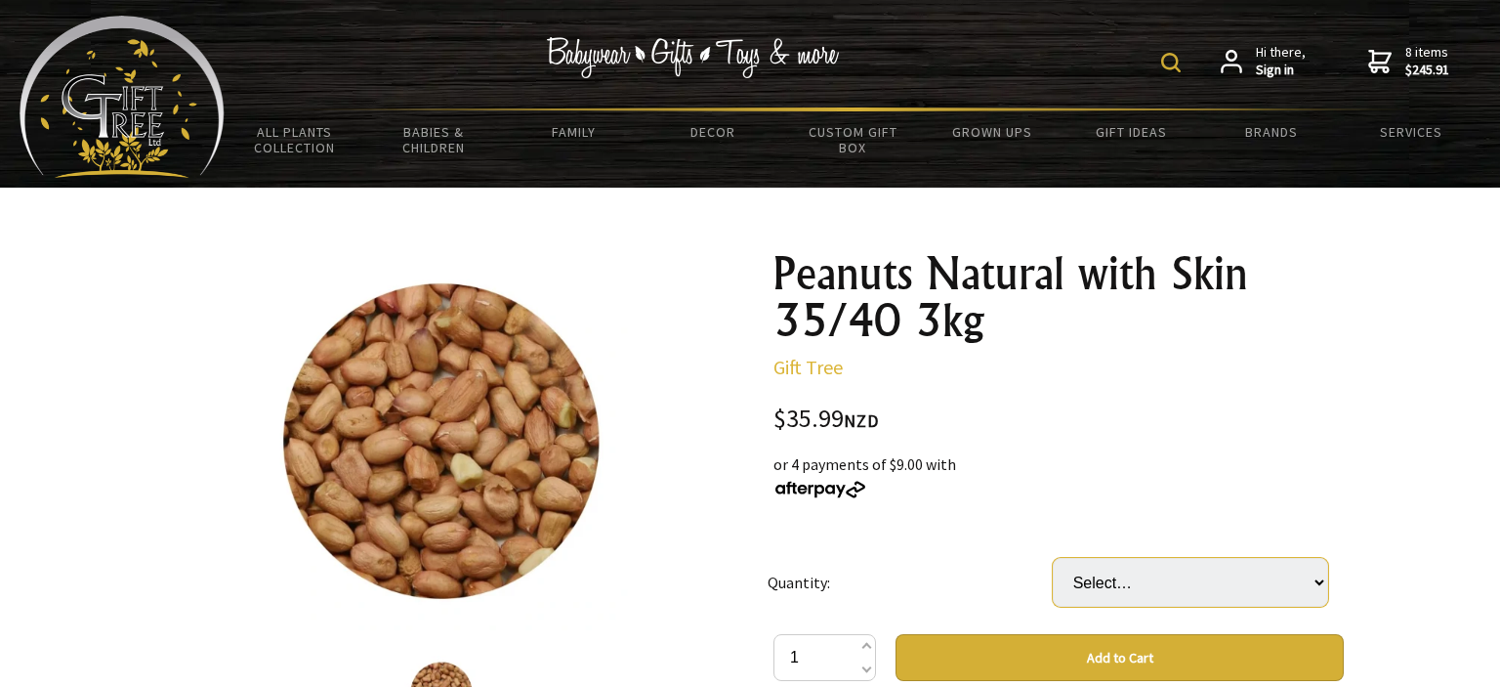
click at [1053, 558] on select "Select… 3 (+ $71.98)" at bounding box center [1190, 582] width 275 height 49
click at [1179, 459] on div "or 4 payments of $9.00 with" at bounding box center [1058, 475] width 570 height 47
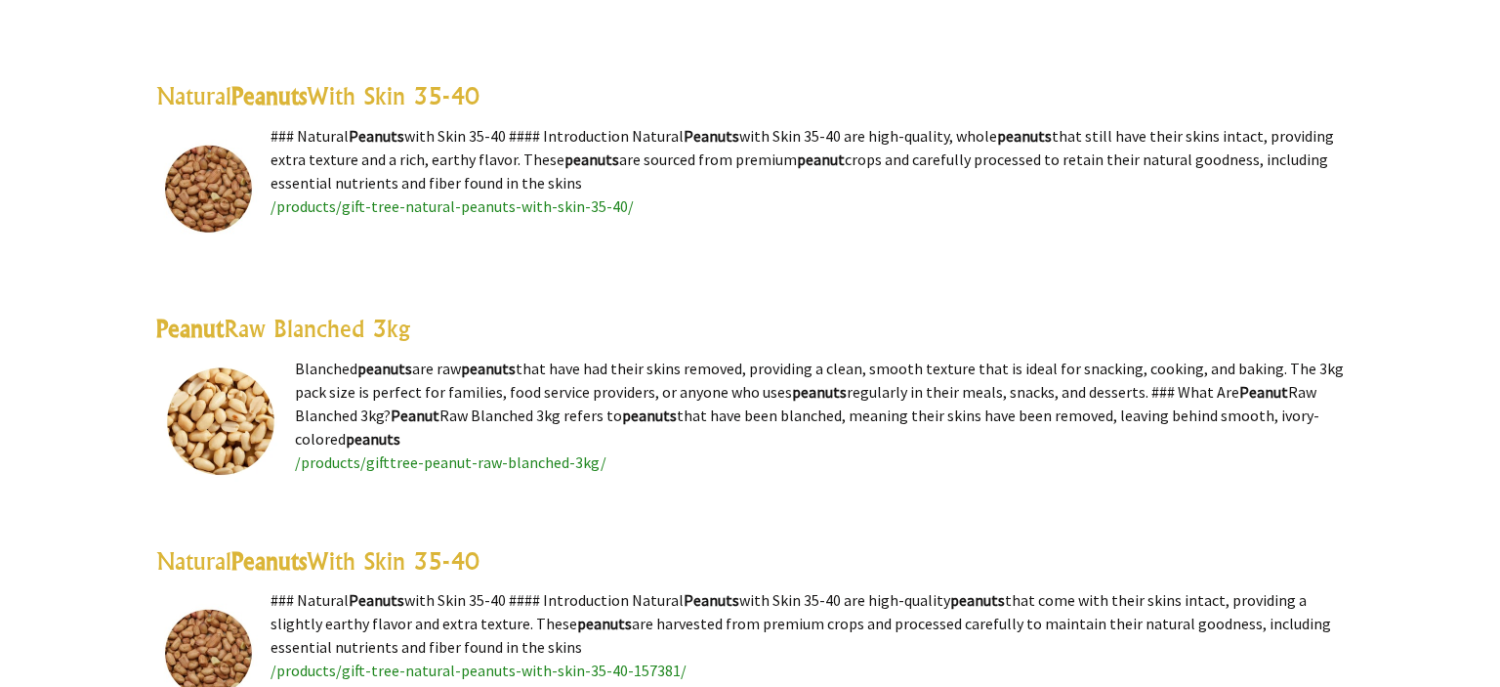
scroll to position [2395, 0]
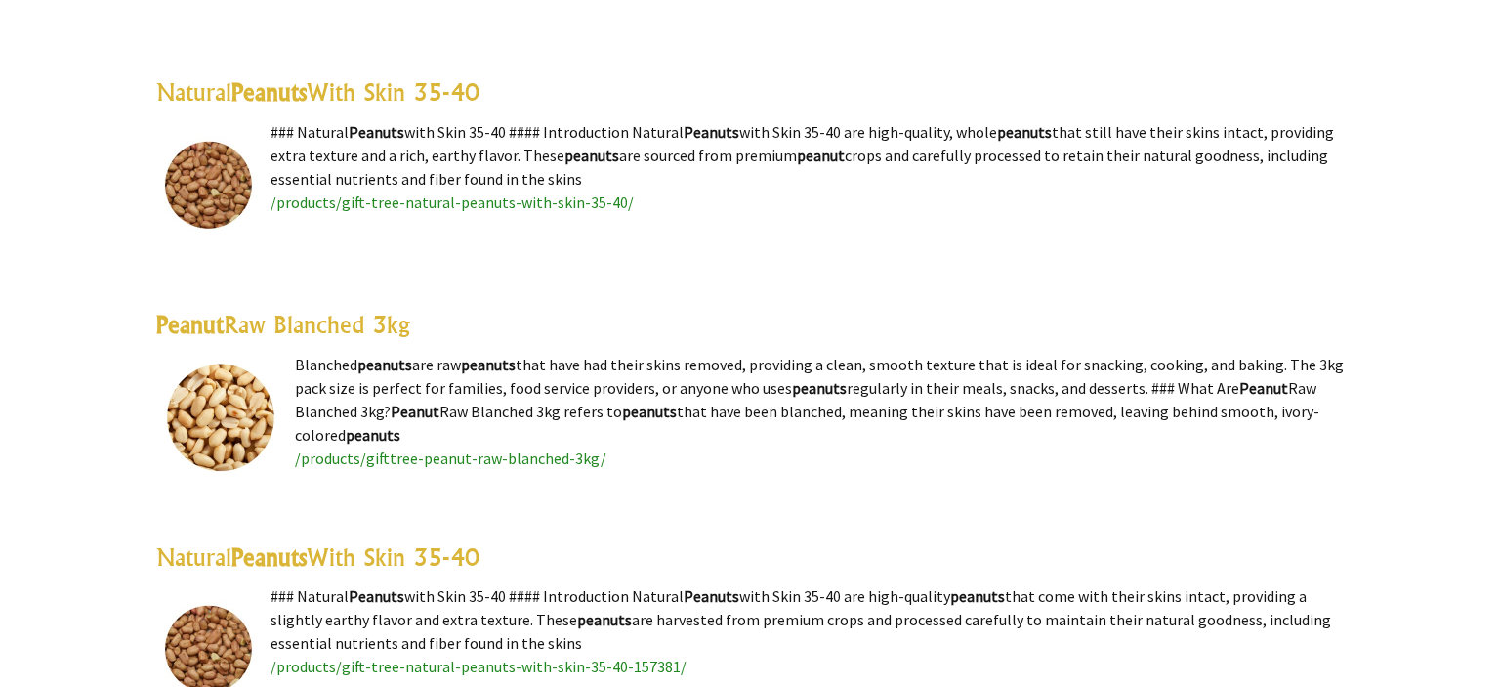
click at [449, 91] on link "Natural Peanuts With Skin 35-40" at bounding box center [317, 91] width 323 height 29
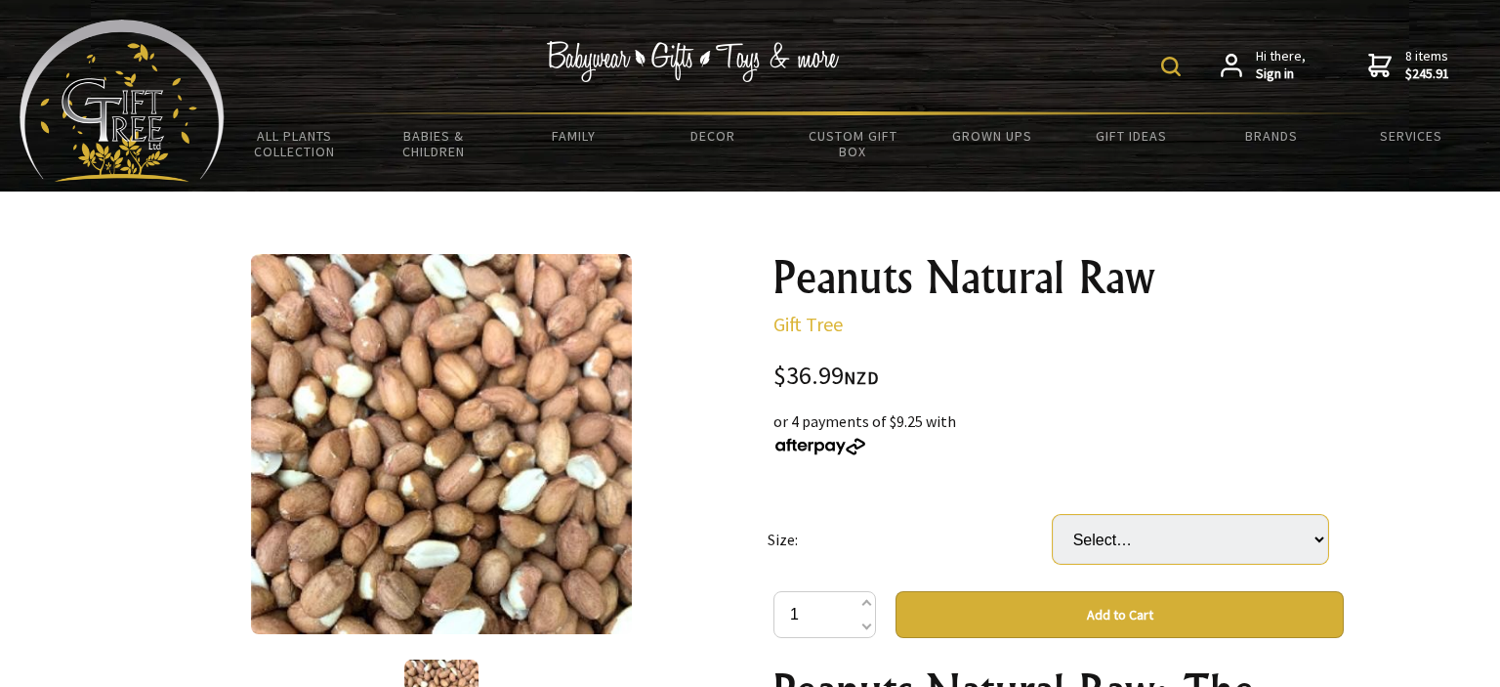
click at [1053, 515] on select "Select… Bag (3KG) Carton (4 Bag) (+ $110.97)" at bounding box center [1190, 539] width 275 height 49
select select "Bag (3KG)"
click option "Bag (3KG)" at bounding box center [0, 0] width 0 height 0
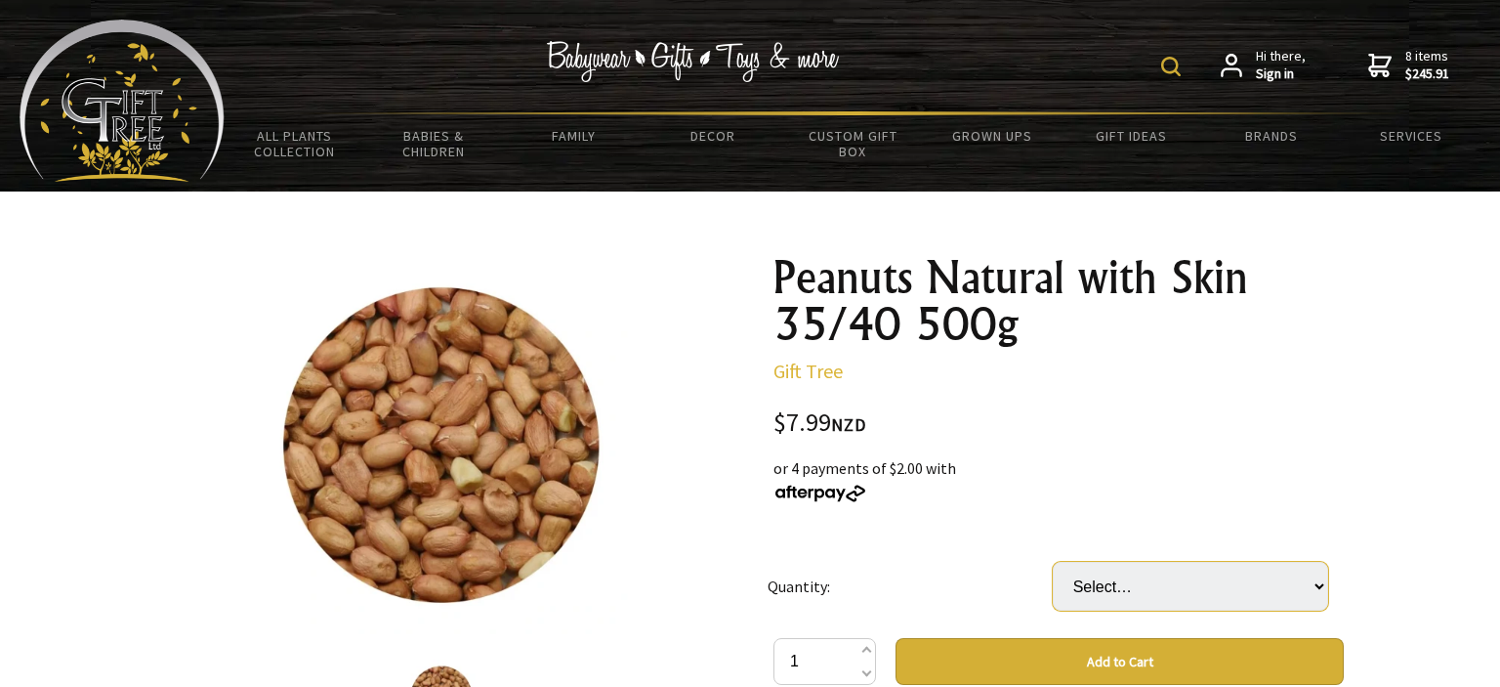
click at [1053, 562] on select "Select… 15 (+ $111.86)" at bounding box center [1190, 586] width 275 height 49
click at [1174, 457] on div "or 4 payments of $2.00 with" at bounding box center [1058, 479] width 570 height 47
click at [1053, 562] on select "Select… 3 (+ $71.98)" at bounding box center [1190, 586] width 275 height 49
click at [1179, 463] on div "or 4 payments of $9.00 with" at bounding box center [1058, 479] width 570 height 47
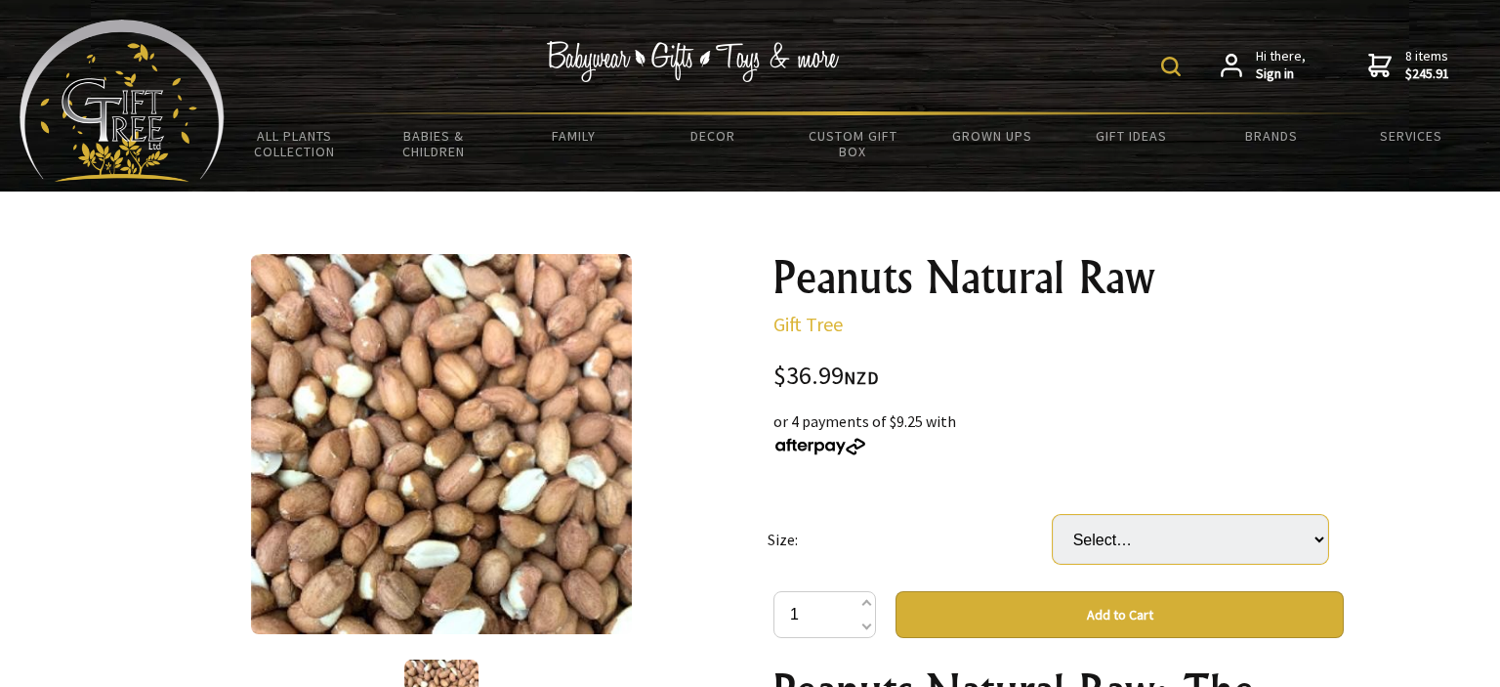
click at [1053, 515] on select "Select… Bag (3KG) Carton (4 Bag) (+ $110.97)" at bounding box center [1190, 539] width 275 height 49
select select "Bag (3KG)"
click option "Bag (3KG)" at bounding box center [0, 0] width 0 height 0
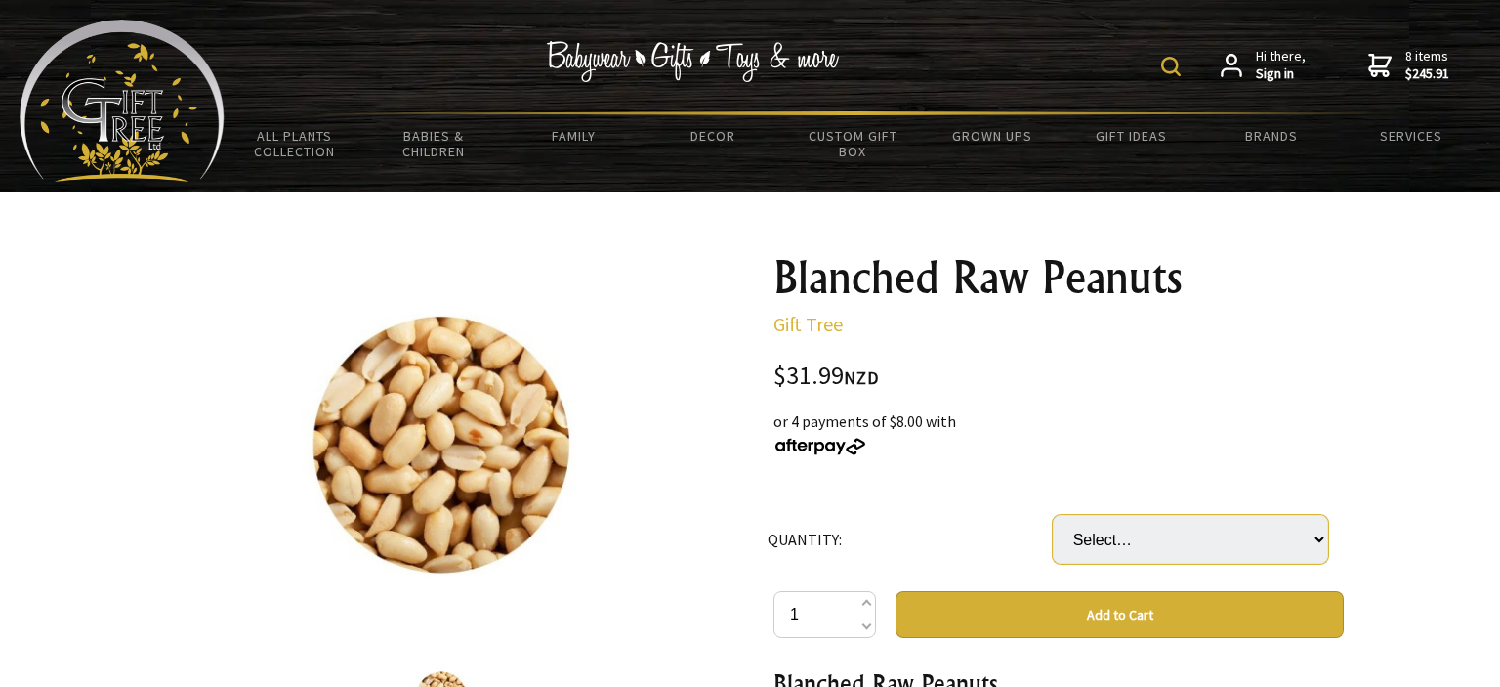
click at [1053, 515] on select "Select… 4 UNIT (+ $95.97)" at bounding box center [1190, 539] width 275 height 49
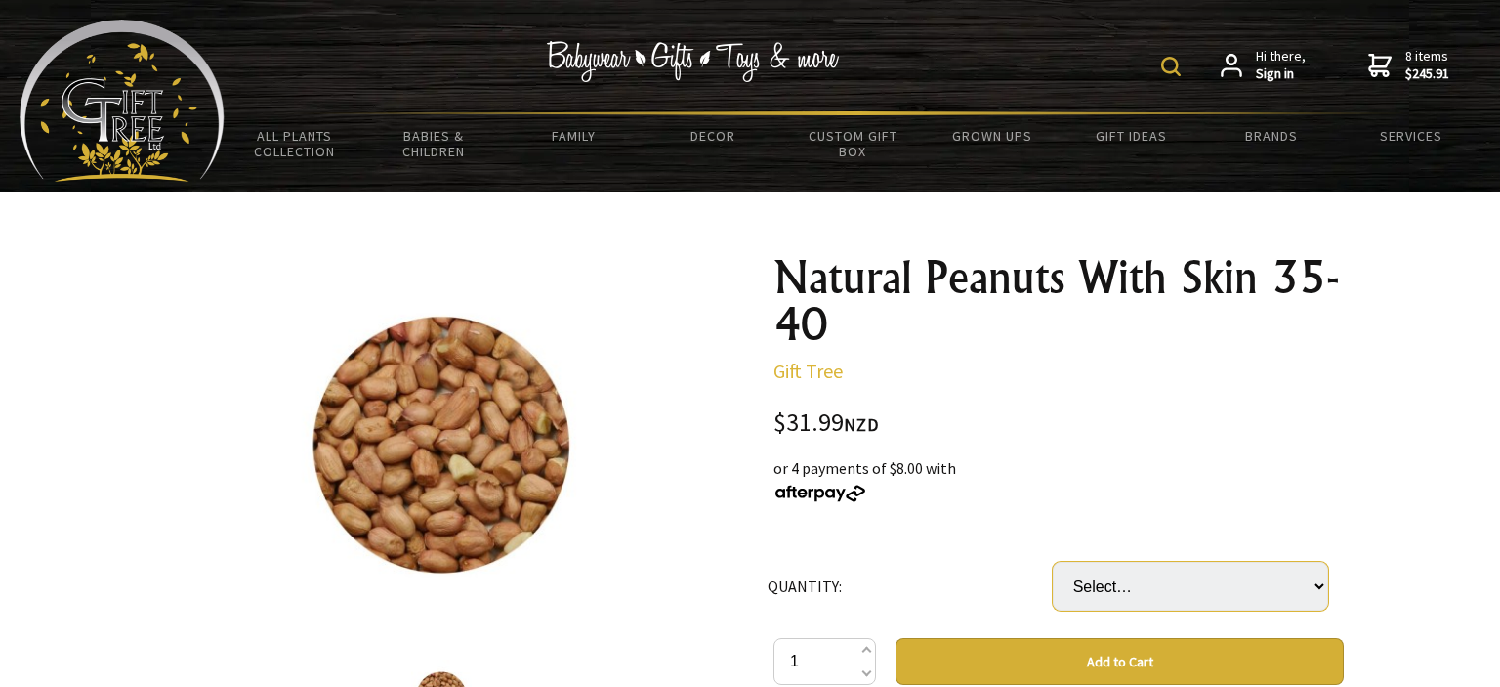
click at [1053, 562] on select "Select… 4 UNIT (+ $95.97)" at bounding box center [1190, 586] width 275 height 49
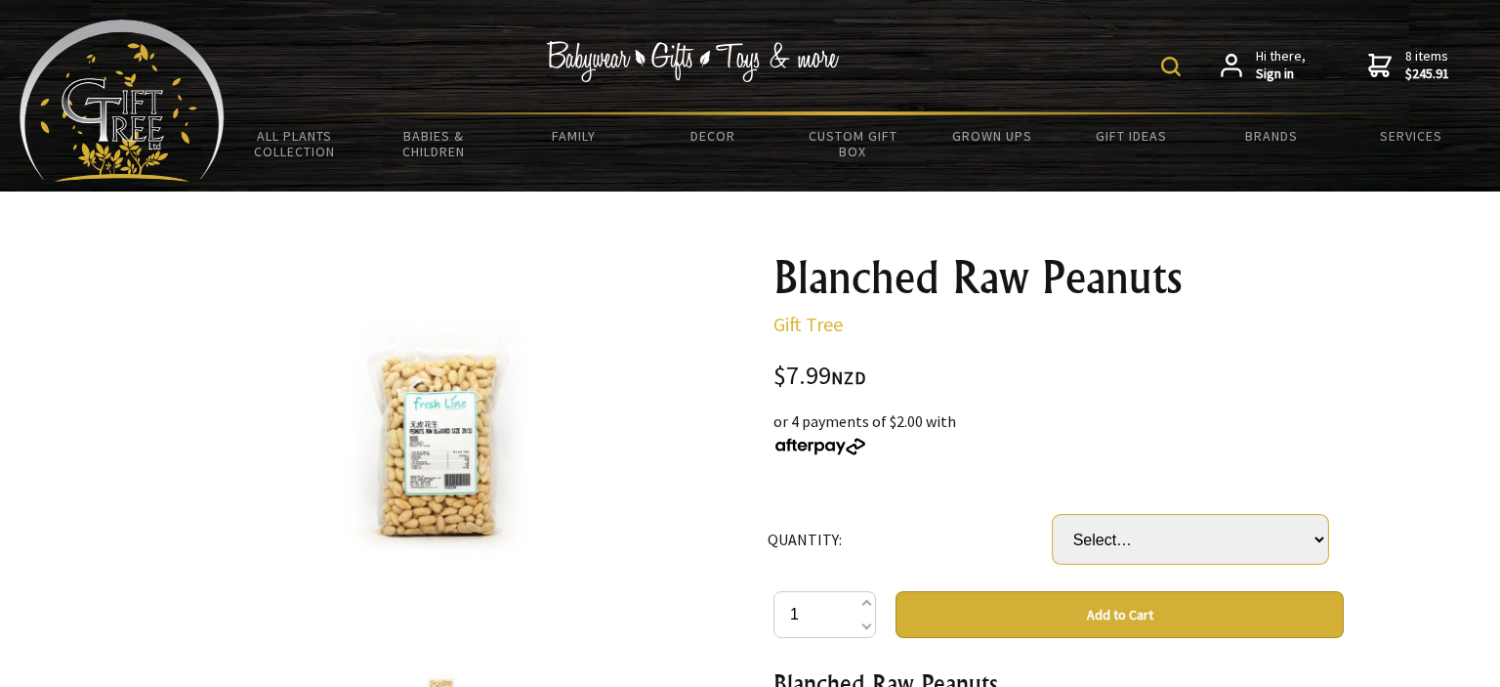
click at [1053, 515] on select "Select… 13 UNIT (+ $95.88)" at bounding box center [1190, 539] width 275 height 49
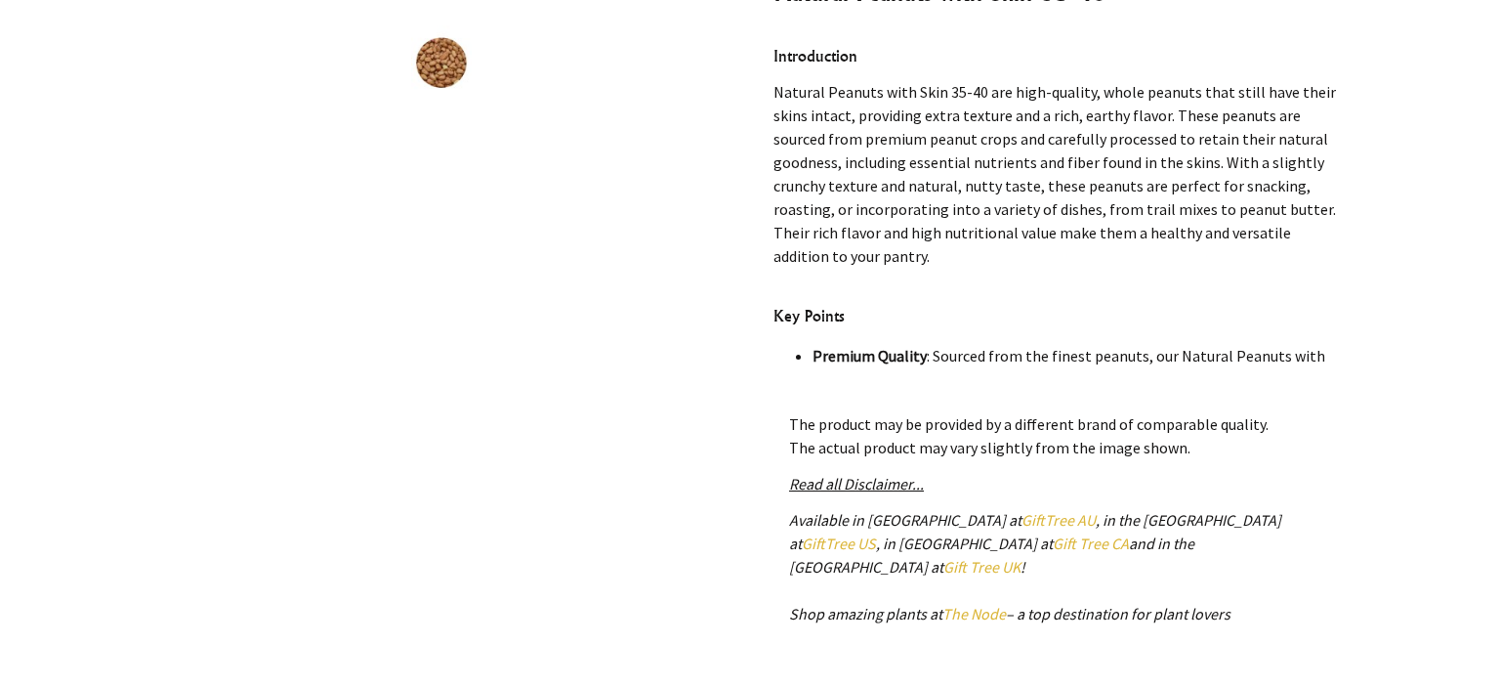
scroll to position [637, 0]
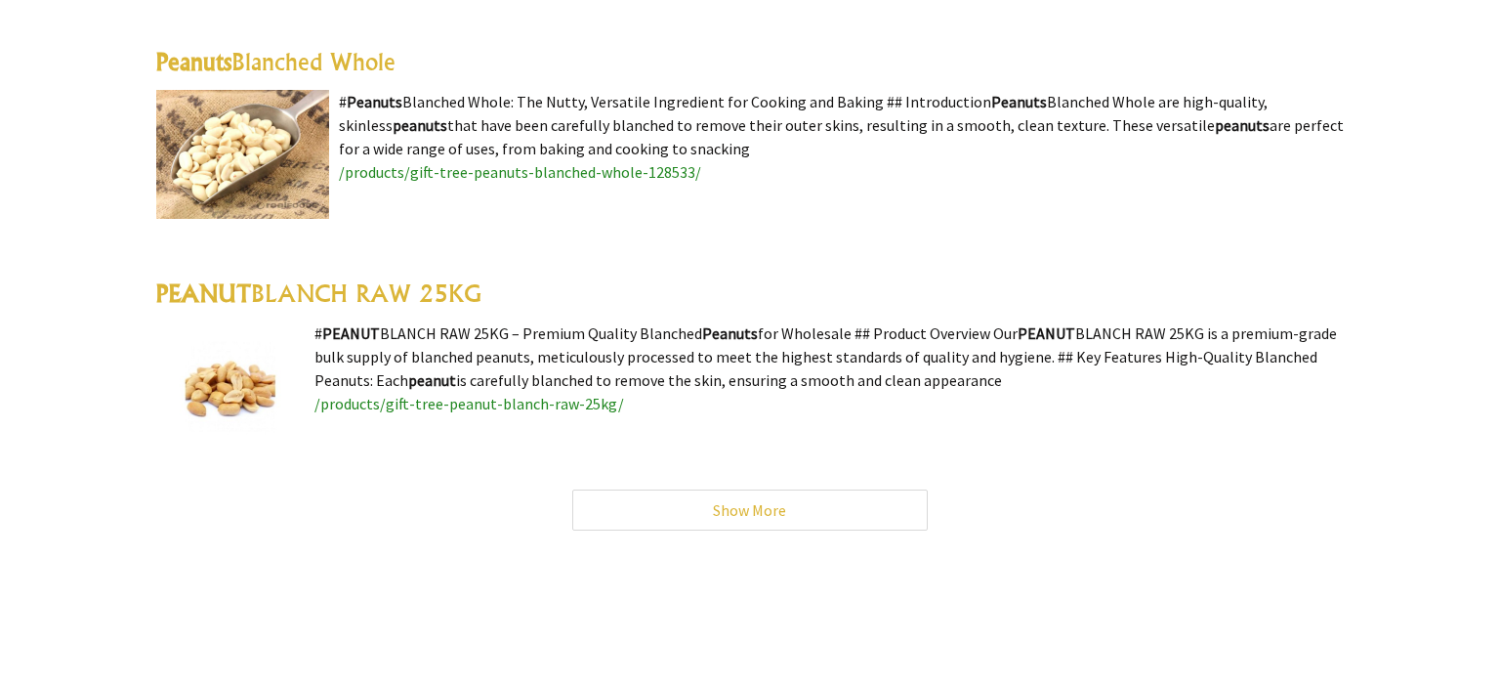
scroll to position [6261, 0]
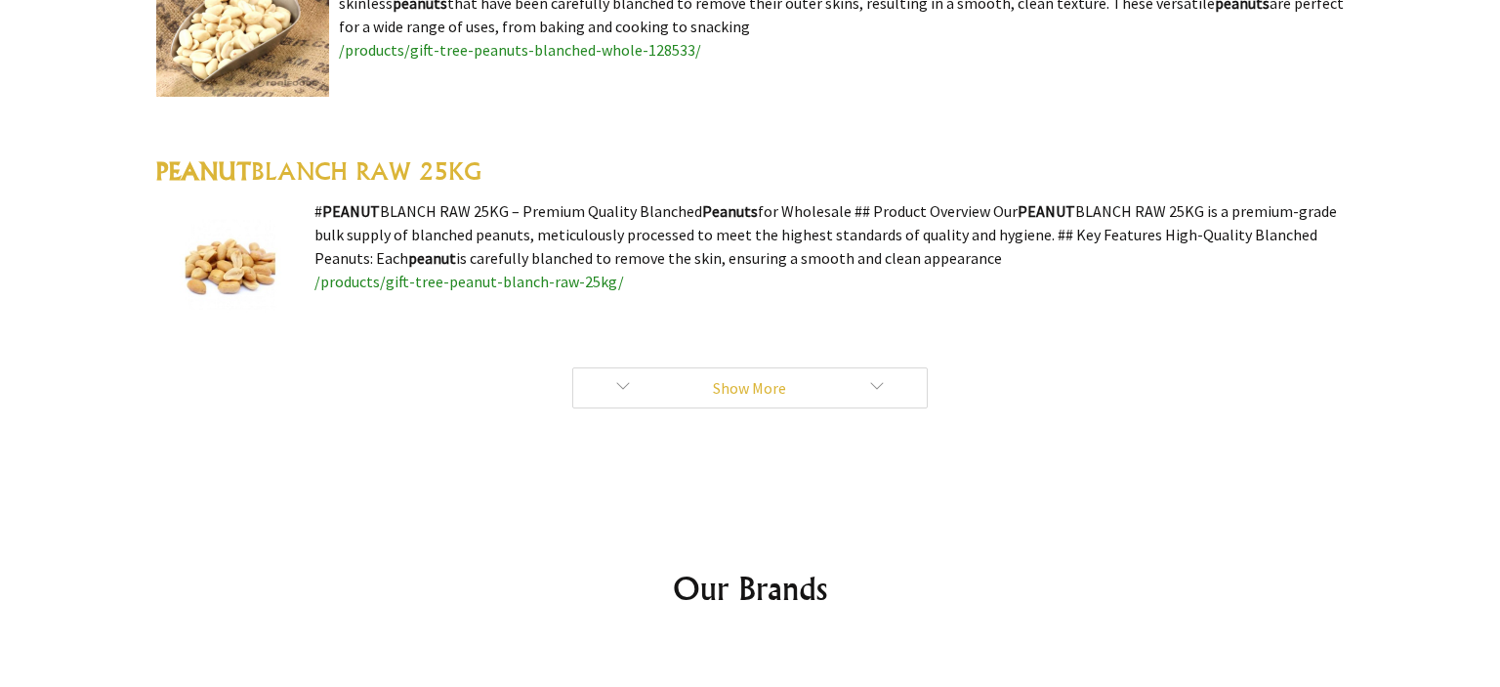
click at [743, 393] on link "Show More" at bounding box center [750, 387] width 356 height 41
click at [749, 395] on link "Show More" at bounding box center [750, 387] width 356 height 41
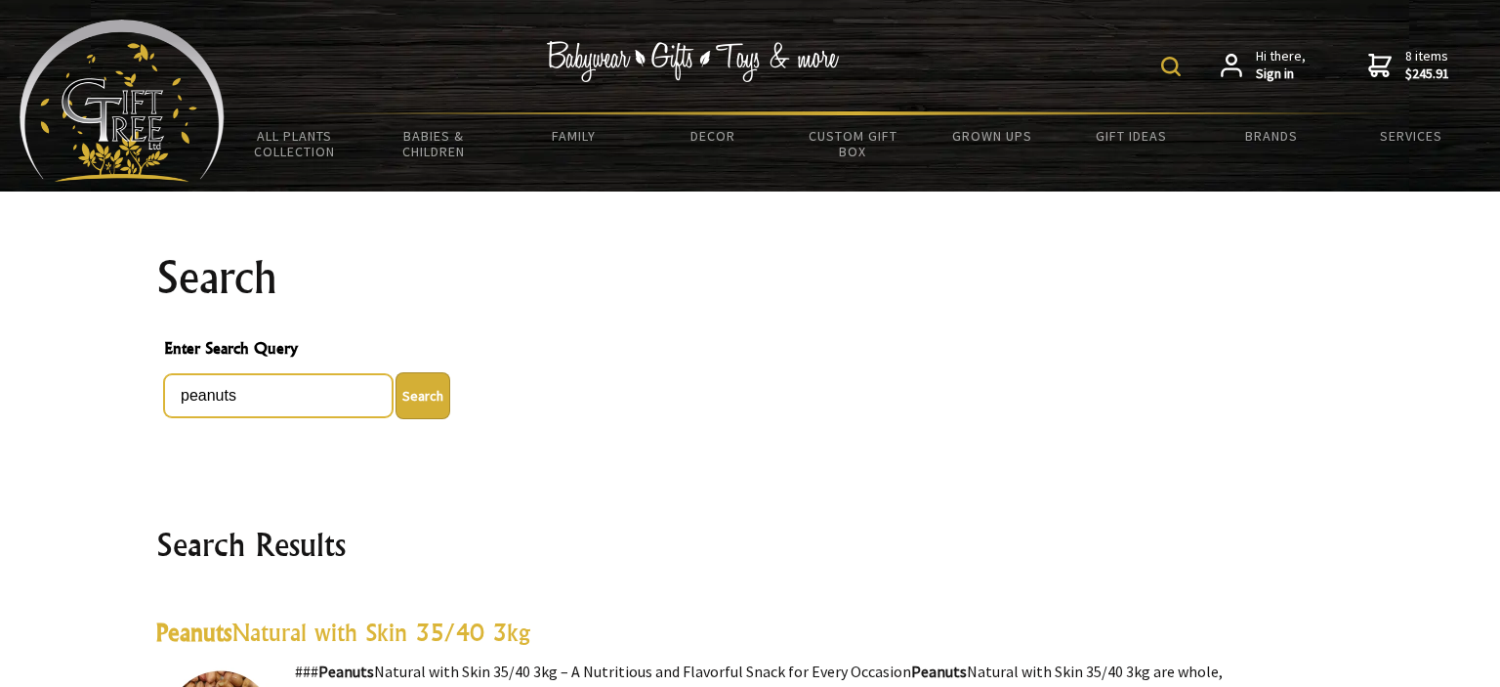
drag, startPoint x: 249, startPoint y: 397, endPoint x: 117, endPoint y: 396, distance: 131.8
click at [164, 396] on input "peanuts" at bounding box center [278, 395] width 229 height 43
type input "nuts"
click at [396, 372] on button "Search" at bounding box center [423, 395] width 55 height 47
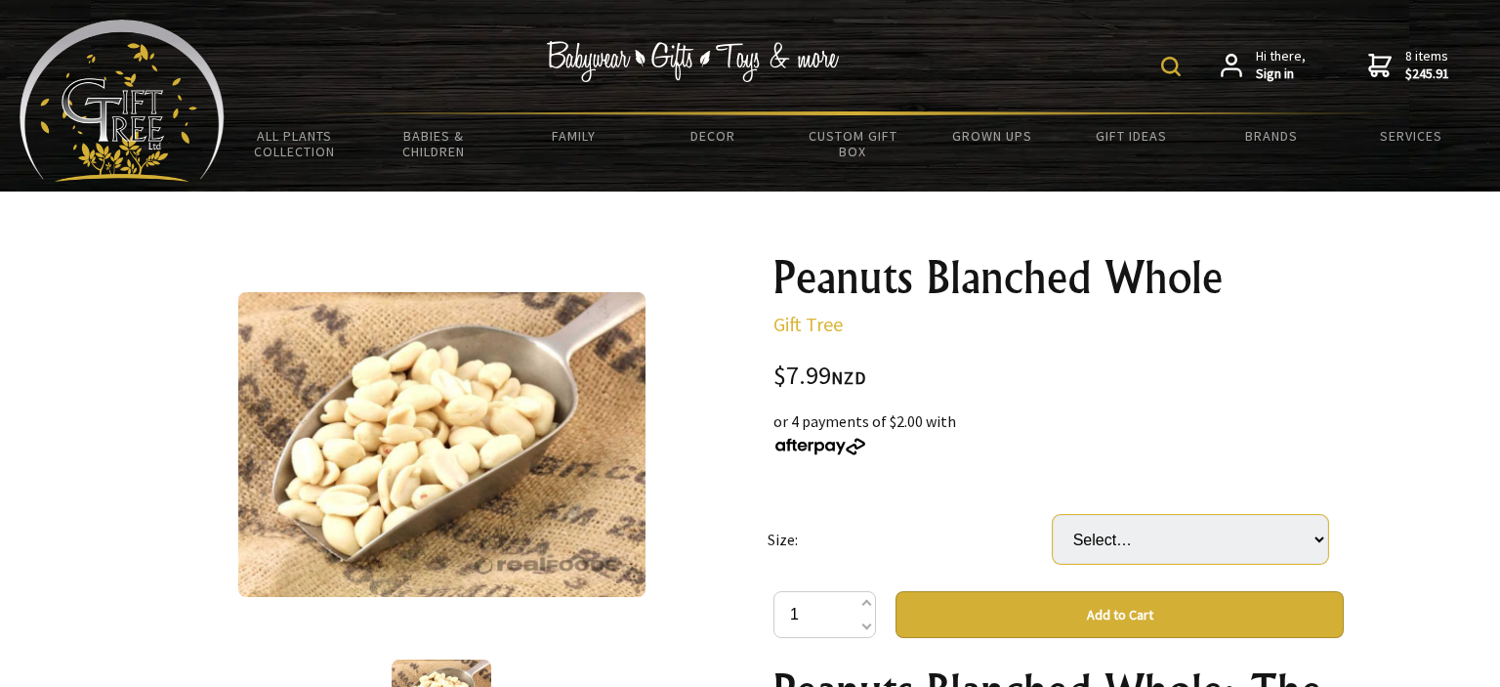
click at [1053, 515] on select "Select… Packet (500G) Carton (18 Packet) (+ $135.83)" at bounding box center [1190, 539] width 275 height 49
select select "Packet (500G)"
click option "Packet (500G)" at bounding box center [0, 0] width 0 height 0
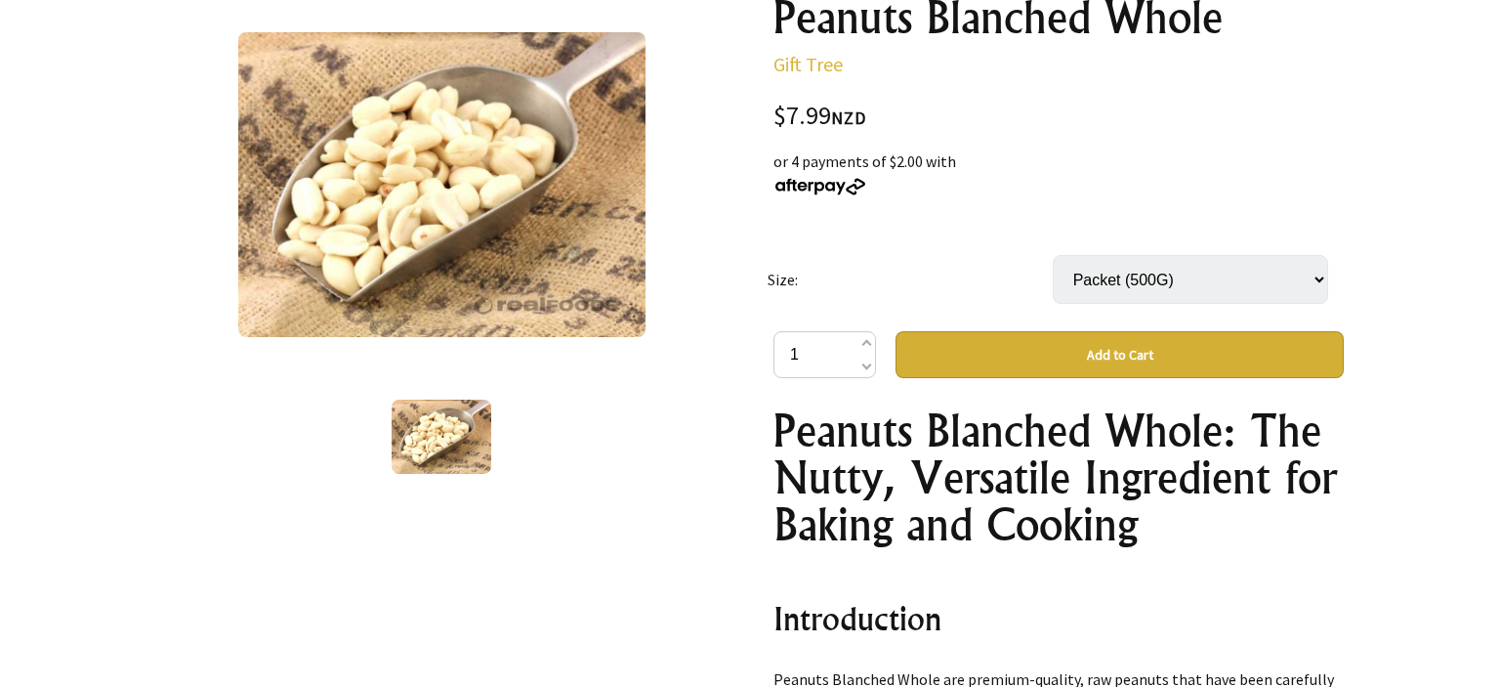
click at [1053, 255] on select "Select… Packet (500G) Carton (18 Packet) (+ $135.83)" at bounding box center [1190, 279] width 275 height 49
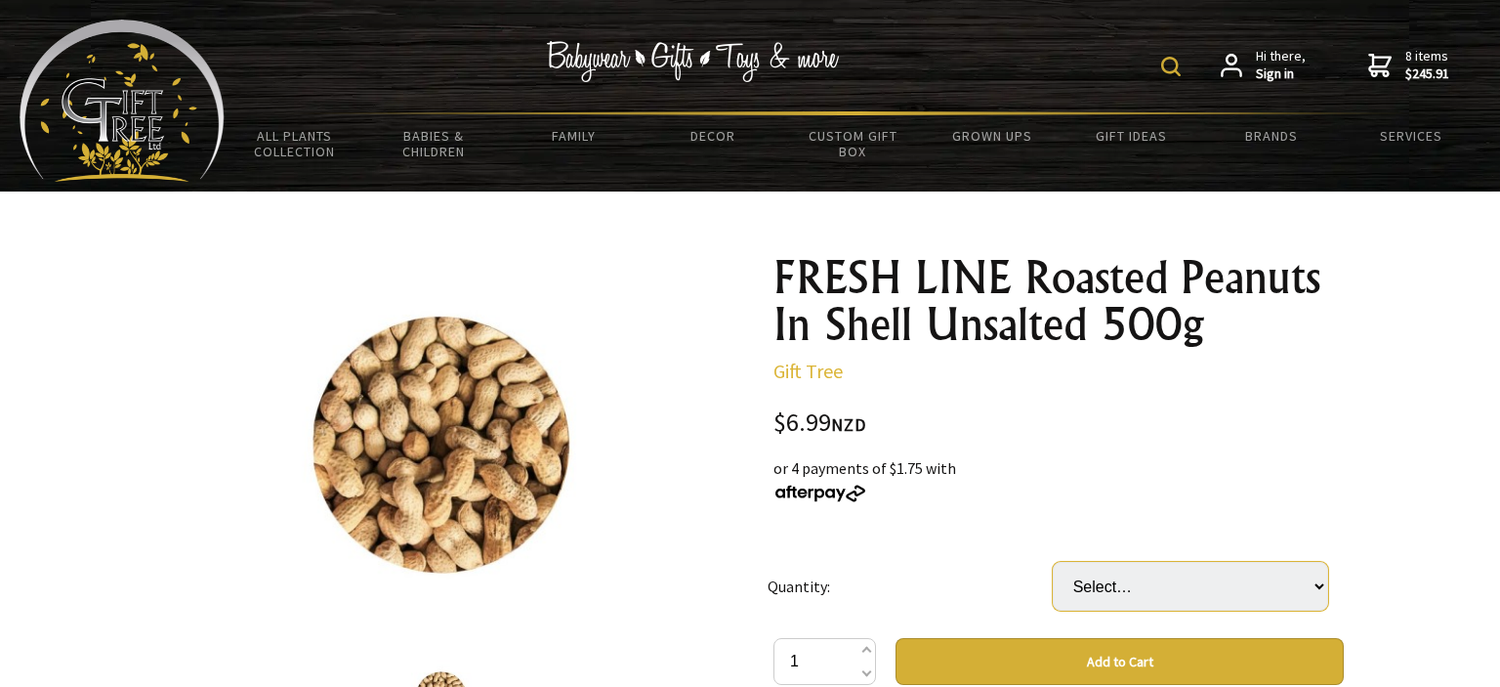
click at [1053, 562] on select "Select… 20 (+ $132.81)" at bounding box center [1190, 586] width 275 height 49
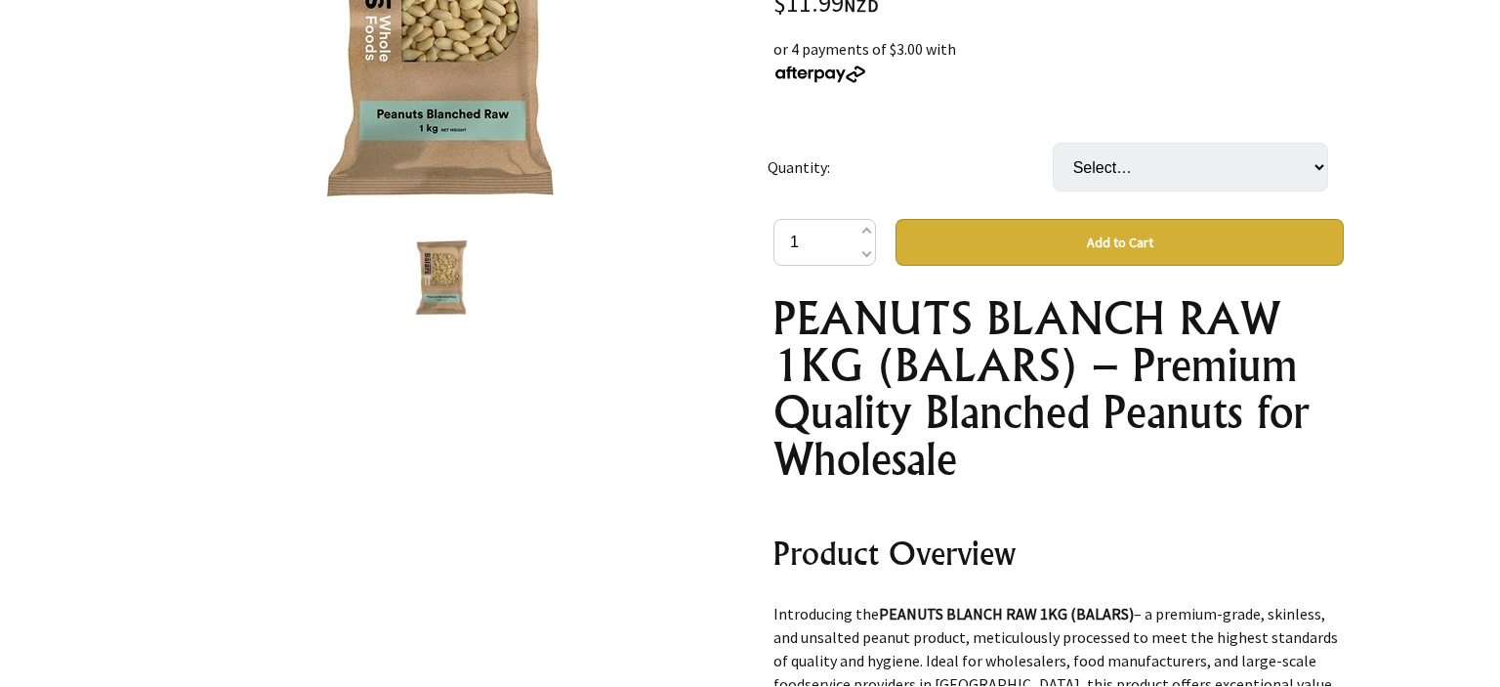
scroll to position [421, 0]
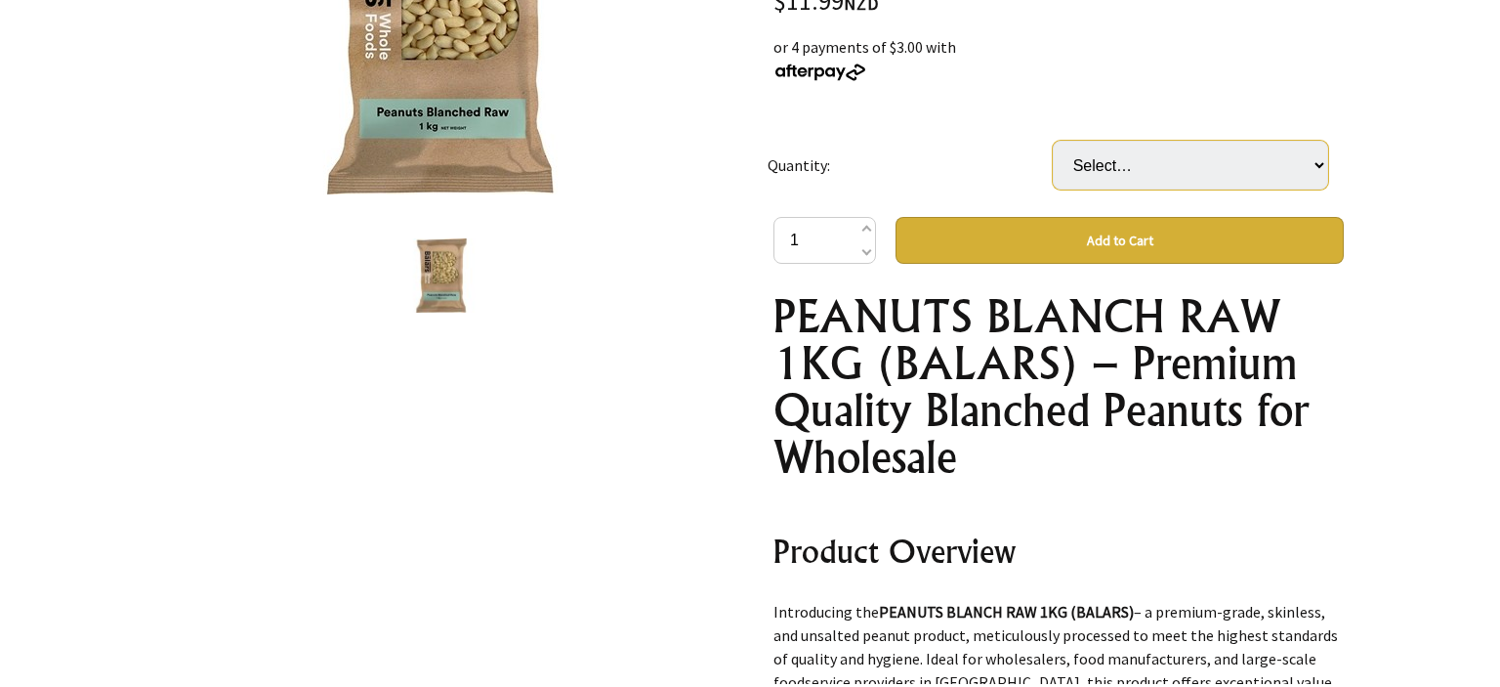
click at [1053, 141] on select "Select… 1 BAG" at bounding box center [1190, 165] width 275 height 49
select select "1 BAG"
click option "1 BAG" at bounding box center [0, 0] width 0 height 0
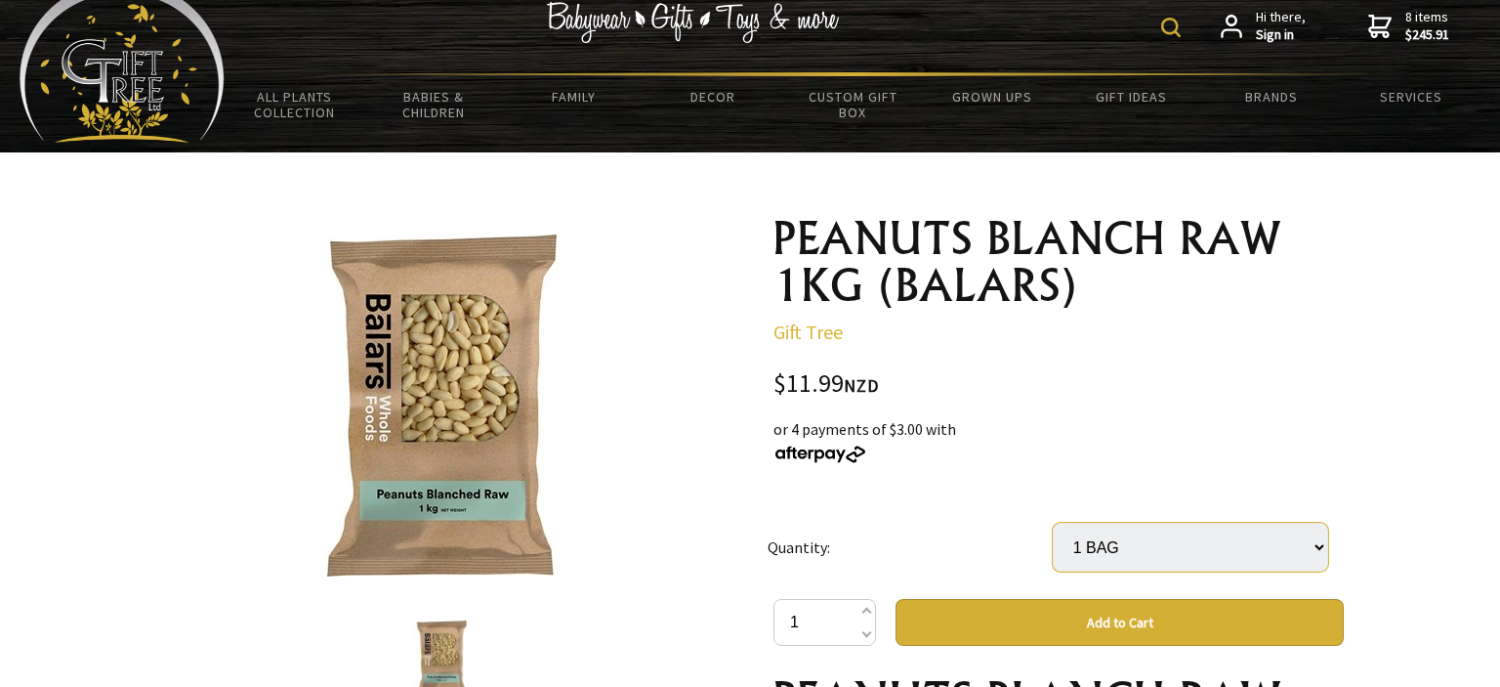
scroll to position [44, 0]
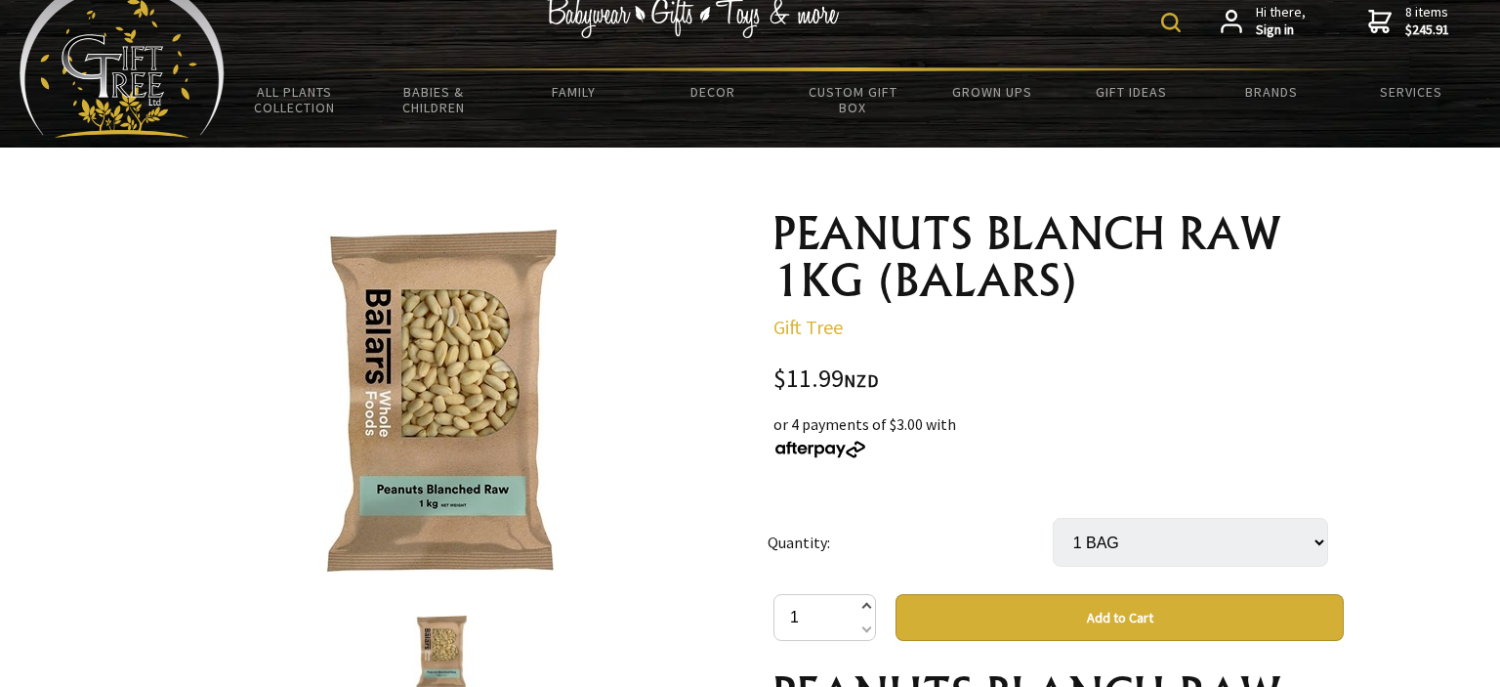
click at [865, 604] on span at bounding box center [866, 607] width 10 height 23
type input "2"
click at [1120, 616] on button "Add to Cart" at bounding box center [1119, 617] width 448 height 47
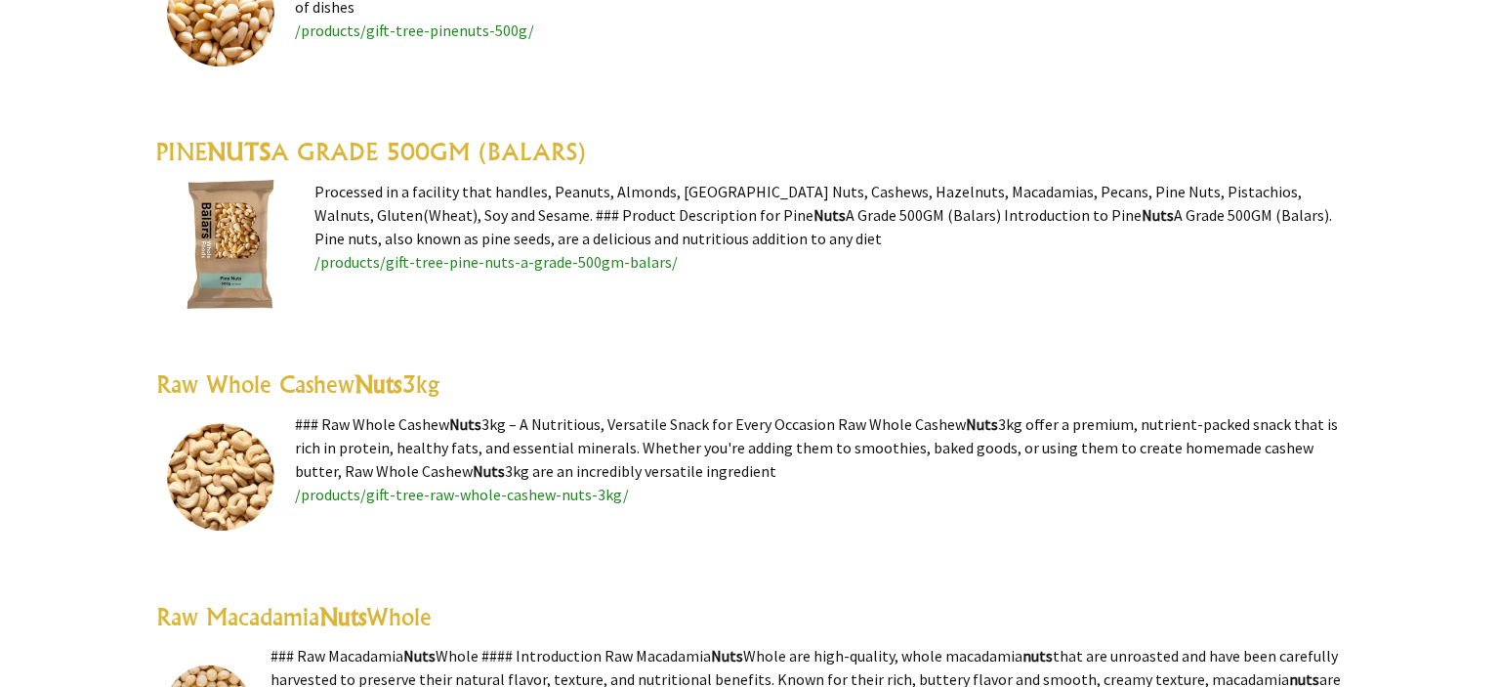
scroll to position [1168, 0]
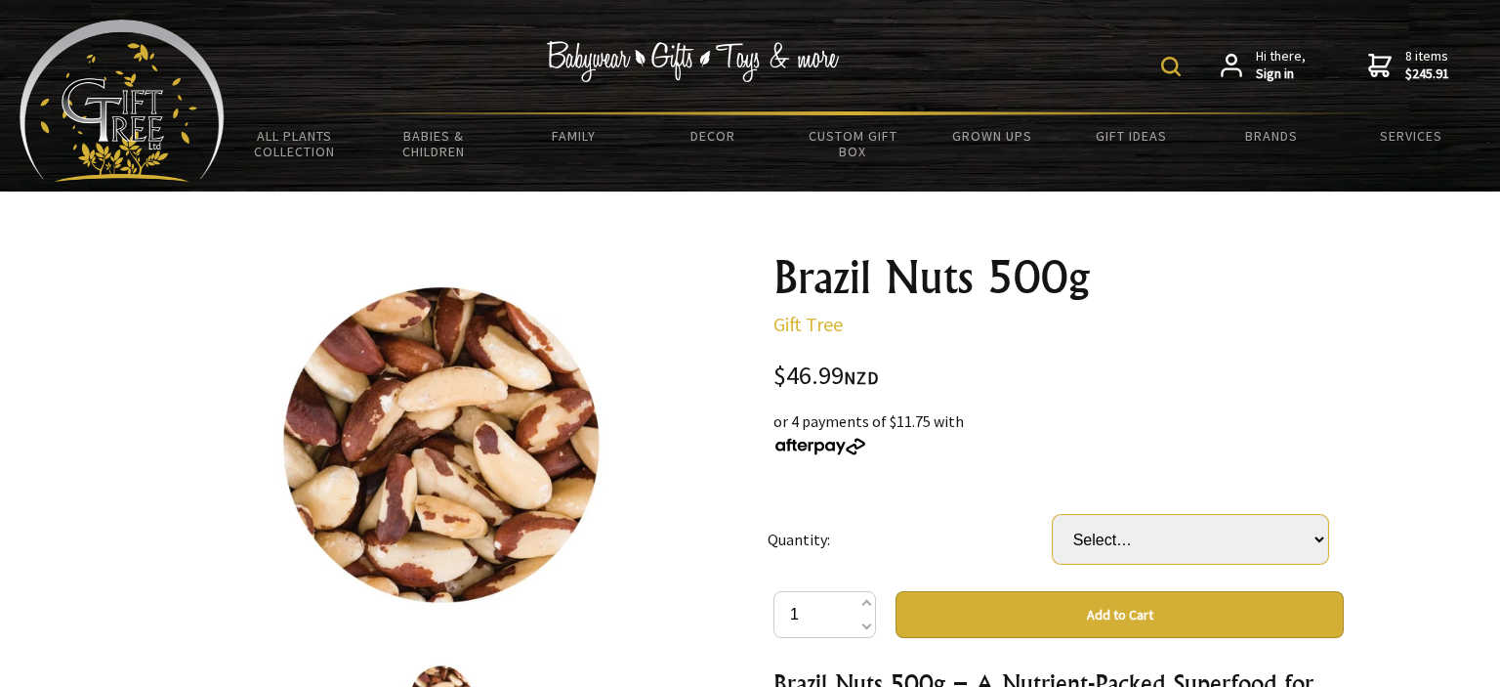
click at [1053, 515] on select "Select… 3 (+ $93.98)" at bounding box center [1190, 539] width 275 height 49
click at [1164, 436] on div "or 4 payments of $11.75 with" at bounding box center [1058, 432] width 570 height 47
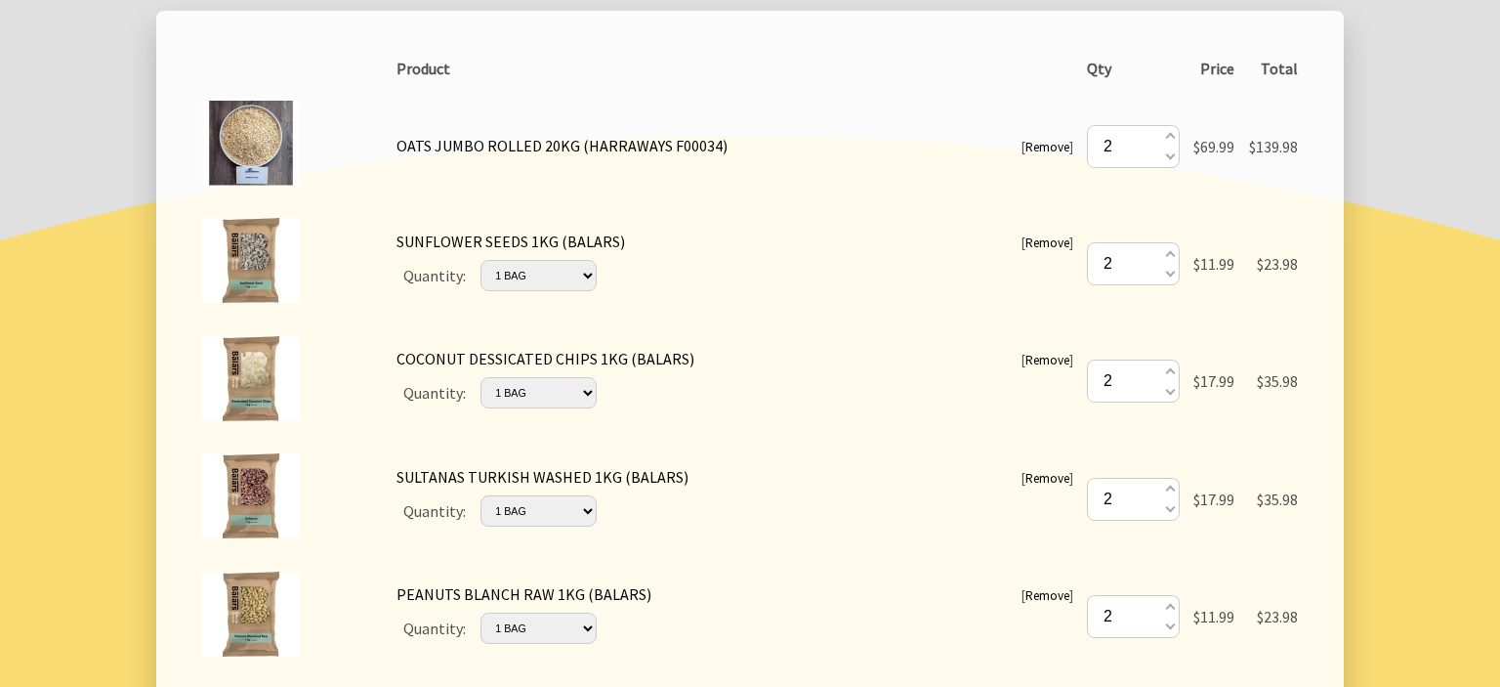
scroll to position [379, 0]
click at [1166, 159] on span at bounding box center [1169, 156] width 10 height 21
type input "1"
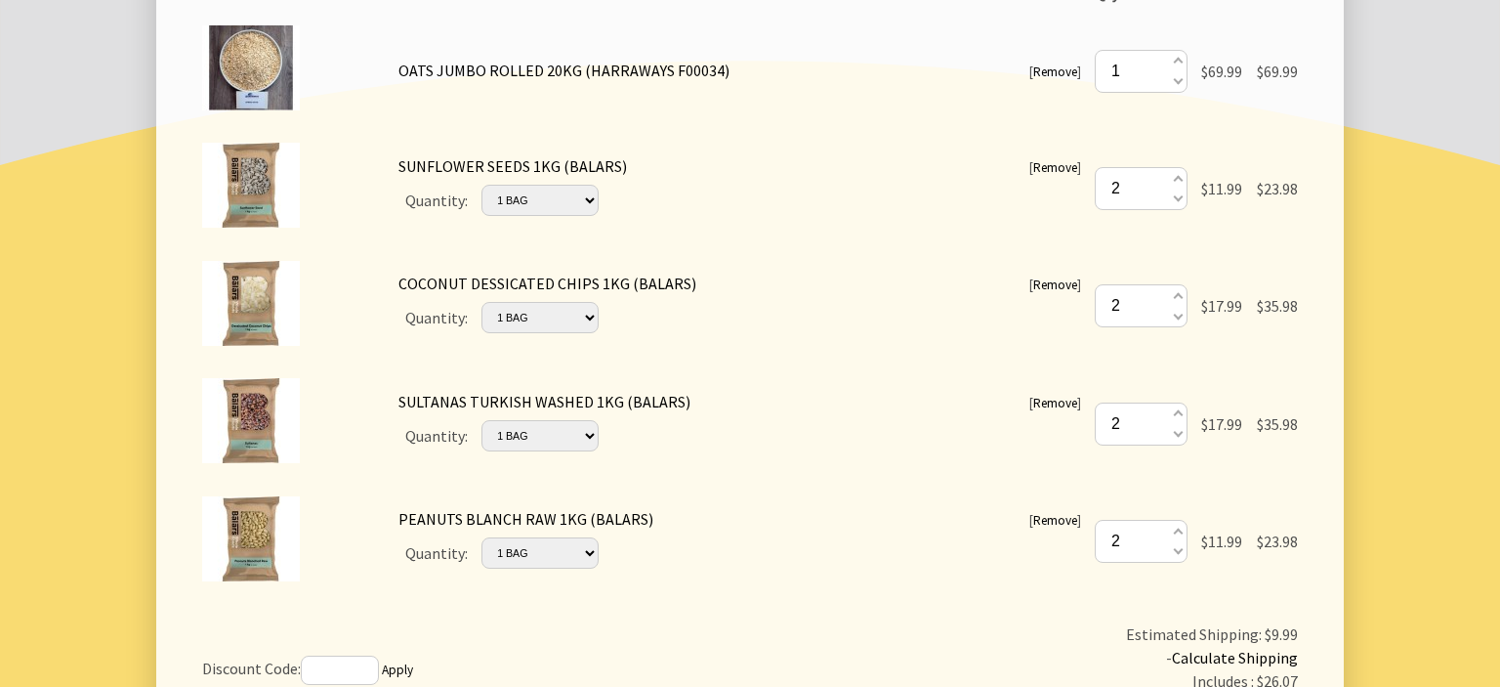
scroll to position [456, 0]
click at [1178, 62] on span at bounding box center [1177, 61] width 10 height 21
type input "2"
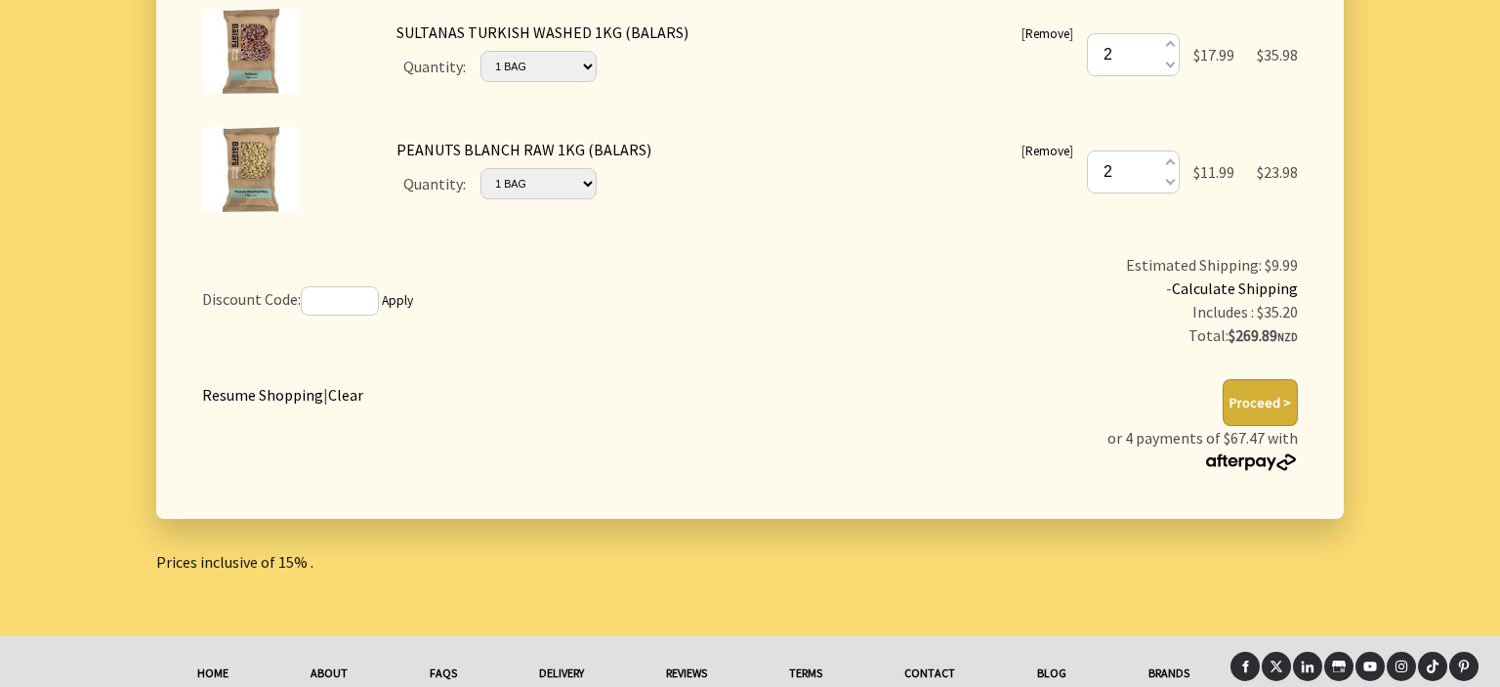
scroll to position [825, 0]
click at [1379, 552] on div at bounding box center [750, 77] width 1500 height 1116
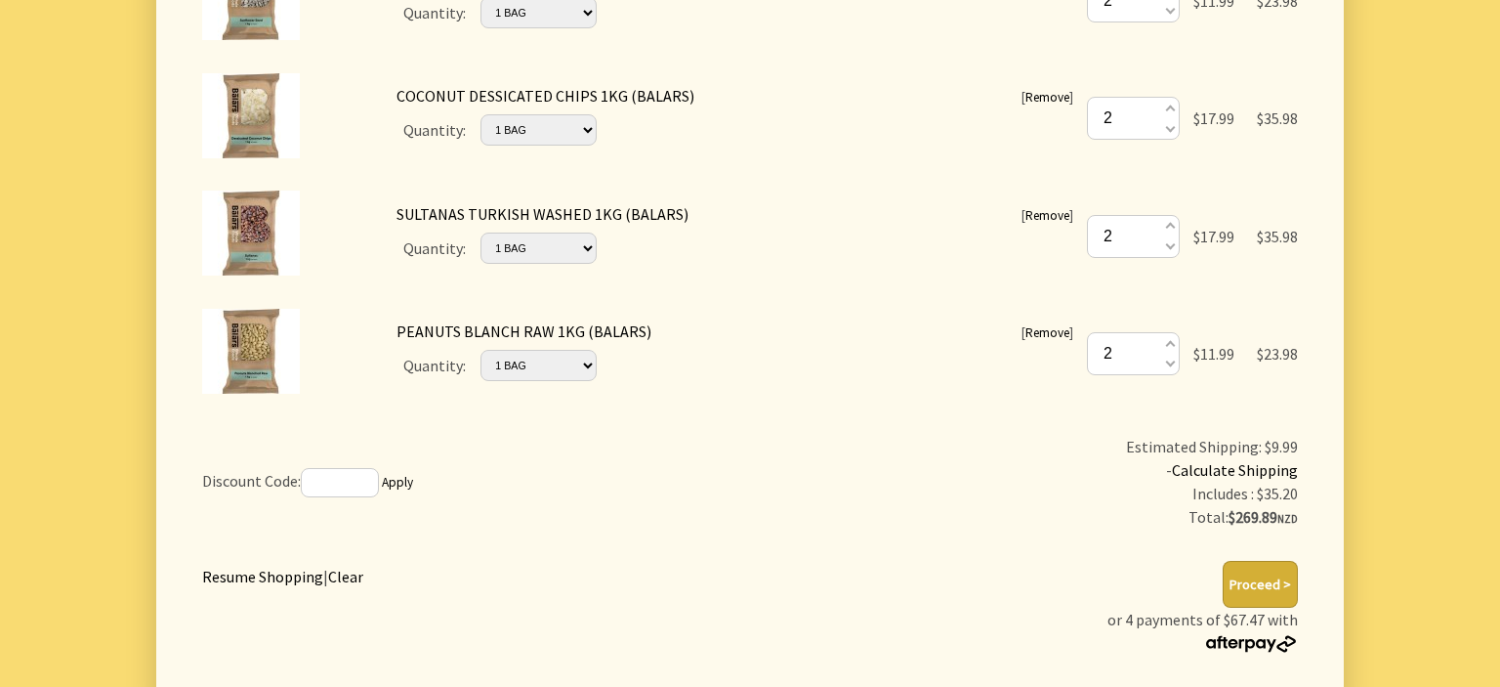
scroll to position [644, 0]
click at [1256, 590] on button "Proceed >" at bounding box center [1260, 583] width 75 height 47
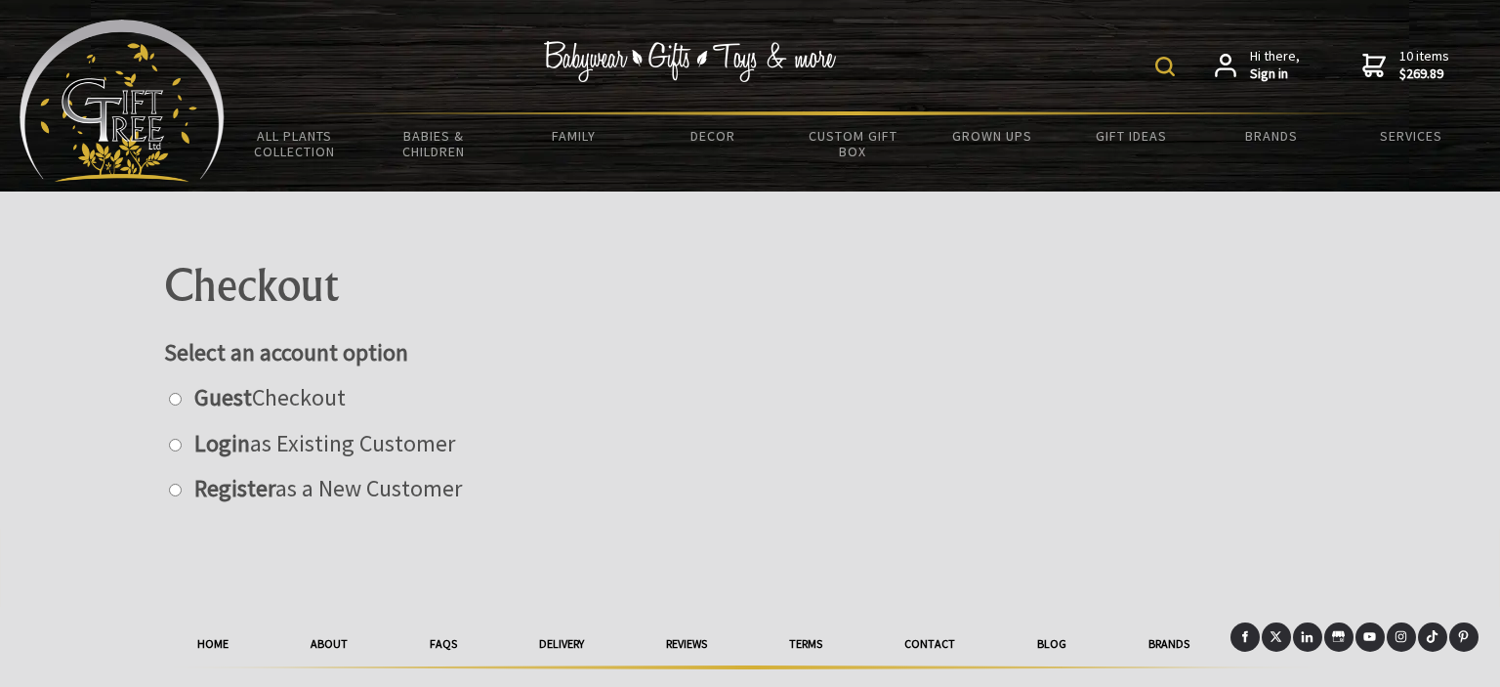
click at [350, 502] on label "Register as a New Customer" at bounding box center [323, 488] width 277 height 30
click at [182, 496] on input "radio" at bounding box center [175, 489] width 13 height 13
radio input "true"
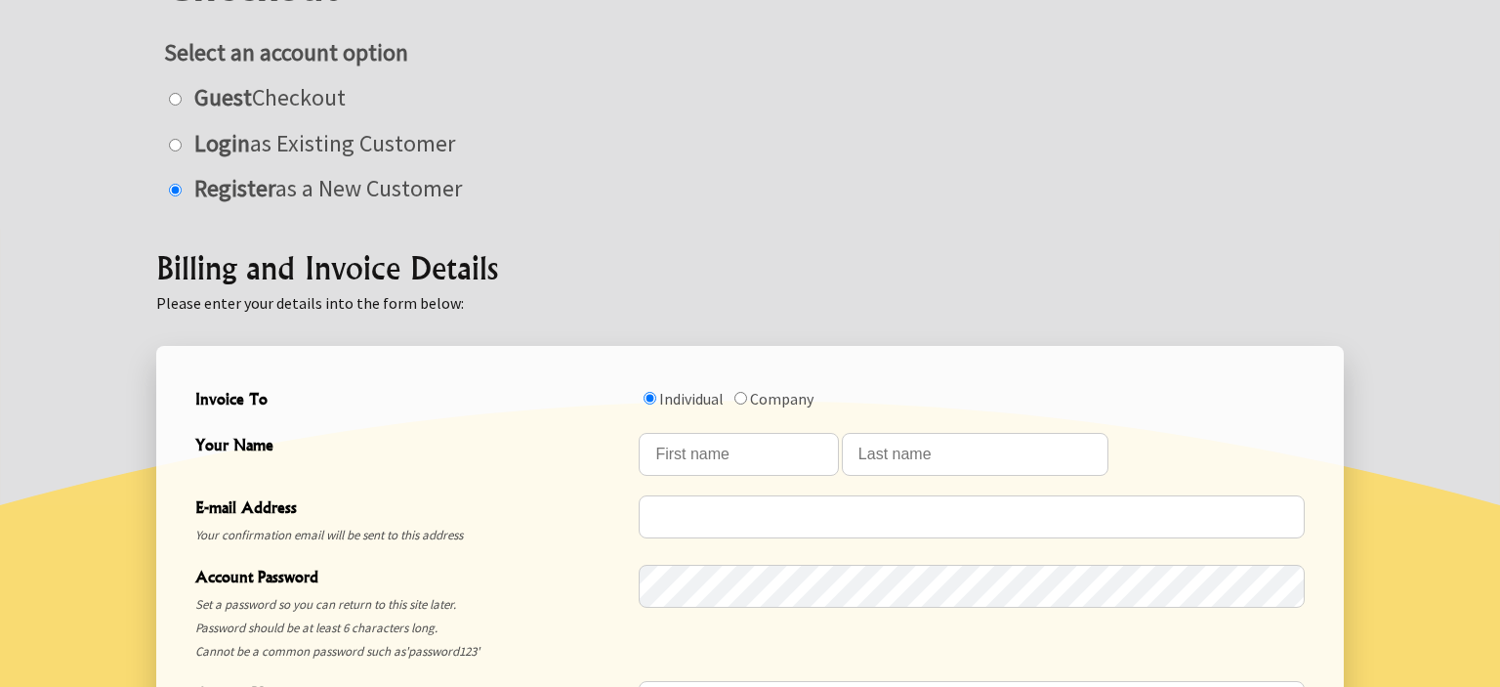
scroll to position [330, 0]
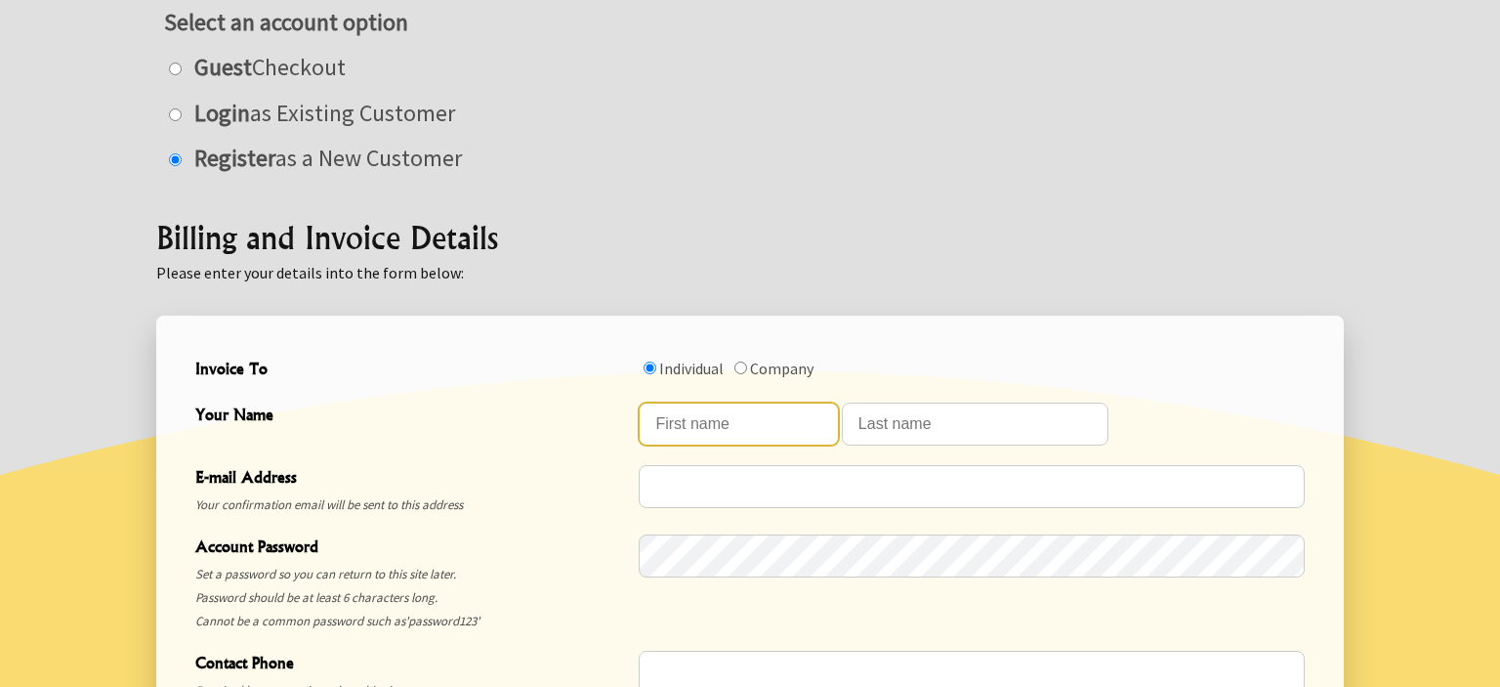
click at [764, 420] on input "Your Name" at bounding box center [738, 423] width 199 height 43
type input "Toru"
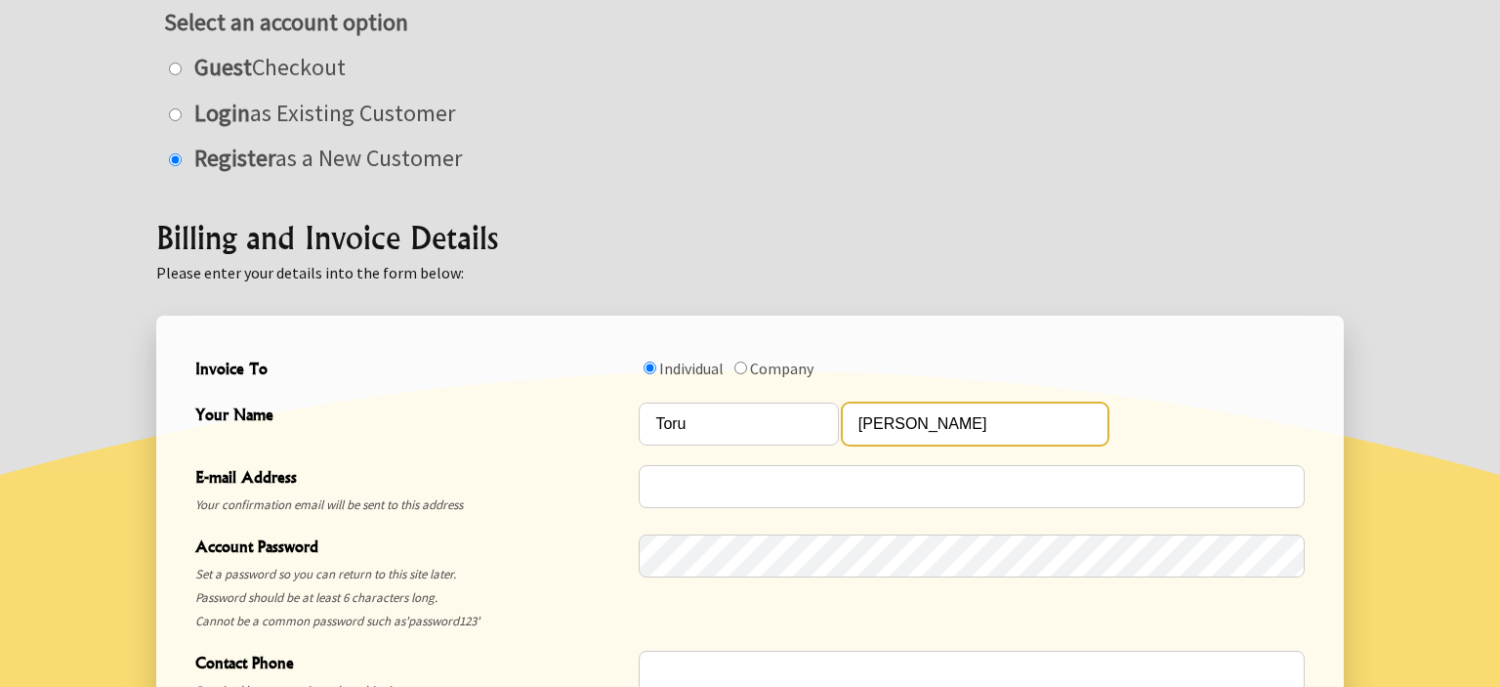
type input "[PERSON_NAME]"
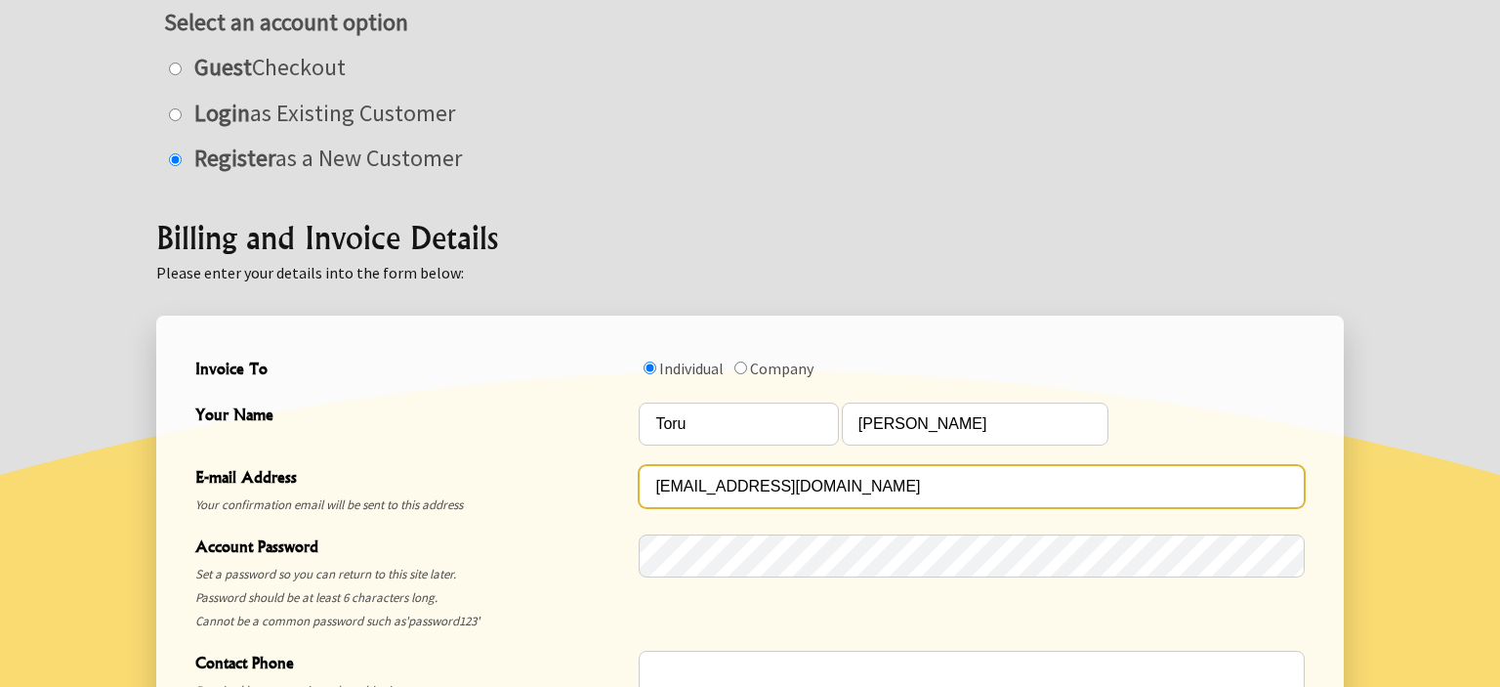
type input "[EMAIL_ADDRESS][DOMAIN_NAME]"
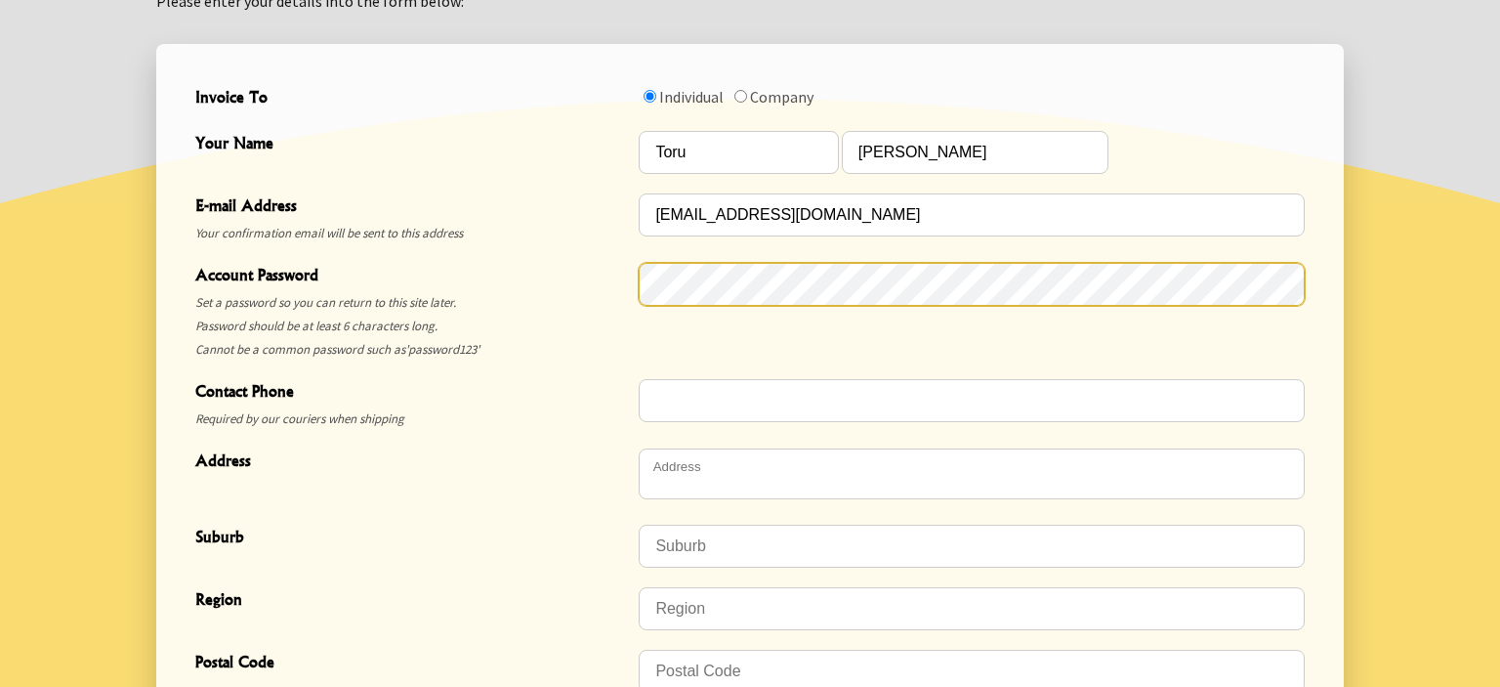
scroll to position [610, 0]
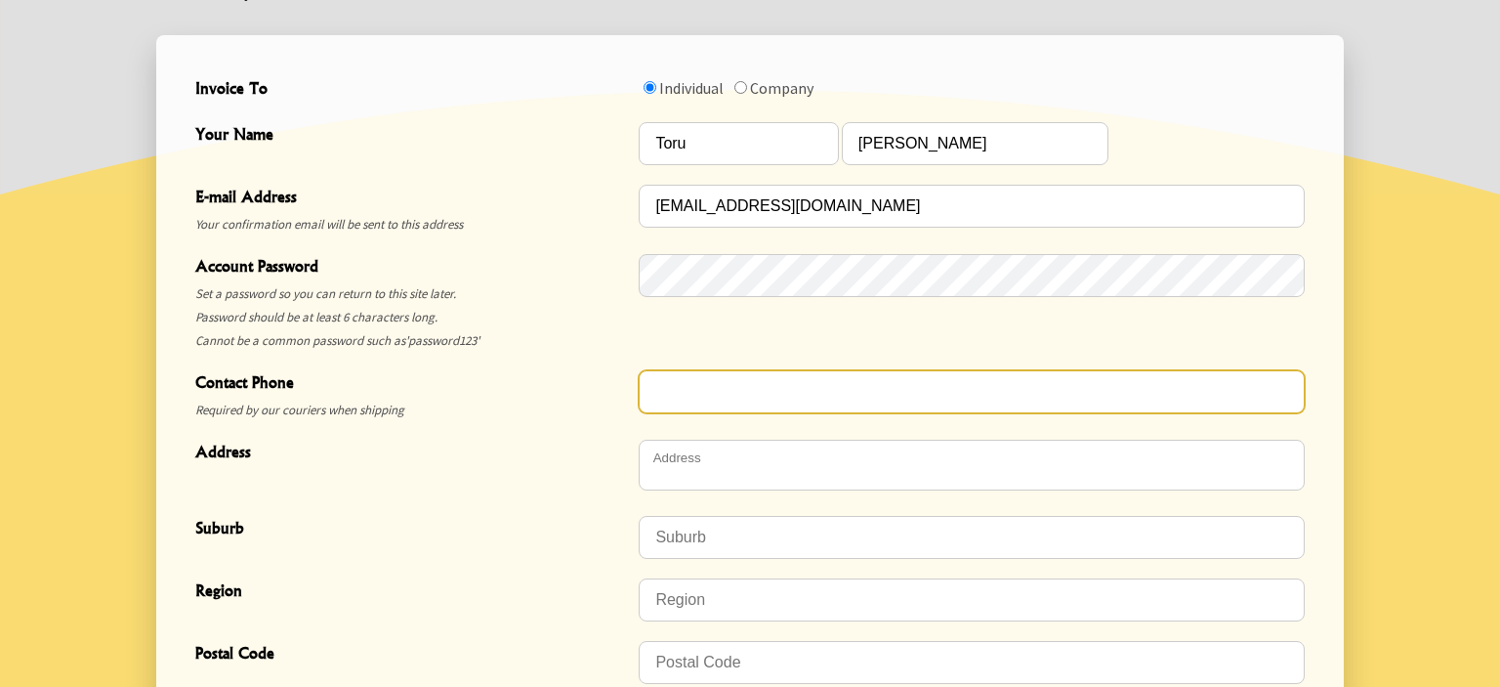
click at [715, 390] on input "Contact Phone" at bounding box center [972, 391] width 666 height 43
click at [766, 398] on input "Contact Phone" at bounding box center [972, 391] width 666 height 43
type input "0211323425"
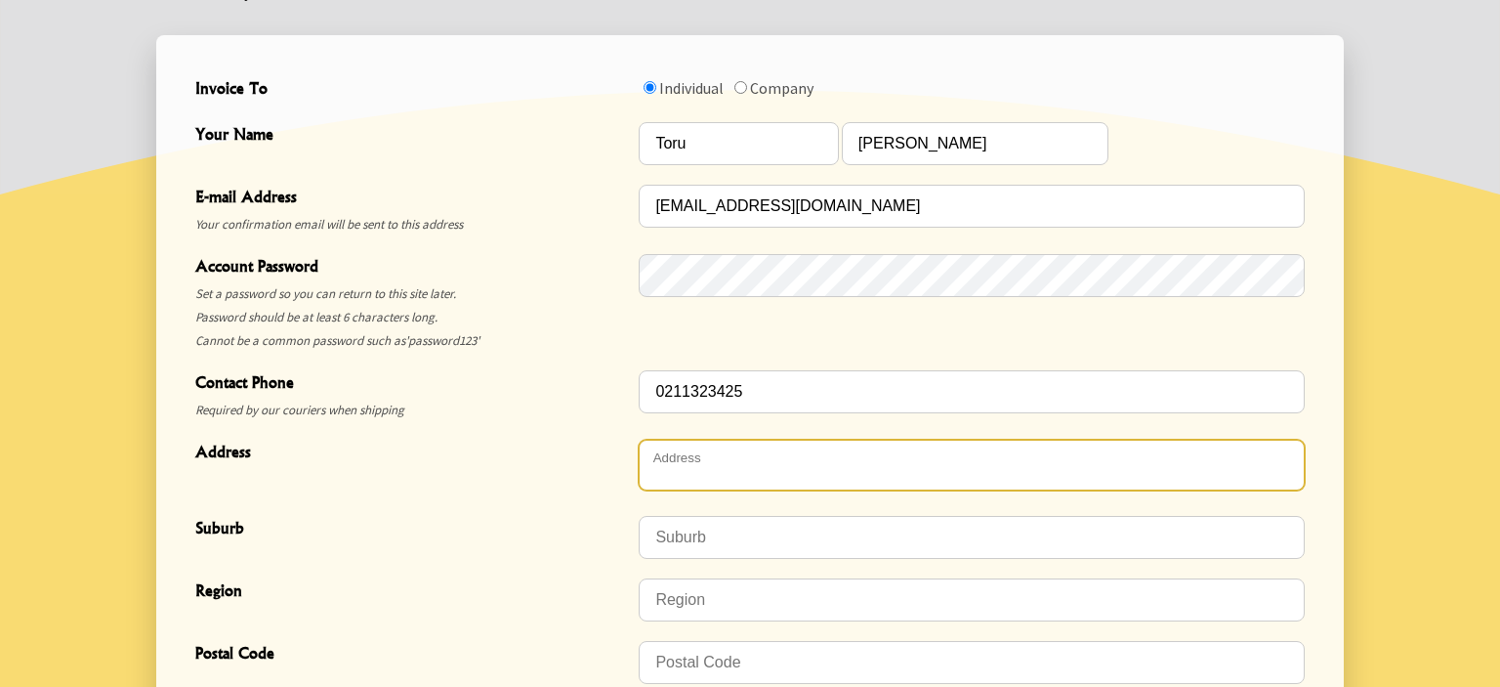
click at [851, 480] on textarea "Address" at bounding box center [972, 464] width 666 height 51
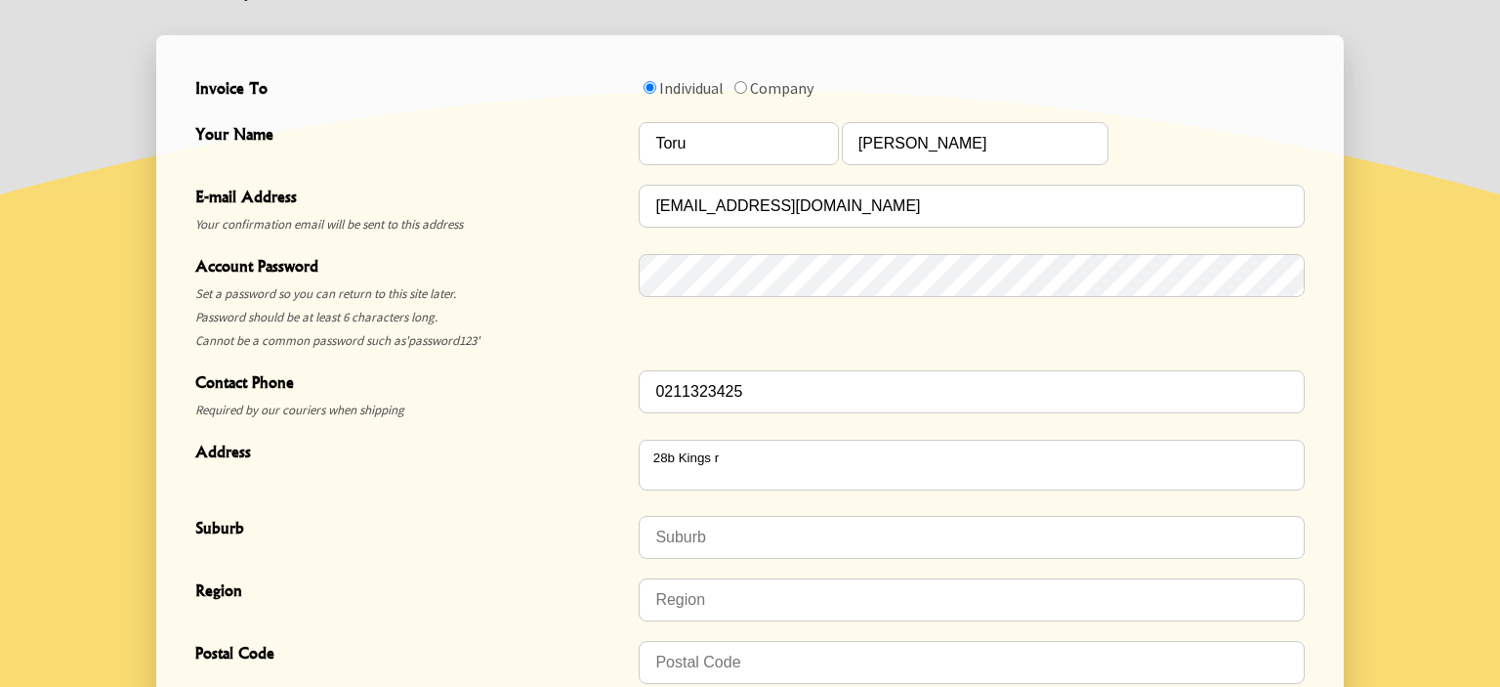
type textarea "[STREET_ADDRESS]"
type input "Panmure"
type input "[GEOGRAPHIC_DATA]"
type input "1072"
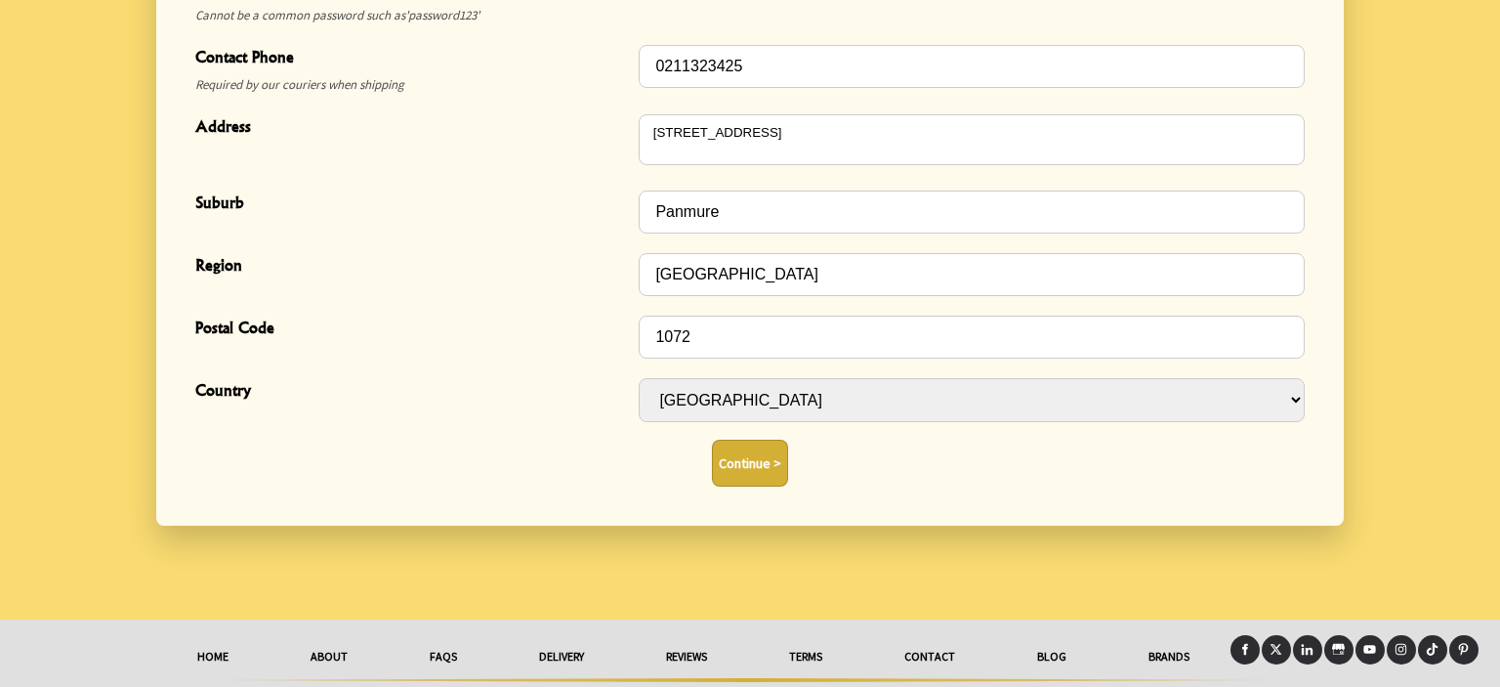
scroll to position [937, 0]
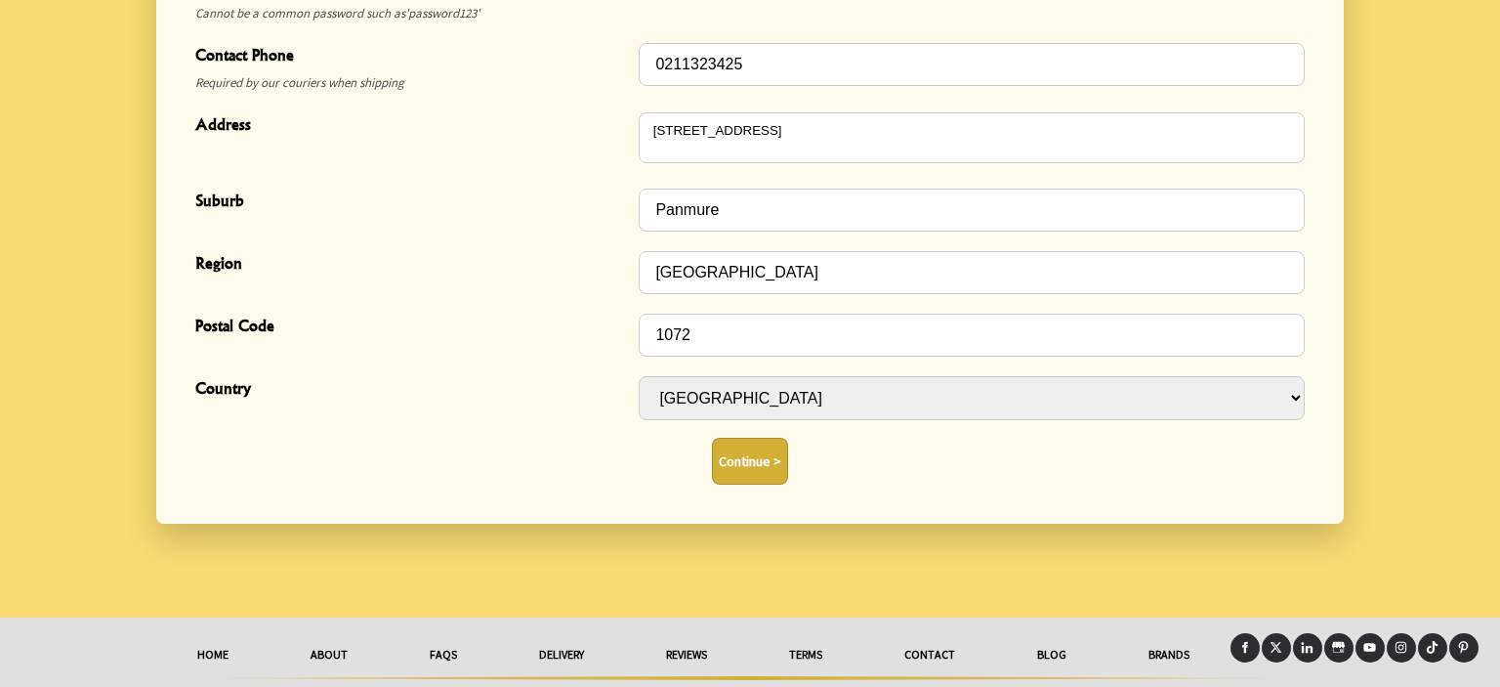
click at [746, 469] on button "Continue >" at bounding box center [750, 460] width 76 height 47
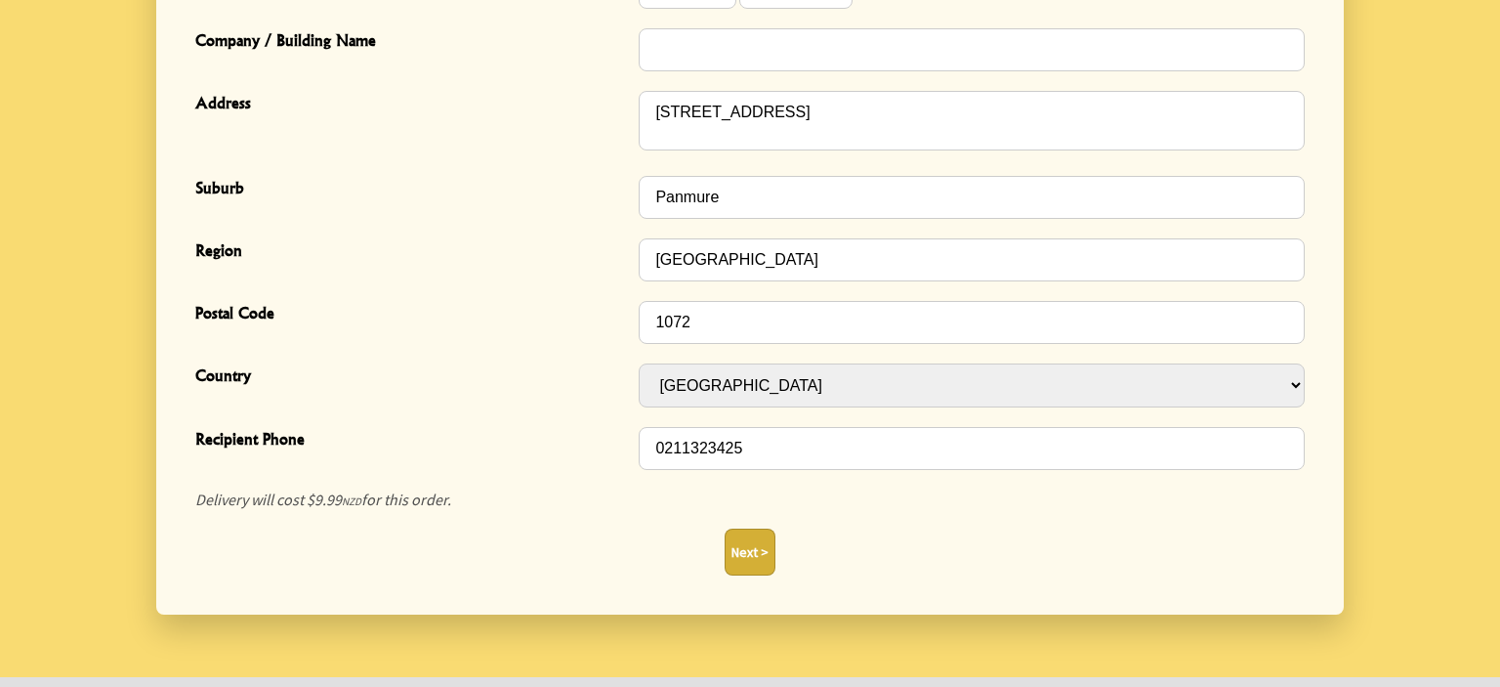
scroll to position [668, 0]
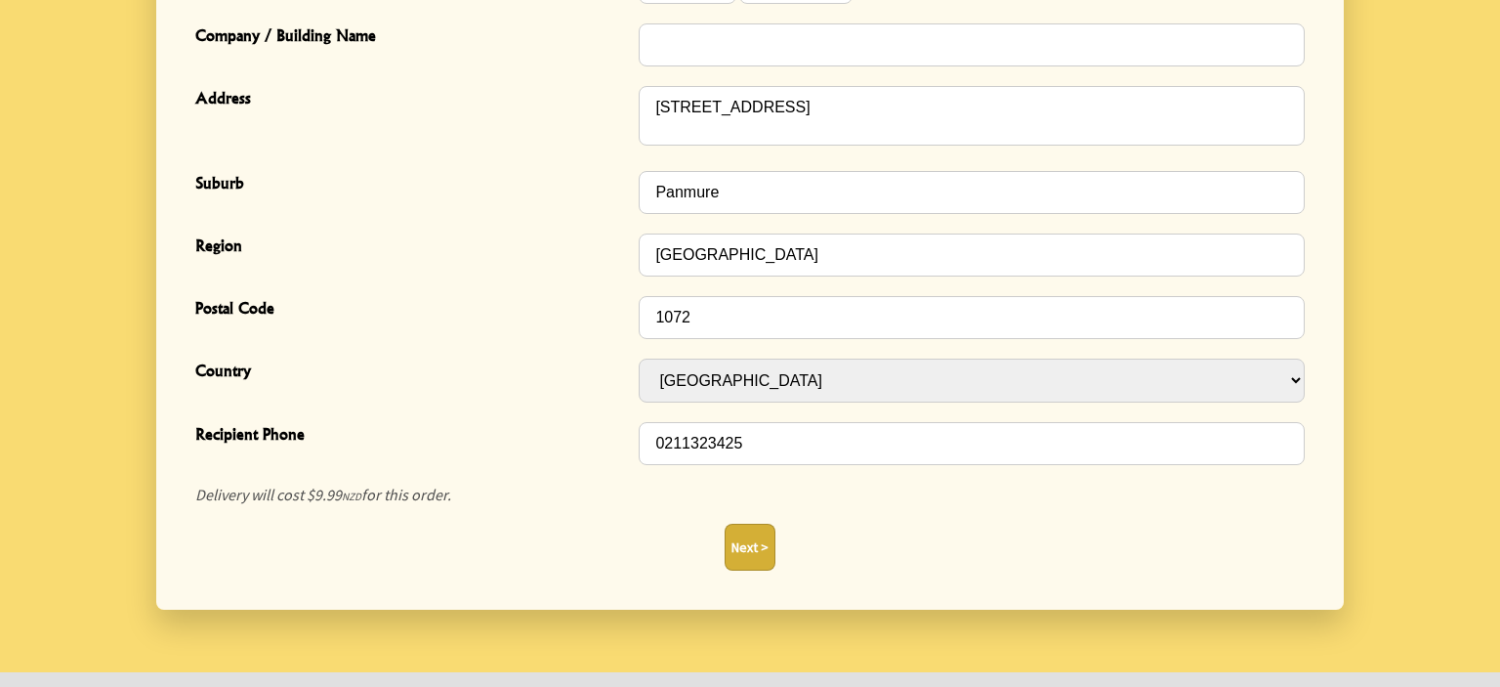
click at [741, 550] on button "Next >" at bounding box center [750, 546] width 51 height 47
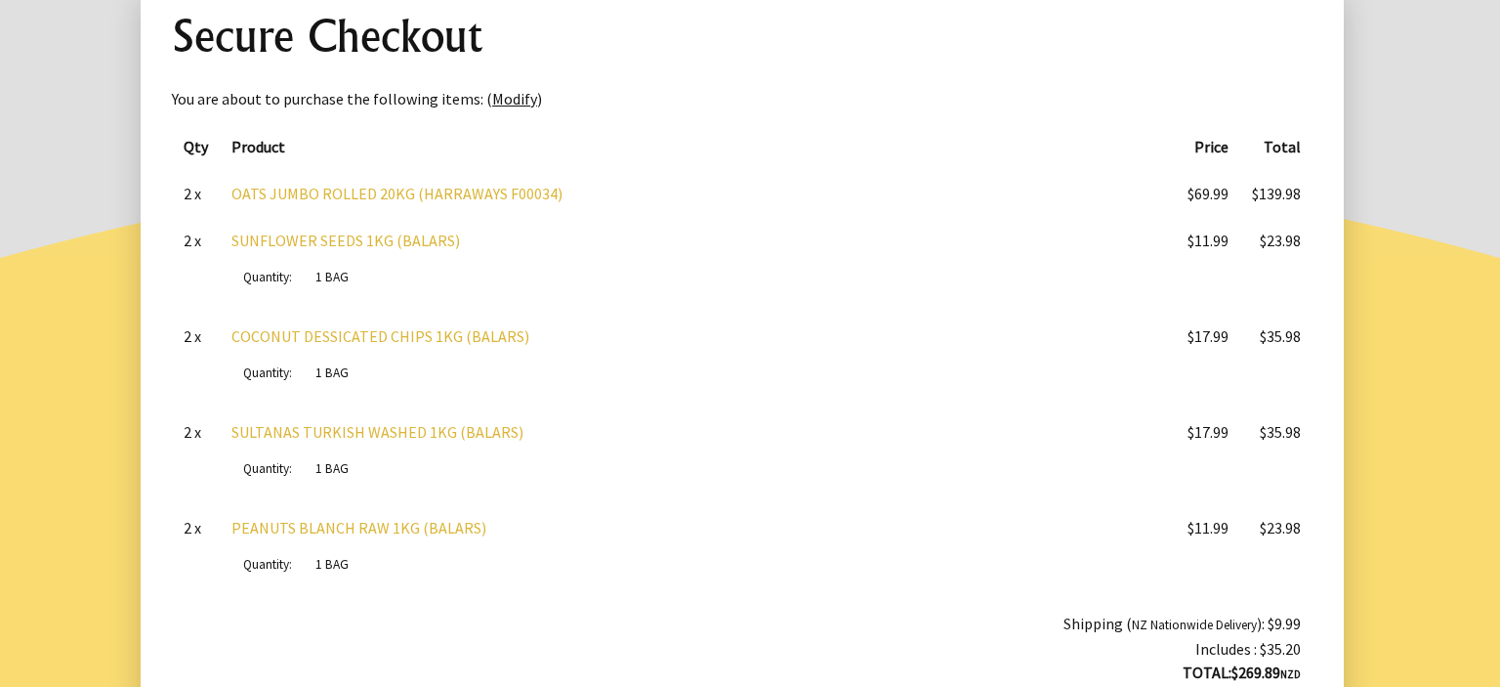
scroll to position [294, 0]
